Goal: Task Accomplishment & Management: Manage account settings

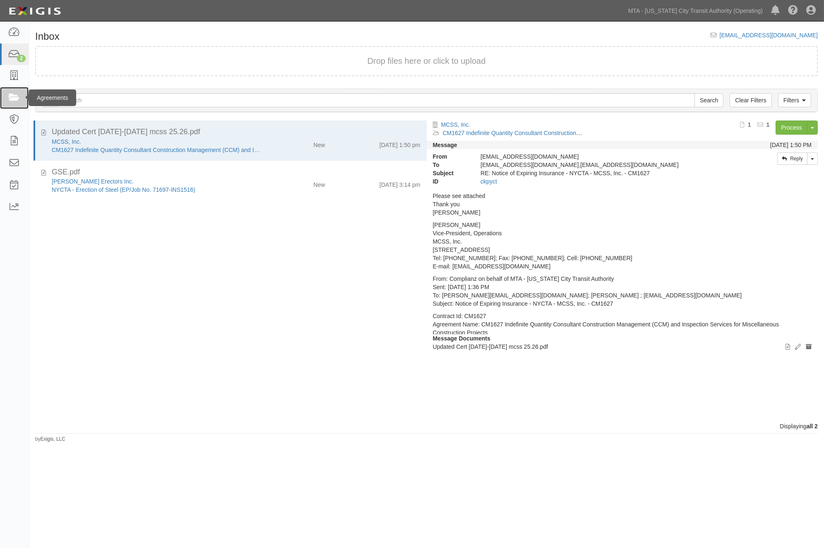
click at [13, 95] on icon at bounding box center [14, 98] width 12 height 10
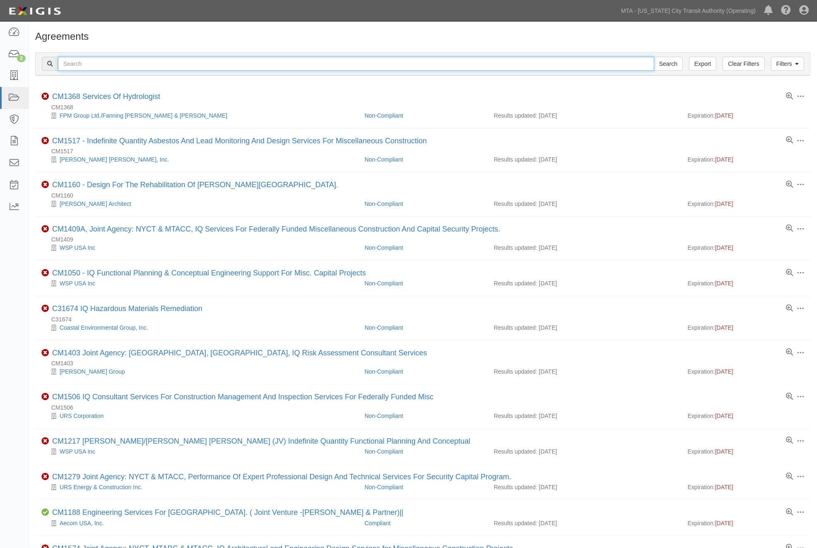
paste input "600000000036251"
type input "600000000036251"
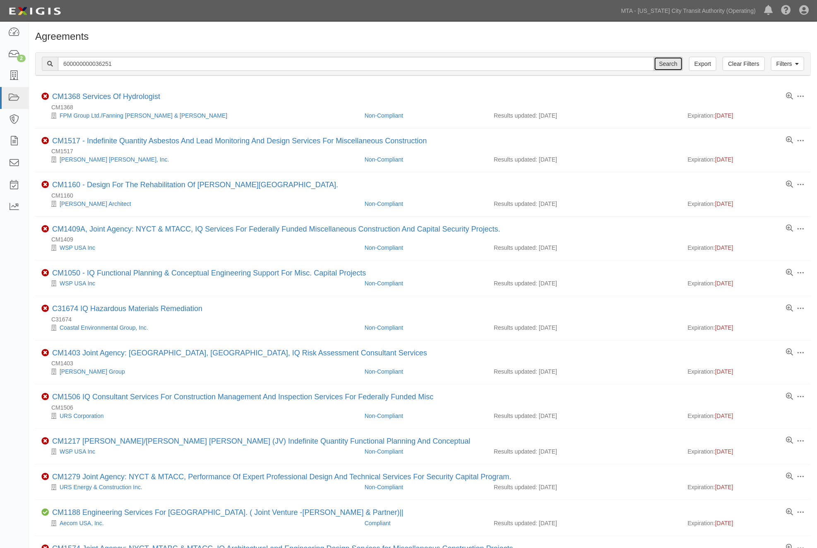
click at [672, 63] on input "Search" at bounding box center [668, 64] width 29 height 14
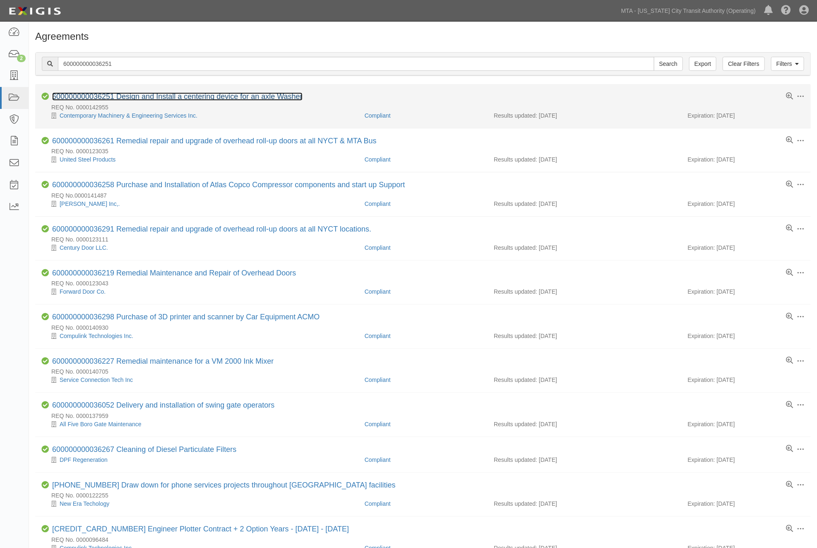
click at [142, 94] on link "600000000036251 Design and Install a centering device for an axle Washer" at bounding box center [177, 96] width 250 height 8
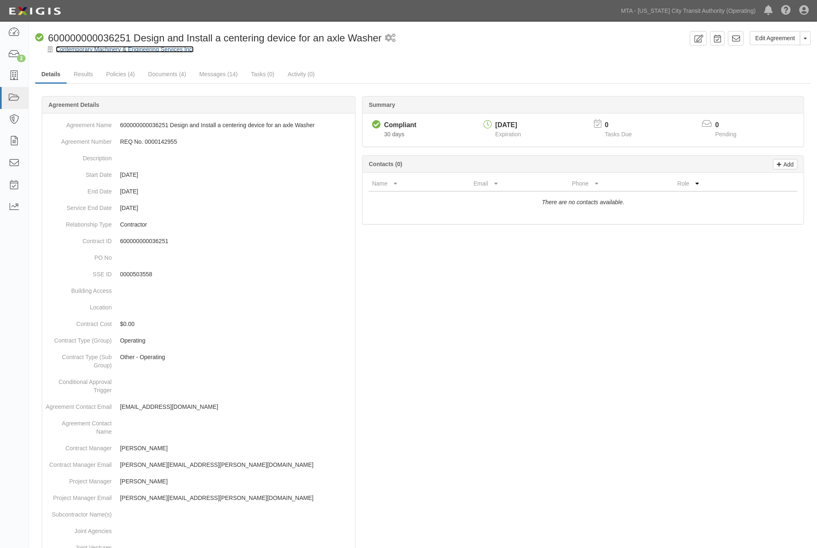
click at [106, 48] on link "Contemporary Machinery & Engineering Services Inc." at bounding box center [125, 49] width 138 height 7
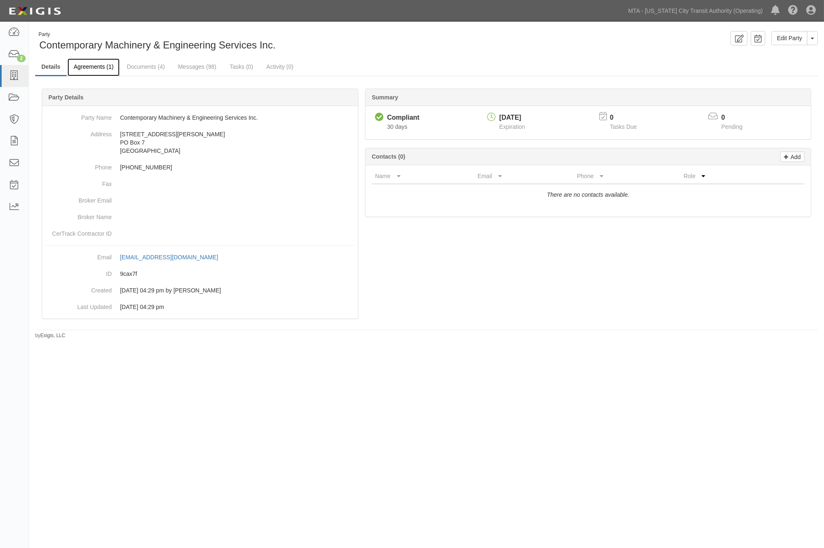
click at [105, 67] on link "Agreements (1)" at bounding box center [93, 67] width 52 height 18
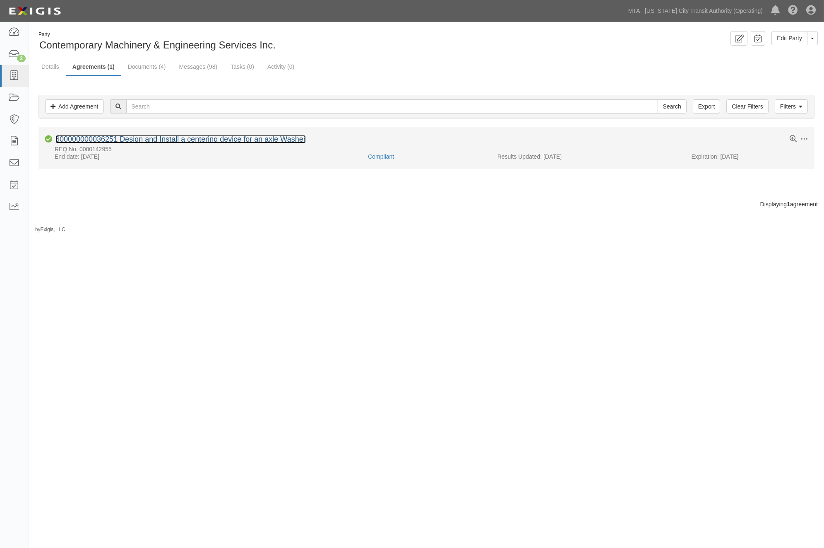
click at [145, 137] on link "600000000036251 Design and Install a centering device for an axle Washer" at bounding box center [180, 139] width 250 height 8
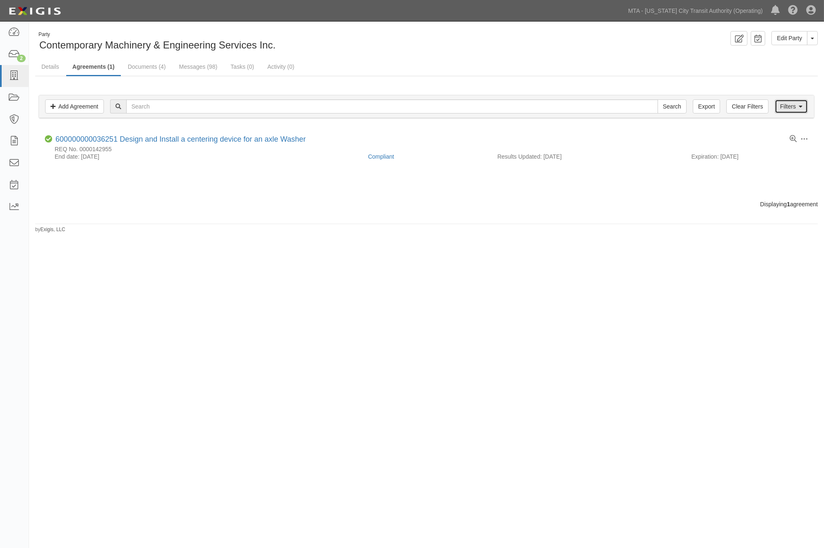
click at [797, 108] on link "Filters" at bounding box center [791, 106] width 33 height 14
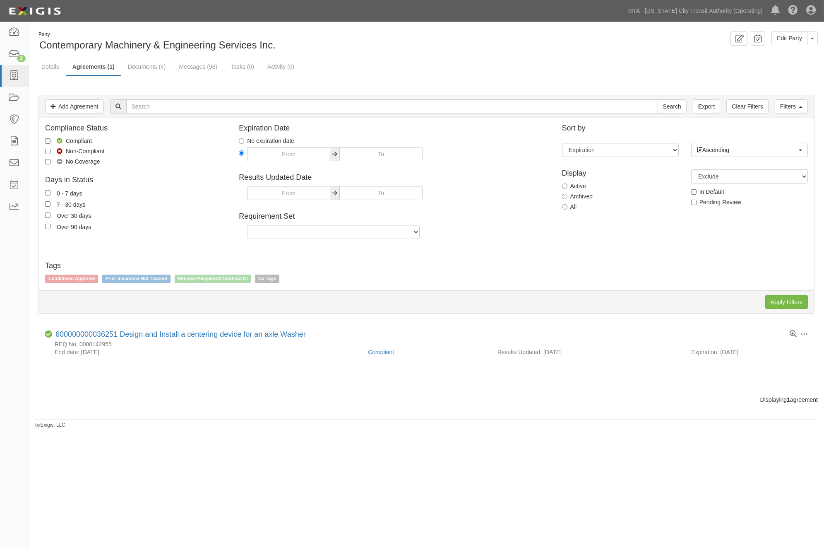
click at [581, 199] on label "Archived" at bounding box center [577, 196] width 31 height 8
click at [568, 199] on input "Archived" at bounding box center [564, 196] width 5 height 5
radio input "true"
click at [785, 300] on input "Apply Filters" at bounding box center [787, 302] width 43 height 14
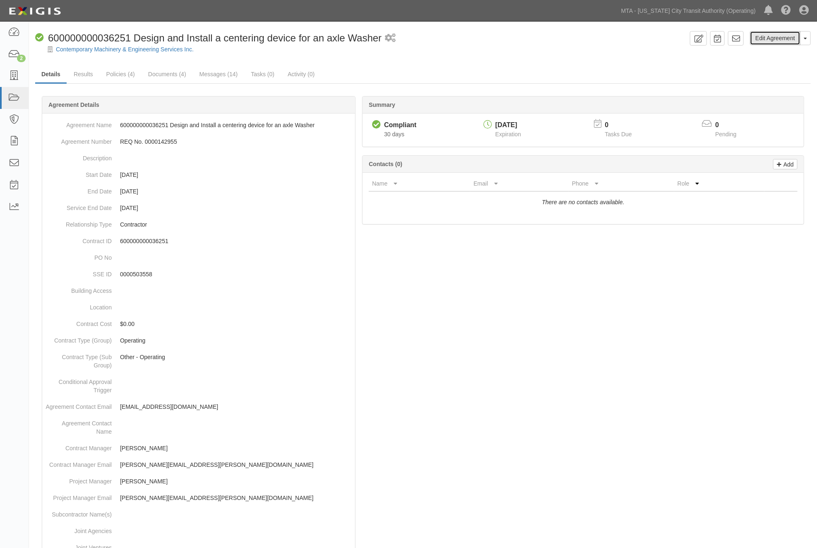
click at [765, 43] on link "Edit Agreement" at bounding box center [775, 38] width 51 height 14
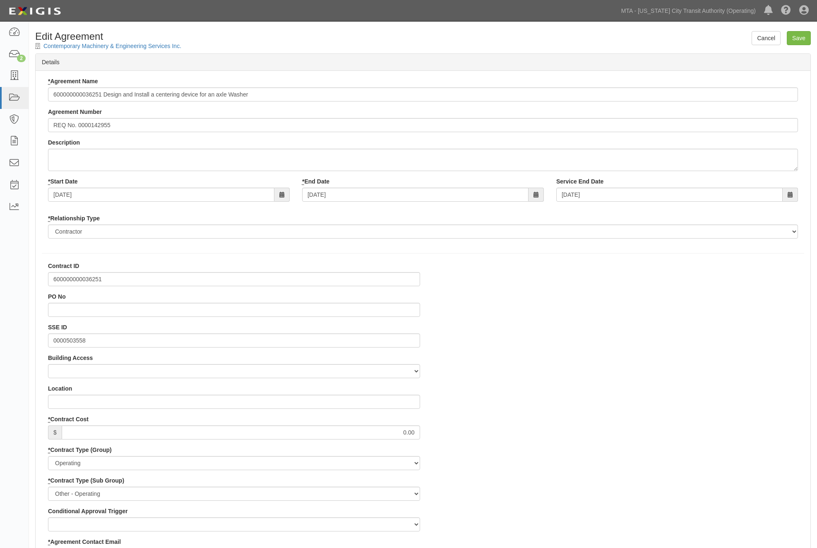
select select
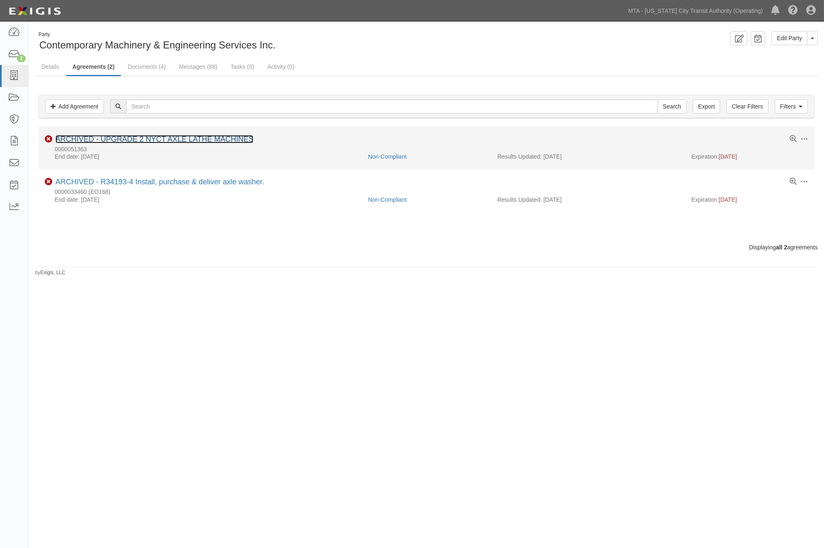
click at [164, 140] on link "ARCHIVED - UPGRADE 2 NYCT AXLE LATHE MACHINES" at bounding box center [154, 139] width 198 height 8
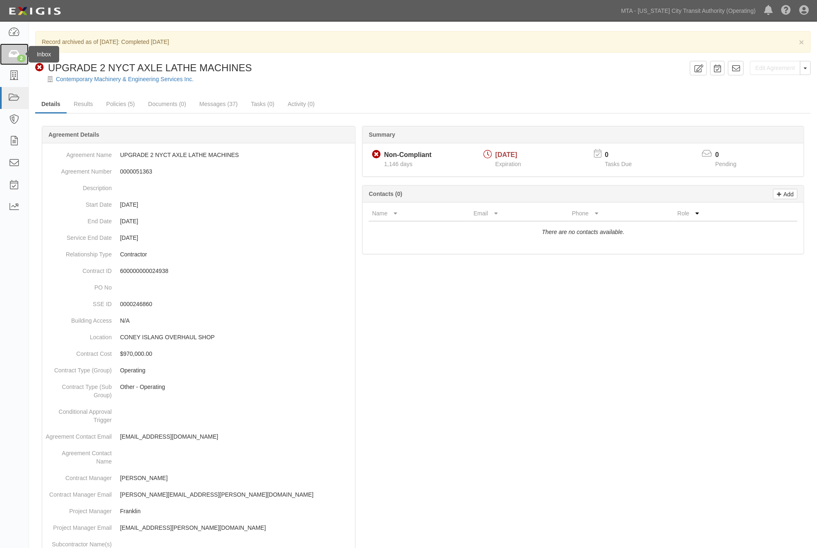
click at [14, 52] on icon at bounding box center [14, 55] width 12 height 10
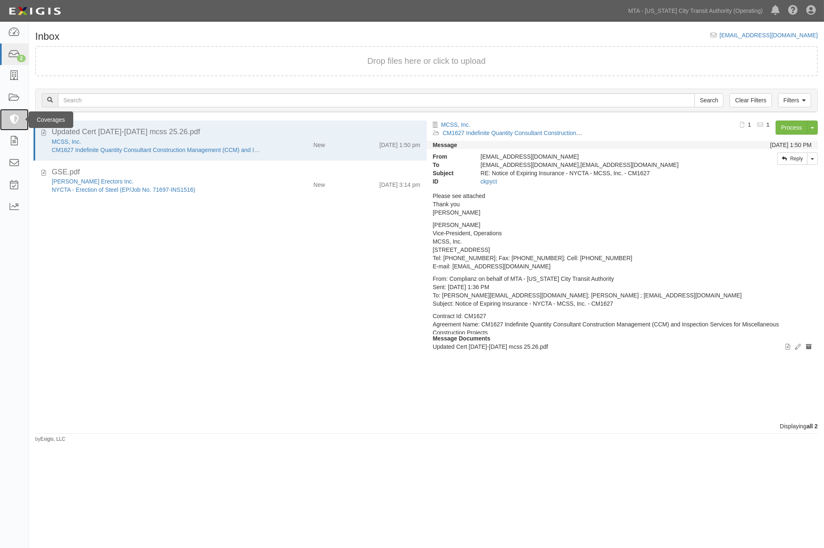
drag, startPoint x: 0, startPoint y: 0, endPoint x: 13, endPoint y: 124, distance: 124.9
click at [13, 124] on icon at bounding box center [14, 120] width 12 height 10
click at [14, 137] on icon at bounding box center [14, 142] width 12 height 10
click at [15, 100] on icon at bounding box center [14, 98] width 12 height 10
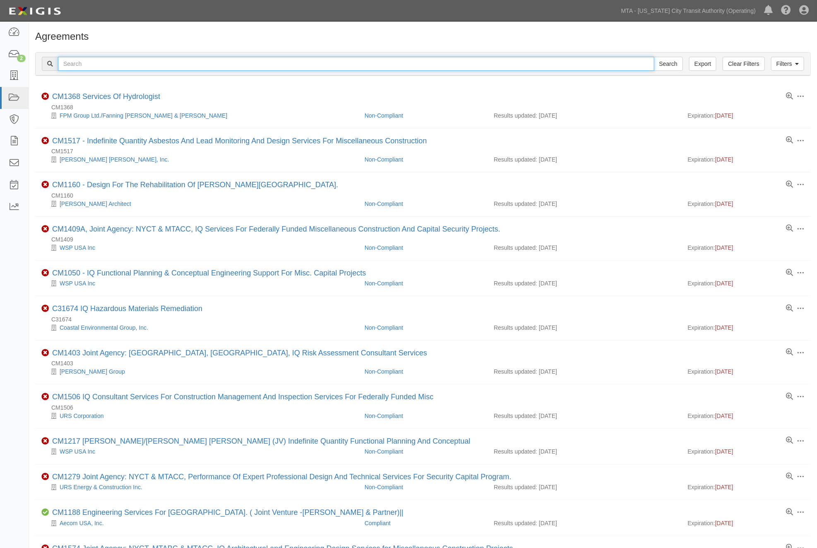
click at [167, 60] on input "text" at bounding box center [356, 64] width 597 height 14
paste input "600000000036251"
type input "600000000036251"
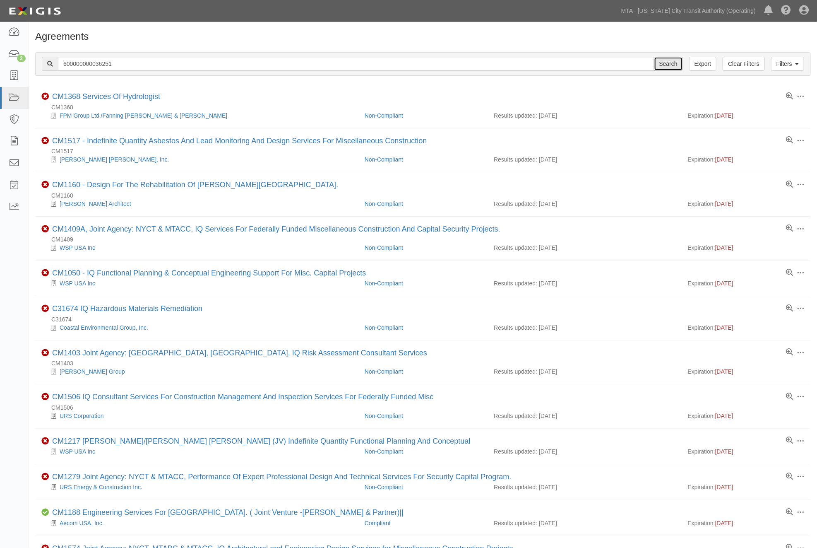
click at [675, 63] on input "Search" at bounding box center [668, 64] width 29 height 14
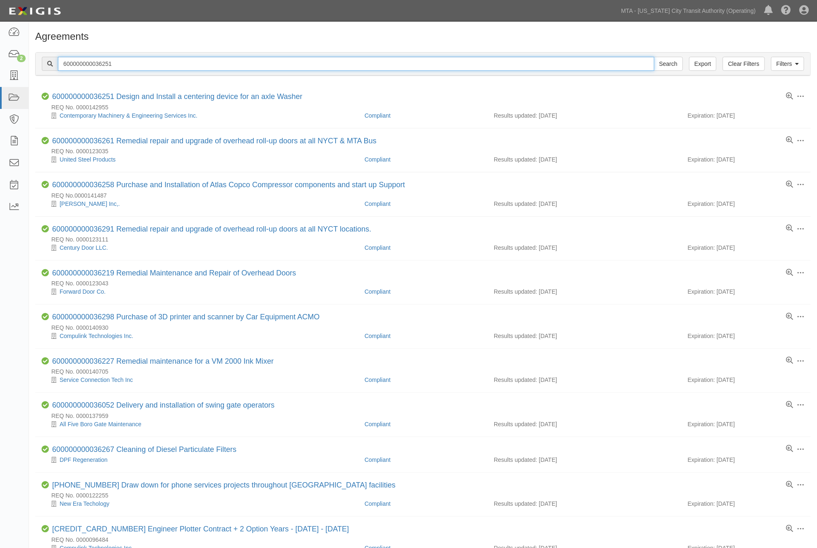
click at [90, 67] on input "600000000036251" at bounding box center [356, 64] width 597 height 14
paste input "2482"
type input "600000000032482"
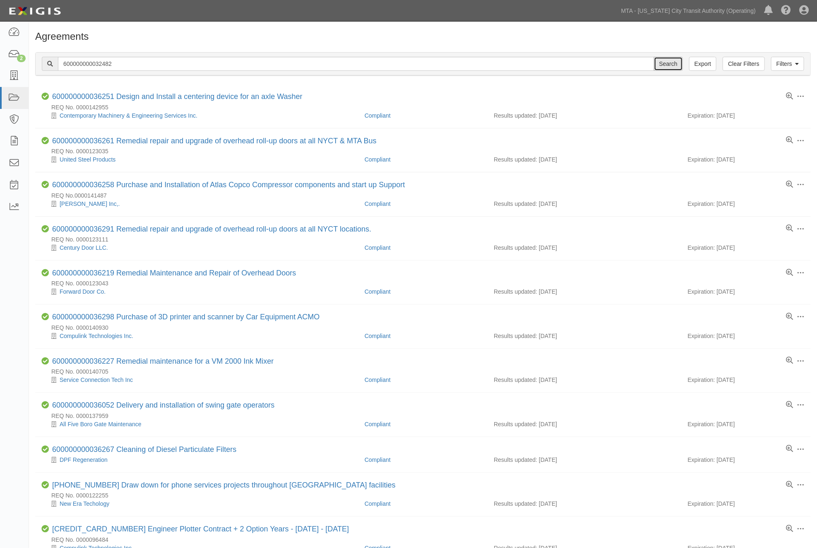
click at [673, 63] on input "Search" at bounding box center [668, 64] width 29 height 14
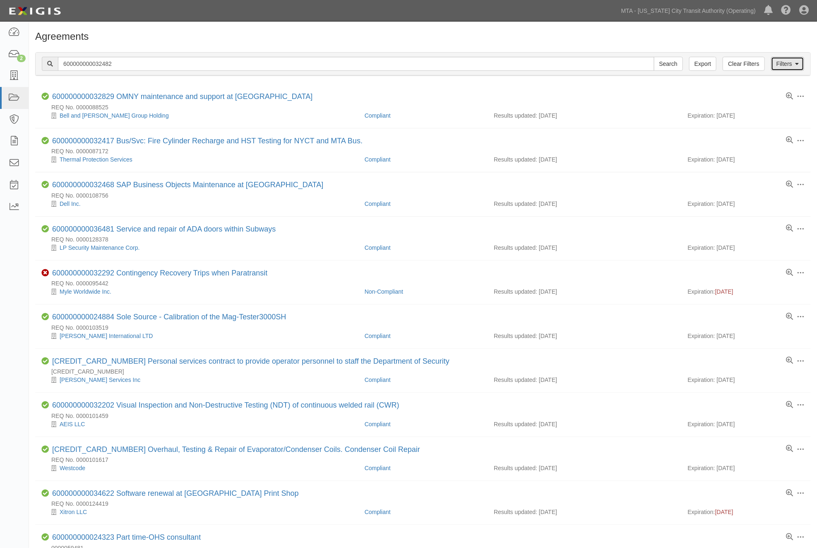
click at [781, 64] on link "Filters" at bounding box center [787, 64] width 33 height 14
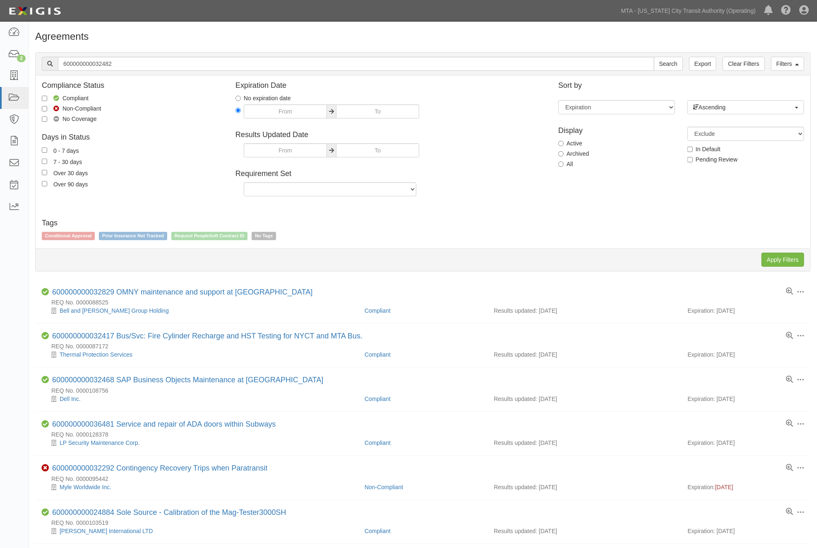
click at [588, 153] on label "Archived" at bounding box center [574, 153] width 31 height 8
click at [564, 153] on input "Archived" at bounding box center [561, 153] width 5 height 5
radio input "true"
click at [779, 260] on input "Apply Filters" at bounding box center [783, 260] width 43 height 14
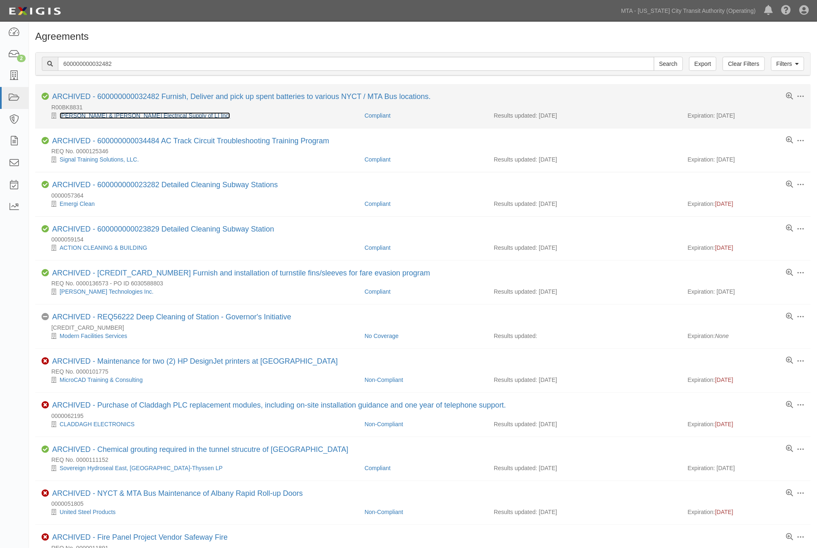
click at [139, 115] on link "[PERSON_NAME] & [PERSON_NAME] Electrical Supply of LI Inc." at bounding box center [145, 115] width 171 height 7
click at [86, 116] on link "[PERSON_NAME] & [PERSON_NAME] Electrical Supply of LI Inc." at bounding box center [145, 115] width 171 height 7
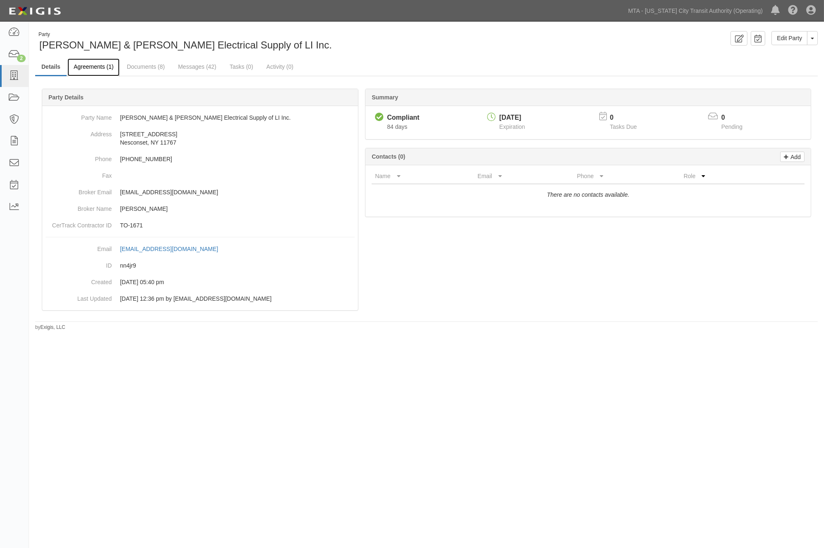
click at [92, 67] on link "Agreements (1)" at bounding box center [93, 67] width 52 height 18
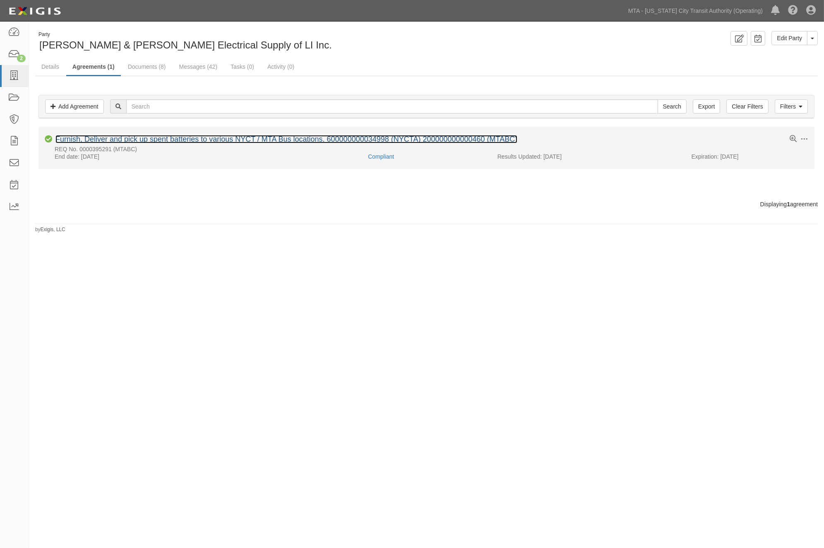
click at [167, 142] on link "Furnish, Deliver and pick up spent batteries to various NYCT / MTA Bus location…" at bounding box center [286, 139] width 462 height 8
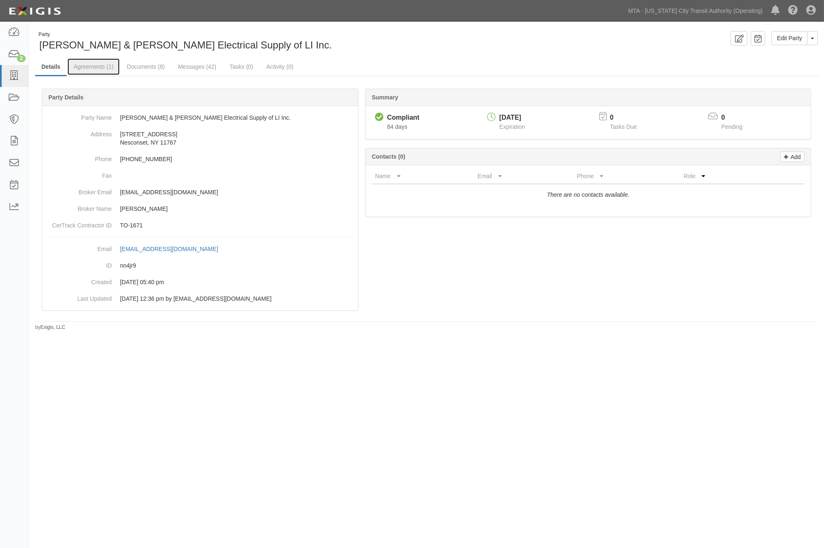
drag, startPoint x: 89, startPoint y: 65, endPoint x: 214, endPoint y: 83, distance: 126.7
click at [89, 65] on link "Agreements (1)" at bounding box center [93, 66] width 52 height 17
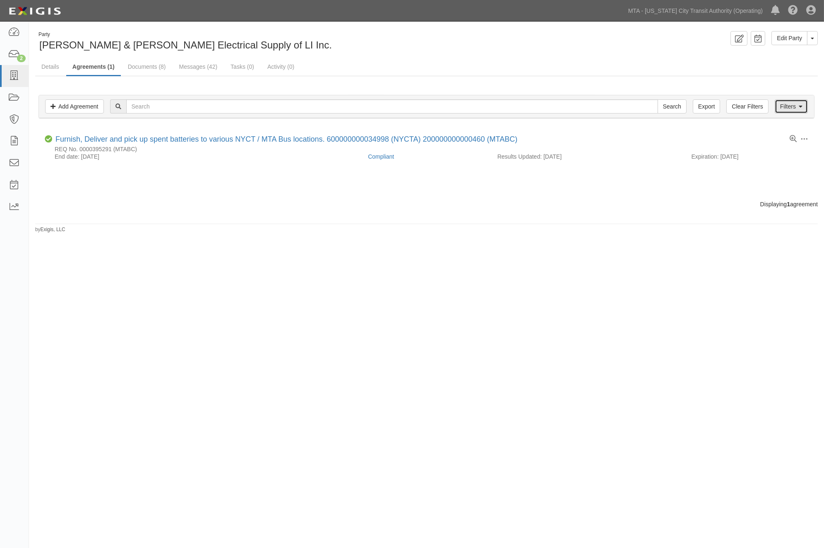
click at [792, 109] on link "Filters" at bounding box center [791, 106] width 33 height 14
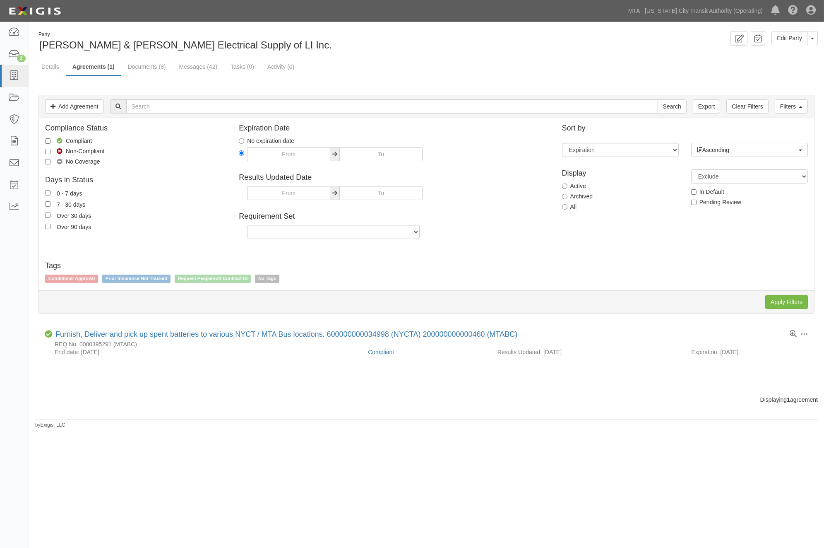
click at [568, 206] on label "All" at bounding box center [569, 206] width 15 height 8
click at [568, 206] on input "All" at bounding box center [564, 206] width 5 height 5
radio input "true"
click at [783, 304] on input "Apply Filters" at bounding box center [787, 302] width 43 height 14
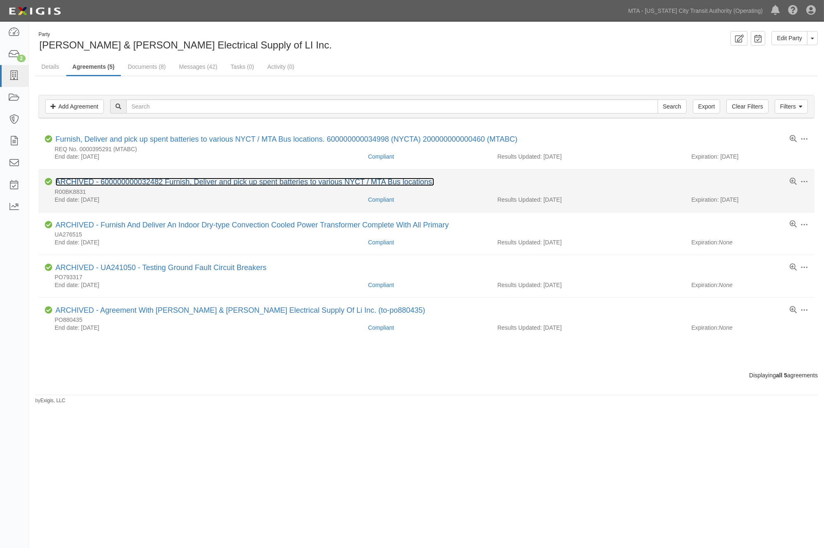
click at [167, 182] on link "ARCHIVED - 600000000032482 Furnish, Deliver and pick up spent batteries to vari…" at bounding box center [244, 182] width 379 height 8
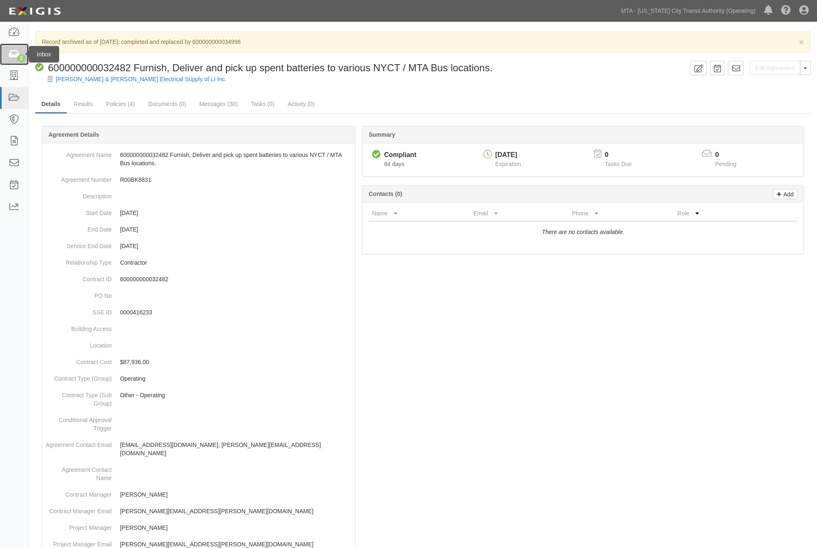
drag, startPoint x: 10, startPoint y: 55, endPoint x: 1, endPoint y: 56, distance: 8.7
click at [9, 56] on icon at bounding box center [14, 55] width 12 height 10
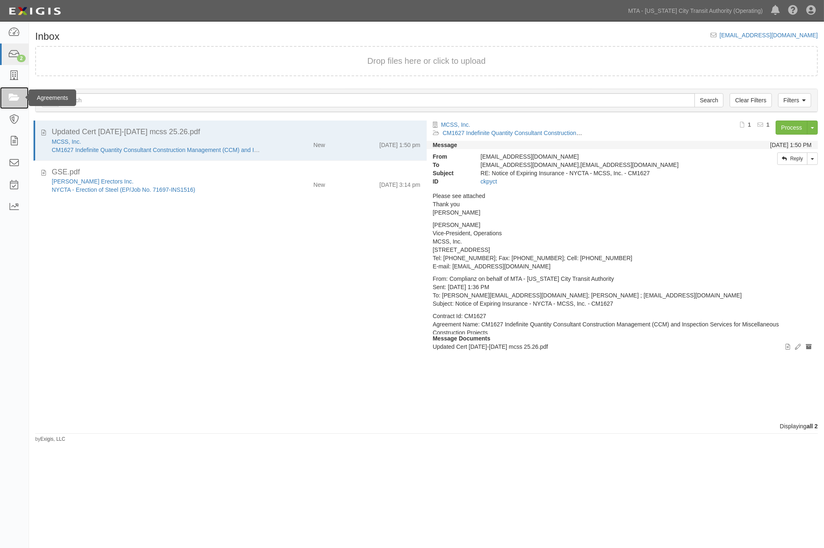
click at [15, 96] on icon at bounding box center [14, 98] width 12 height 10
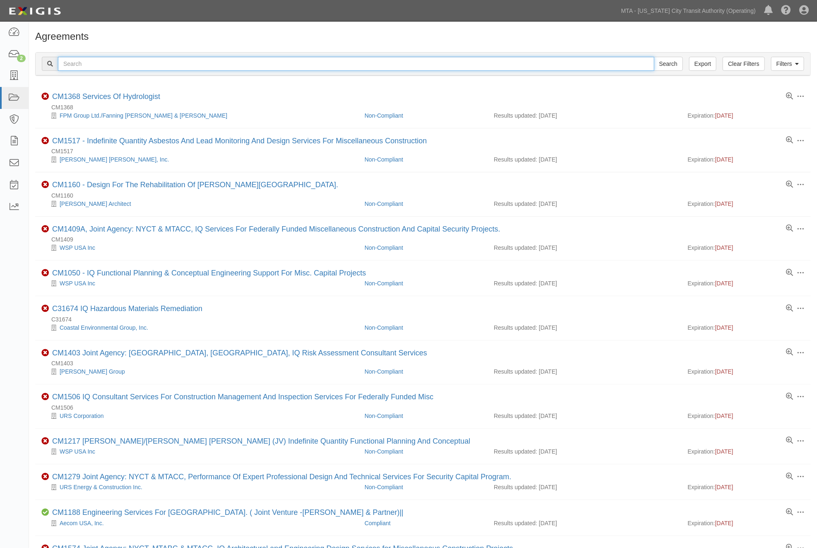
click at [145, 65] on input "text" at bounding box center [356, 64] width 597 height 14
type input "J [PERSON_NAME]"
click at [654, 57] on input "Search" at bounding box center [668, 64] width 29 height 14
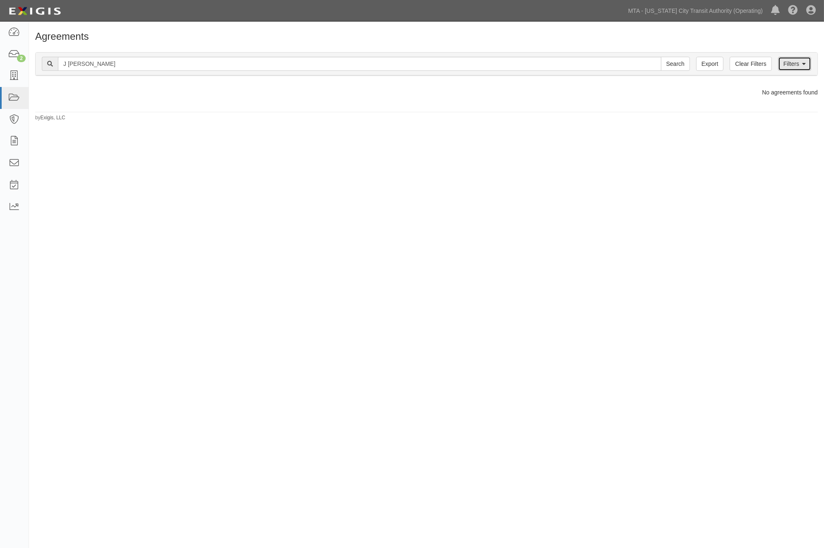
click at [798, 65] on link "Filters" at bounding box center [794, 64] width 33 height 14
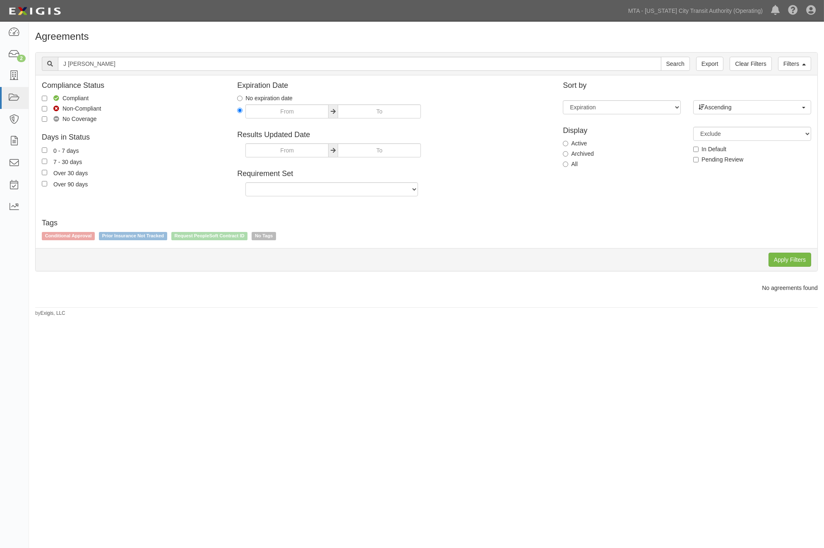
click at [589, 155] on label "Archived" at bounding box center [578, 153] width 31 height 8
click at [568, 155] on input "Archived" at bounding box center [565, 153] width 5 height 5
radio input "true"
click at [791, 262] on input "Apply Filters" at bounding box center [790, 260] width 43 height 14
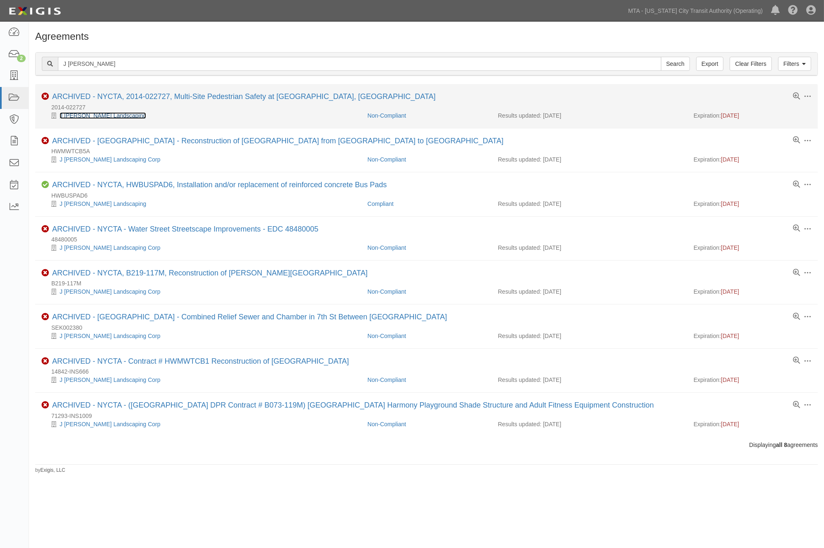
click at [104, 115] on link "J Pizzirusso Landscaping" at bounding box center [103, 115] width 87 height 7
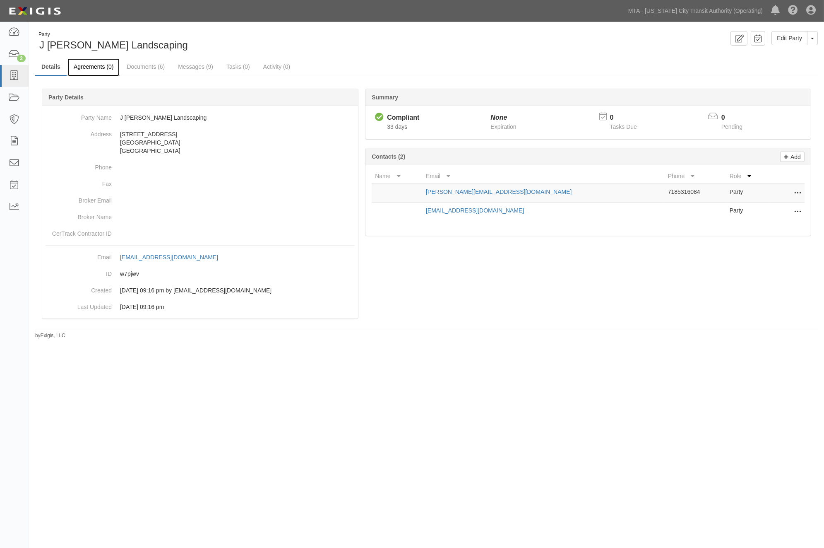
click at [101, 65] on link "Agreements (0)" at bounding box center [93, 67] width 52 height 18
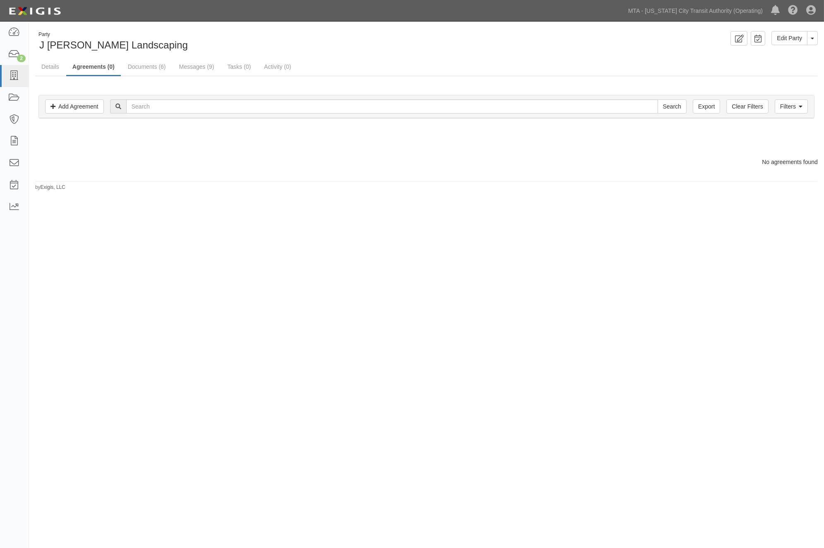
click at [281, 263] on div "Party J [PERSON_NAME] Landscaping Edit Party Toggle Party Dropdown View Audit T…" at bounding box center [412, 271] width 824 height 493
click at [800, 104] on icon at bounding box center [801, 107] width 4 height 6
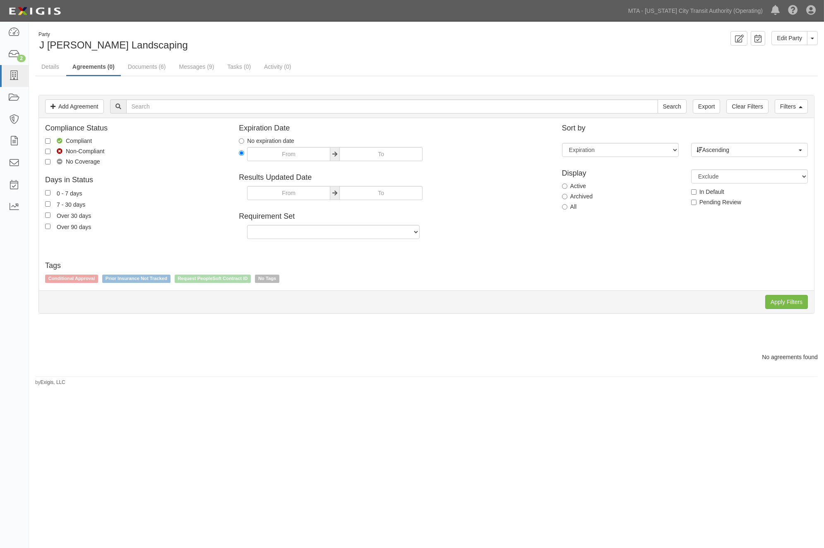
click at [572, 193] on label "Archived" at bounding box center [577, 196] width 31 height 8
click at [568, 194] on input "Archived" at bounding box center [564, 196] width 5 height 5
radio input "true"
drag, startPoint x: 783, startPoint y: 308, endPoint x: 505, endPoint y: 337, distance: 279.8
click at [780, 309] on input "Apply Filters" at bounding box center [787, 302] width 43 height 14
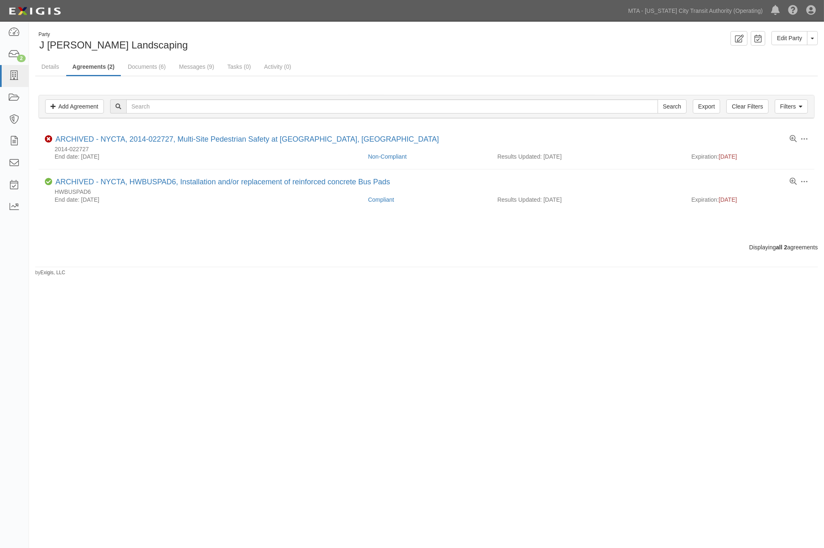
click at [301, 365] on div "Party J Pizzirusso Landscaping Edit Party Toggle Party Dropdown View Audit Trai…" at bounding box center [412, 271] width 824 height 493
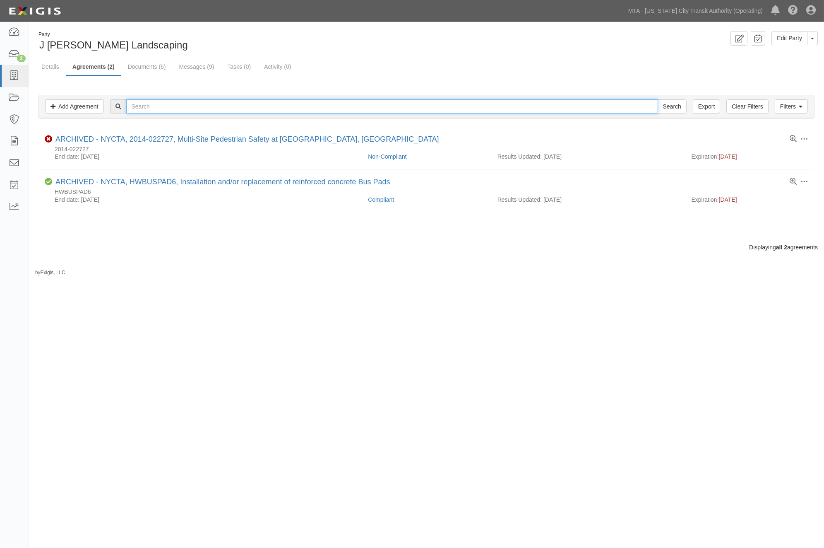
click at [162, 107] on input "text" at bounding box center [392, 106] width 532 height 14
paste input "SEK002380"
type input "SEK002380"
click at [658, 99] on input "Search" at bounding box center [672, 106] width 29 height 14
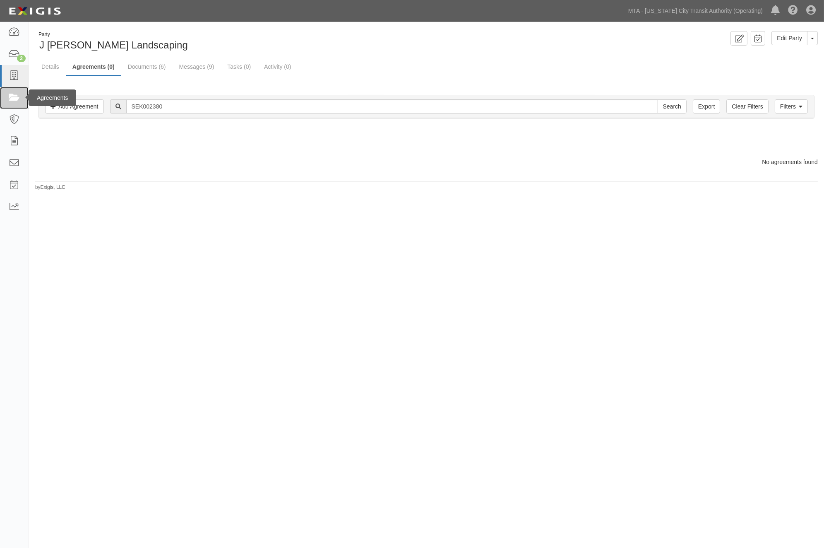
click at [18, 98] on icon at bounding box center [14, 98] width 12 height 10
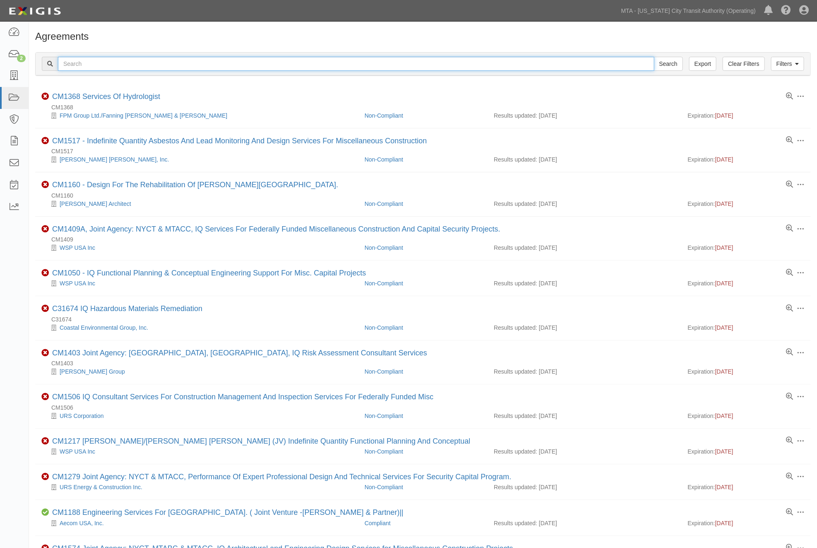
paste input "SEK002380"
type input "SEK002380"
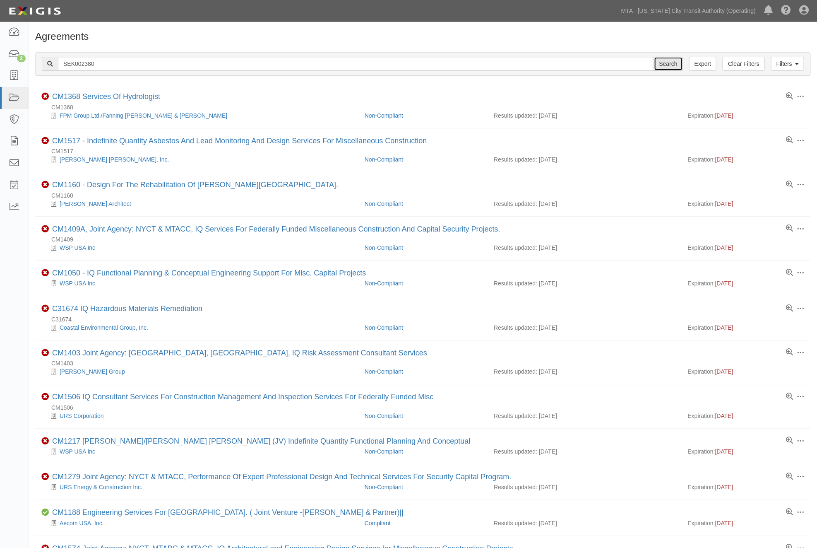
click at [667, 61] on input "Search" at bounding box center [668, 64] width 29 height 14
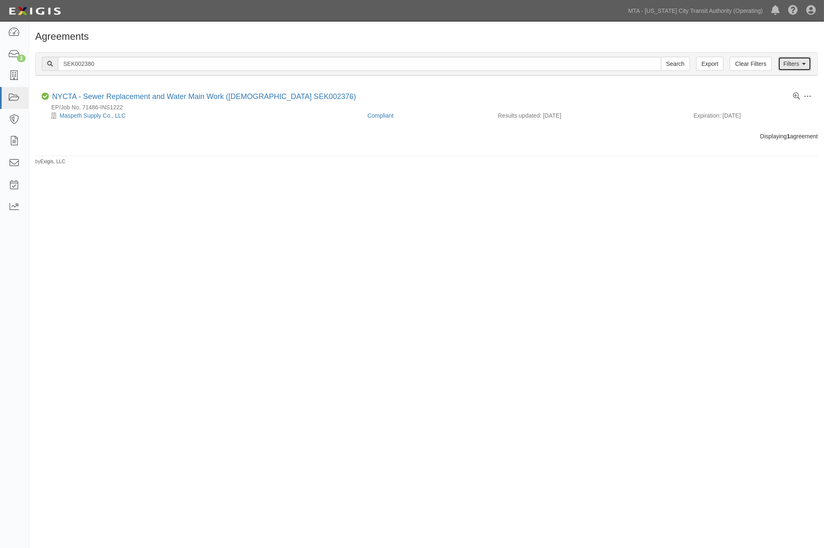
click at [804, 63] on icon at bounding box center [804, 64] width 4 height 6
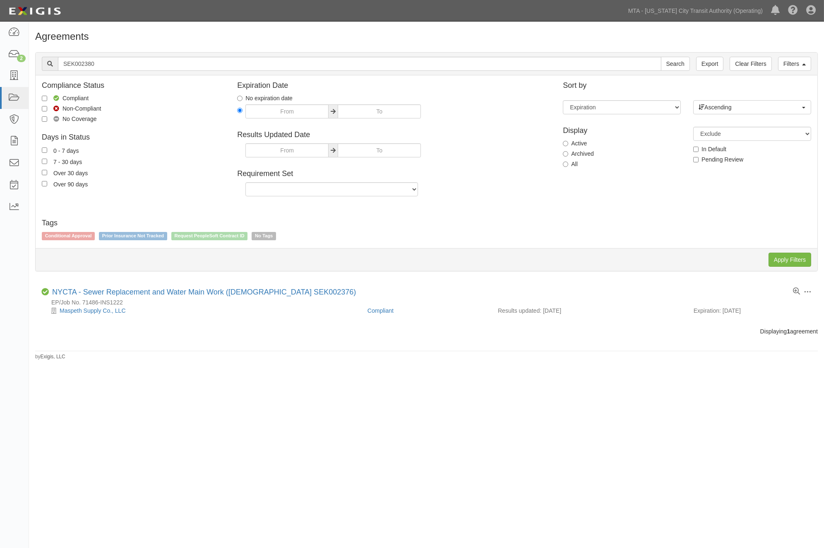
click at [578, 150] on label "Archived" at bounding box center [578, 153] width 31 height 8
click at [568, 151] on input "Archived" at bounding box center [565, 153] width 5 height 5
radio input "true"
click at [796, 258] on input "Apply Filters" at bounding box center [790, 260] width 43 height 14
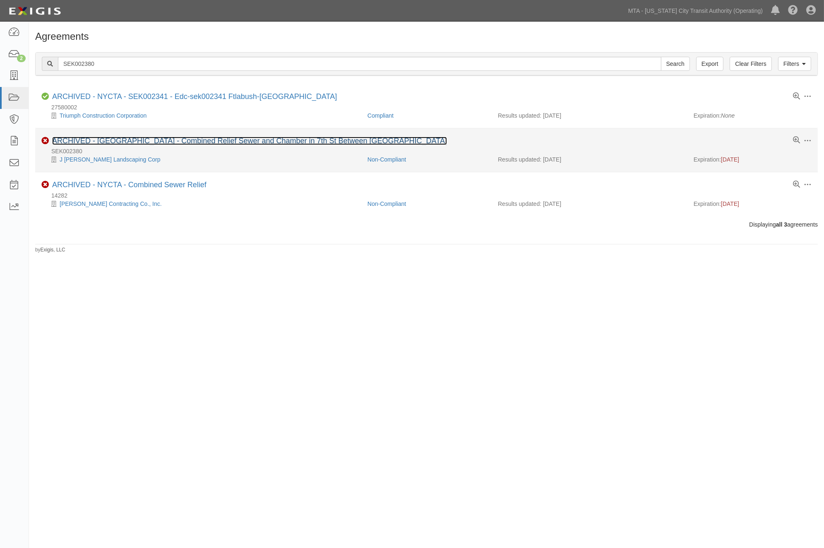
click at [147, 140] on link "ARCHIVED - [GEOGRAPHIC_DATA] - Combined Relief Sewer and Chamber in 7th St Betw…" at bounding box center [249, 141] width 395 height 8
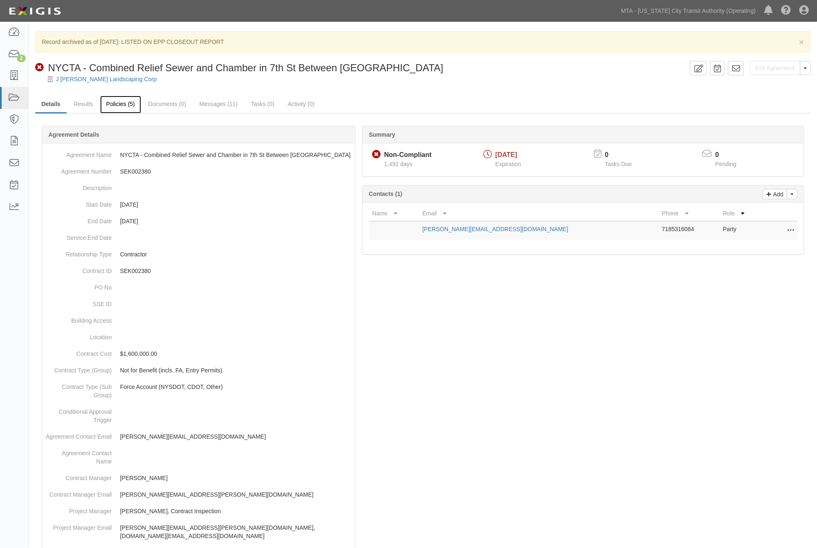
click at [120, 104] on link "Policies (5)" at bounding box center [120, 105] width 41 height 18
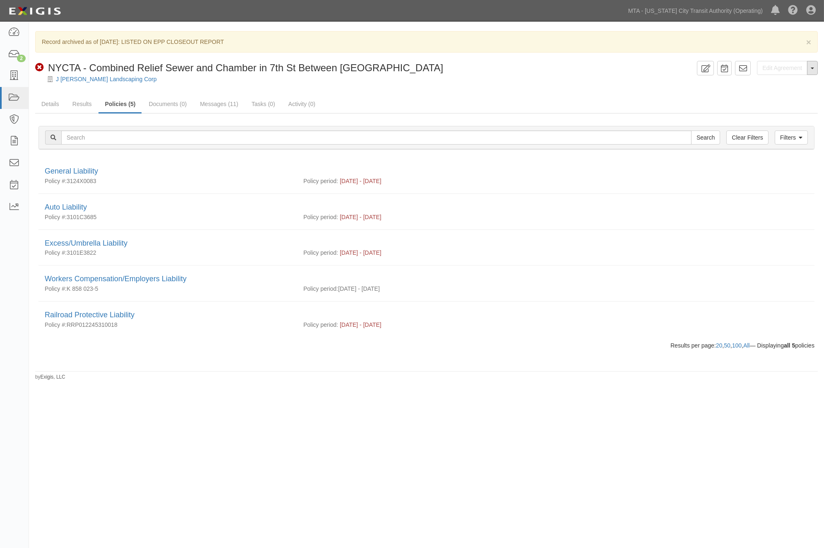
click at [810, 69] on button "Toggle Agreement Dropdown" at bounding box center [812, 68] width 11 height 14
click at [773, 93] on link "Unarchive Agreement" at bounding box center [783, 94] width 67 height 11
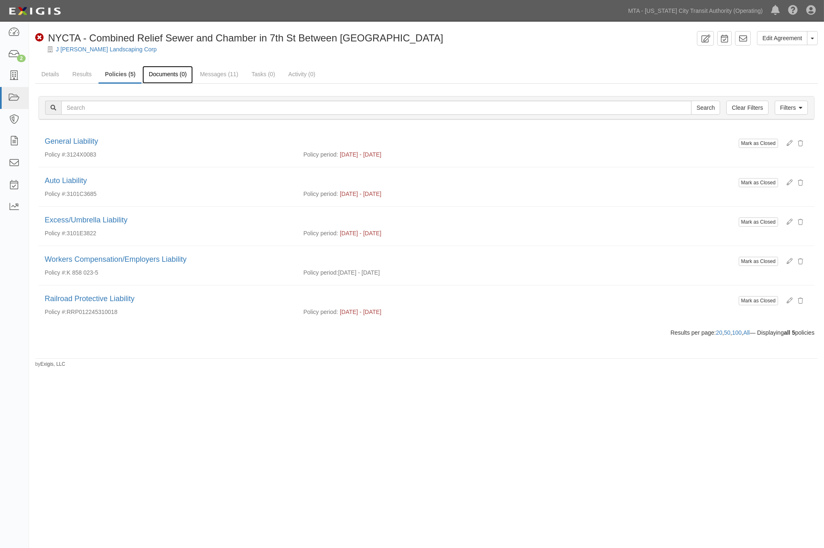
click at [155, 75] on link "Documents (0)" at bounding box center [167, 75] width 51 height 18
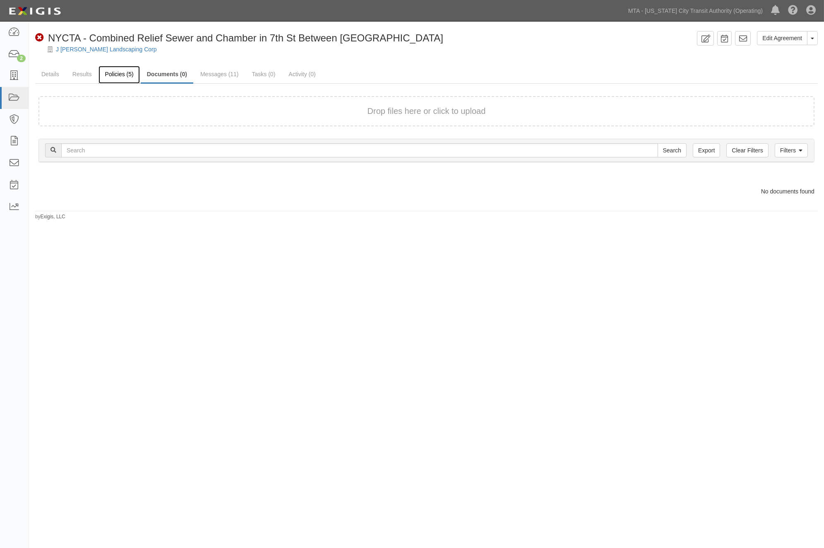
click at [115, 72] on link "Policies (5)" at bounding box center [119, 75] width 41 height 18
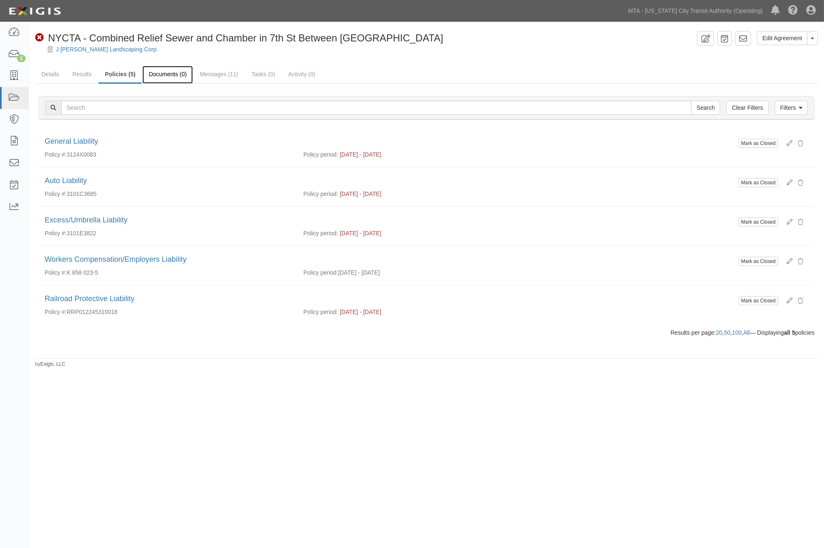
click at [170, 75] on link "Documents (0)" at bounding box center [167, 75] width 51 height 18
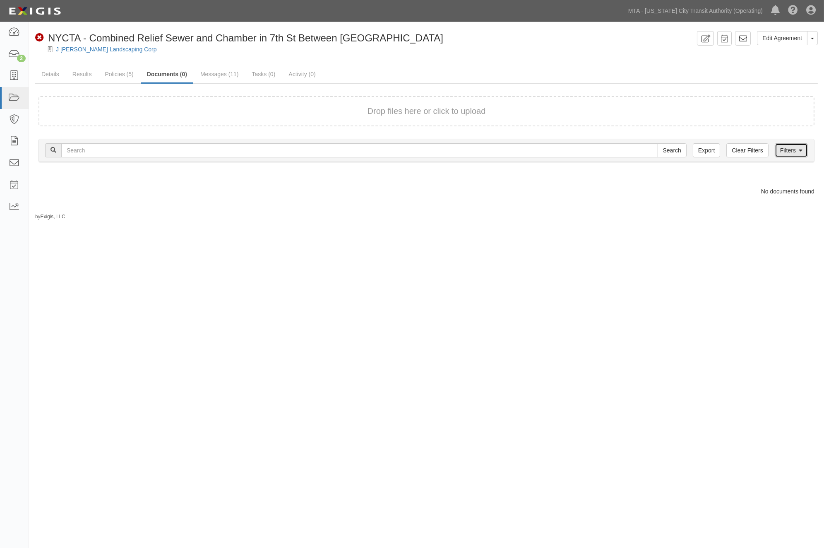
click at [786, 146] on link "Filters" at bounding box center [791, 150] width 33 height 14
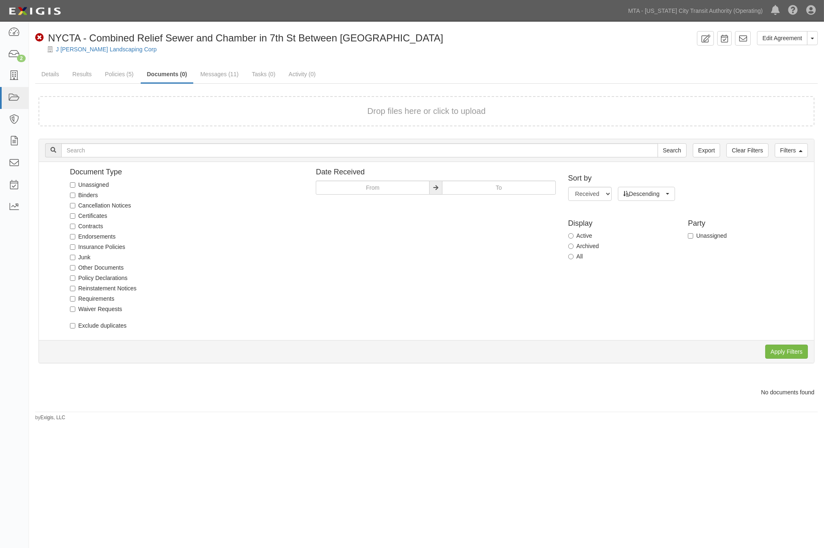
click at [592, 245] on label "Archived" at bounding box center [583, 246] width 31 height 8
click at [574, 245] on input "Archived" at bounding box center [570, 245] width 5 height 5
radio input "true"
click at [771, 344] on input "Apply Filters" at bounding box center [787, 351] width 43 height 14
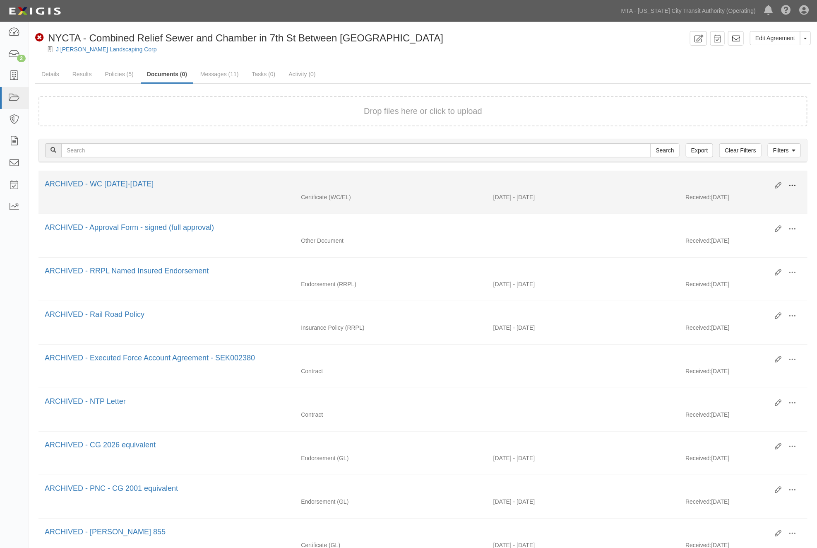
click at [795, 179] on button at bounding box center [792, 186] width 18 height 14
click at [739, 222] on link "Unarchive" at bounding box center [752, 224] width 65 height 15
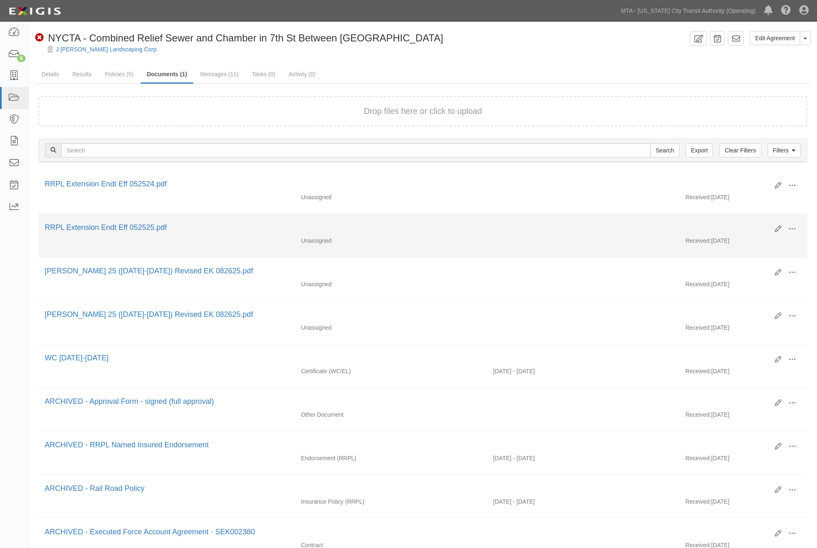
click at [541, 228] on div "RRPL Extension Endt Eff 052525.pdf" at bounding box center [407, 227] width 724 height 11
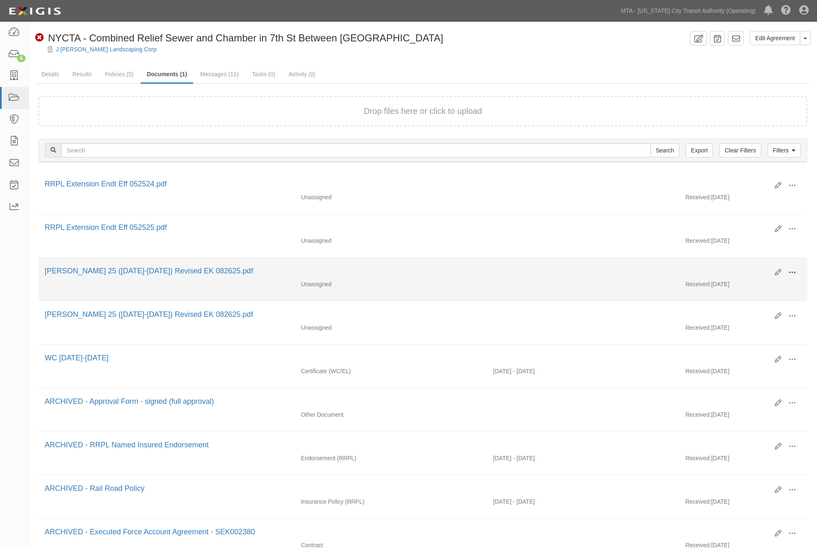
click at [793, 276] on span at bounding box center [792, 272] width 7 height 7
click at [738, 270] on link "Edit" at bounding box center [752, 269] width 65 height 15
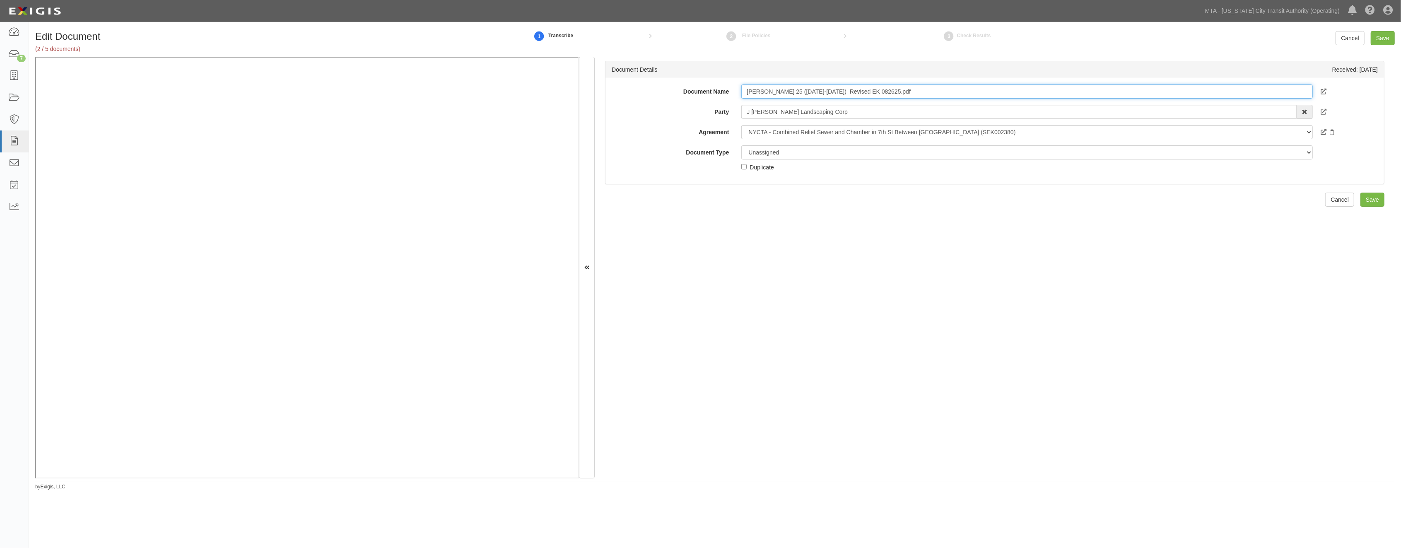
drag, startPoint x: 914, startPoint y: 93, endPoint x: 706, endPoint y: 87, distance: 208.7
click at [706, 87] on div "Document Name ACORD 25 (2023-2025) Revised EK 082625.pdf" at bounding box center [994, 91] width 778 height 14
type input "2023-2026"
click at [790, 150] on select "Unassigned Binder Cancellation Notice Certificate Contract Endorsement Insuranc…" at bounding box center [1026, 152] width 571 height 14
select select "CertificateDetail"
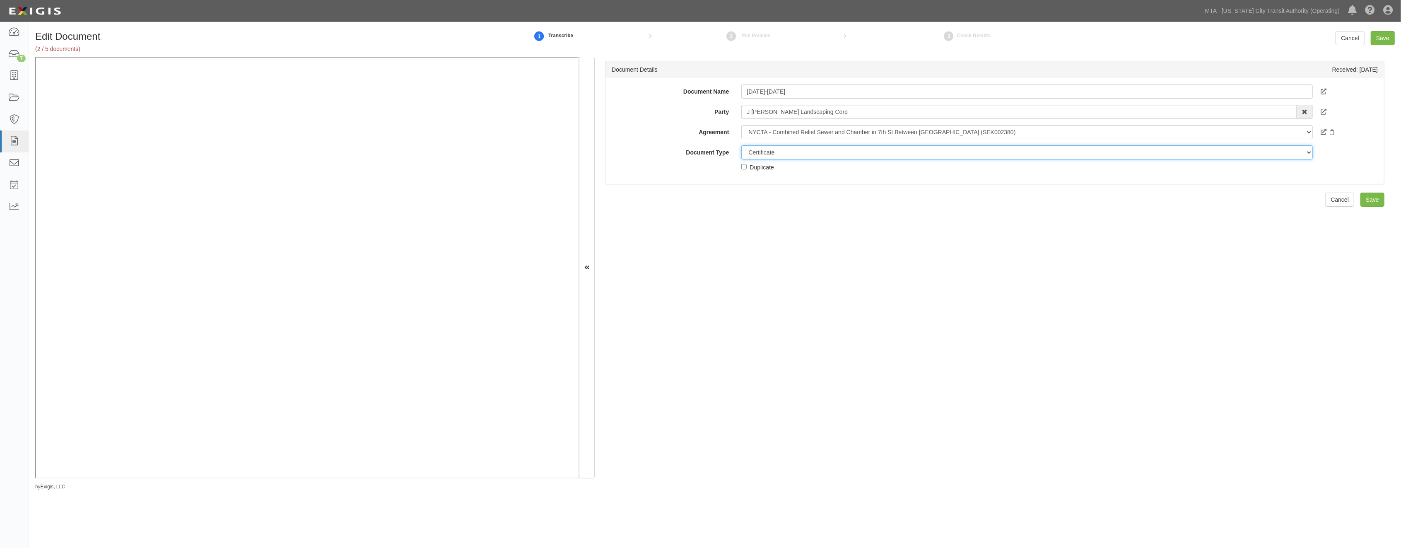
click at [741, 145] on select "Unassigned Binder Cancellation Notice Certificate Contract Endorsement Insuranc…" at bounding box center [1026, 152] width 571 height 14
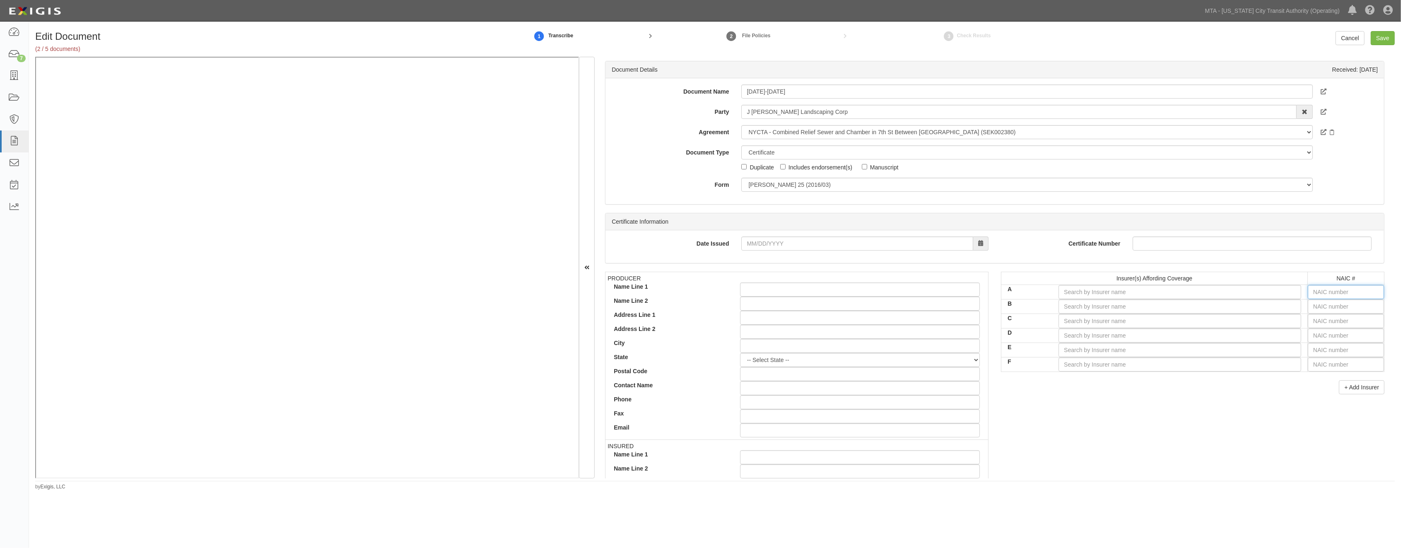
click at [824, 289] on input "text" at bounding box center [1346, 292] width 76 height 14
type input "16862"
type input "1"
type input "13677"
type input "13"
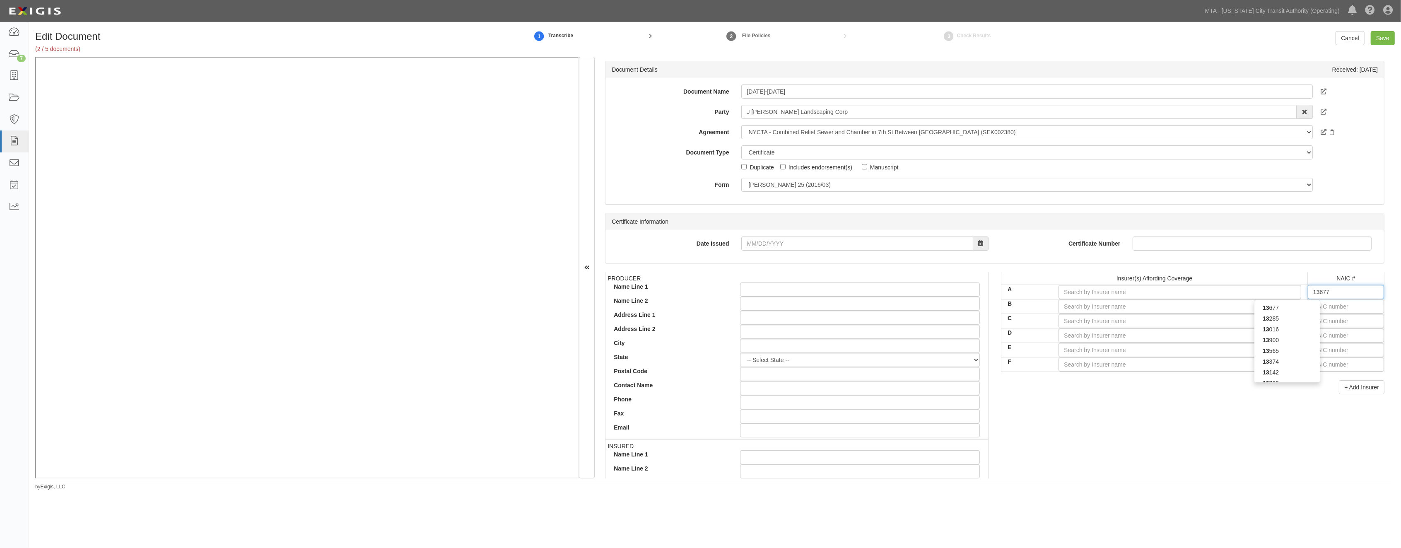
type input "13854"
type input "138"
type input "13803"
type input "1380"
type input "13803"
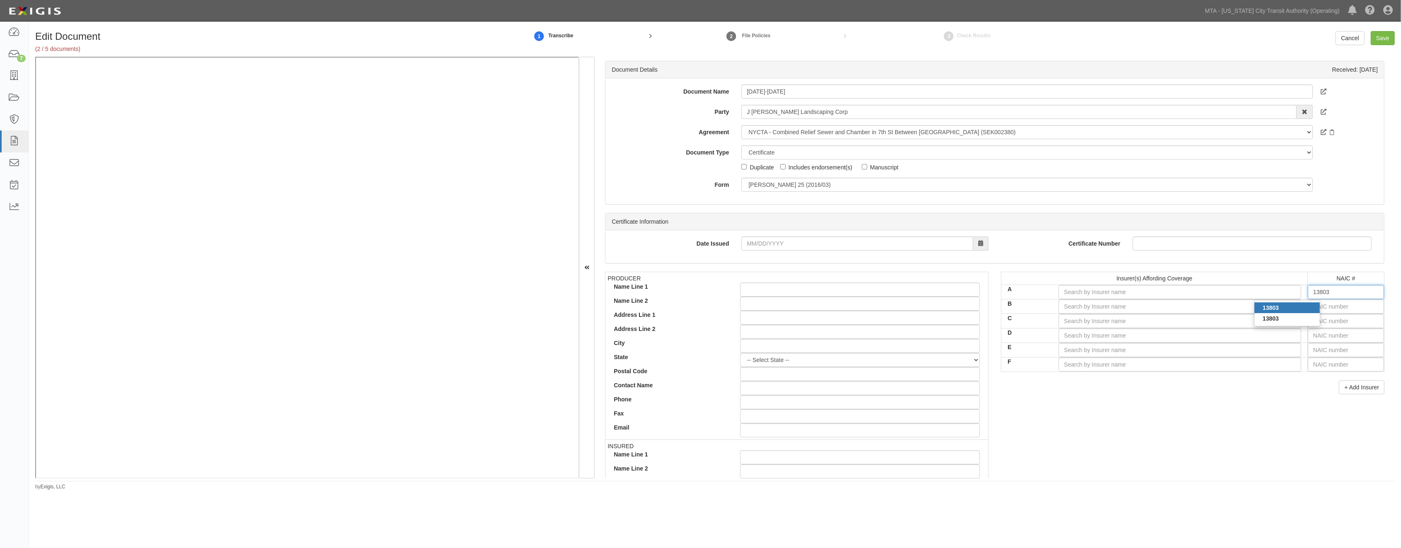
click at [824, 306] on div "13803" at bounding box center [1286, 307] width 65 height 11
type input "Farm Family Casualty Insurance Company (A XIV Rating)"
type input "13803"
click at [824, 304] on input "text" at bounding box center [1346, 306] width 76 height 14
type input "25232"
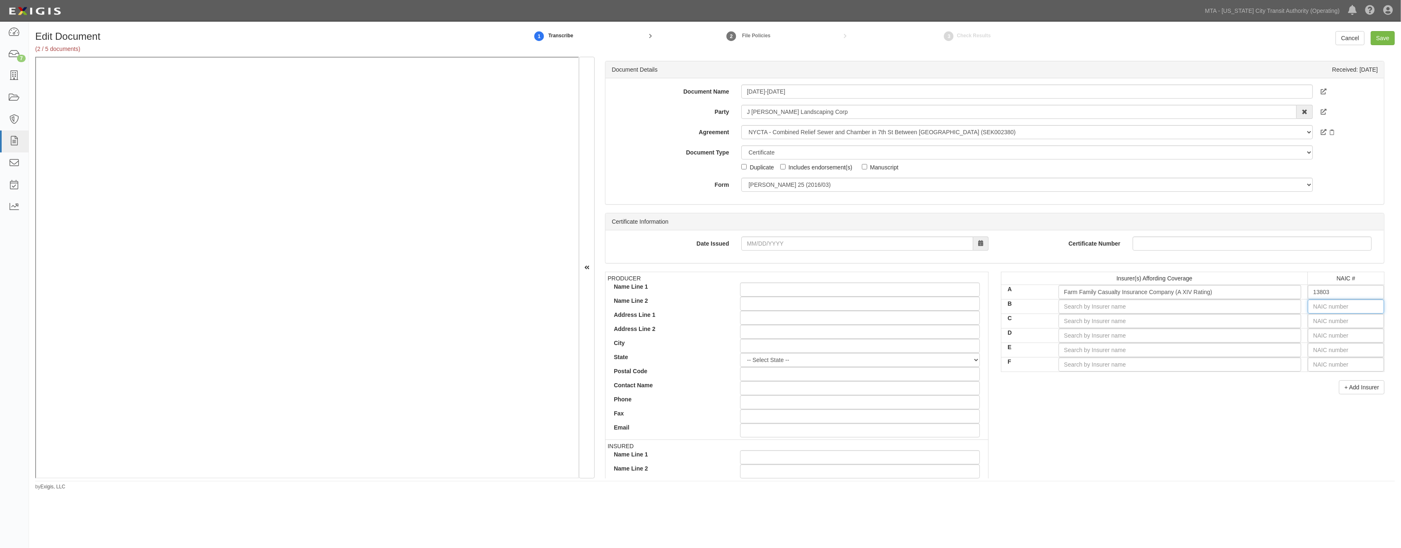
type input "2"
type input "29335"
type input "29"
type input "29980"
type input "299"
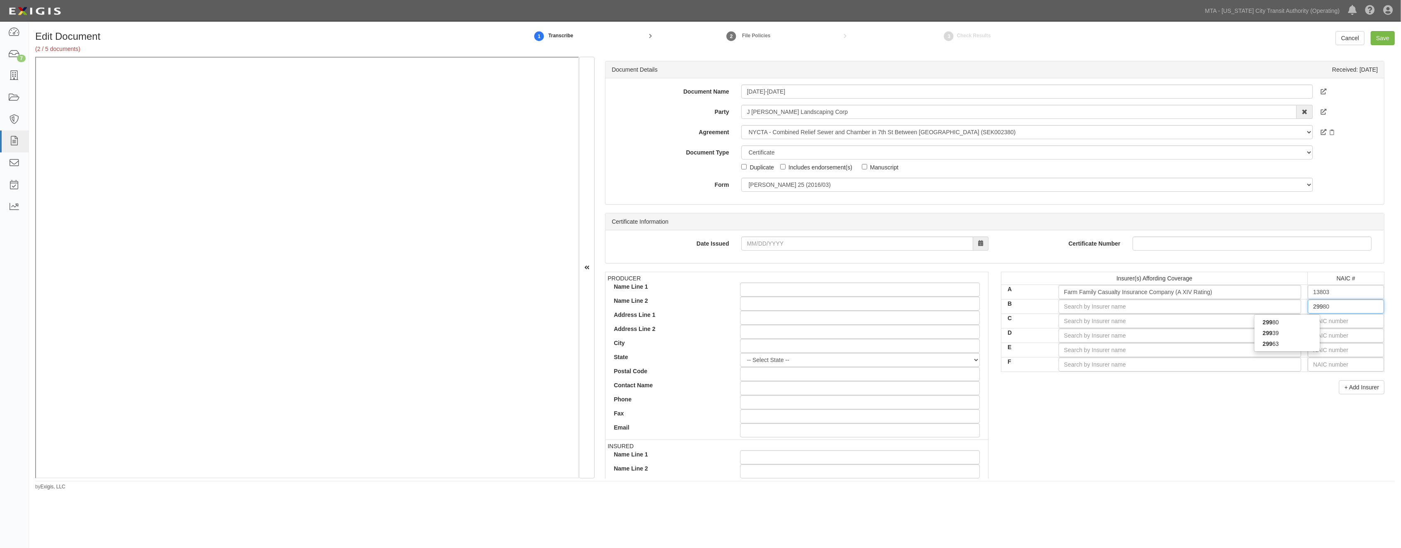
type input "29963"
type input "2996"
type input "29963"
click at [824, 322] on div "29963" at bounding box center [1286, 322] width 65 height 11
type input "United Farm Family Insurance Company (A XIV Rating)"
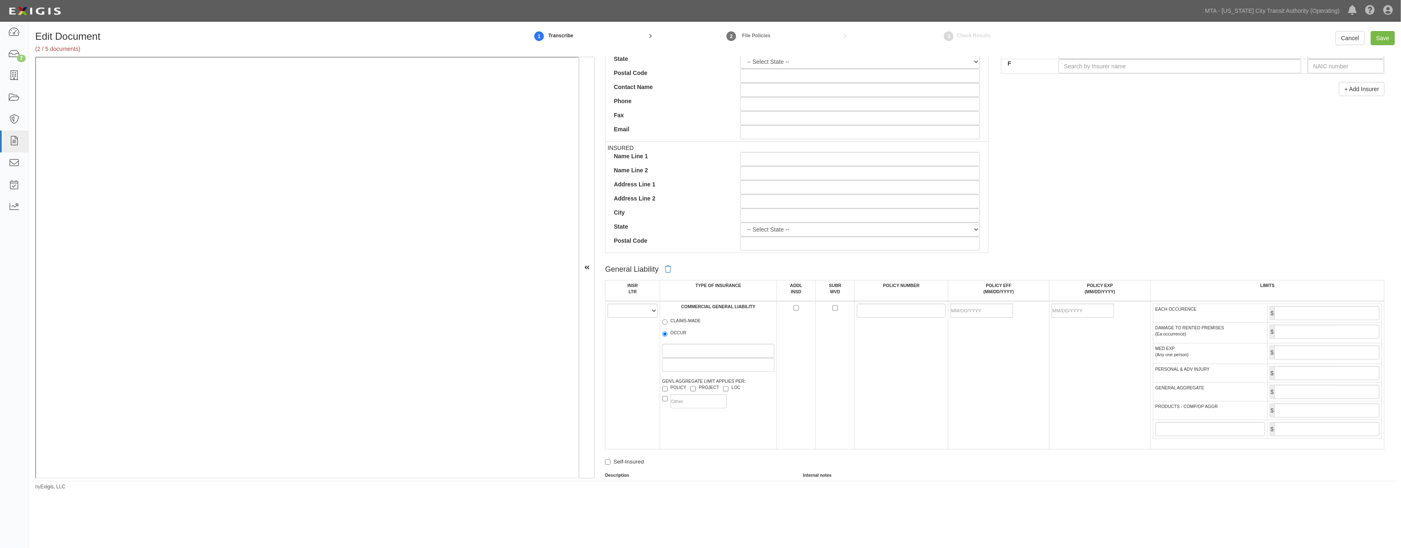
scroll to position [368, 0]
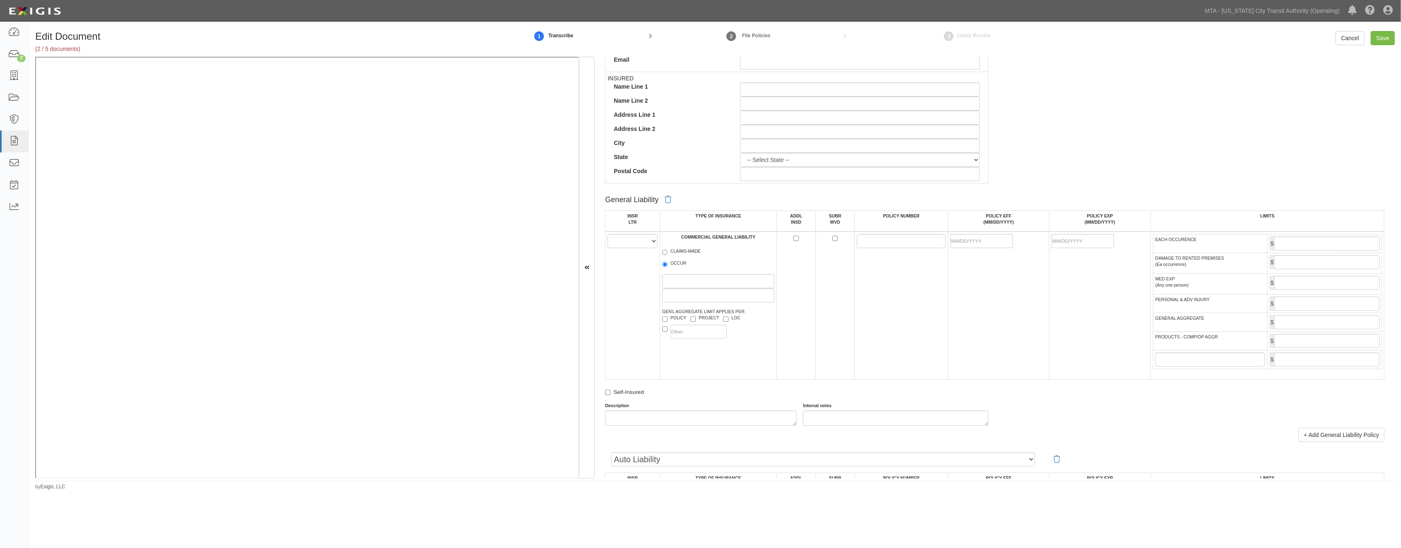
type input "29963"
click at [631, 247] on select "A B C D E F" at bounding box center [632, 241] width 50 height 14
select select "A"
click at [607, 235] on select "A B C D E F" at bounding box center [632, 241] width 50 height 14
click at [665, 265] on input "OCCUR" at bounding box center [664, 264] width 5 height 5
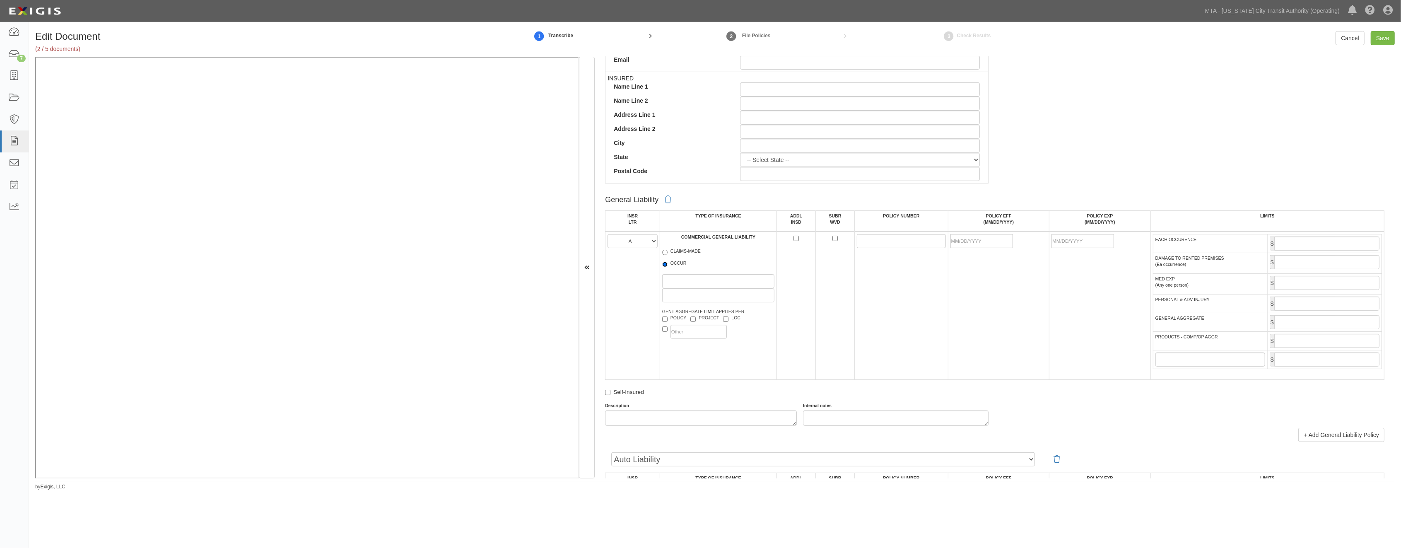
radio input "true"
paste input "3124X0083"
type input "3124X0083"
click at [824, 241] on input "POLICY EFF (MM/DD/YYYY)" at bounding box center [981, 241] width 63 height 14
type input "03/21/2023"
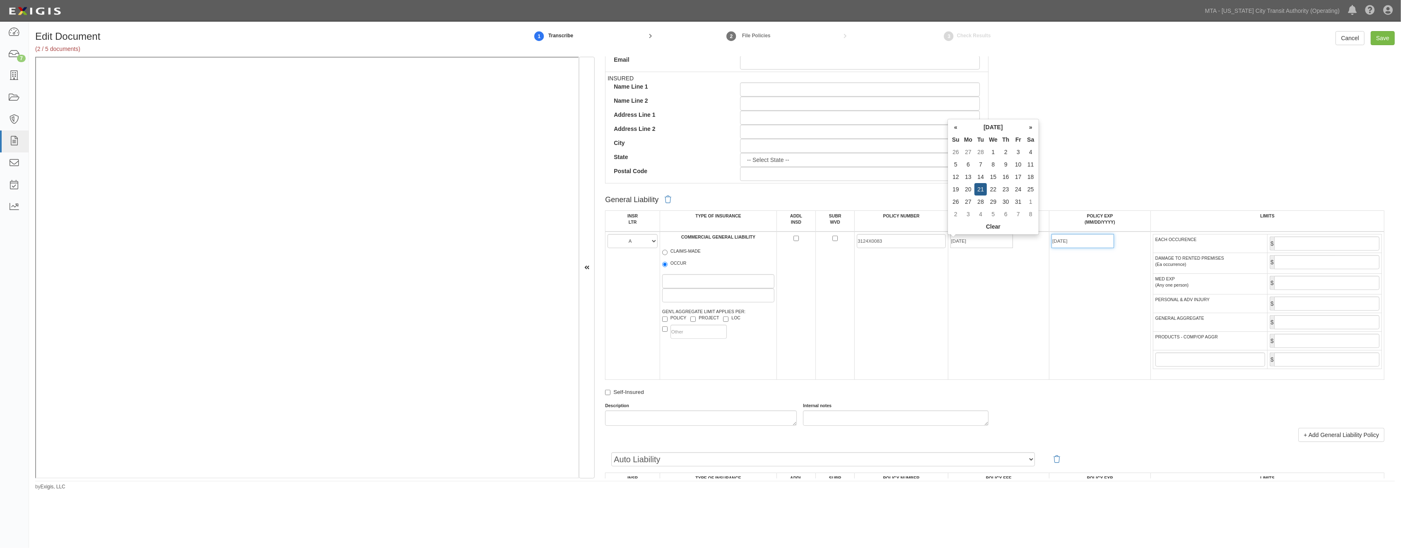
click at [824, 239] on input "03/21/2024" at bounding box center [1082, 241] width 63 height 14
drag, startPoint x: 1082, startPoint y: 241, endPoint x: 1029, endPoint y: 243, distance: 53.5
click at [824, 243] on tr "A B C D E F COMMERCIAL GENERAL LIABILITY CLAIMS-MADE OCCUR GEN'L AGGREGATE LIMI…" at bounding box center [994, 305] width 779 height 148
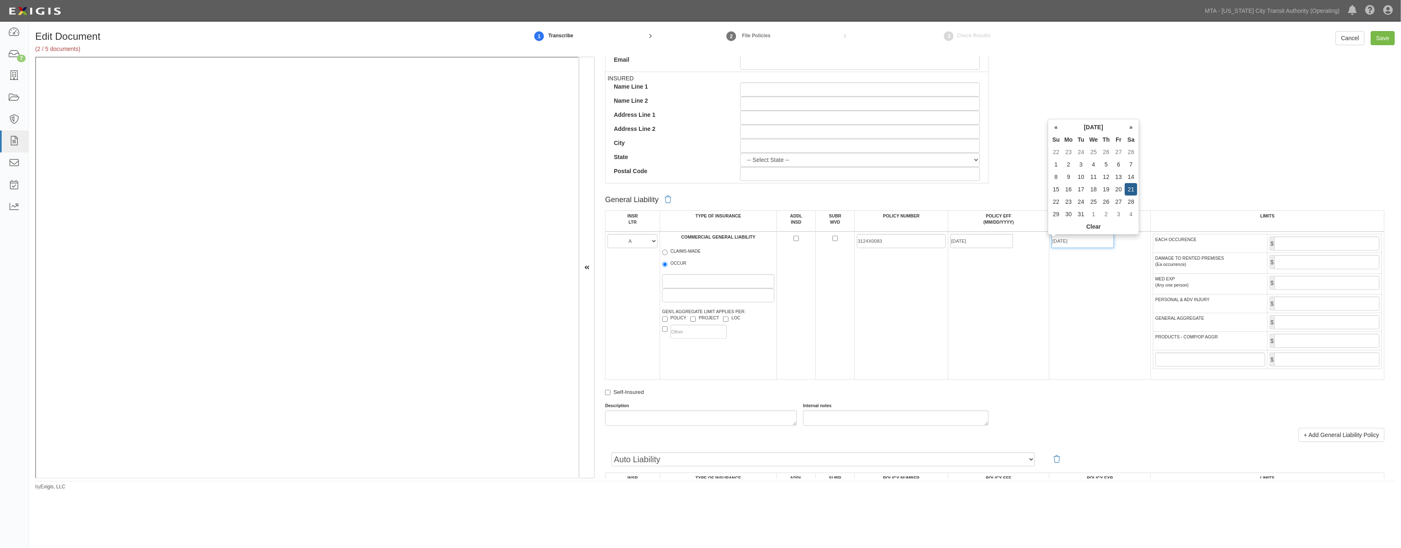
type input "03/21/2026"
click at [824, 243] on input "EACH OCCURENCE" at bounding box center [1326, 243] width 105 height 14
type input "2,000,000"
click at [824, 329] on input "GENERAL AGGREGATE" at bounding box center [1326, 322] width 105 height 14
type input "4,000,000"
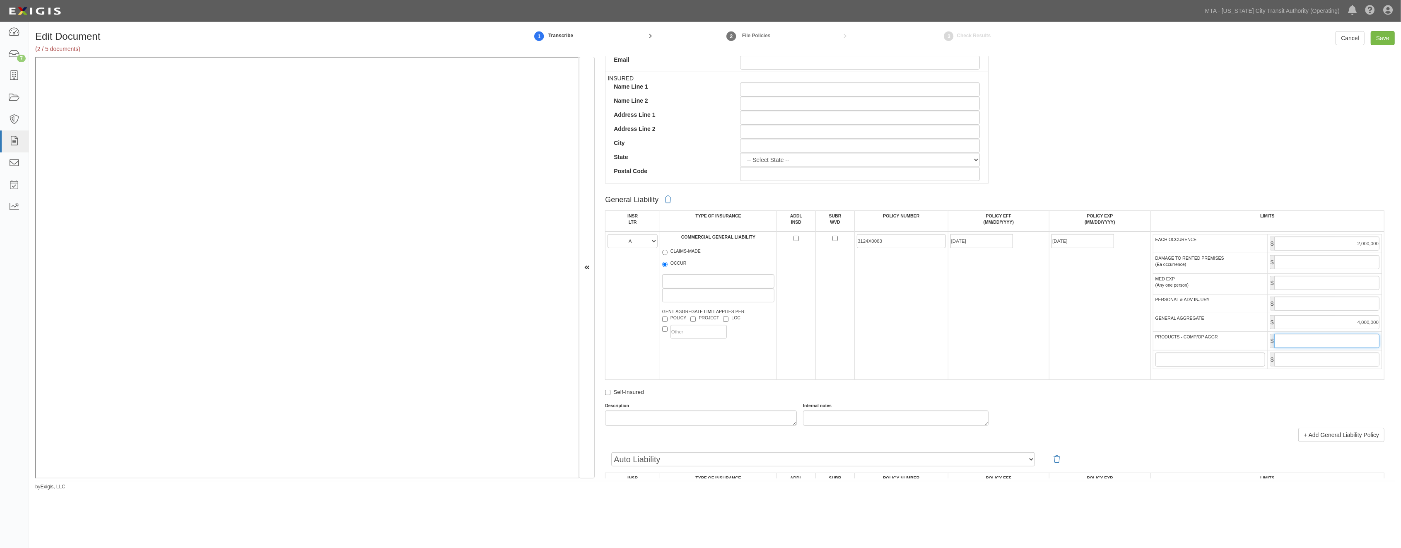
click at [824, 348] on input "PRODUCTS - COMP/OP AGGR" at bounding box center [1326, 341] width 105 height 14
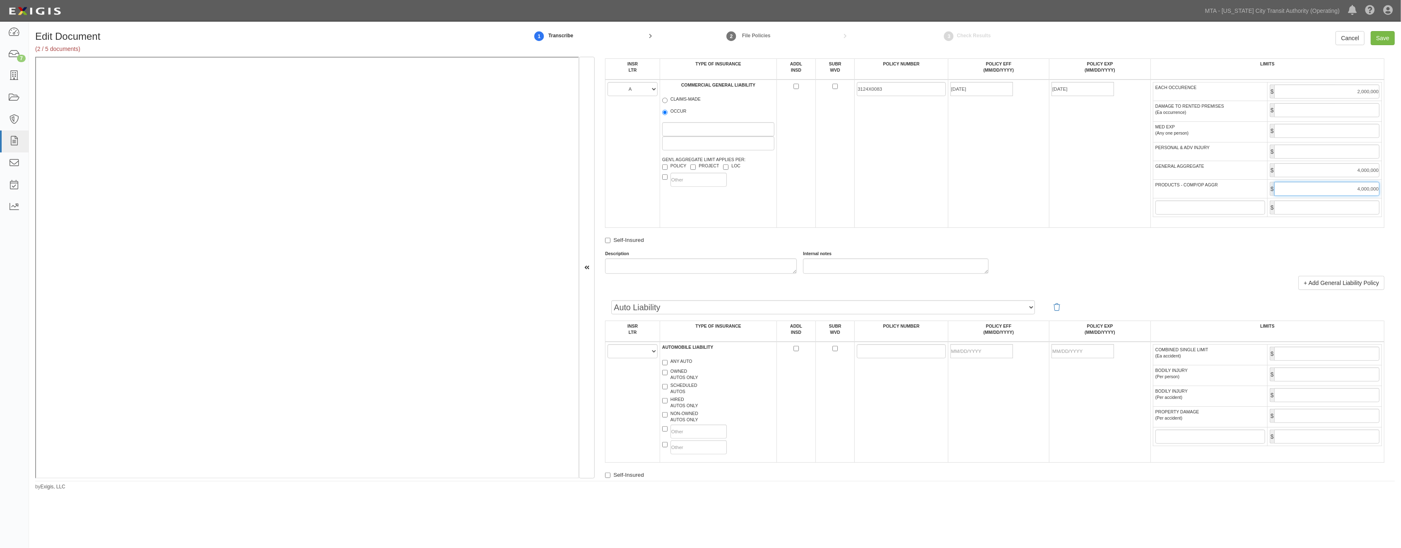
scroll to position [552, 0]
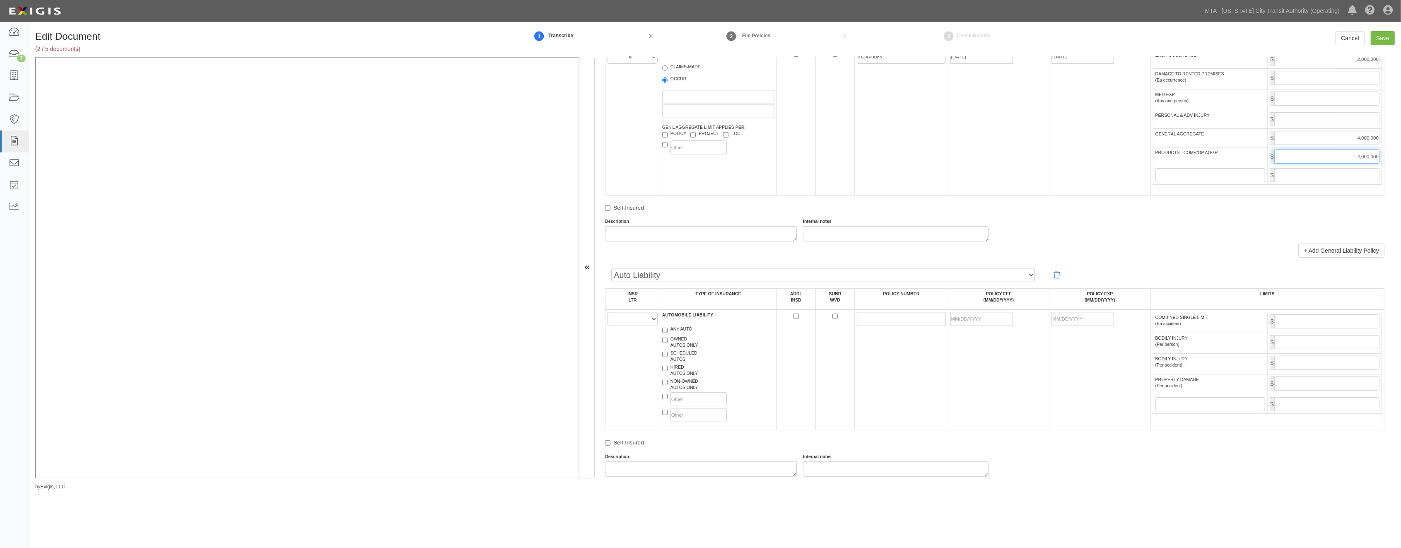
type input "4,000,000"
click at [621, 326] on select "A B C D E F" at bounding box center [632, 319] width 50 height 14
select select "B"
click at [607, 322] on select "A B C D E F" at bounding box center [632, 319] width 50 height 14
click at [678, 376] on label "HIRED AUTOS ONLY" at bounding box center [680, 370] width 36 height 12
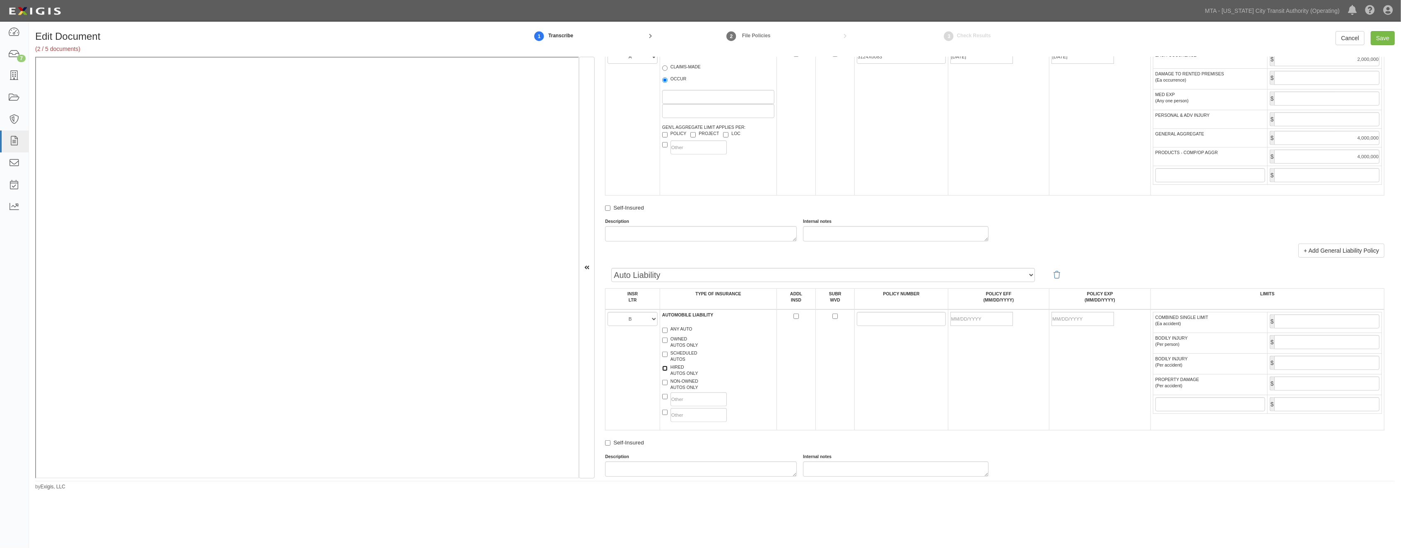
click at [667, 371] on input "HIRED AUTOS ONLY" at bounding box center [664, 368] width 5 height 5
checkbox input "true"
drag, startPoint x: 677, startPoint y: 402, endPoint x: 561, endPoint y: 406, distance: 116.0
click at [677, 390] on label "NON-OWNED AUTOS ONLY" at bounding box center [680, 384] width 36 height 12
click at [667, 385] on input "NON-OWNED AUTOS ONLY" at bounding box center [664, 382] width 5 height 5
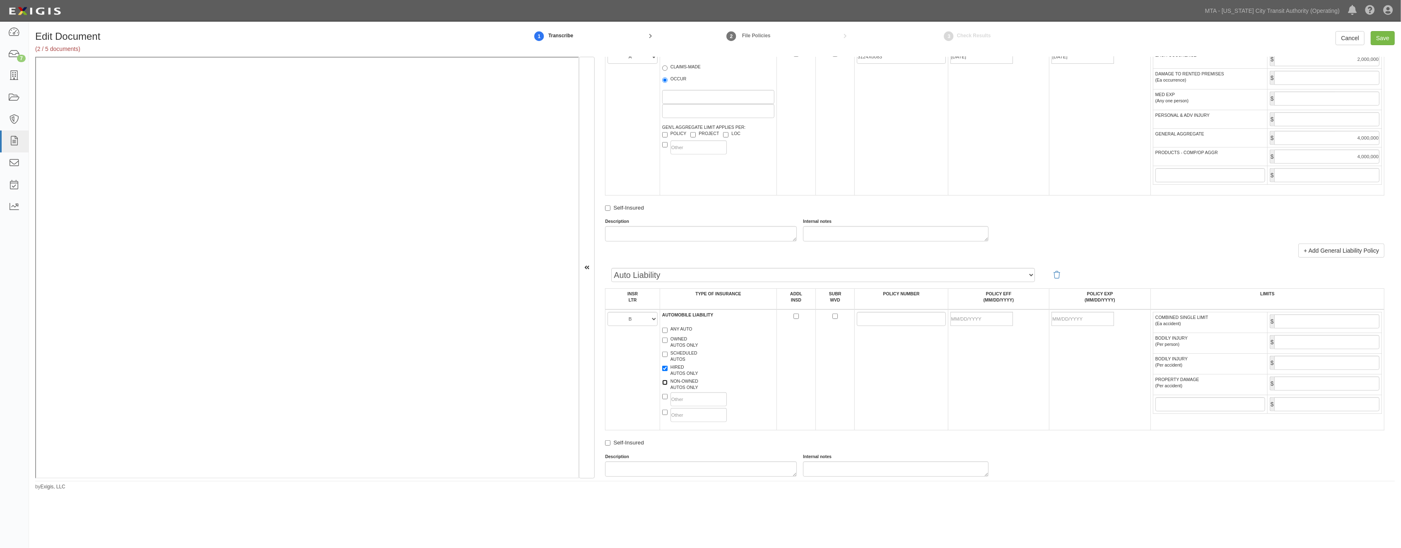
checkbox input "true"
paste input "3101C3685"
type input "3101C3685"
click at [824, 326] on input "POLICY EFF (MM/DD/YYYY)" at bounding box center [981, 319] width 63 height 14
type input "02/24/2023"
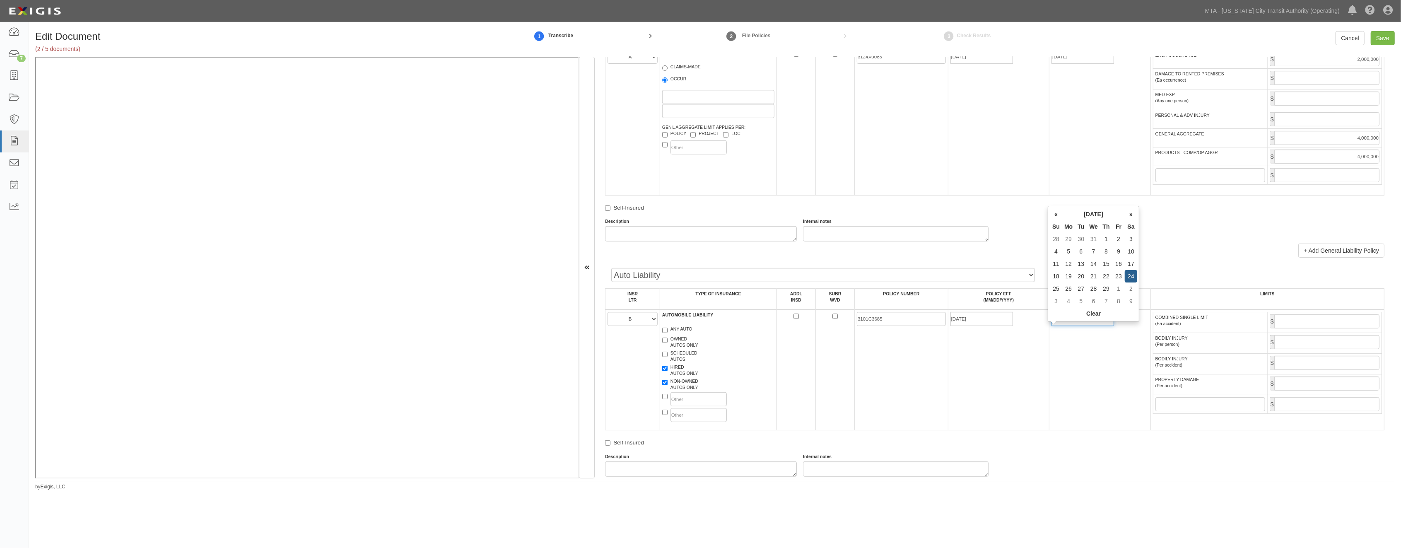
click at [824, 326] on input "02/24/2024" at bounding box center [1082, 319] width 63 height 14
type input "02/24/2026"
click at [824, 409] on td "02/24/2026" at bounding box center [1099, 369] width 101 height 121
click at [824, 326] on input "COMBINED SINGLE LIMIT (Ea accident)" at bounding box center [1326, 321] width 105 height 14
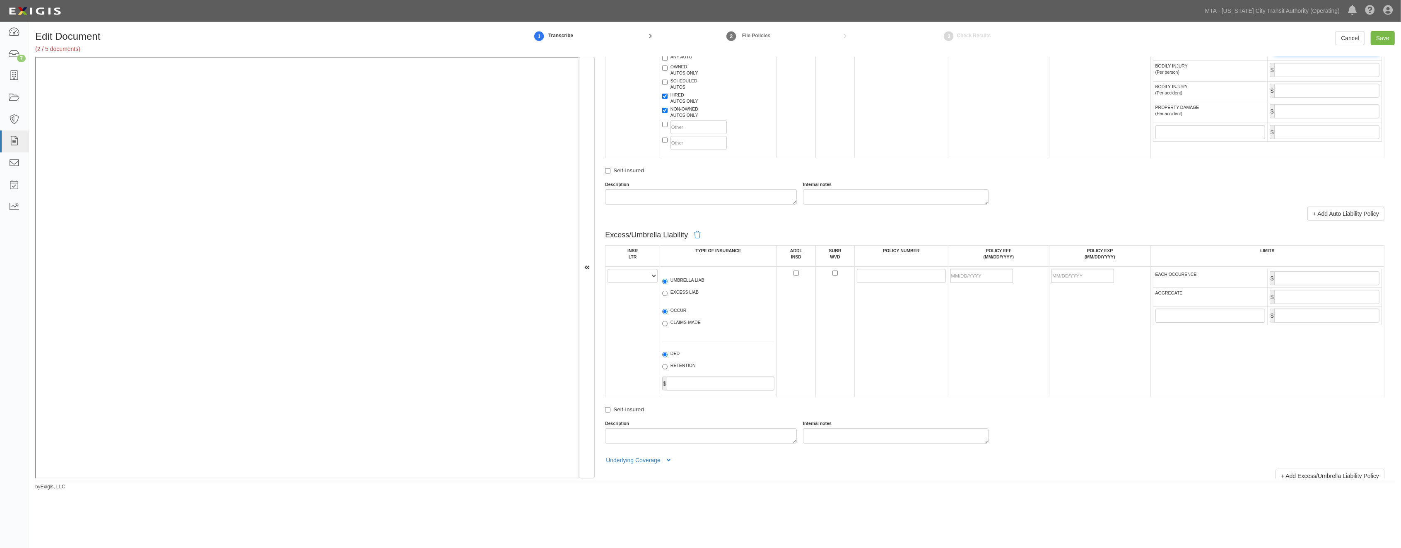
scroll to position [828, 0]
type input "1,000,000"
click at [623, 279] on select "A B C D E F" at bounding box center [632, 272] width 50 height 14
select select "A"
click at [607, 279] on select "A B C D E F" at bounding box center [632, 272] width 50 height 14
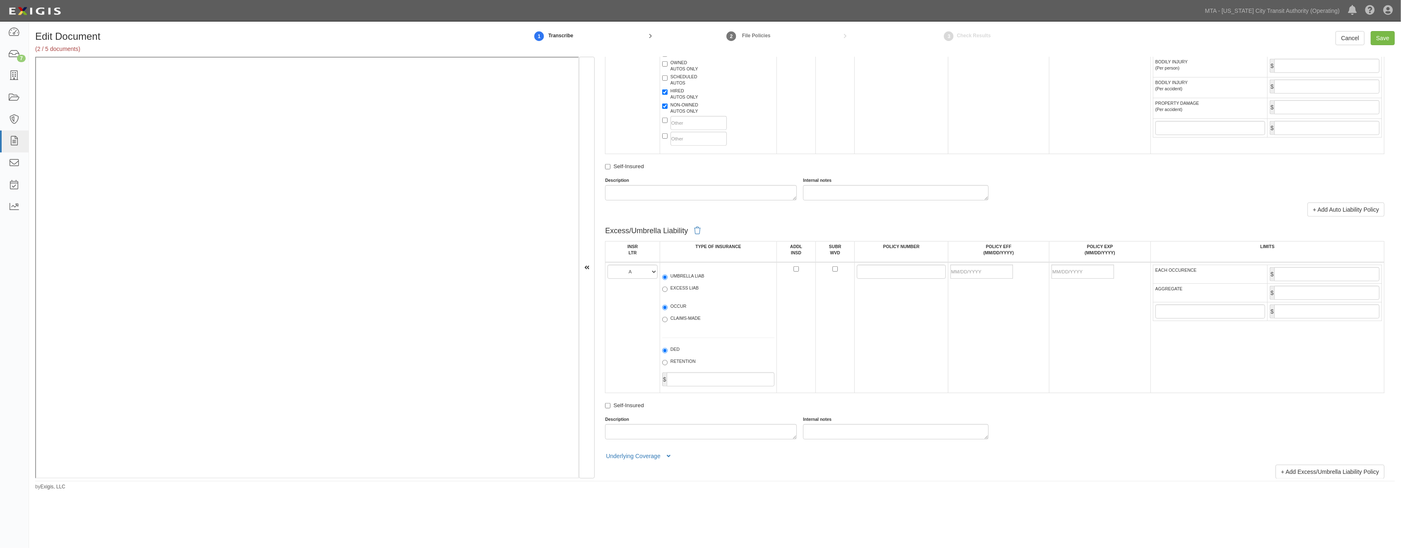
click at [673, 283] on span "UMBRELLA LIAB" at bounding box center [718, 278] width 112 height 10
click at [675, 311] on label "OCCUR" at bounding box center [674, 307] width 24 height 8
click at [667, 310] on input "OCCUR" at bounding box center [664, 307] width 5 height 5
radio input "true"
click at [681, 281] on label "UMBRELLA LIAB" at bounding box center [683, 277] width 42 height 8
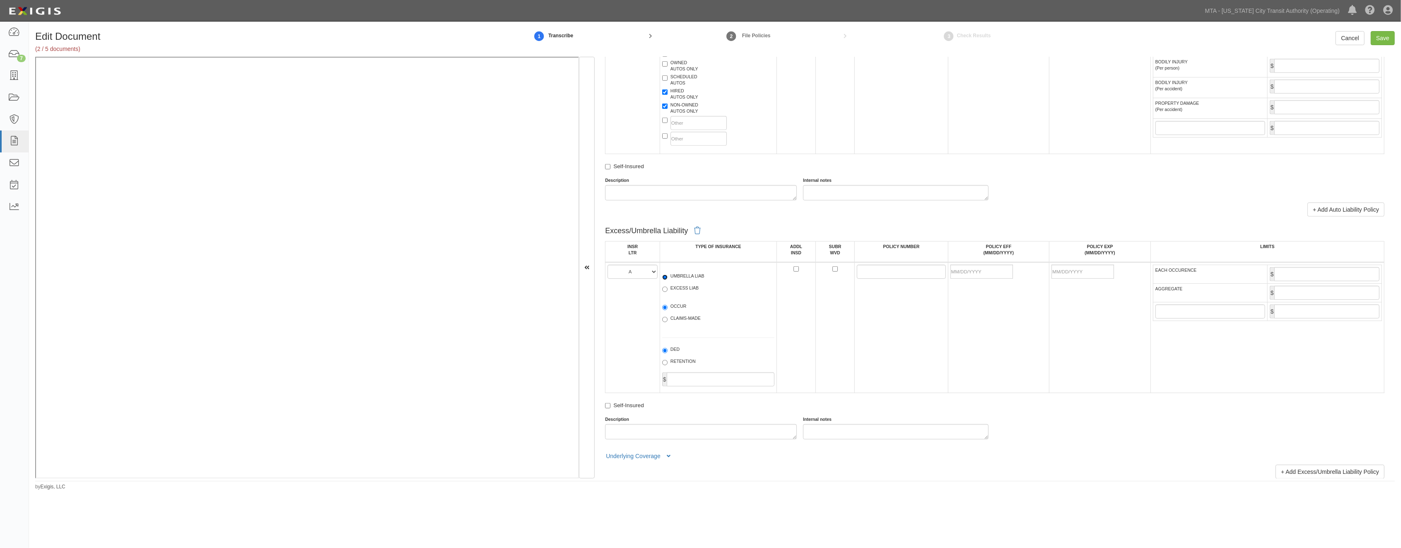
click at [667, 280] on input "UMBRELLA LIAB" at bounding box center [664, 277] width 5 height 5
radio input "true"
paste input "3101E3822"
type input "3101E3822"
click at [824, 279] on input "POLICY EFF (MM/DD/YYYY)" at bounding box center [981, 272] width 63 height 14
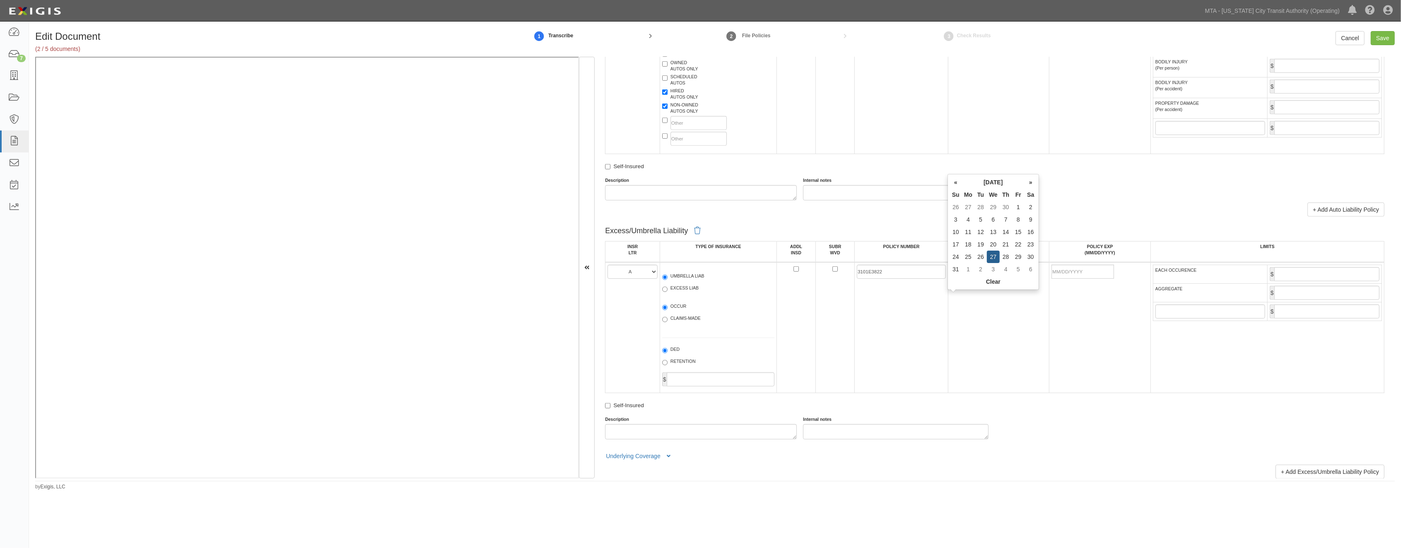
type input "07/27/2022"
drag, startPoint x: 1008, startPoint y: 348, endPoint x: 1074, endPoint y: 318, distance: 72.8
click at [824, 348] on td "07/27/2022" at bounding box center [998, 327] width 101 height 131
click at [824, 279] on input "07/27/2023" at bounding box center [1082, 272] width 63 height 14
type input "07/27/2026"
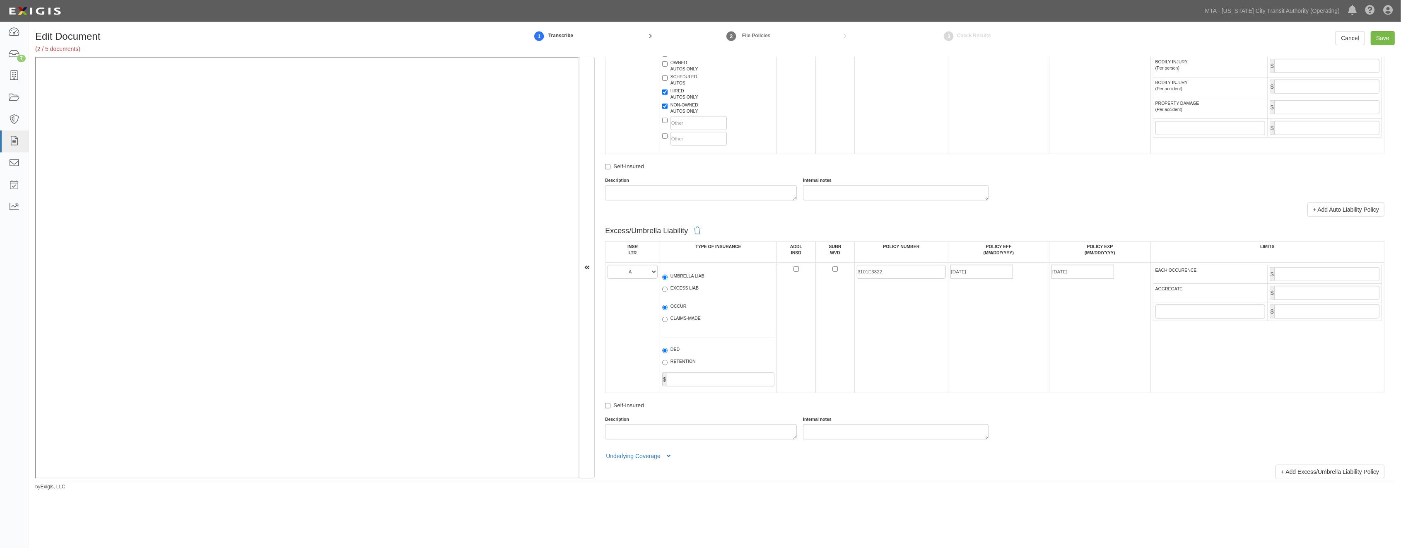
click at [824, 354] on td "07/27/2026" at bounding box center [1099, 327] width 101 height 131
click at [824, 281] on input "EACH OCCURENCE" at bounding box center [1326, 274] width 105 height 14
type input "8,000,000"
click at [824, 300] on input "AGGREGATE" at bounding box center [1326, 293] width 105 height 14
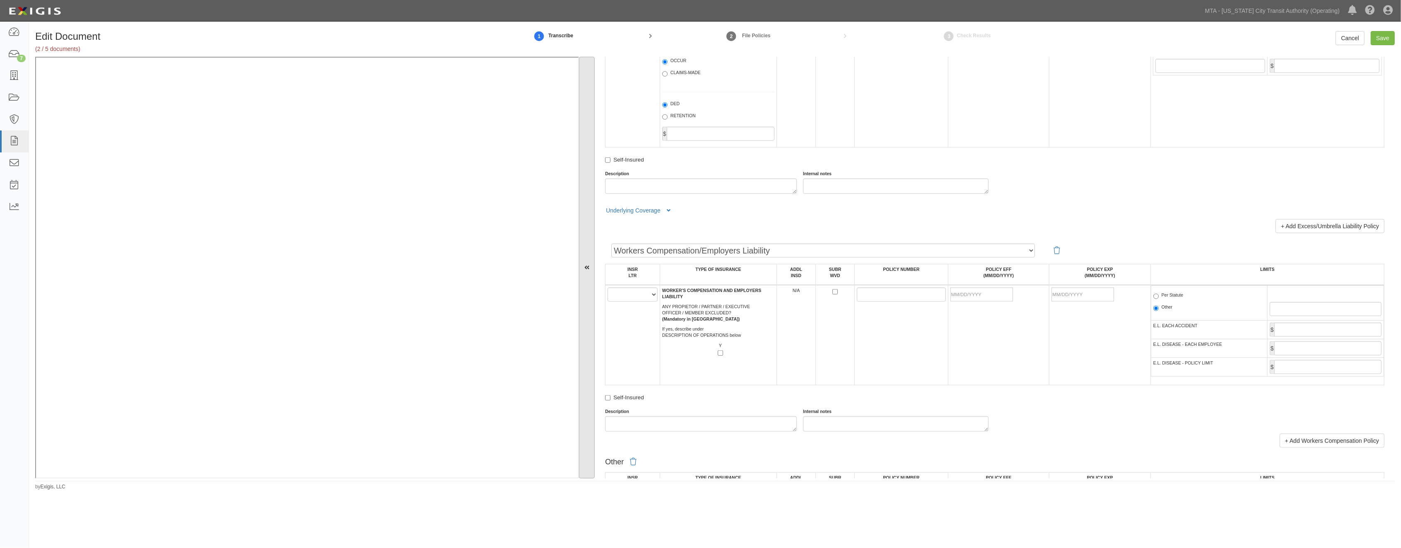
scroll to position [1104, 0]
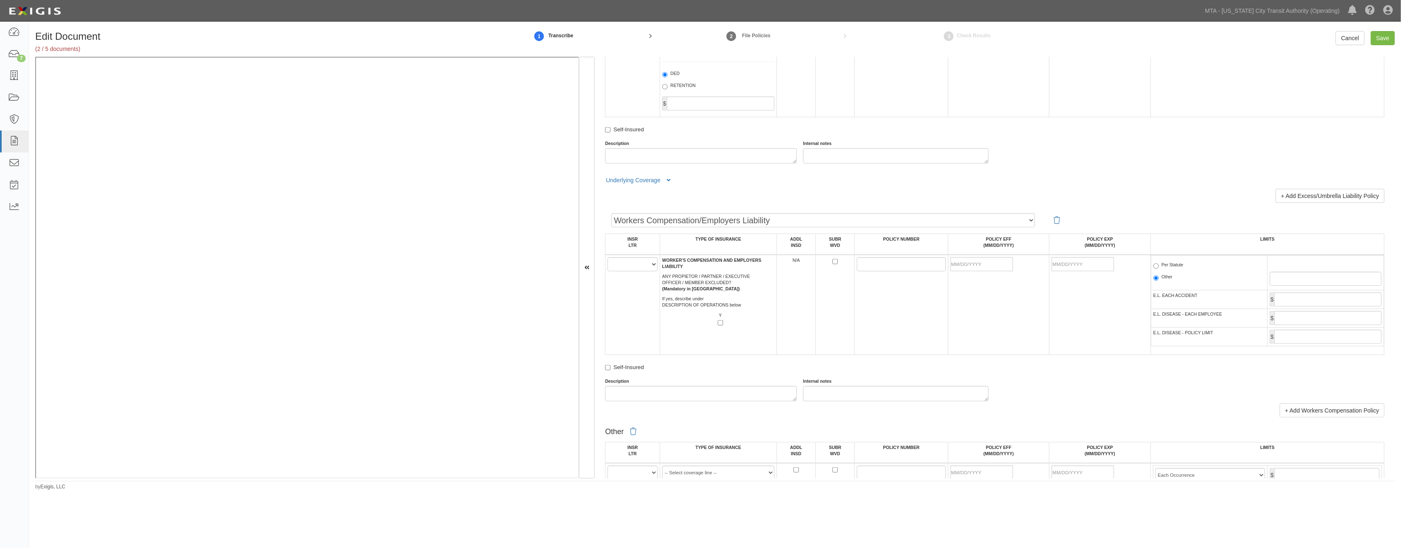
type input "8,000,000"
click at [628, 271] on select "A B C D E F" at bounding box center [632, 264] width 50 height 14
click at [824, 224] on icon at bounding box center [1056, 218] width 7 height 11
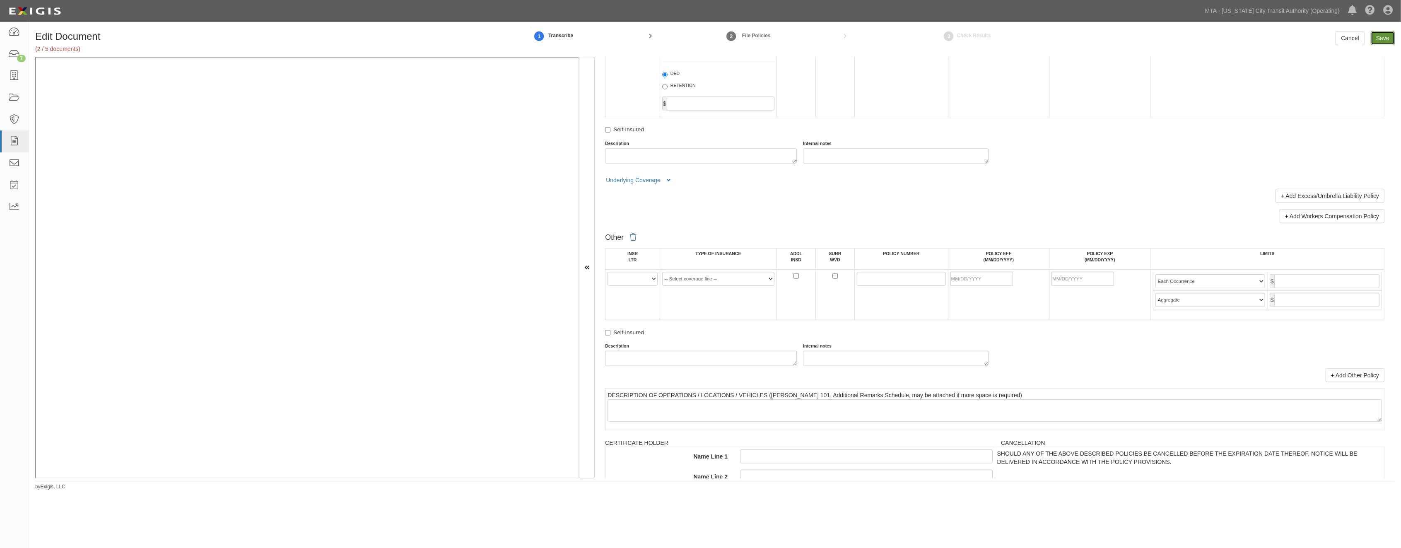
click at [824, 37] on input "Save" at bounding box center [1382, 38] width 24 height 14
type input "2000000"
type input "4000000"
type input "1000000"
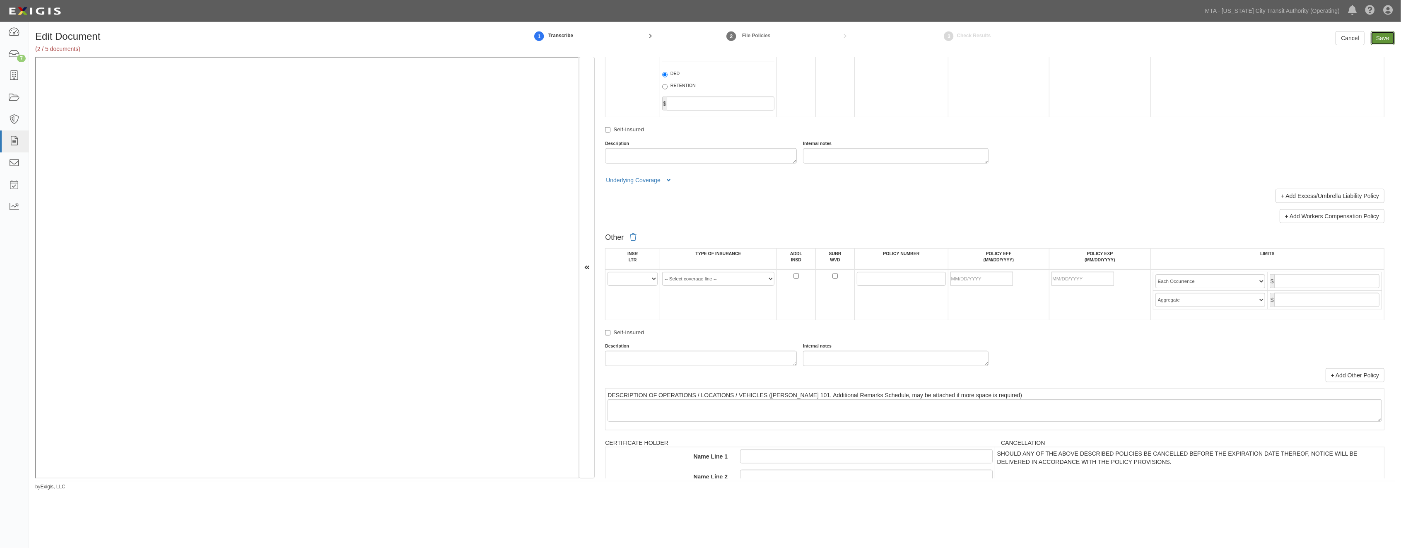
type input "8000000"
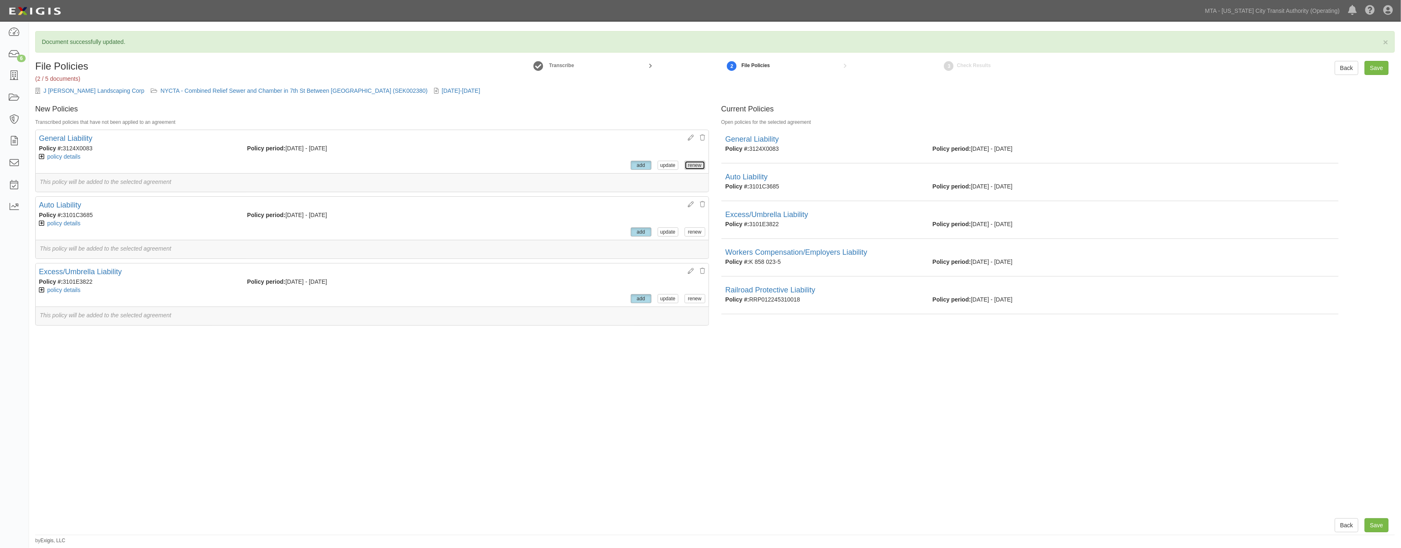
click at [688, 165] on button "renew" at bounding box center [694, 165] width 21 height 9
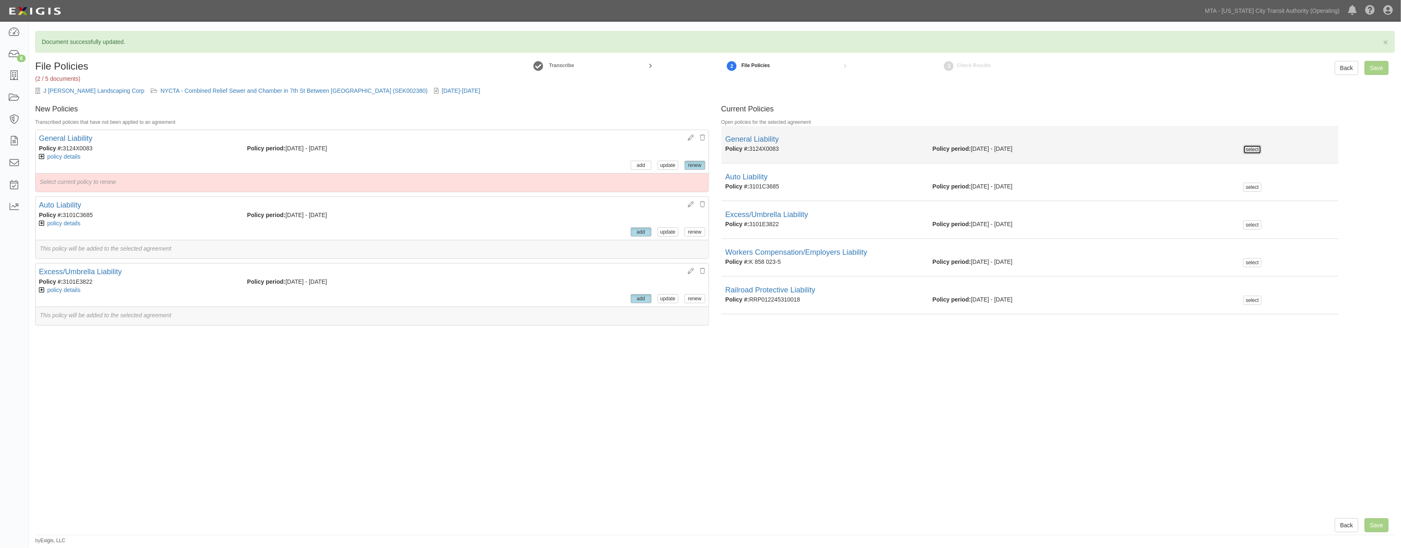
click at [1250, 148] on button "select" at bounding box center [1252, 149] width 18 height 9
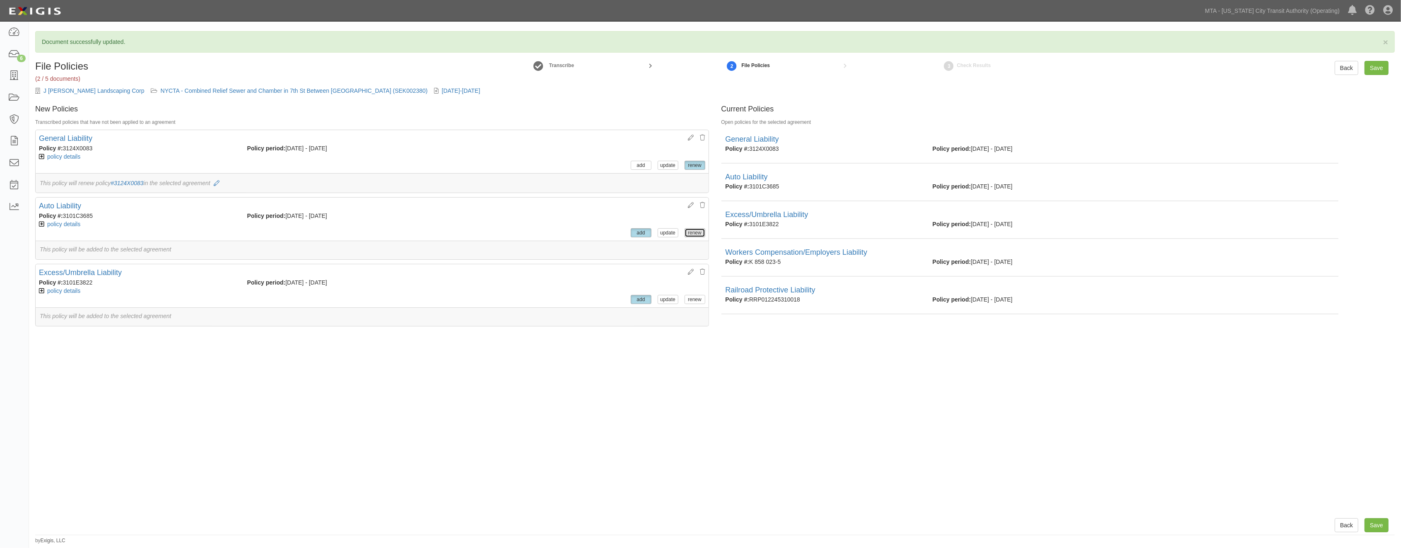
click at [686, 231] on button "renew" at bounding box center [694, 232] width 21 height 9
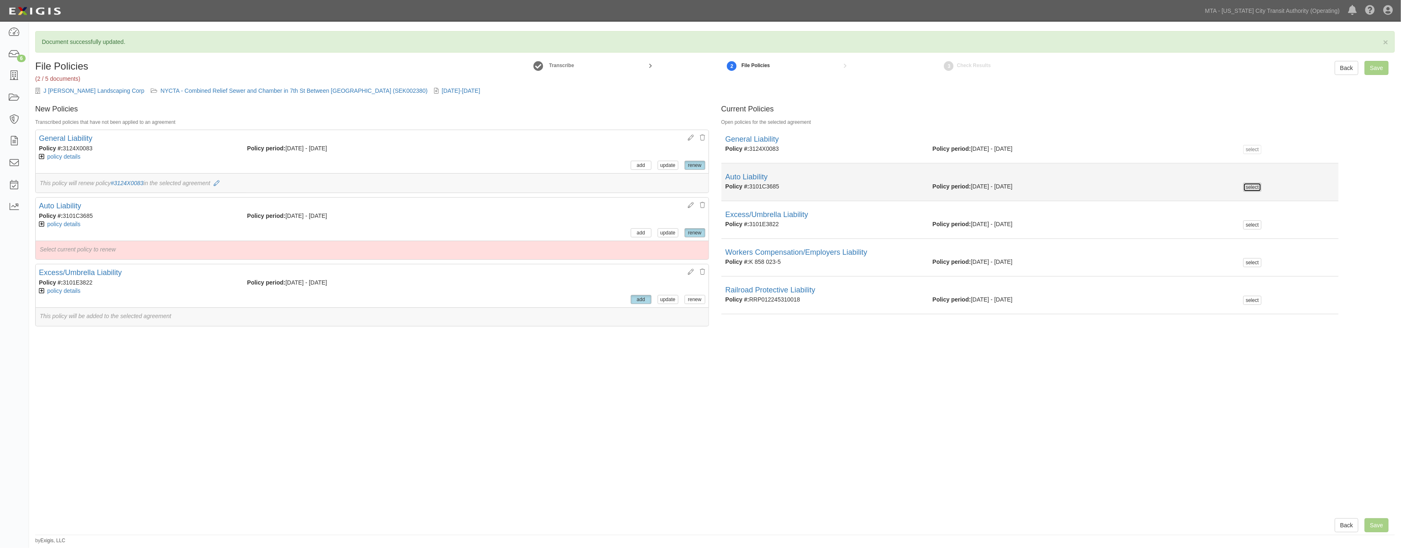
click at [1252, 184] on button "select" at bounding box center [1252, 187] width 18 height 9
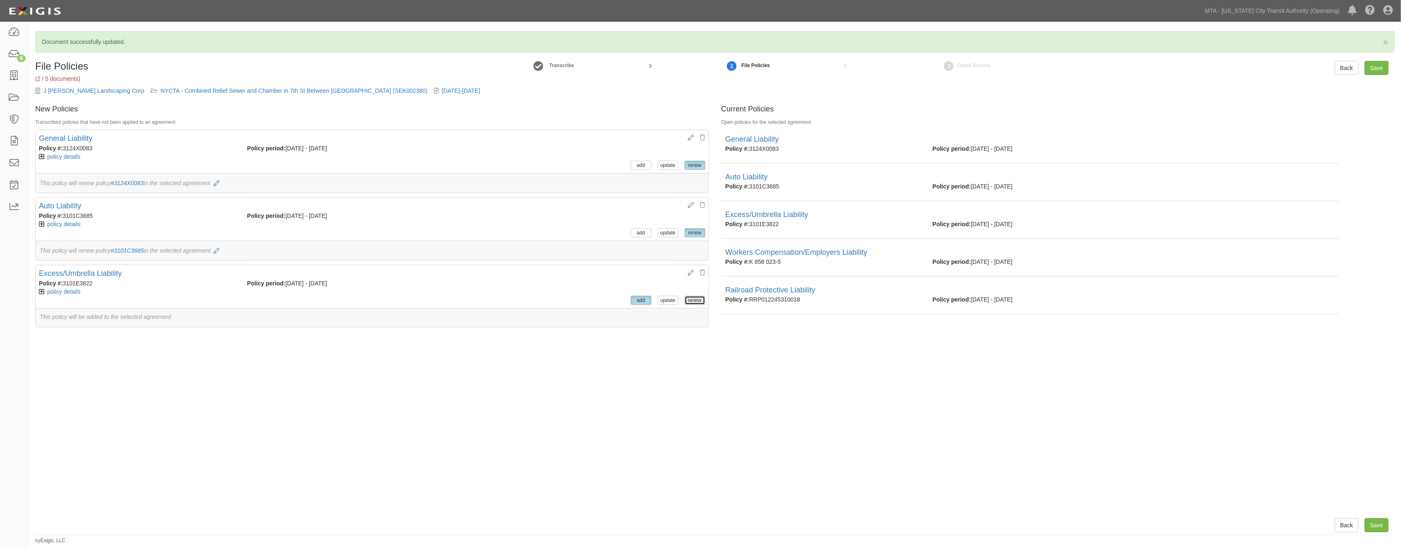
click at [686, 297] on button "renew" at bounding box center [694, 300] width 21 height 9
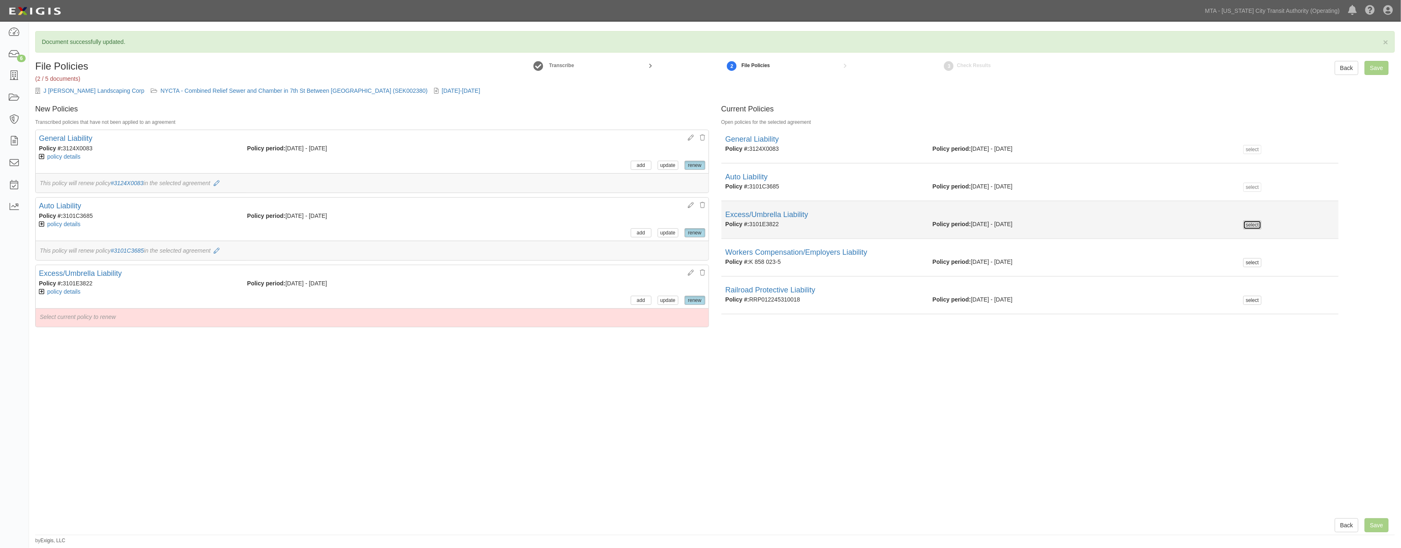
click at [1244, 224] on button "select" at bounding box center [1252, 224] width 18 height 9
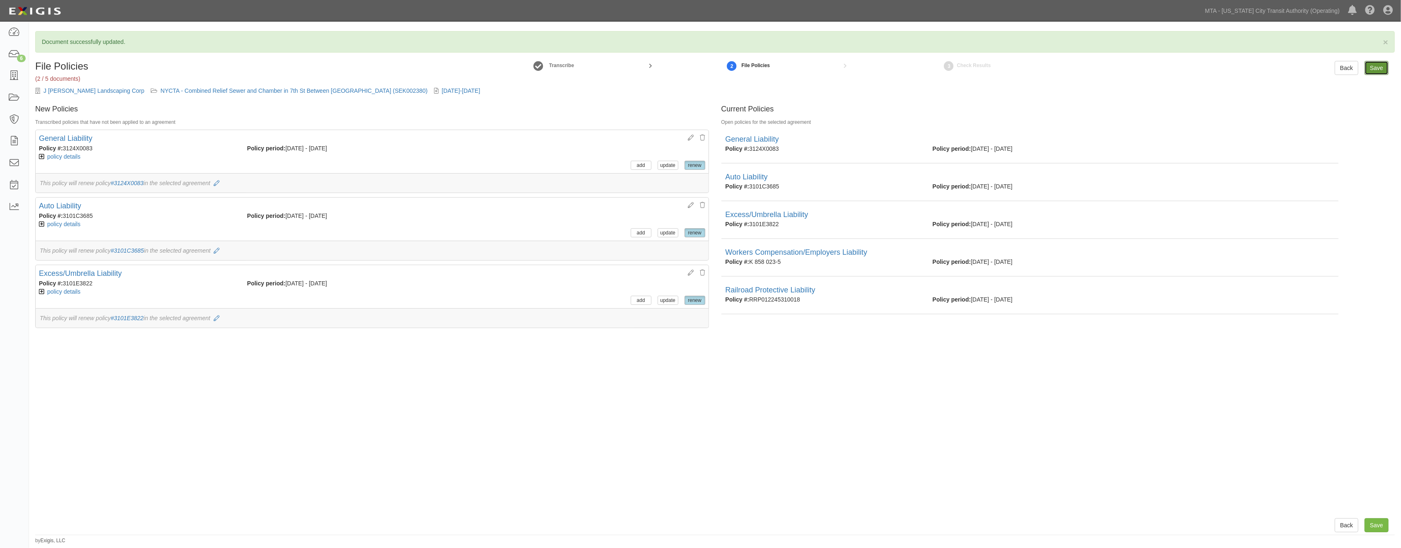
click at [1373, 68] on input "Save" at bounding box center [1376, 68] width 24 height 14
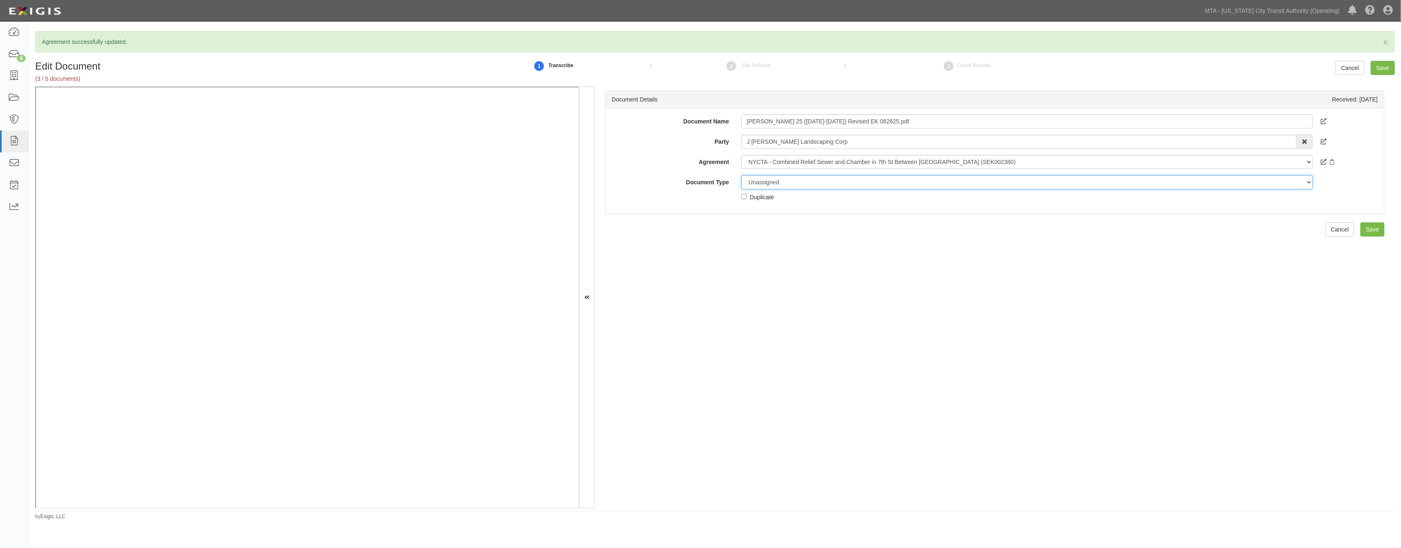
click at [761, 182] on select "Unassigned Binder Cancellation Notice Certificate Contract Endorsement Insuranc…" at bounding box center [1026, 182] width 571 height 14
select select "OtherDetail"
click at [741, 175] on select "Unassigned Binder Cancellation Notice Certificate Contract Endorsement Insuranc…" at bounding box center [1026, 182] width 571 height 14
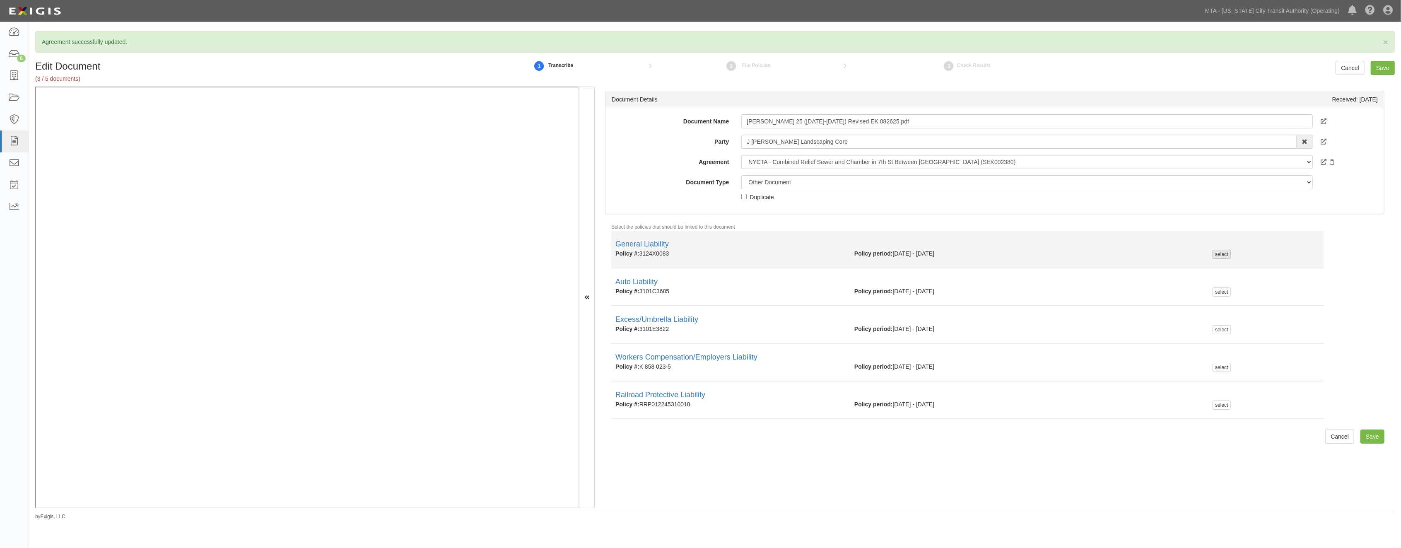
click at [1219, 255] on div "select" at bounding box center [1221, 254] width 18 height 9
checkbox input "true"
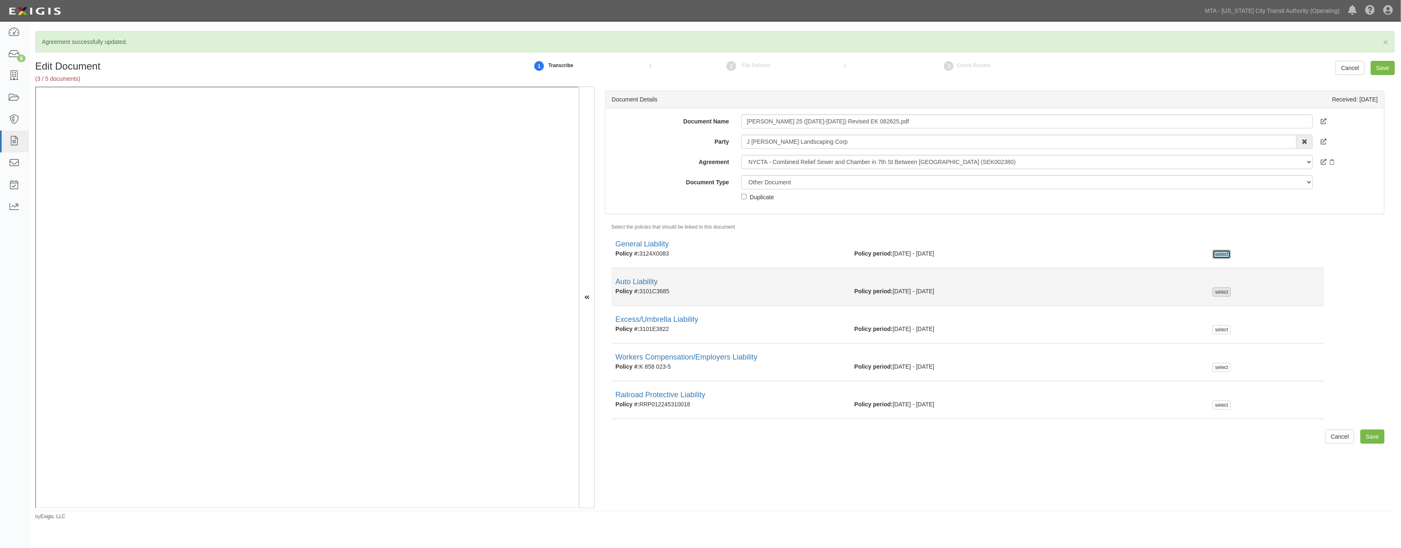
click at [1212, 288] on div "select" at bounding box center [1221, 291] width 18 height 9
checkbox input "true"
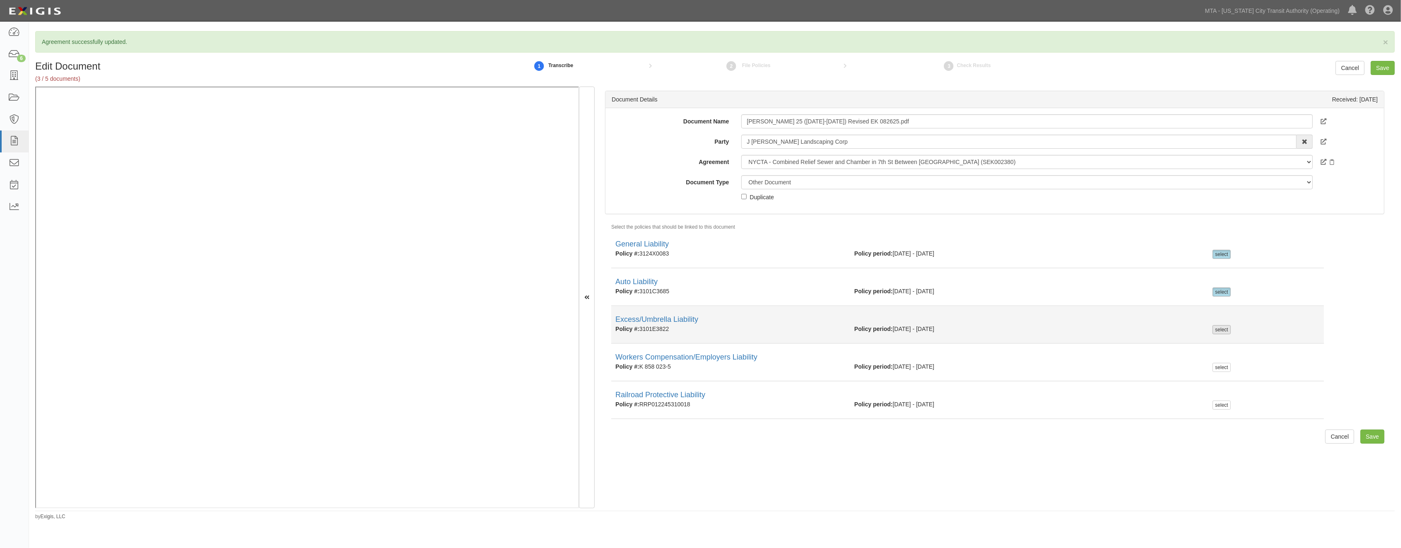
click at [1215, 328] on div "select" at bounding box center [1221, 329] width 18 height 9
checkbox input "true"
drag, startPoint x: 903, startPoint y: 118, endPoint x: 600, endPoint y: 106, distance: 302.5
click at [602, 106] on div "Document Details Received: 08/27/2025 Document Name ACORD 25 (2021-2023) Revise…" at bounding box center [995, 298] width 800 height 422
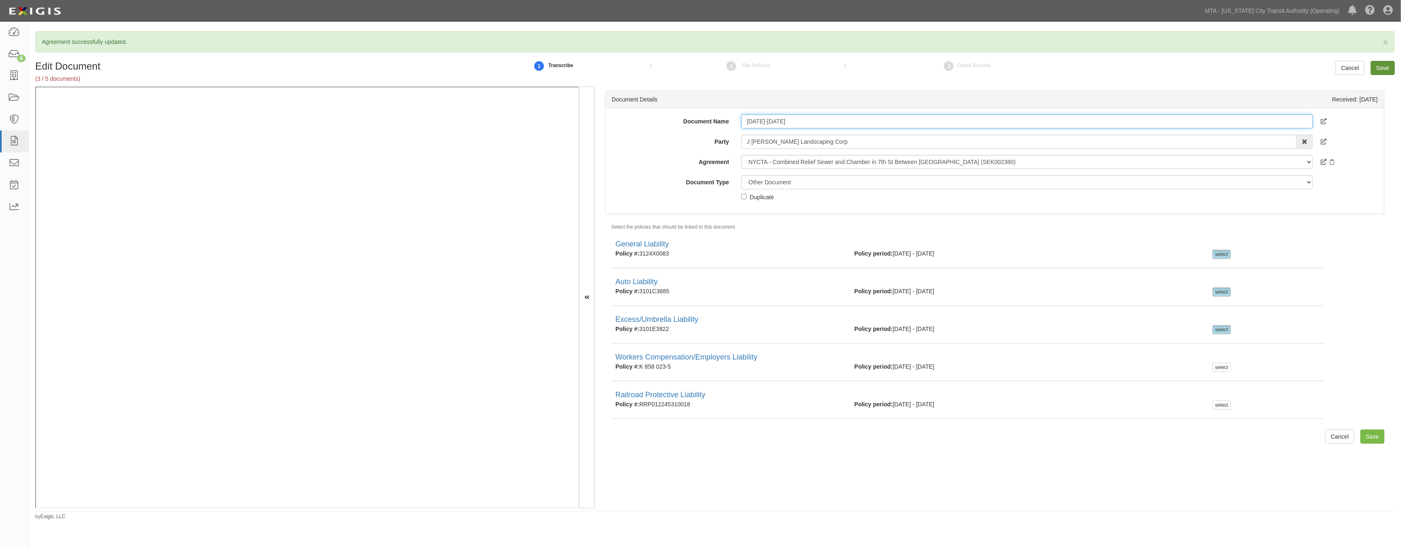
type input "2021-2022"
click at [1388, 66] on input "Save" at bounding box center [1382, 68] width 24 height 14
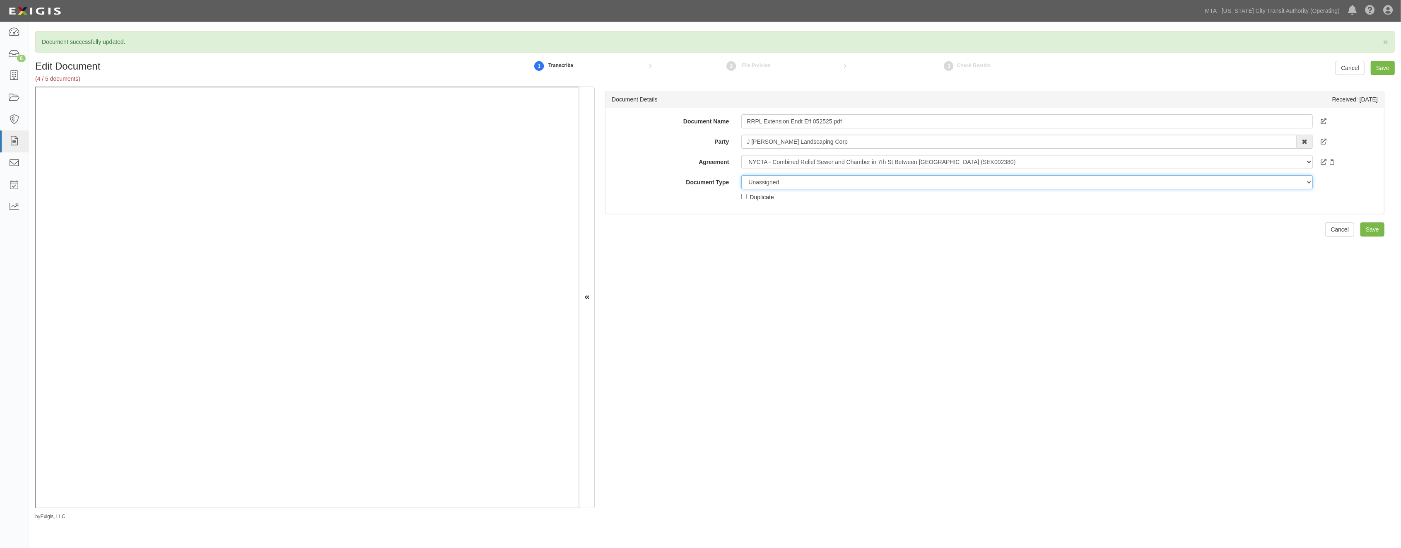
click at [779, 183] on select "Unassigned Binder Cancellation Notice Certificate Contract Endorsement Insuranc…" at bounding box center [1026, 182] width 571 height 14
click at [741, 175] on select "Unassigned Binder Cancellation Notice Certificate Contract Endorsement Insuranc…" at bounding box center [1026, 182] width 571 height 14
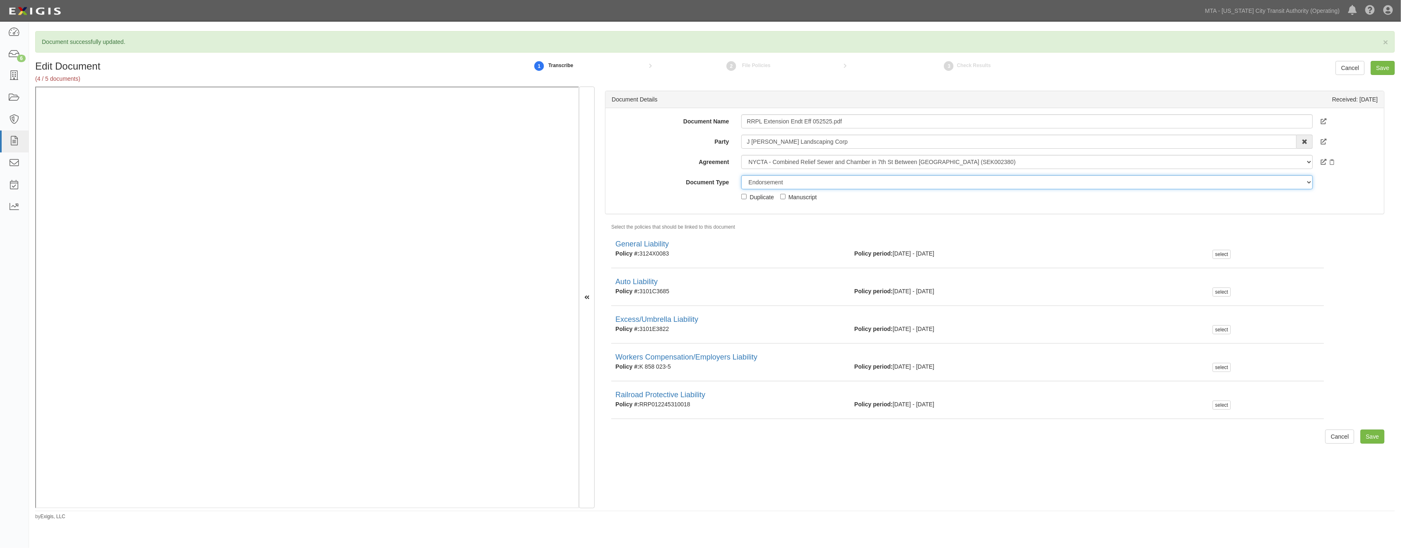
click at [825, 181] on select "Unassigned Binder Cancellation Notice Certificate Contract Endorsement Insuranc…" at bounding box center [1026, 182] width 571 height 14
select select "UnassignedDetail"
click at [741, 175] on select "Unassigned Binder Cancellation Notice Certificate Contract Endorsement Insuranc…" at bounding box center [1026, 182] width 571 height 14
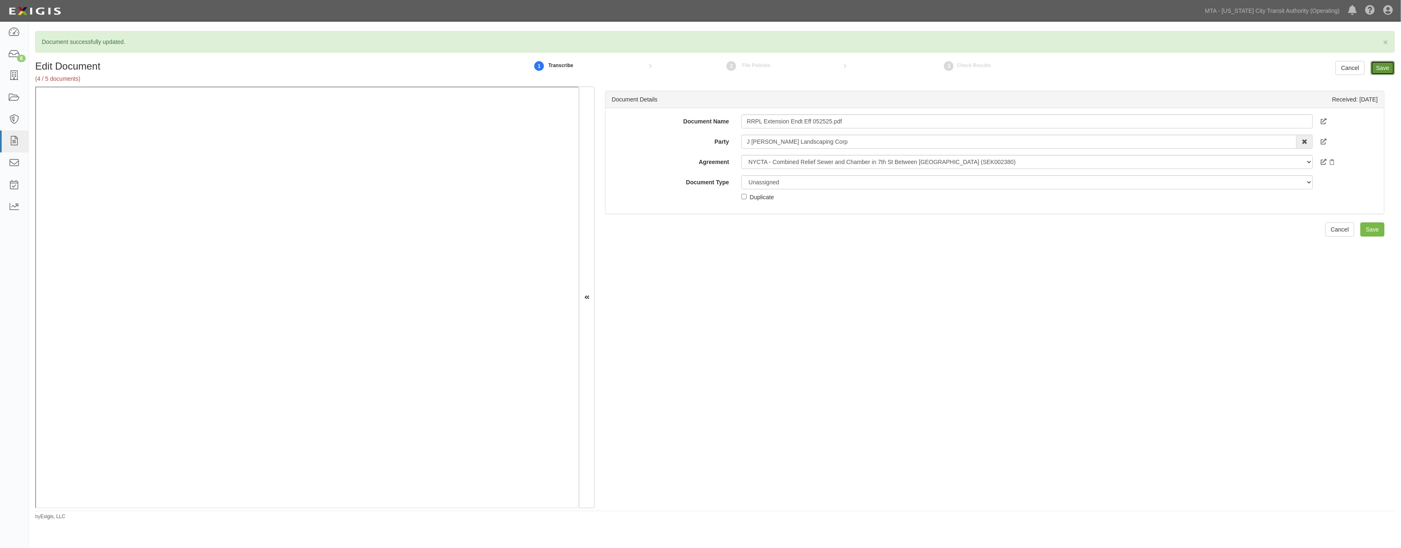
click at [1384, 61] on input "Save" at bounding box center [1382, 68] width 24 height 14
click at [780, 179] on select "Unassigned Binder Cancellation Notice Certificate Contract Endorsement Insuranc…" at bounding box center [1026, 182] width 571 height 14
click at [741, 175] on select "Unassigned Binder Cancellation Notice Certificate Contract Endorsement Insuranc…" at bounding box center [1026, 182] width 571 height 14
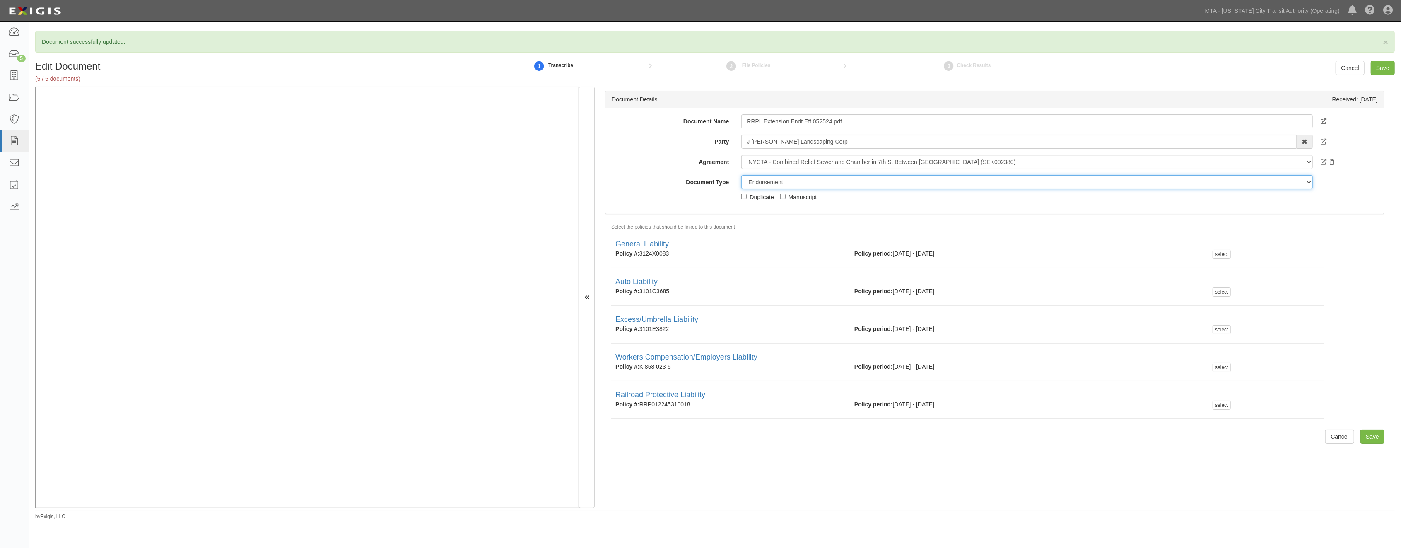
click at [809, 185] on select "Unassigned Binder Cancellation Notice Certificate Contract Endorsement Insuranc…" at bounding box center [1026, 182] width 571 height 14
select select "UnassignedDetail"
click at [741, 175] on select "Unassigned Binder Cancellation Notice Certificate Contract Endorsement Insuranc…" at bounding box center [1026, 182] width 571 height 14
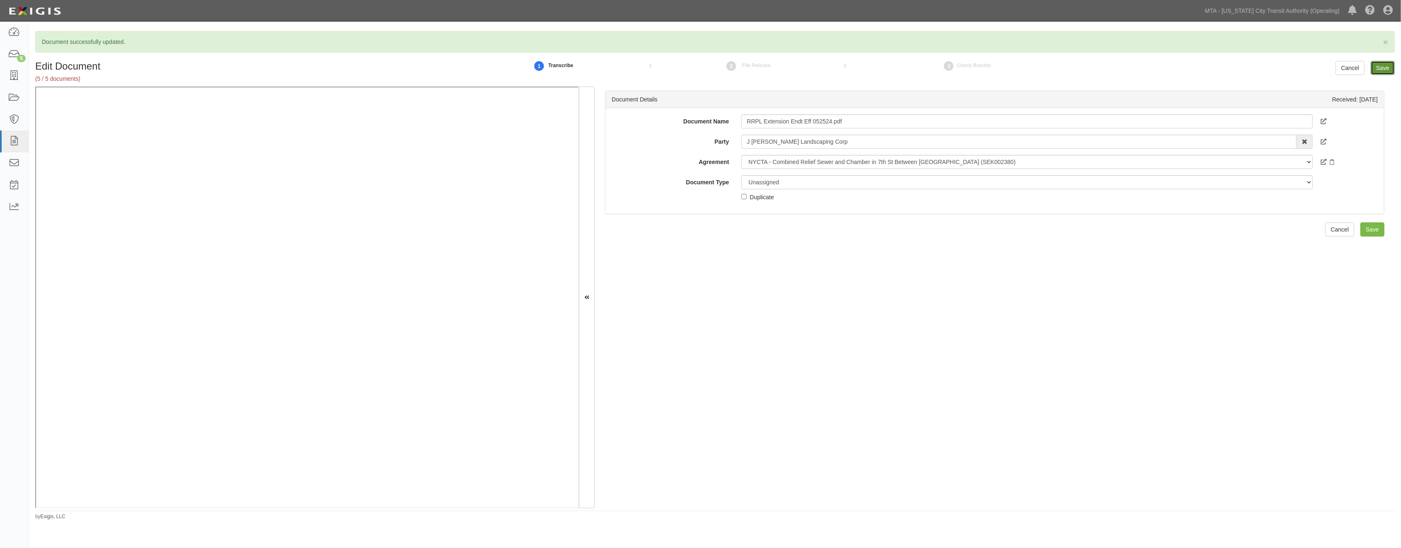
click at [1381, 69] on input "Save" at bounding box center [1382, 68] width 24 height 14
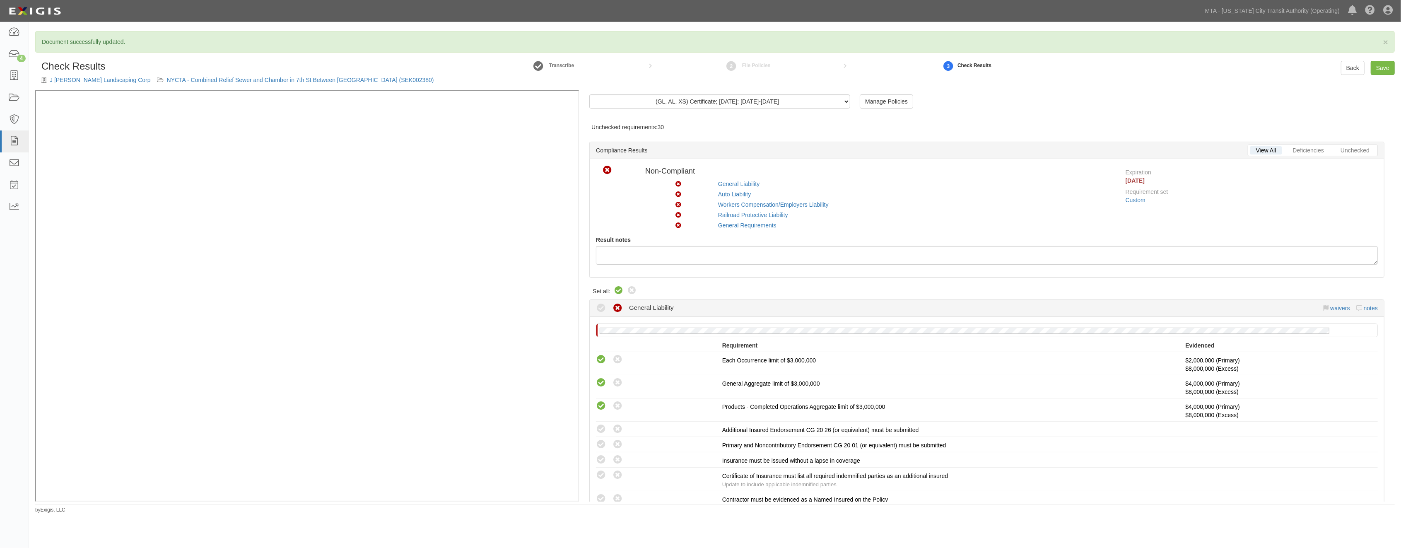
click at [617, 291] on icon at bounding box center [619, 291] width 10 height 10
radio input "true"
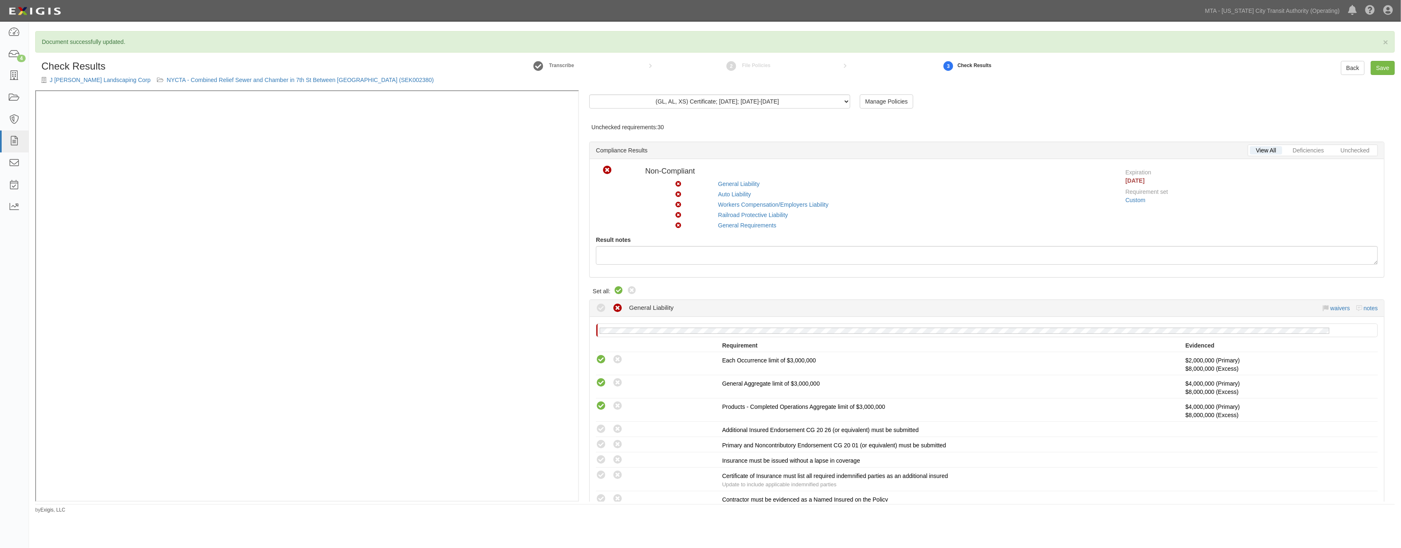
radio input "true"
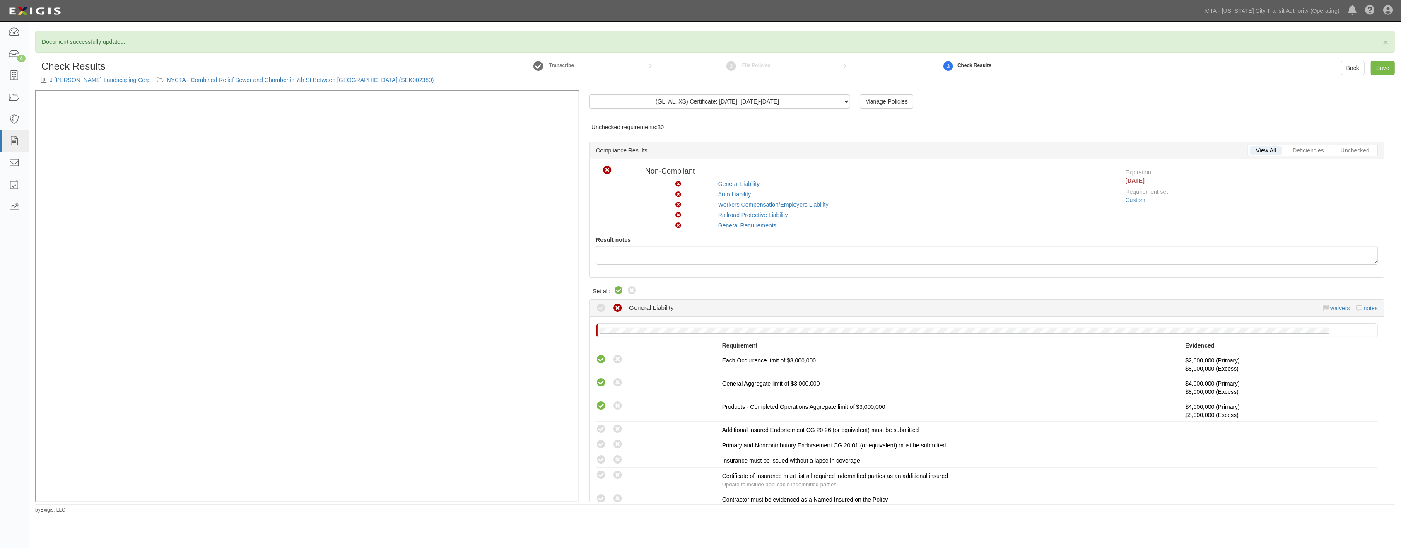
radio input "true"
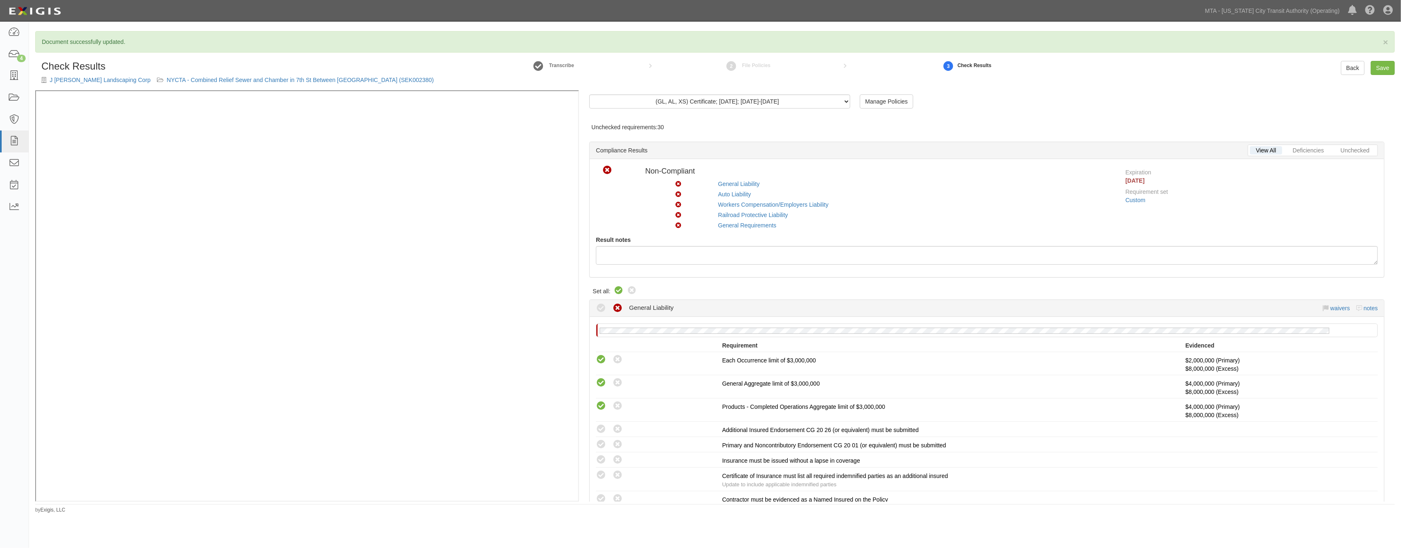
radio input "true"
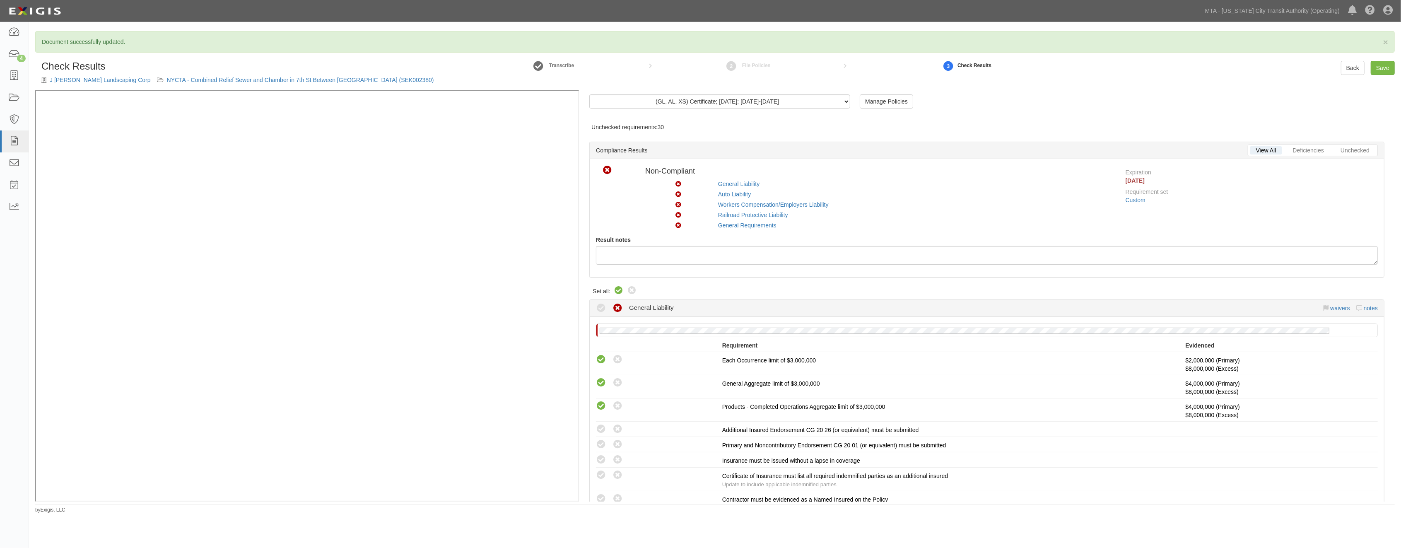
radio input "true"
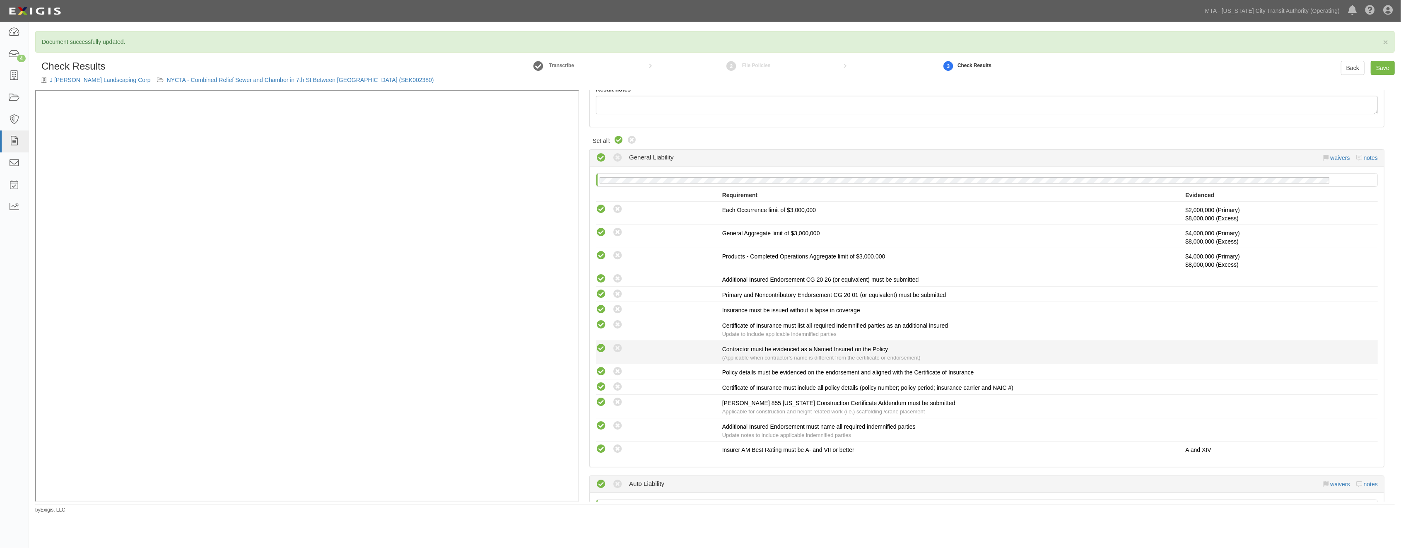
scroll to position [138, 0]
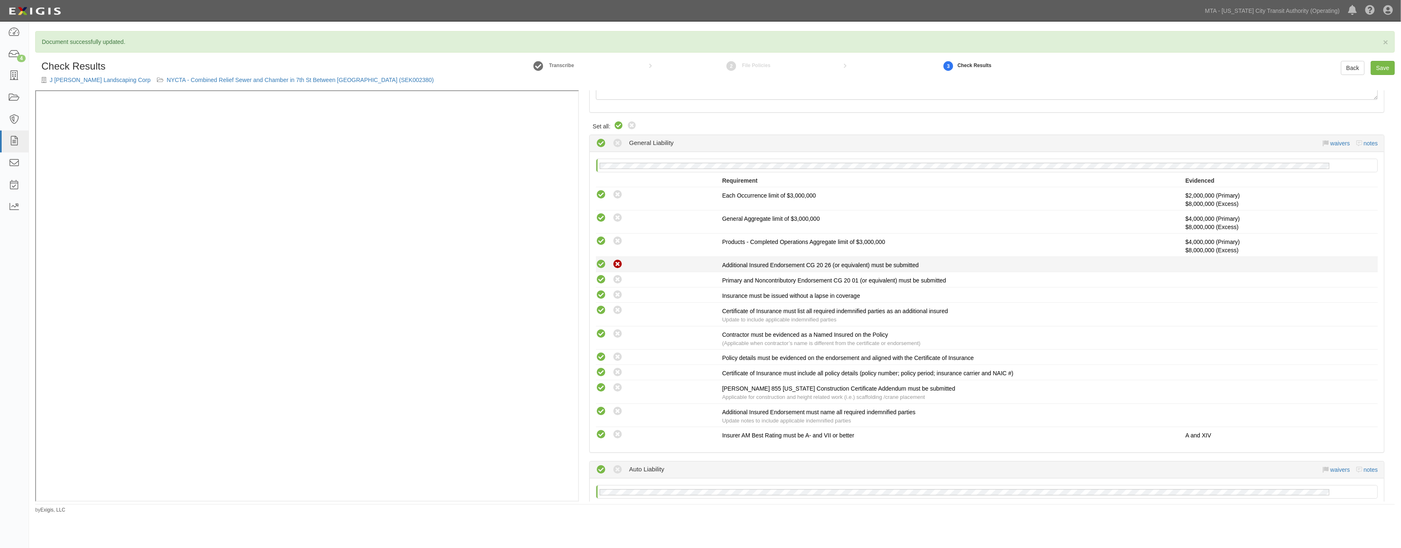
click at [614, 266] on icon at bounding box center [617, 264] width 10 height 10
radio input "true"
click at [613, 388] on icon at bounding box center [617, 388] width 10 height 10
radio input "true"
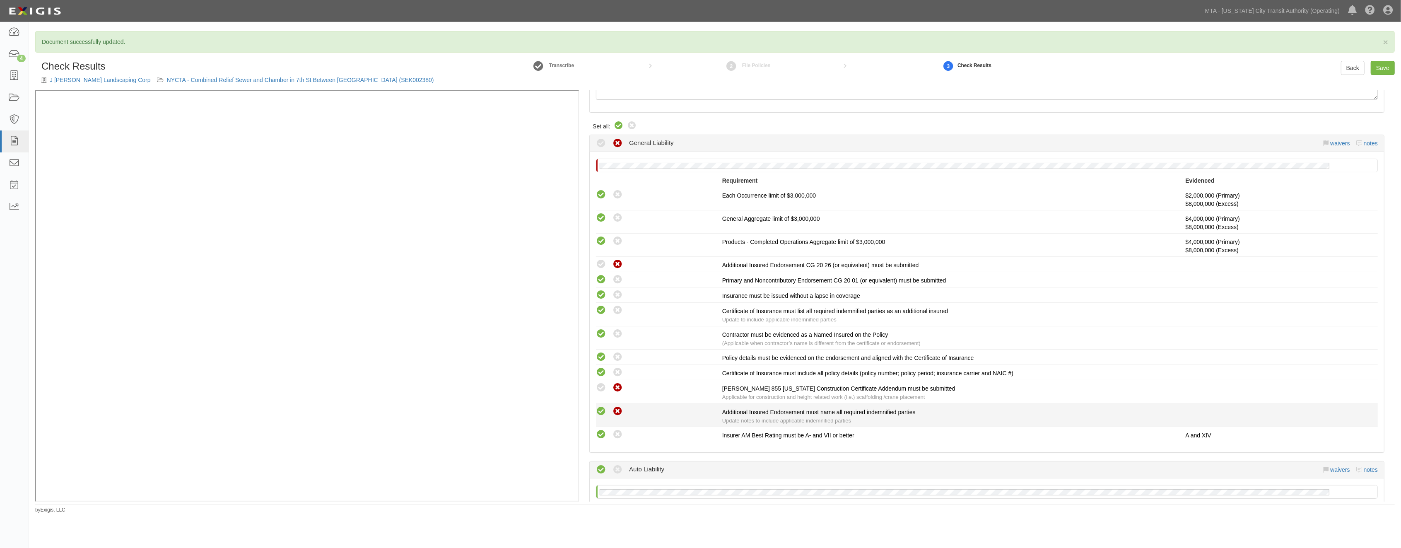
click at [618, 412] on icon at bounding box center [617, 411] width 10 height 10
radio input "true"
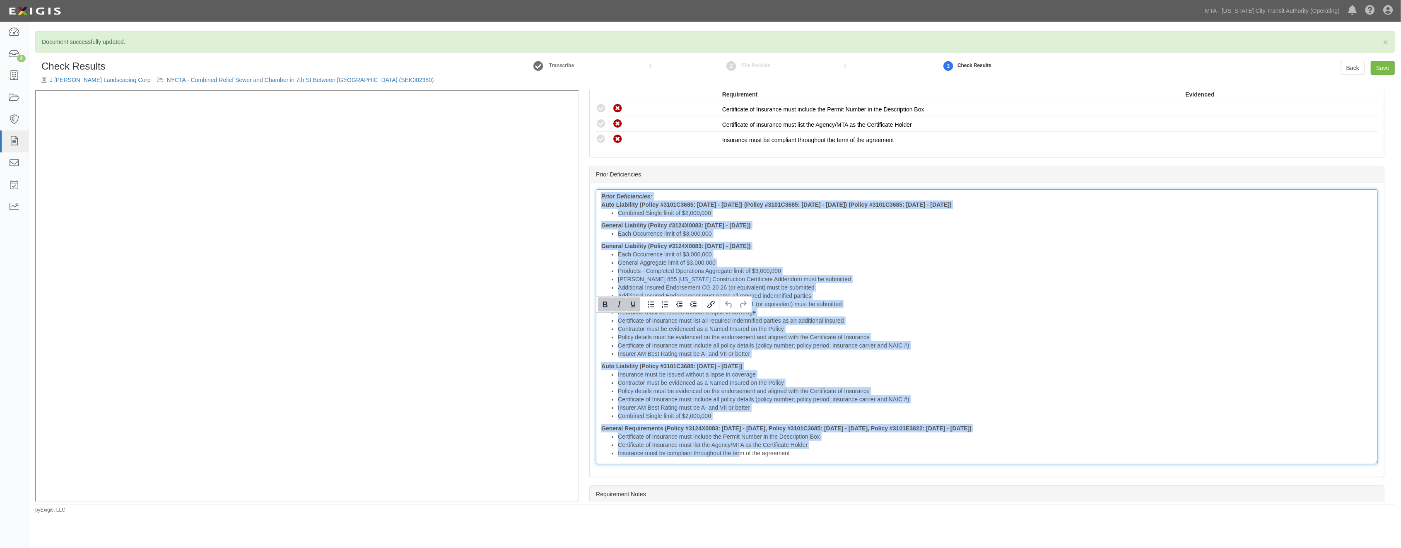
scroll to position [1276, 0]
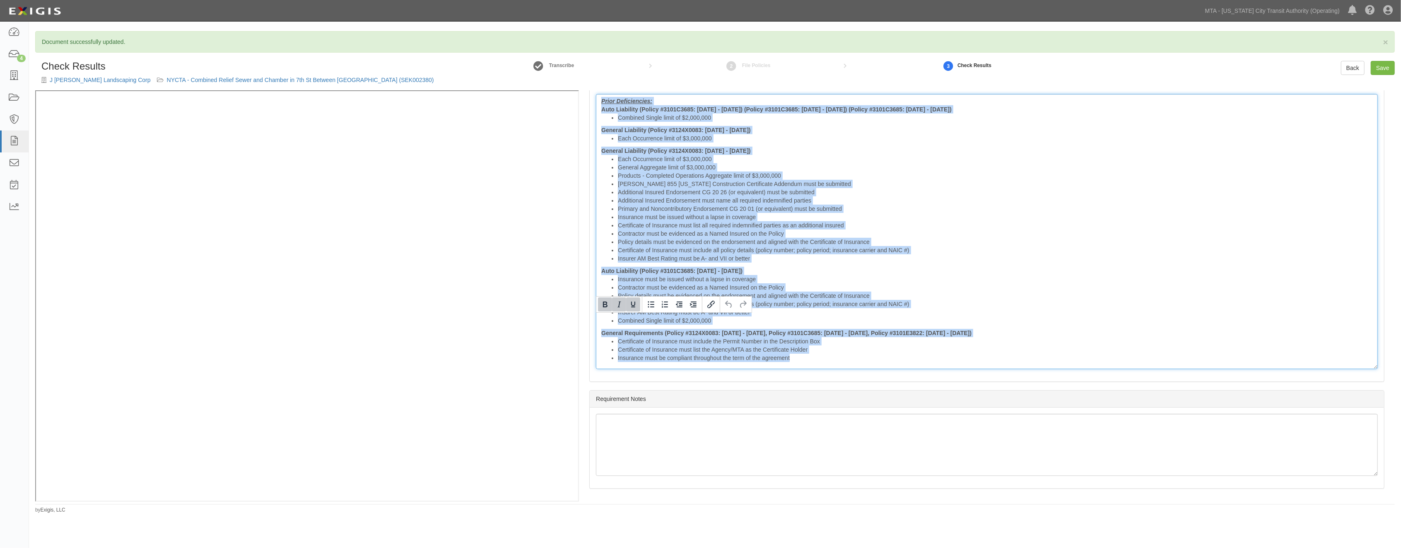
drag, startPoint x: 598, startPoint y: 317, endPoint x: 1183, endPoint y: 465, distance: 603.6
click at [1183, 466] on div "(GL, AL, XS) Certificate; 8/27/2025; 2023-2026 (WC/EL) Certificate; 8/19/2025; …" at bounding box center [987, 295] width 816 height 411
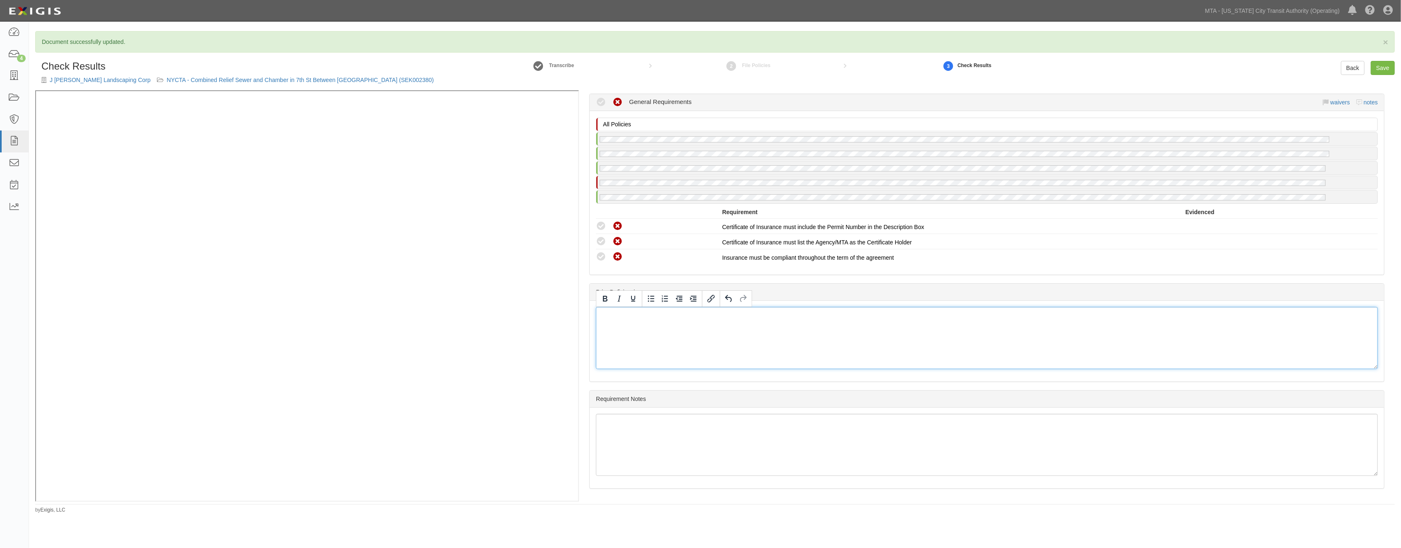
scroll to position [1063, 0]
click at [1381, 70] on link "Save" at bounding box center [1382, 68] width 24 height 14
radio input "true"
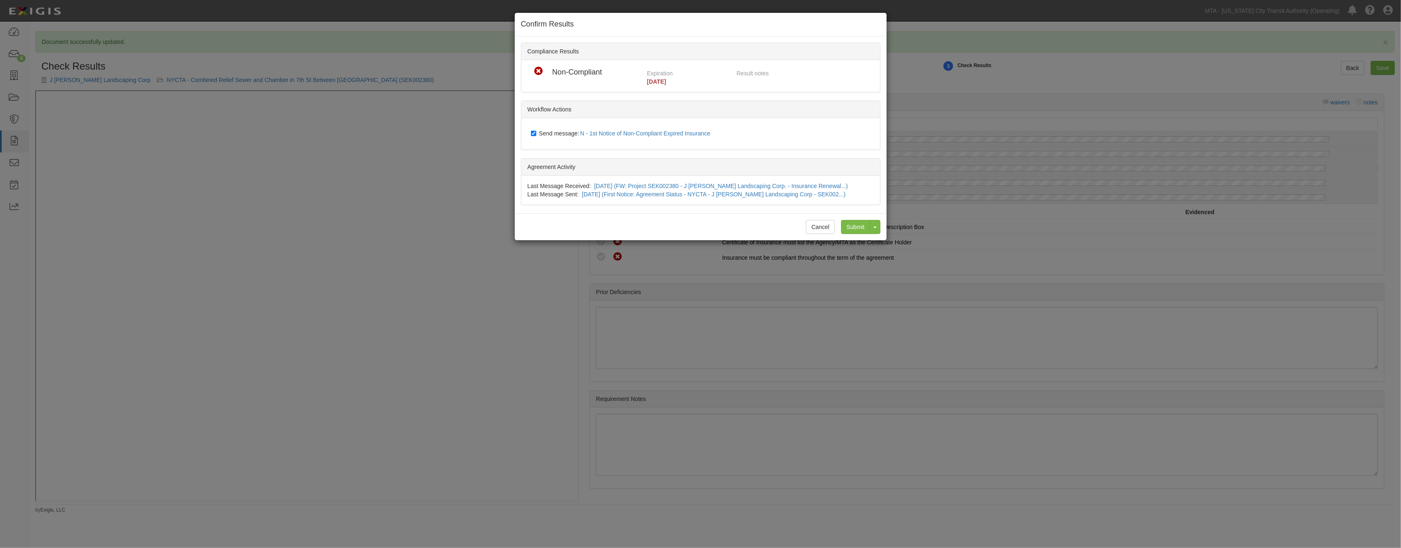
click at [545, 131] on span "Send message: N - 1st Notice of Non-Compliant Expired Insurance" at bounding box center [626, 133] width 175 height 7
click at [536, 131] on input "Send message: N - 1st Notice of Non-Compliant Expired Insurance" at bounding box center [533, 133] width 5 height 7
checkbox input "false"
click at [865, 224] on input "Submit" at bounding box center [855, 227] width 29 height 14
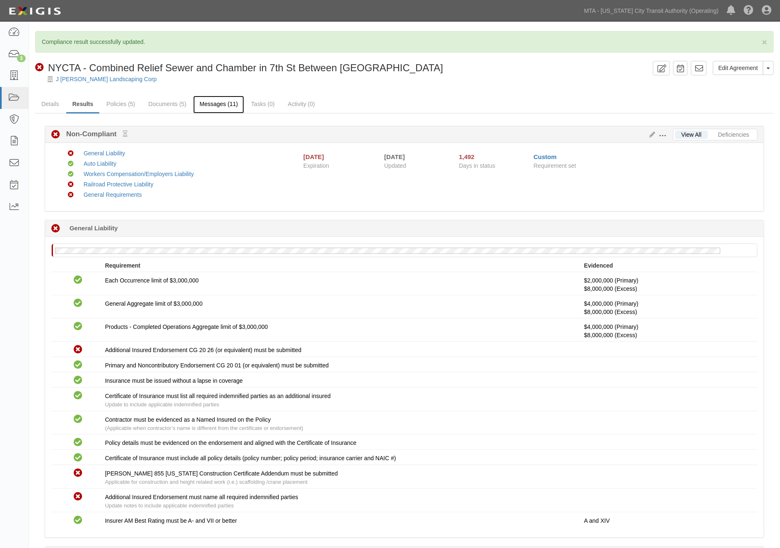
click at [216, 104] on link "Messages (11)" at bounding box center [218, 105] width 51 height 18
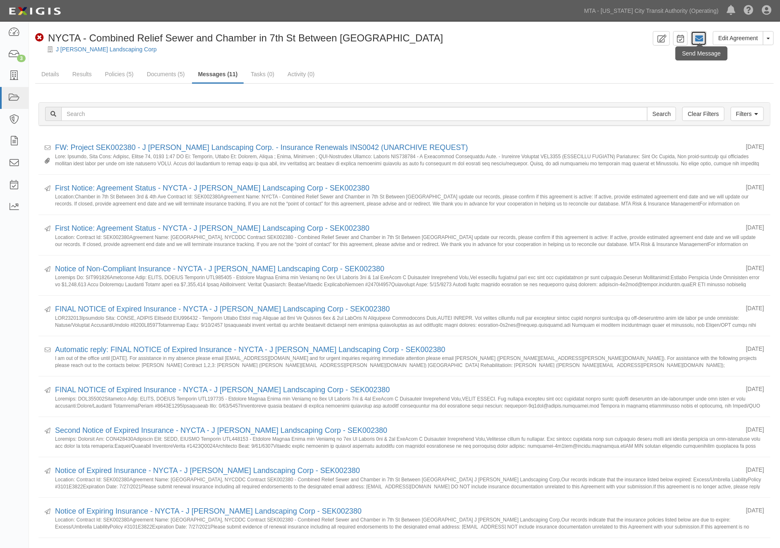
click at [698, 39] on icon at bounding box center [699, 38] width 8 height 8
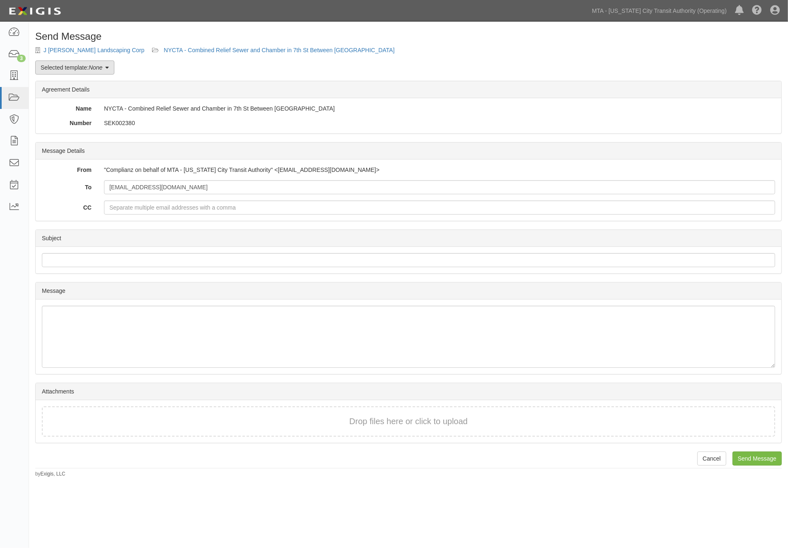
click at [96, 71] on link "Selected template: None" at bounding box center [74, 67] width 79 height 14
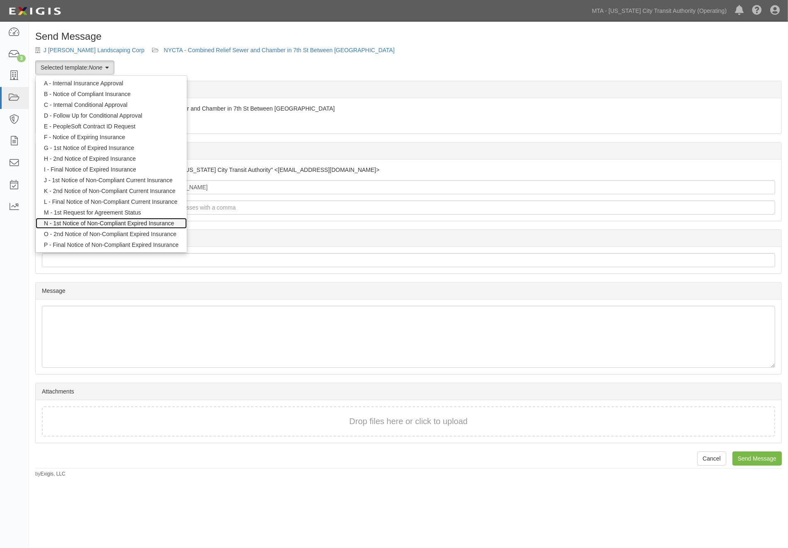
click at [92, 224] on link "N - 1st Notice of Non-Compliant Expired Insurance" at bounding box center [111, 223] width 151 height 11
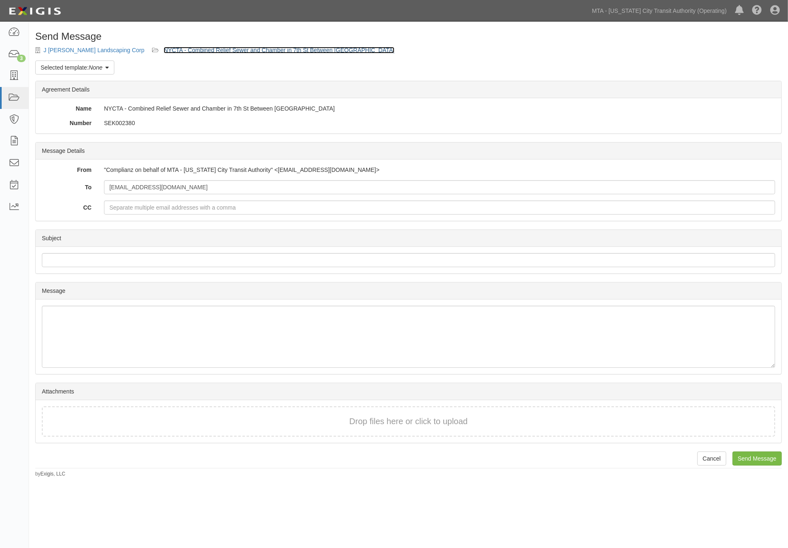
drag, startPoint x: 211, startPoint y: 48, endPoint x: 225, endPoint y: 51, distance: 14.1
click at [211, 48] on link "NYCTA - Combined Relief Sewer and Chamber in 7th St Between [GEOGRAPHIC_DATA]" at bounding box center [279, 50] width 231 height 7
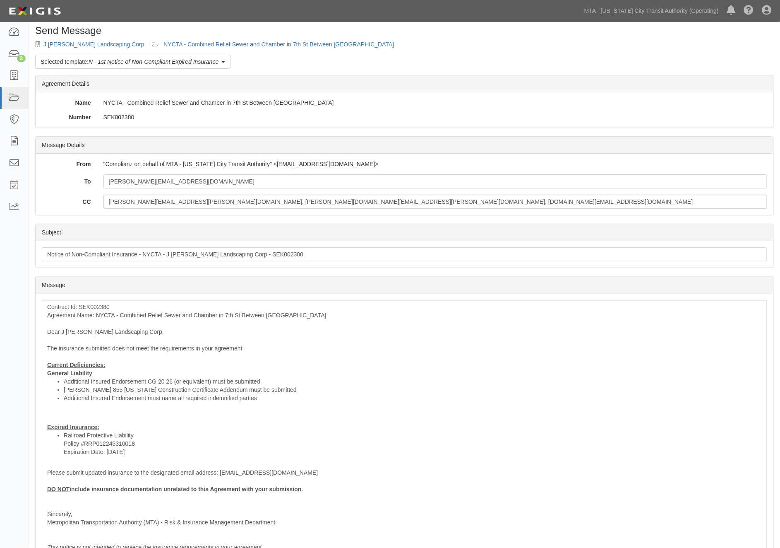
scroll to position [46, 0]
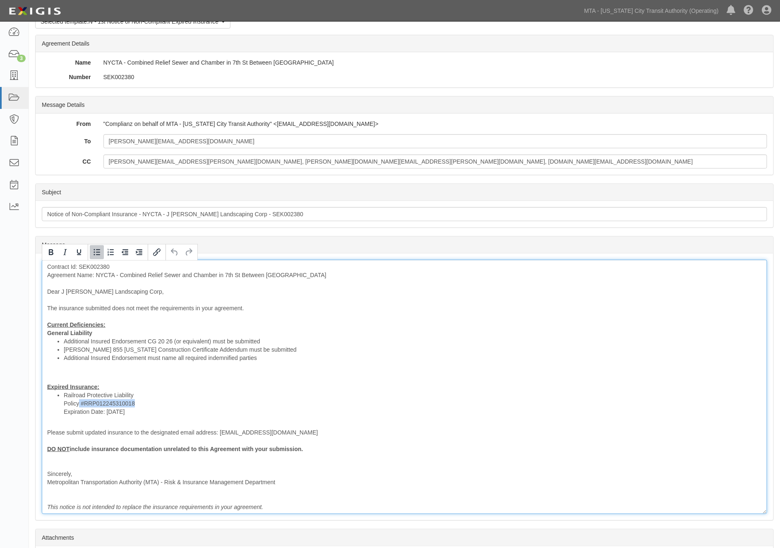
drag, startPoint x: 146, startPoint y: 402, endPoint x: 79, endPoint y: 401, distance: 66.3
click at [79, 401] on li "Railroad Protective Liability Policy #RRP012245310018 Expiration Date: [DATE]" at bounding box center [413, 403] width 698 height 25
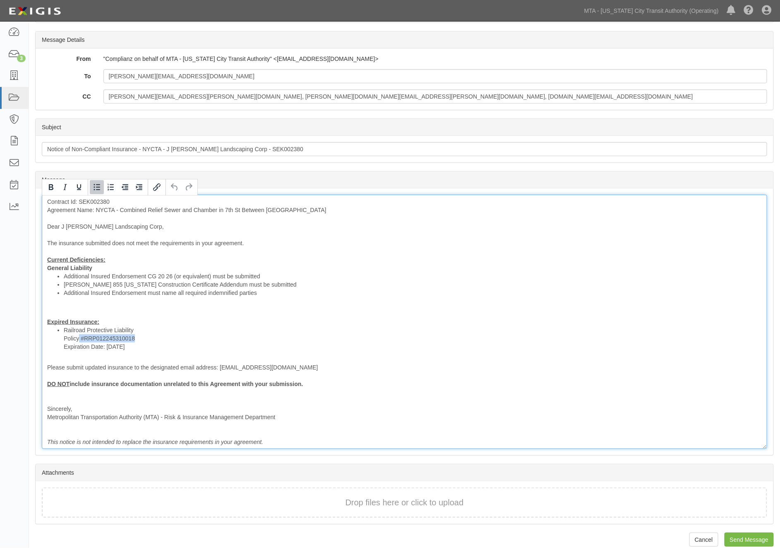
scroll to position [121, 0]
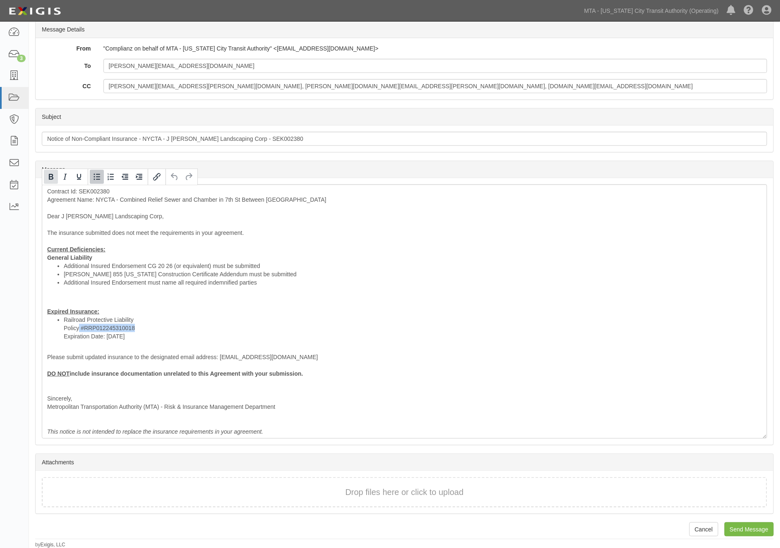
click at [50, 176] on icon "Bold" at bounding box center [51, 177] width 5 height 6
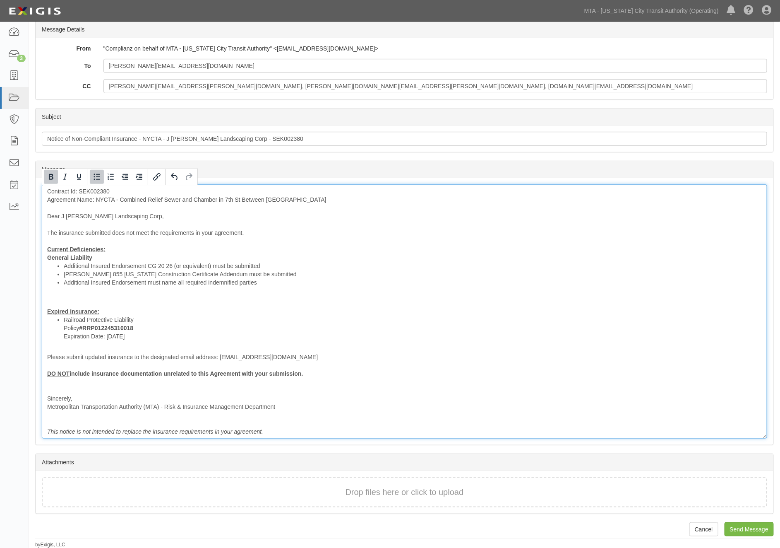
click at [243, 344] on div "Contract Id: SEK002380 Agreement Name: NYCTA - Combined Relief Sewer and Chambe…" at bounding box center [405, 311] width 726 height 254
click at [664, 371] on div "Contract Id: SEK002380 Agreement Name: NYCTA - Combined Relief Sewer and Chambe…" at bounding box center [405, 311] width 726 height 254
drag, startPoint x: 142, startPoint y: 336, endPoint x: 64, endPoint y: 337, distance: 78.7
click at [64, 337] on li "Railroad Protective Liability Policy #RRP012245310018 Expiration Date: 1/13/2022" at bounding box center [413, 328] width 698 height 25
click at [150, 340] on li "Railroad Protective Liability Policy #RRP012245310018 Expiration Date: 1/13/2022" at bounding box center [413, 328] width 698 height 25
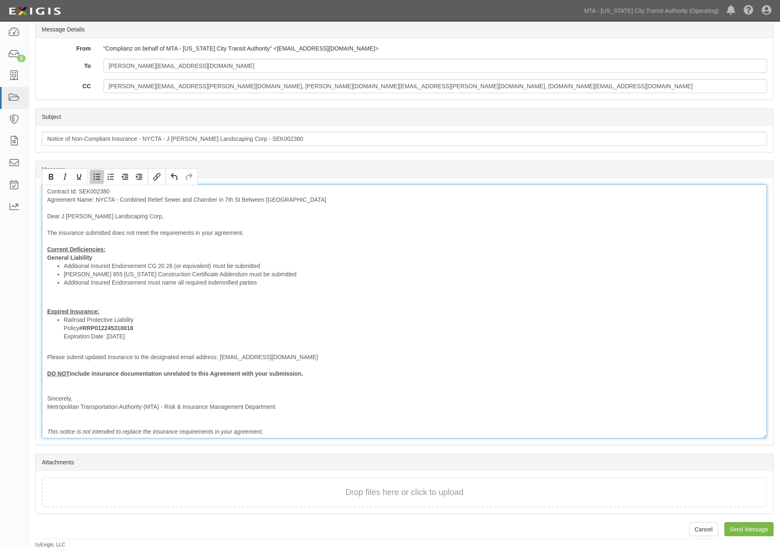
click at [151, 339] on li "Railroad Protective Liability Policy #RRP012245310018 Expiration Date: 1/13/2022" at bounding box center [413, 328] width 698 height 25
drag, startPoint x: 158, startPoint y: 337, endPoint x: 61, endPoint y: 330, distance: 97.1
click at [61, 330] on ul "Railroad Protective Liability Policy #RRP012245310018 Expiration Date: 1/13/2022" at bounding box center [404, 328] width 715 height 25
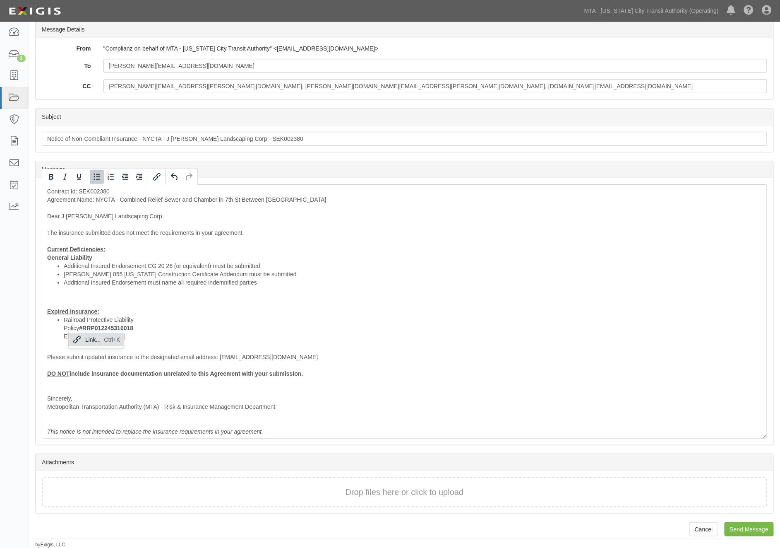
copy li "Policy #RRP012245310018 Expiration Date: 1/13/2022"
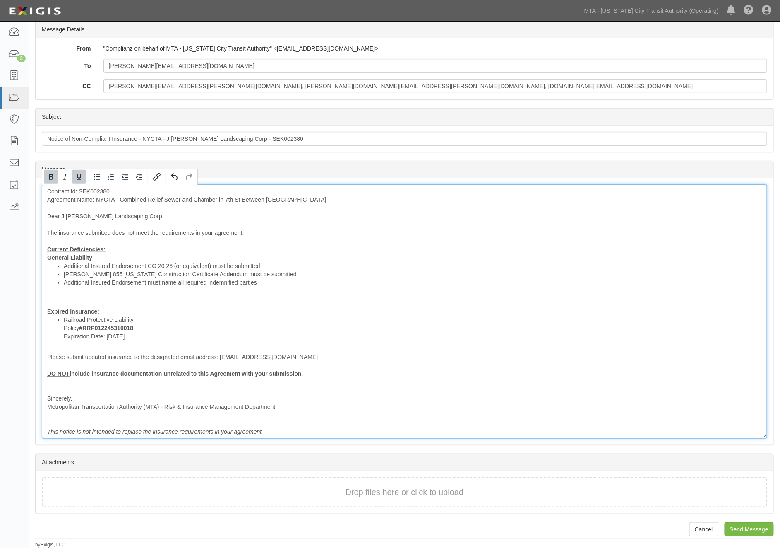
click at [702, 308] on div "Contract Id: SEK002380 Agreement Name: NYCTA - Combined Relief Sewer and Chambe…" at bounding box center [405, 311] width 726 height 254
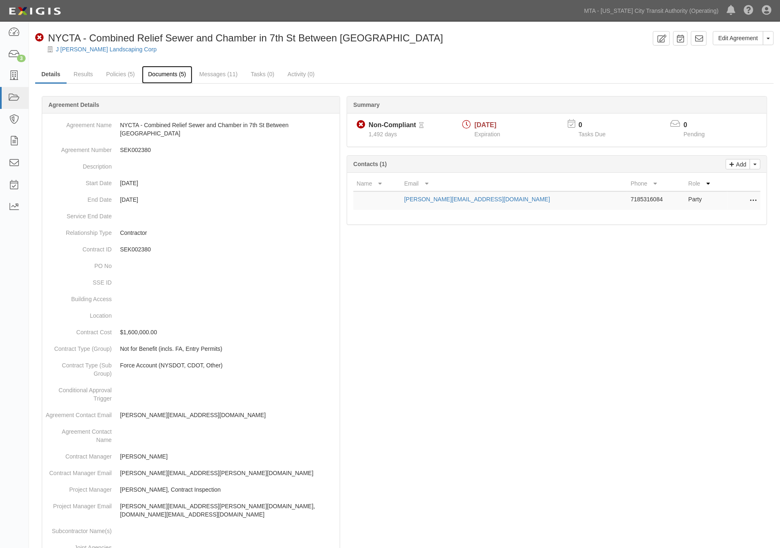
click at [179, 73] on link "Documents (5)" at bounding box center [167, 75] width 51 height 18
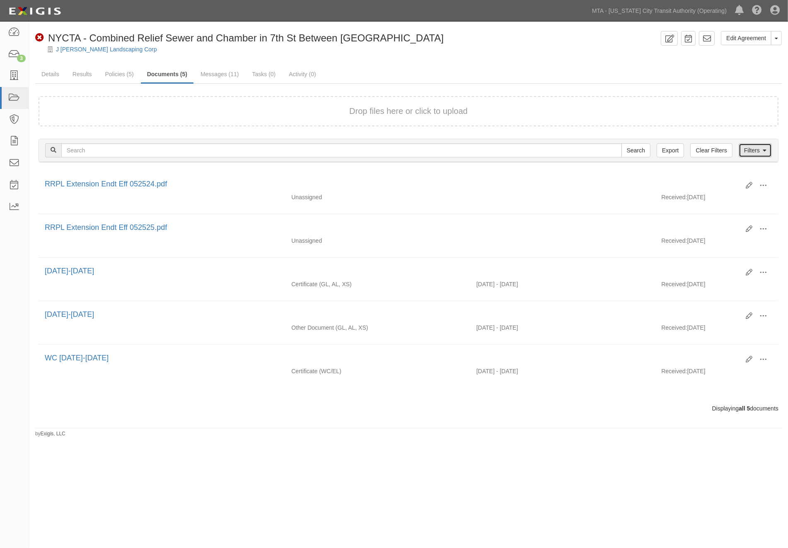
click at [755, 147] on link "Filters" at bounding box center [754, 150] width 33 height 14
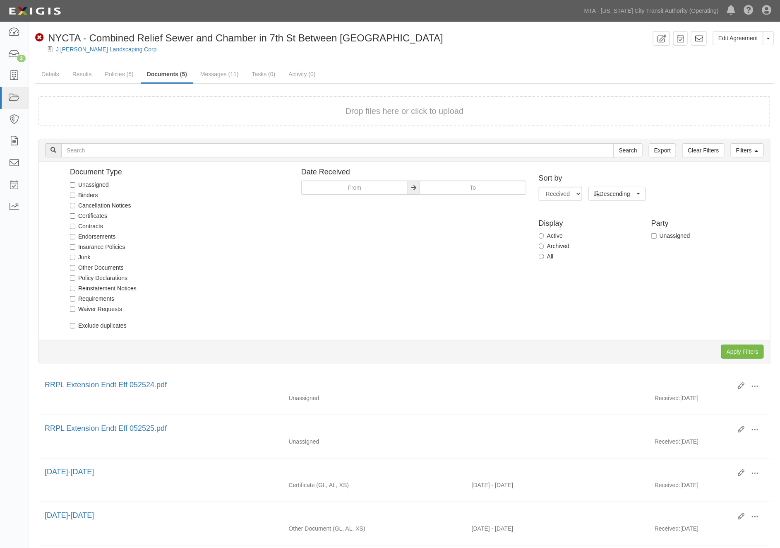
click at [537, 246] on div "Sort by Received Name Descending Ascending Descending Ascending Descending Disp…" at bounding box center [652, 216] width 238 height 97
click at [556, 248] on label "Archived" at bounding box center [554, 246] width 31 height 8
click at [544, 248] on input "Archived" at bounding box center [541, 245] width 5 height 5
radio input "true"
click at [742, 346] on input "Apply Filters" at bounding box center [743, 351] width 43 height 14
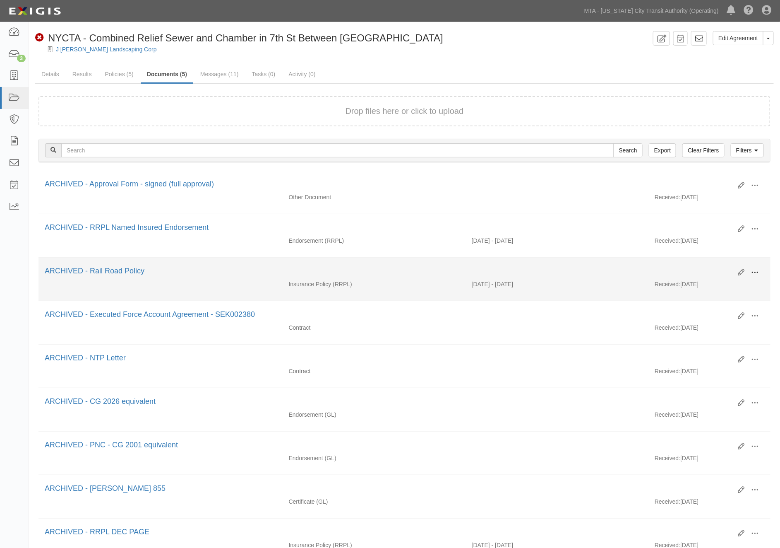
click at [755, 272] on span at bounding box center [755, 272] width 7 height 7
click at [701, 279] on link "View" at bounding box center [715, 280] width 65 height 15
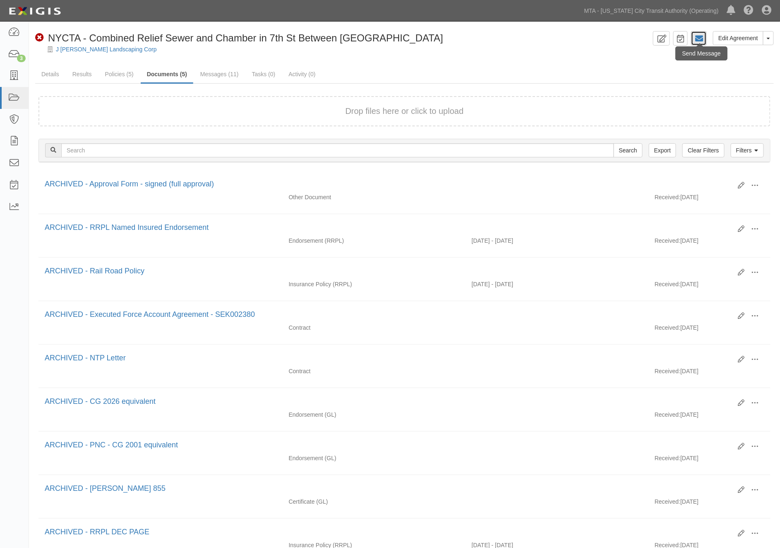
click at [699, 36] on icon at bounding box center [699, 38] width 8 height 8
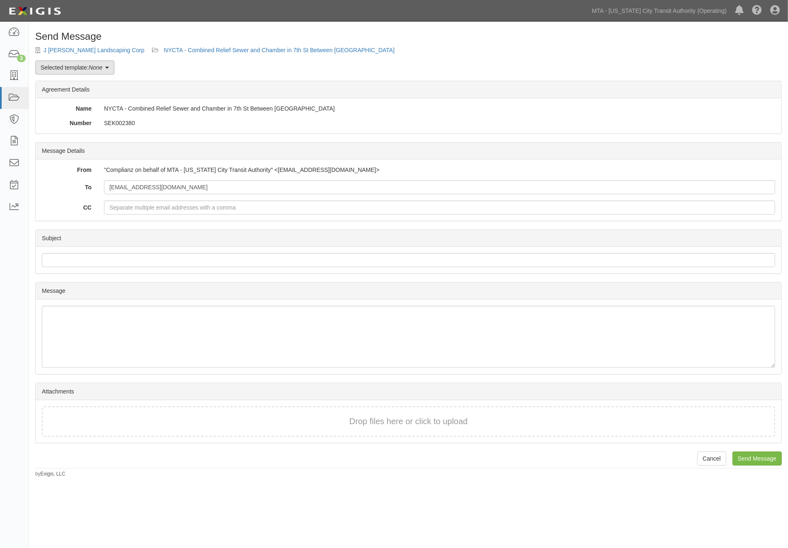
click at [93, 70] on em "None" at bounding box center [96, 67] width 14 height 7
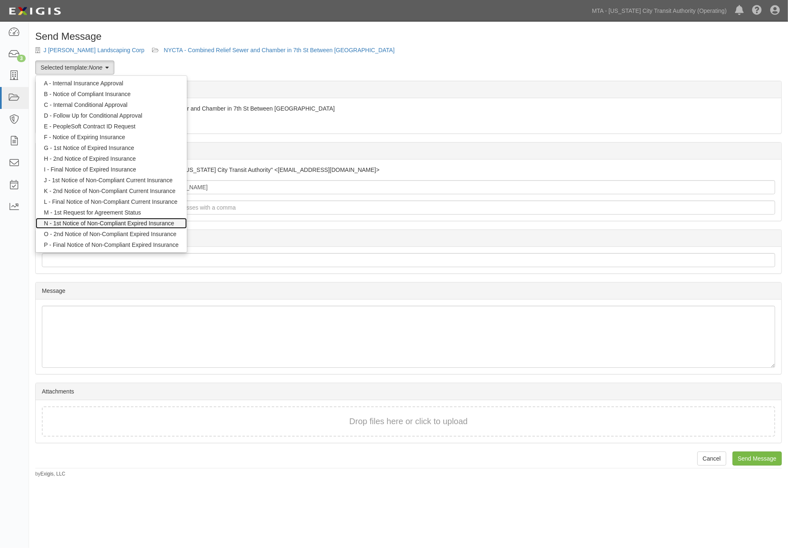
click at [92, 222] on link "N - 1st Notice of Non-Compliant Expired Insurance" at bounding box center [111, 223] width 151 height 11
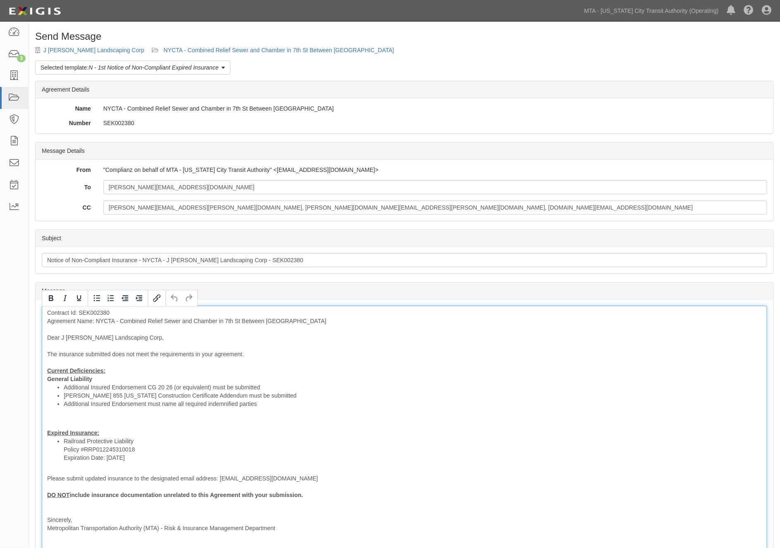
click at [296, 428] on div "Contract Id: SEK002380 Agreement Name: NYCTA - Combined Relief Sewer and Chambe…" at bounding box center [405, 433] width 726 height 254
drag, startPoint x: 154, startPoint y: 458, endPoint x: 62, endPoint y: 460, distance: 91.5
click at [62, 460] on ul "Railroad Protective Liability Policy #RRP012245310018 Expiration Date: 1/13/2022" at bounding box center [404, 449] width 715 height 25
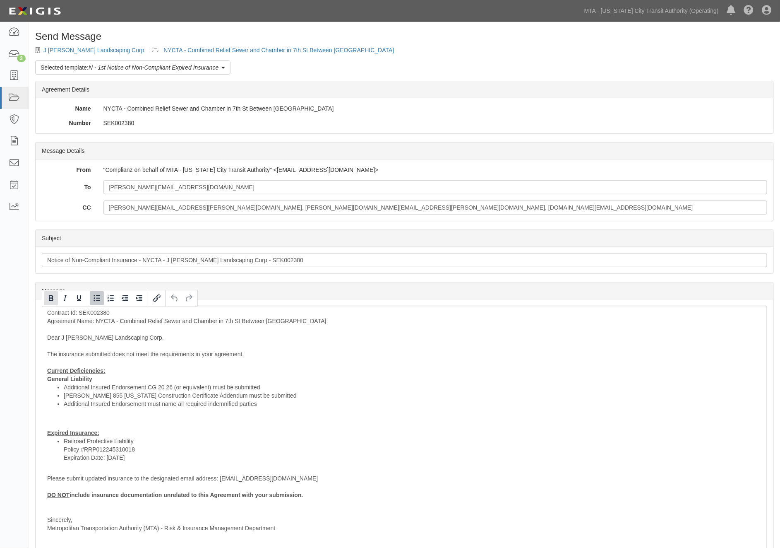
click at [54, 296] on icon "Bold" at bounding box center [51, 298] width 10 height 10
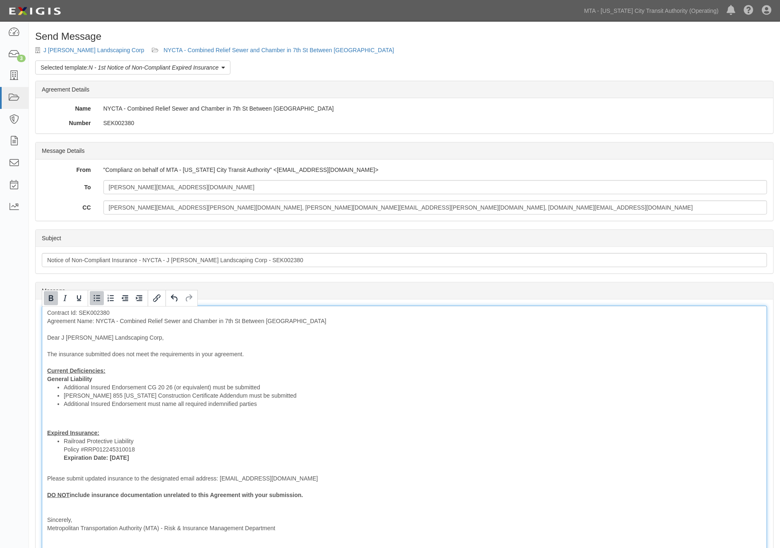
click at [156, 442] on li "Railroad Protective Liability Policy #RRP012245310018 Expiration Date: 1/13/2022" at bounding box center [413, 449] width 698 height 25
click at [140, 440] on li "Railroad Protective Liability Policy #RRP012245310018 Expiration Date: 1/13/2022" at bounding box center [413, 449] width 698 height 25
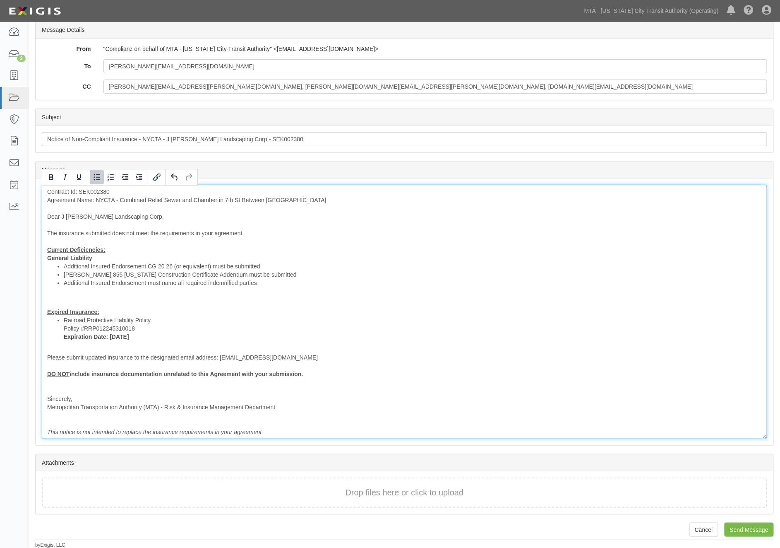
scroll to position [121, 0]
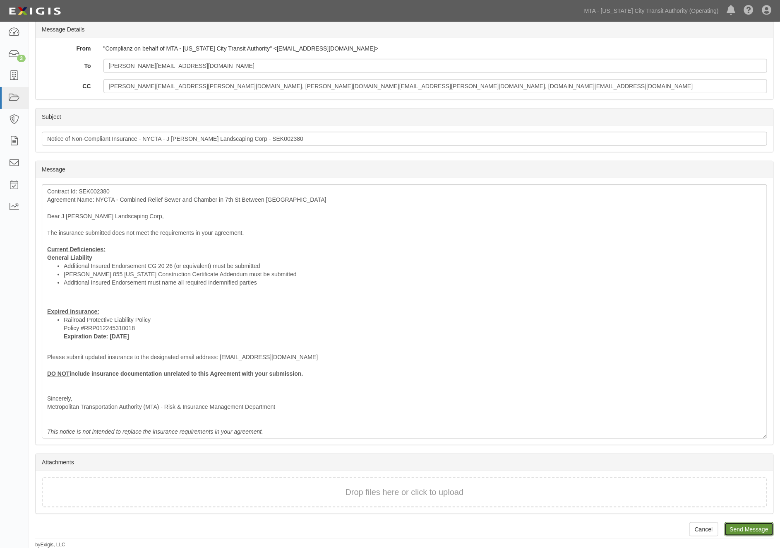
click at [759, 525] on input "Send Message" at bounding box center [749, 529] width 49 height 14
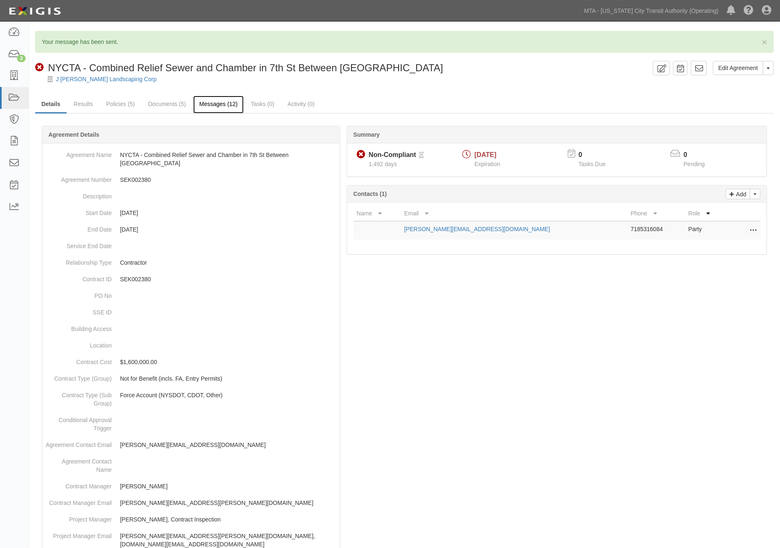
click at [228, 104] on link "Messages (12)" at bounding box center [218, 105] width 51 height 18
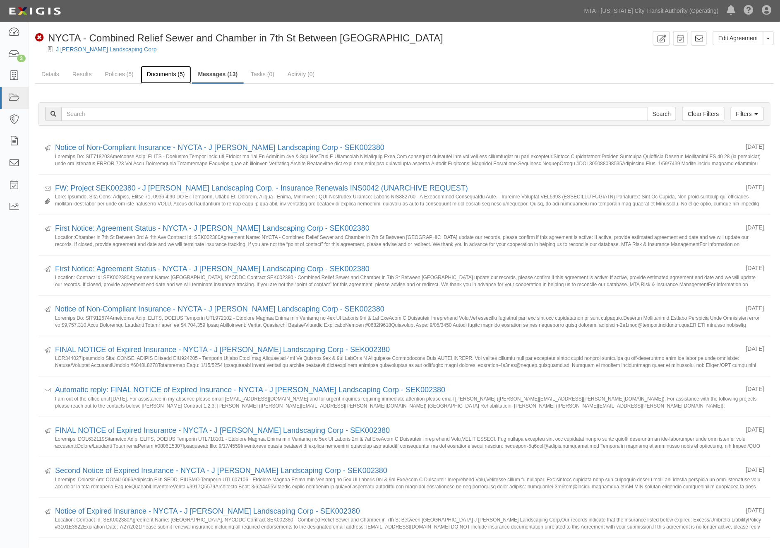
click at [168, 75] on link "Documents (5)" at bounding box center [166, 75] width 51 height 18
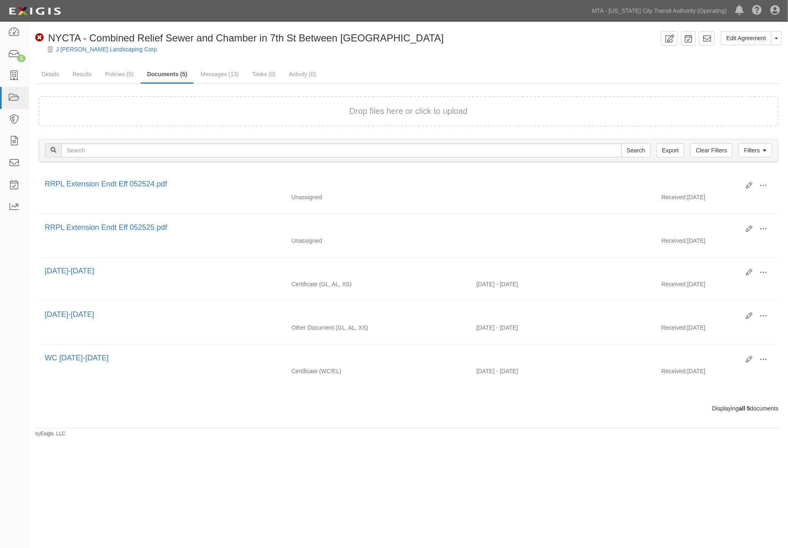
click at [235, 435] on div "Edit Agreement Toggle Agreement Dropdown View Audit Trail Archive Agreement Sen…" at bounding box center [408, 234] width 759 height 406
click at [11, 57] on icon at bounding box center [14, 55] width 12 height 10
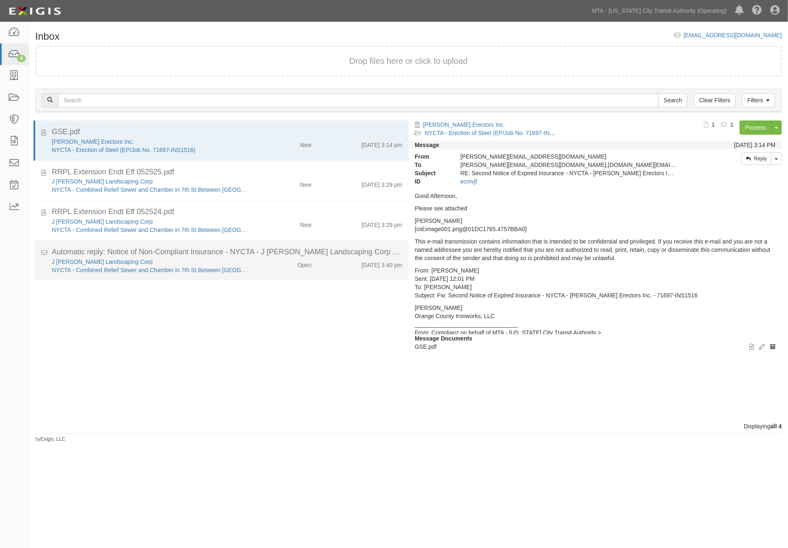
click at [288, 265] on div "Open" at bounding box center [287, 264] width 60 height 12
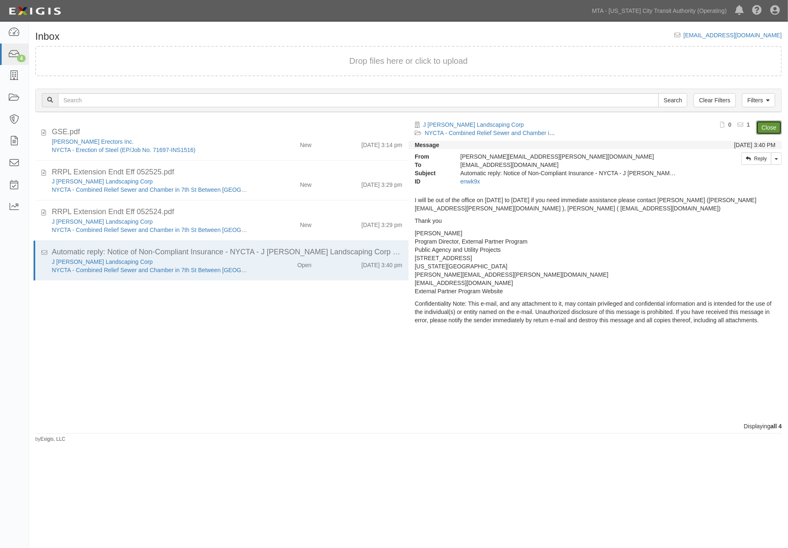
click at [766, 123] on link "Close" at bounding box center [769, 127] width 26 height 14
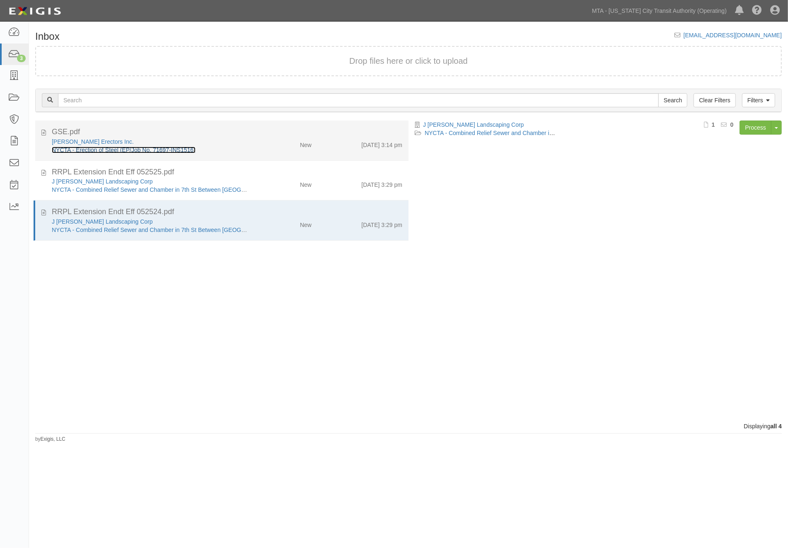
click at [95, 147] on link "NYCTA - Erection of Steel (EP/Job No. 71697-INS1516)" at bounding box center [124, 150] width 144 height 7
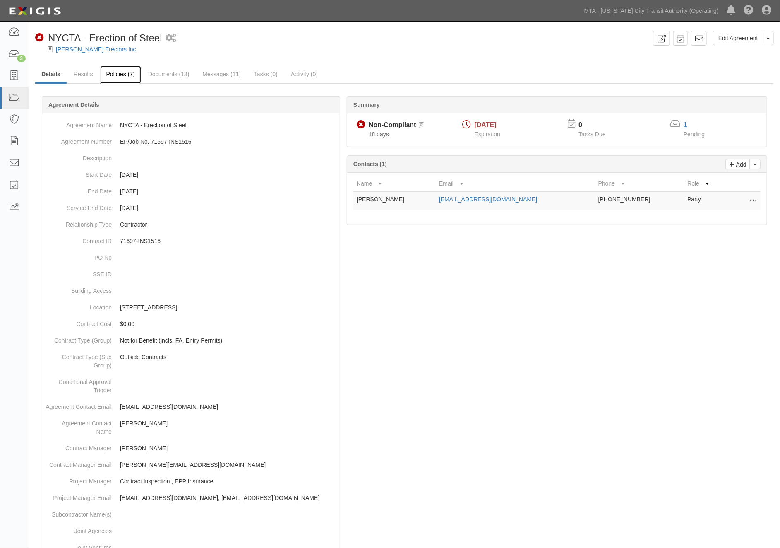
click at [120, 74] on link "Policies (7)" at bounding box center [120, 75] width 41 height 18
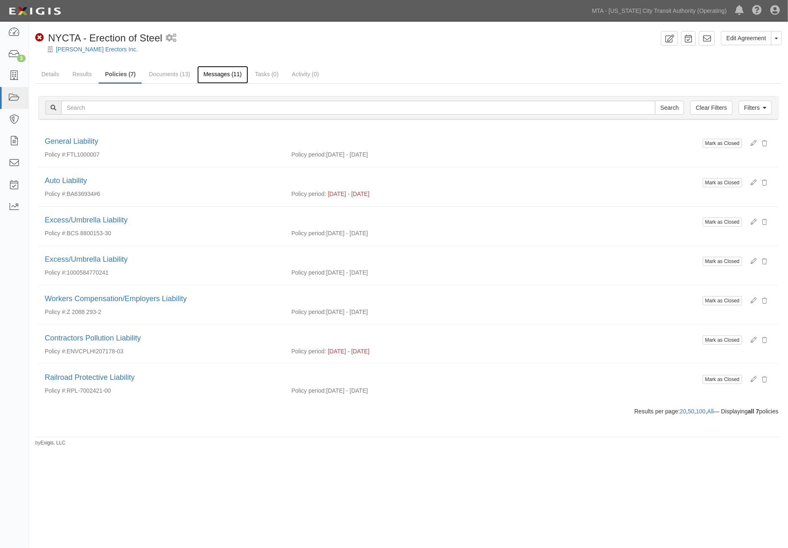
click at [212, 72] on link "Messages (11)" at bounding box center [222, 75] width 51 height 18
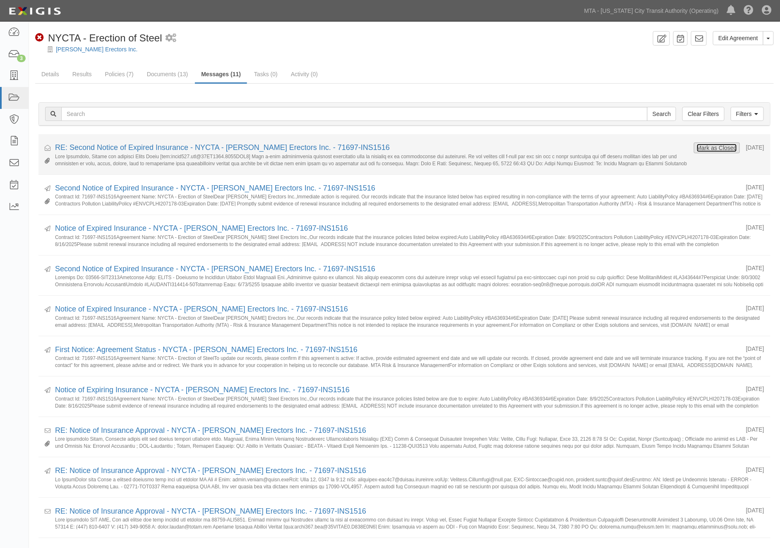
click at [697, 147] on button "Mark as Closed" at bounding box center [717, 147] width 41 height 9
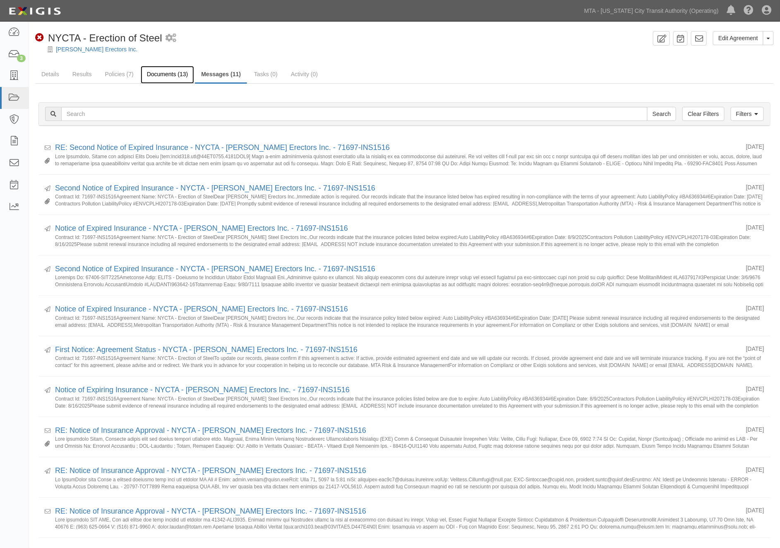
click at [150, 72] on link "Documents (13)" at bounding box center [168, 75] width 54 height 18
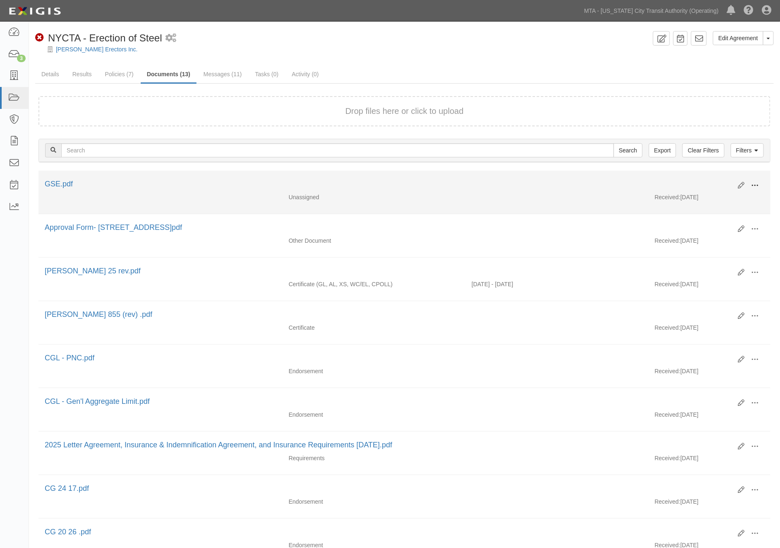
click at [756, 186] on span at bounding box center [755, 185] width 7 height 7
click at [701, 194] on link "View" at bounding box center [715, 197] width 65 height 15
click at [755, 183] on span at bounding box center [755, 185] width 7 height 7
click at [694, 180] on link "Edit" at bounding box center [715, 182] width 65 height 15
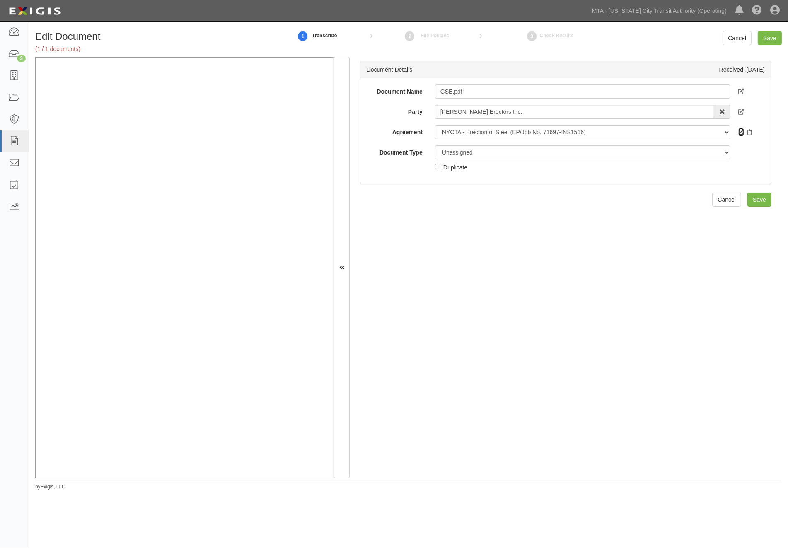
click at [738, 130] on icon at bounding box center [741, 133] width 6 height 6
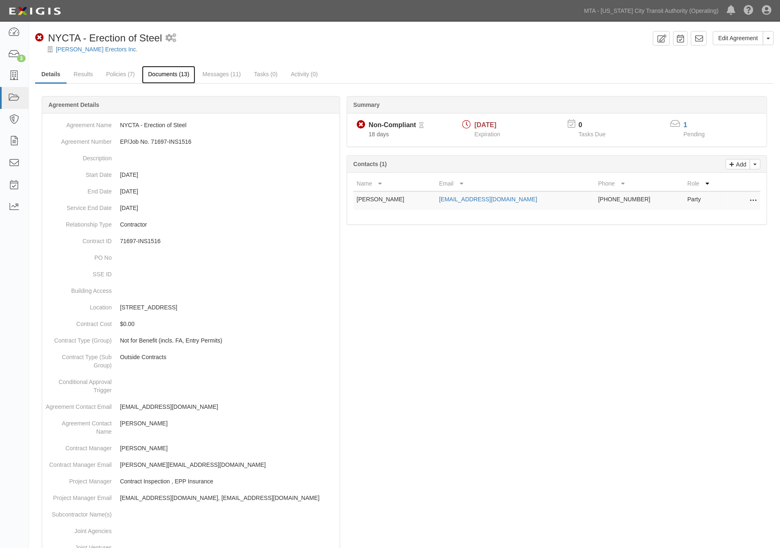
click at [173, 74] on link "Documents (13)" at bounding box center [169, 75] width 54 height 18
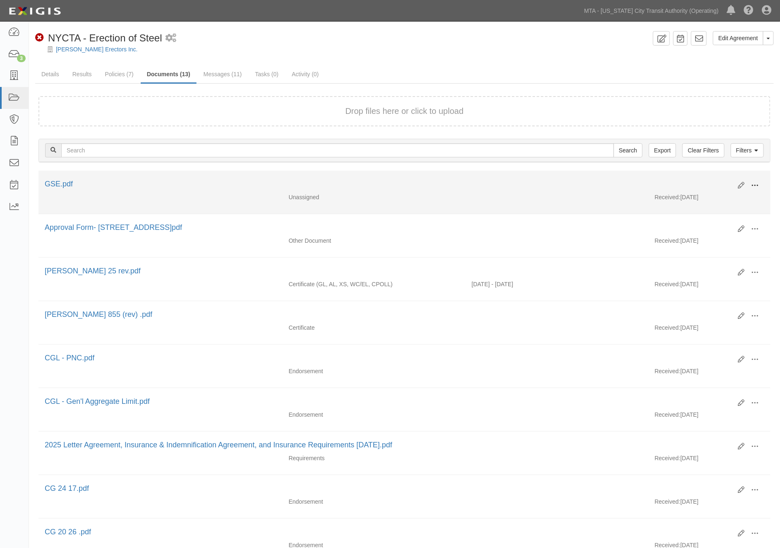
click at [754, 185] on span at bounding box center [755, 185] width 7 height 7
click at [694, 179] on link "Edit" at bounding box center [715, 182] width 65 height 15
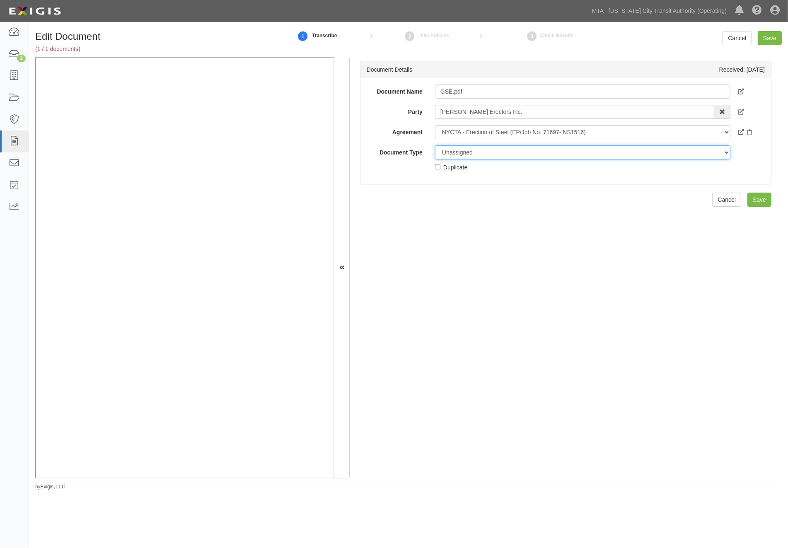
click at [471, 150] on select "Unassigned Binder Cancellation Notice Certificate Contract Endorsement Insuranc…" at bounding box center [582, 152] width 295 height 14
click at [435, 145] on select "Unassigned Binder Cancellation Notice Certificate Contract Endorsement Insuranc…" at bounding box center [582, 152] width 295 height 14
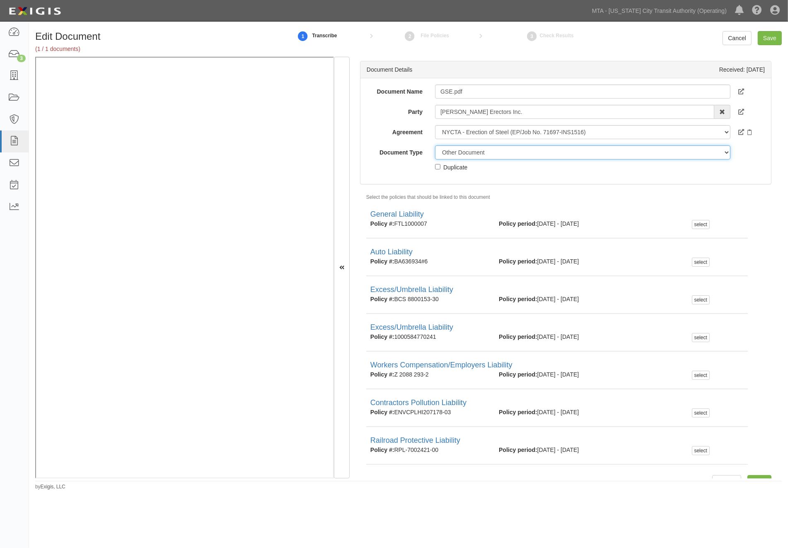
click at [450, 150] on select "Unassigned Binder Cancellation Notice Certificate Contract Endorsement Insuranc…" at bounding box center [582, 152] width 295 height 14
select select "CertificateDetail"
click at [435, 145] on select "Unassigned Binder Cancellation Notice Certificate Contract Endorsement Insuranc…" at bounding box center [582, 152] width 295 height 14
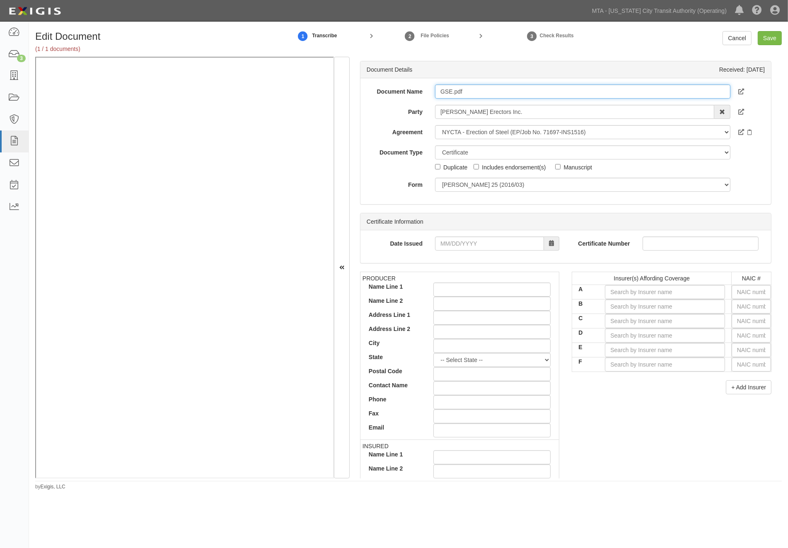
drag, startPoint x: 467, startPoint y: 93, endPoint x: 417, endPoint y: 92, distance: 50.1
click at [417, 92] on div "Document Name GSE.pdf" at bounding box center [565, 91] width 410 height 14
type input "CPL and Auto 2026"
click at [745, 290] on input "text" at bounding box center [750, 292] width 39 height 14
type input "25232"
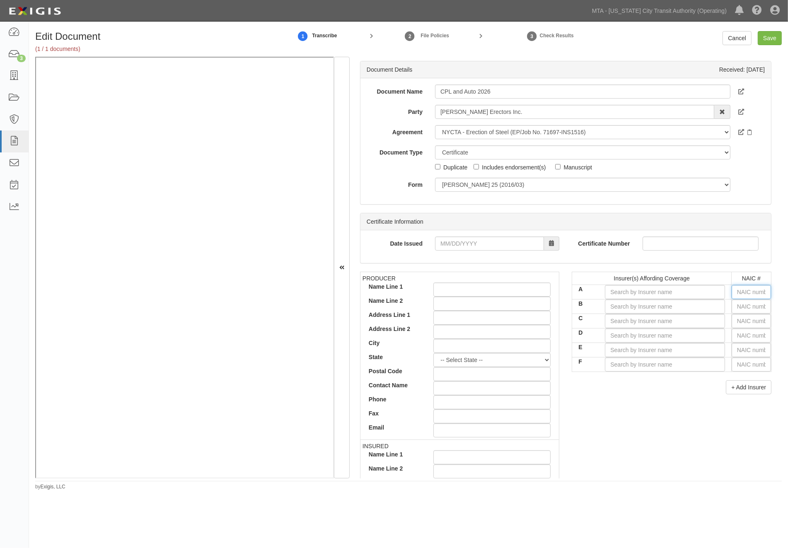
type input "2"
type input "26379"
type input "26"
type input "26620"
type input "266"
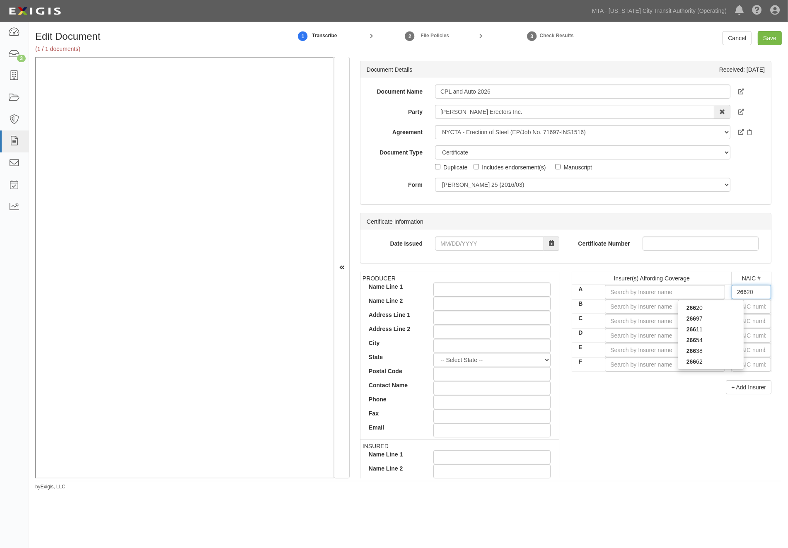
type input "26611"
type input "2661"
type input "26611"
click at [725, 310] on div "26611" at bounding box center [710, 307] width 65 height 11
type input "Glatfelter Insurance Company (A XV Rating)"
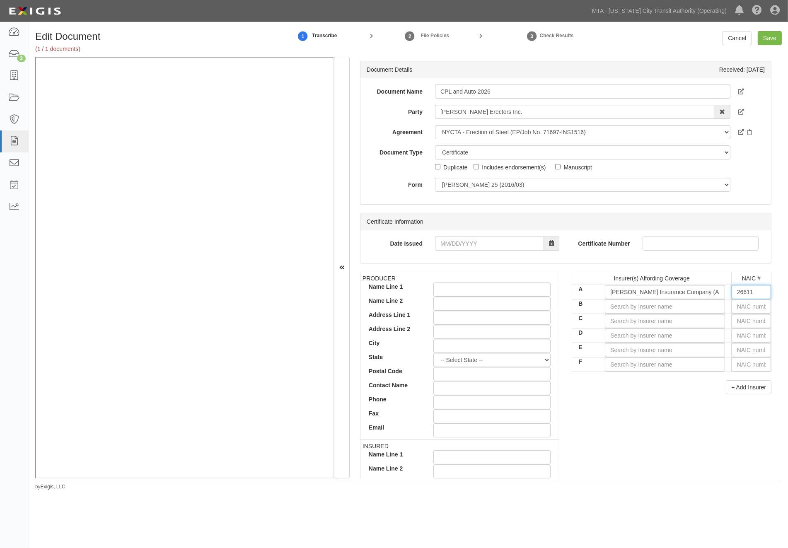
type input "26611"
click at [736, 305] on input "text" at bounding box center [750, 306] width 39 height 14
type input "25232"
type input "2"
type input "24856"
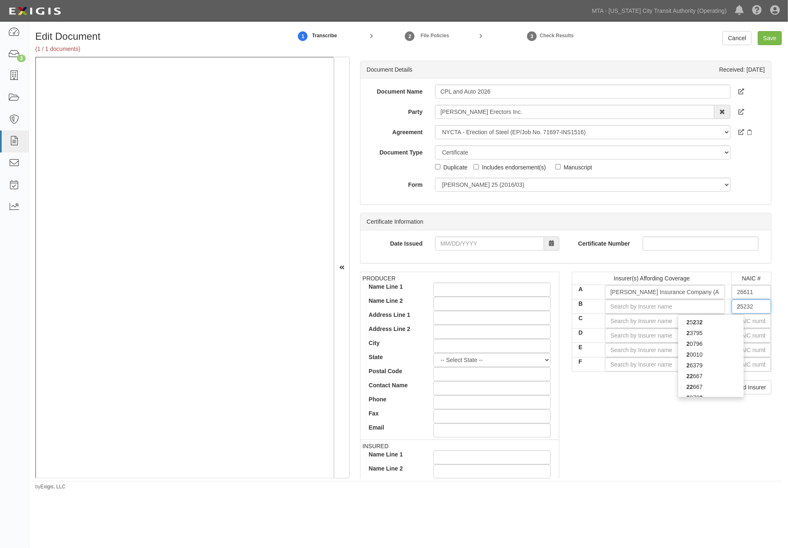
type input "24"
type input "24201"
type input "242"
type input "24260"
type input "2426"
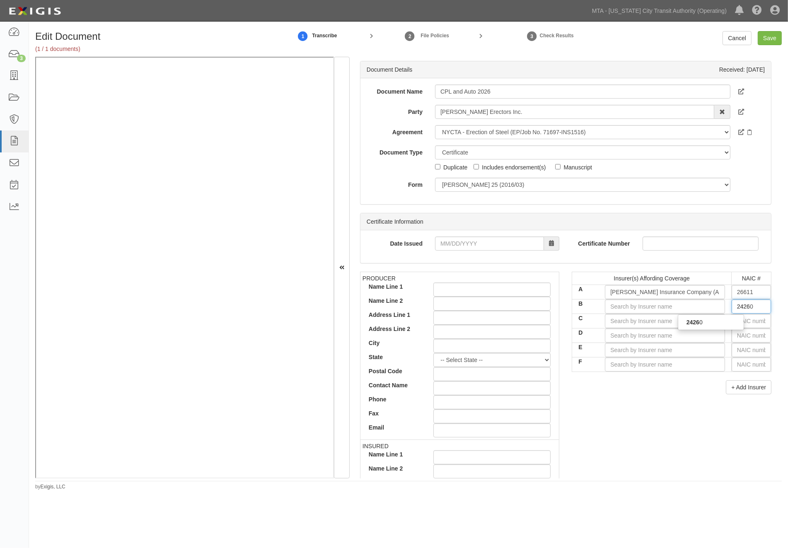
type input "24260"
click at [729, 322] on div "24260" at bounding box center [710, 322] width 65 height 11
type input "Progressive Casualty Insurance Company (A+ XV Rating)"
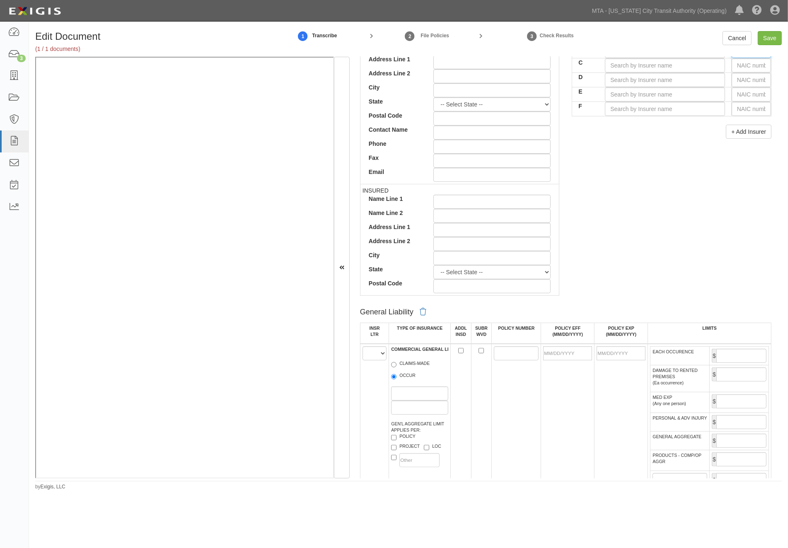
scroll to position [368, 0]
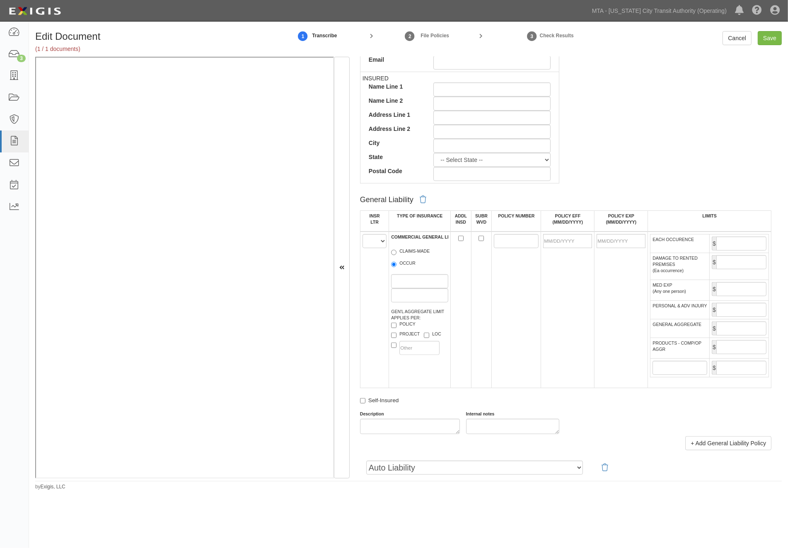
type input "24260"
click at [365, 246] on select "A B C D E F" at bounding box center [374, 241] width 24 height 14
drag, startPoint x: 638, startPoint y: 443, endPoint x: 633, endPoint y: 440, distance: 5.1
click at [638, 434] on div "Description Internal notes" at bounding box center [566, 422] width 424 height 23
click at [423, 202] on icon at bounding box center [422, 199] width 7 height 7
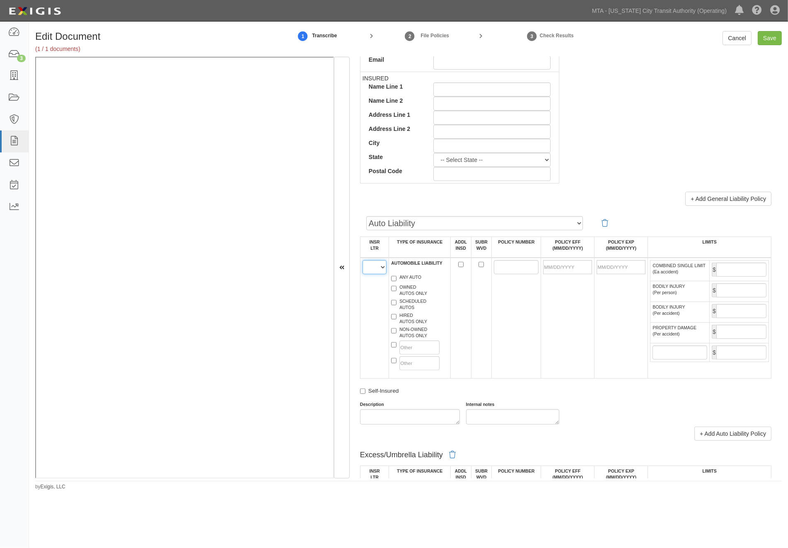
click at [377, 272] on select "A B C D E F" at bounding box center [374, 267] width 24 height 14
select select "B"
click at [362, 262] on select "A B C D E F" at bounding box center [374, 267] width 24 height 14
click at [398, 280] on label "ANY AUTO" at bounding box center [406, 278] width 30 height 8
click at [396, 280] on input "ANY AUTO" at bounding box center [393, 278] width 5 height 5
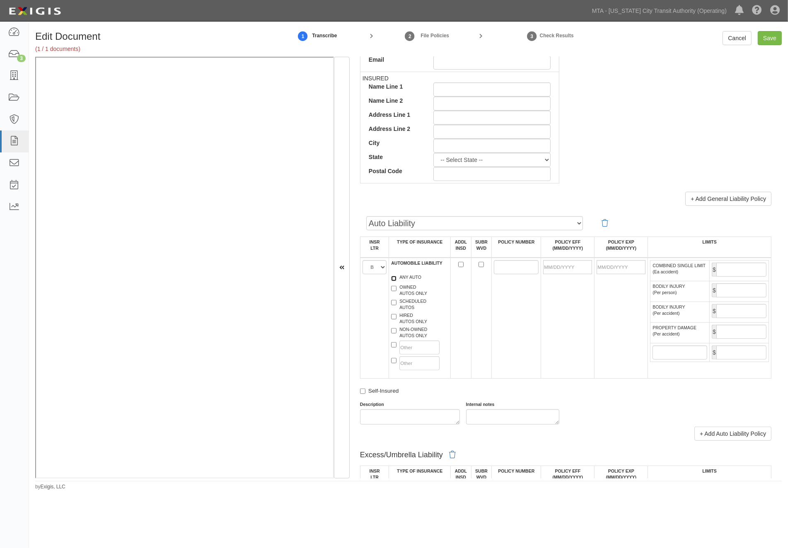
checkbox input "true"
paste input "861410069"
type input "861410069"
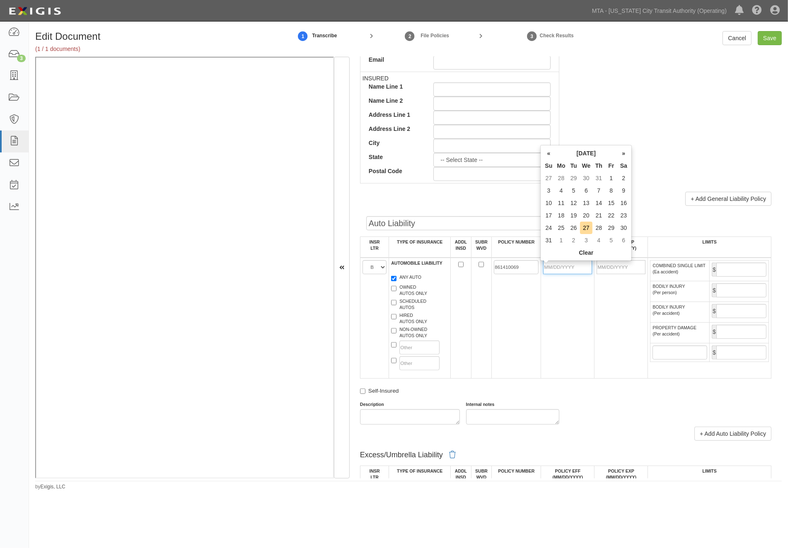
click at [556, 268] on input "POLICY EFF (MM/DD/YYYY)" at bounding box center [567, 267] width 49 height 14
type input "[DATE]"
type input "08/09/2026"
click at [531, 297] on td "861410069" at bounding box center [515, 318] width 49 height 121
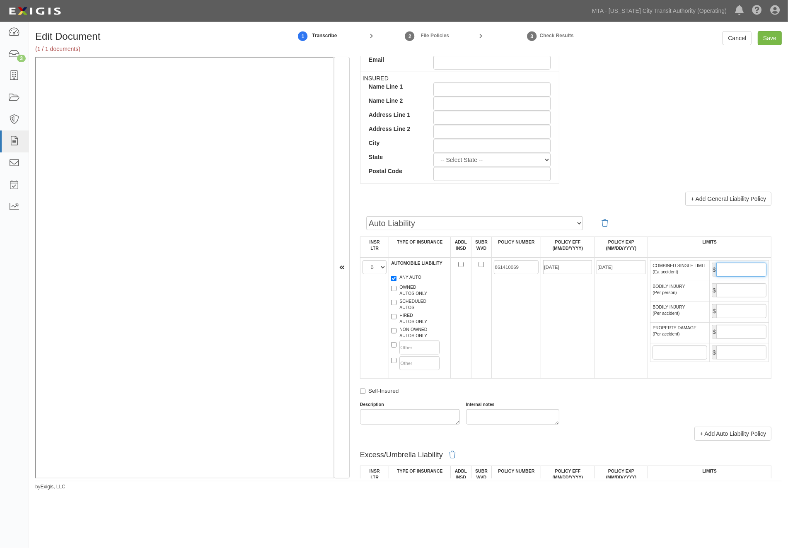
click at [751, 272] on input "COMBINED SINGLE LIMIT (Ea accident)" at bounding box center [741, 270] width 50 height 14
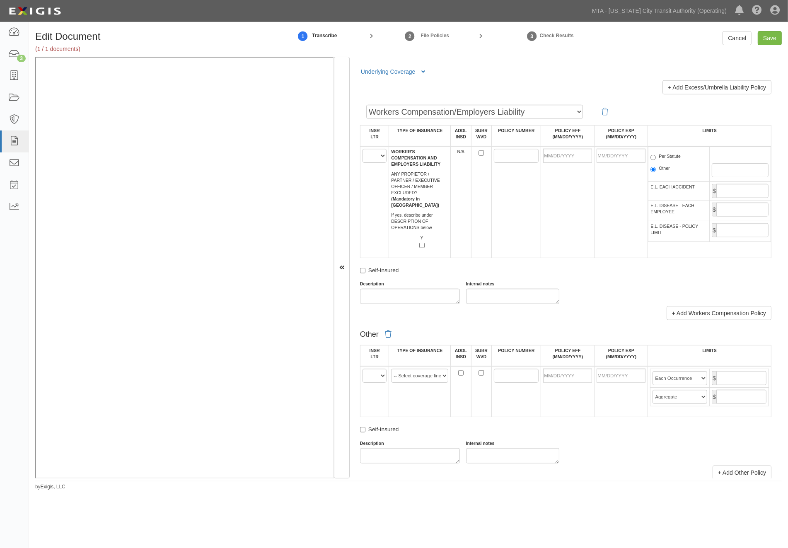
scroll to position [1104, 0]
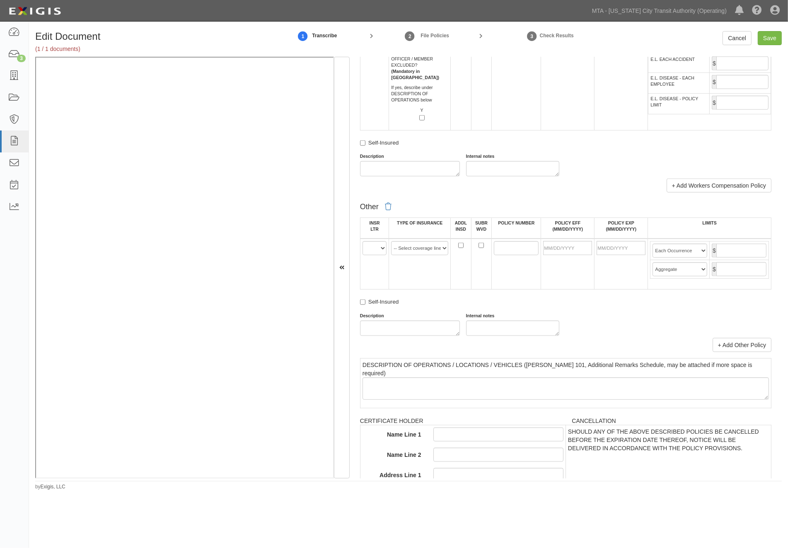
type input "1,000,000"
click at [375, 255] on select "A B C D E F" at bounding box center [374, 248] width 24 height 14
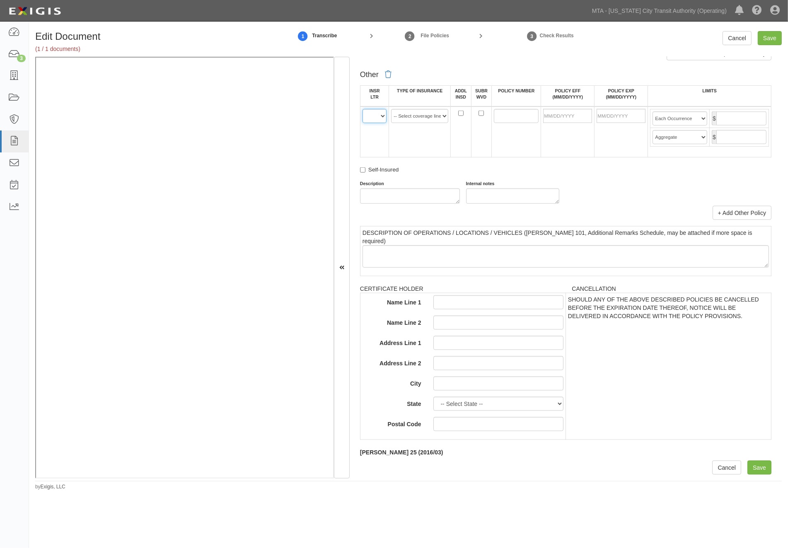
scroll to position [1225, 0]
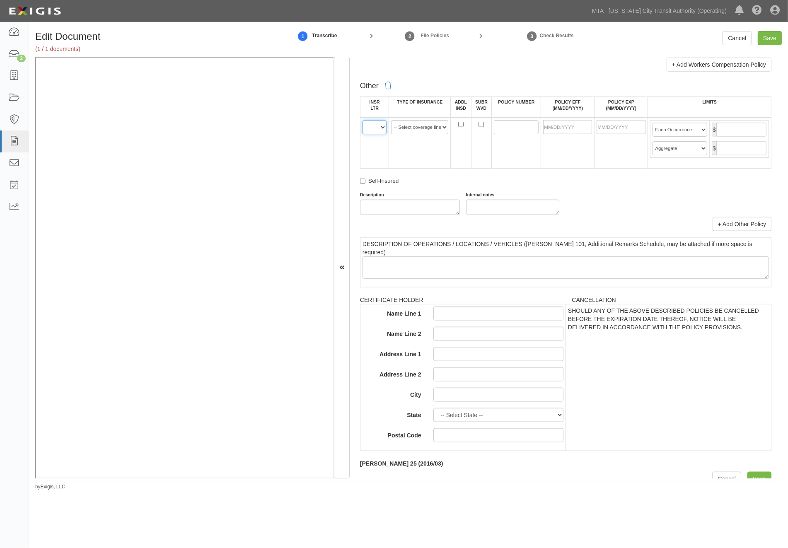
click at [373, 134] on select "A B C D E F" at bounding box center [374, 127] width 24 height 14
select select "A"
click at [362, 134] on select "A B C D E F" at bounding box center [374, 127] width 24 height 14
click at [408, 134] on select "-- Select coverage line -- Asbestos Abatement Auto Physical Damage Aviation Lia…" at bounding box center [419, 127] width 57 height 14
select select "15"
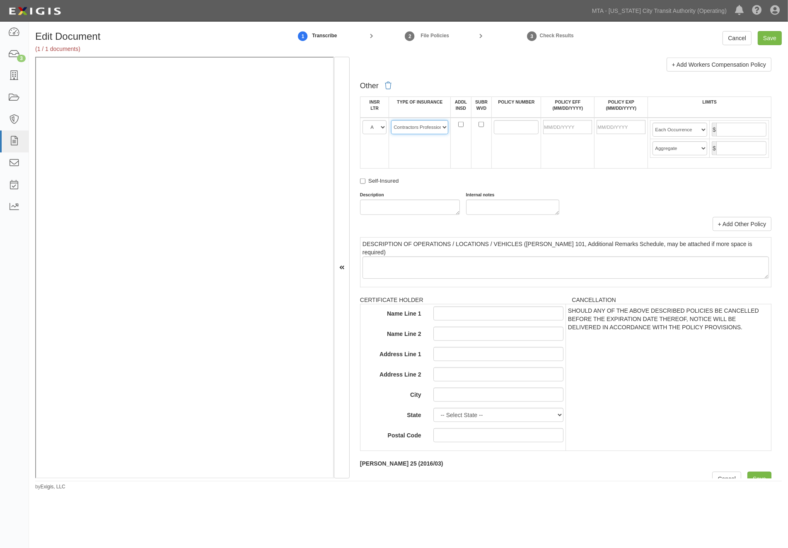
click at [391, 134] on select "-- Select coverage line -- Asbestos Abatement Auto Physical Damage Aviation Lia…" at bounding box center [419, 127] width 57 height 14
paste input "ENVCPLHI207178"
type input "ENVCPLHI207178"
click at [545, 134] on input "POLICY EFF (MM/DD/YYYY)" at bounding box center [567, 127] width 49 height 14
click at [558, 134] on input "POLICY EFF (MM/DD/YYYY)" at bounding box center [567, 127] width 49 height 14
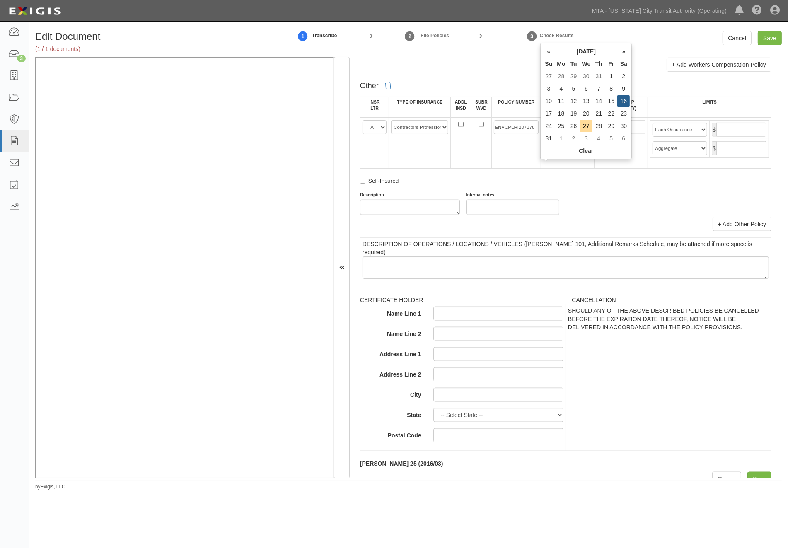
type input "[DATE]"
type input "08/16/2026"
click at [589, 169] on td "[DATE]" at bounding box center [567, 143] width 53 height 51
click at [756, 137] on input "text" at bounding box center [741, 130] width 50 height 14
type input "5,000,000"
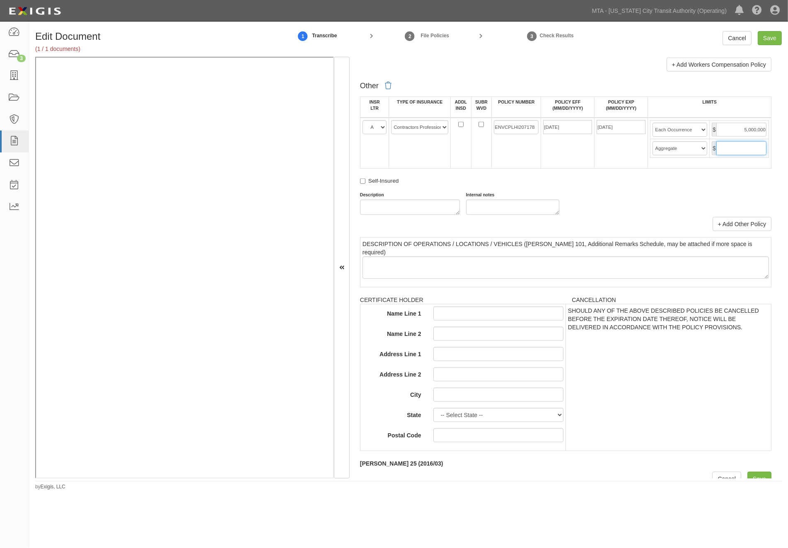
click at [740, 155] on input "text" at bounding box center [741, 148] width 50 height 14
type input "5,000,000"
click at [645, 215] on div "Description Internal notes" at bounding box center [566, 203] width 424 height 23
click at [768, 39] on input "Save" at bounding box center [769, 38] width 24 height 14
type input "1000000"
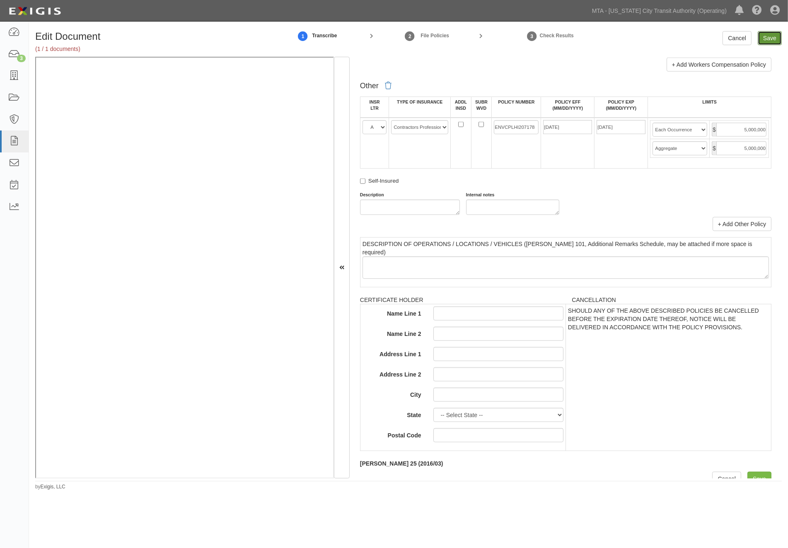
type input "5000000"
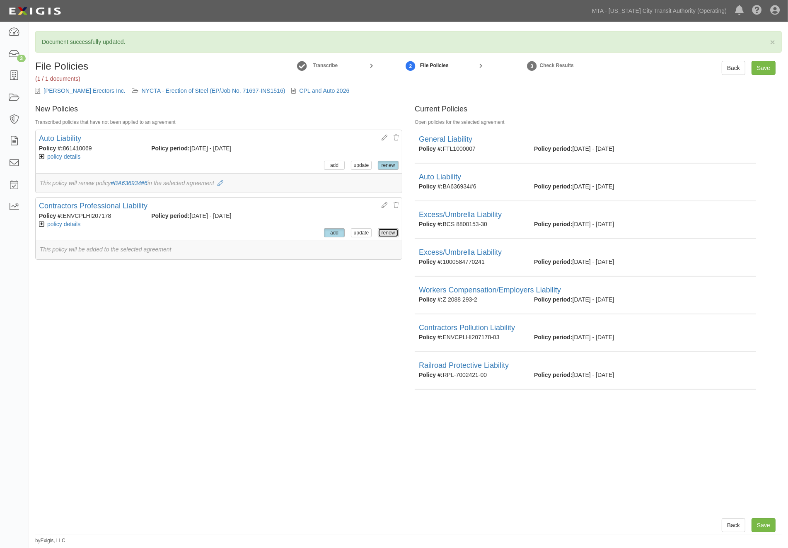
click at [378, 233] on button "renew" at bounding box center [388, 232] width 21 height 9
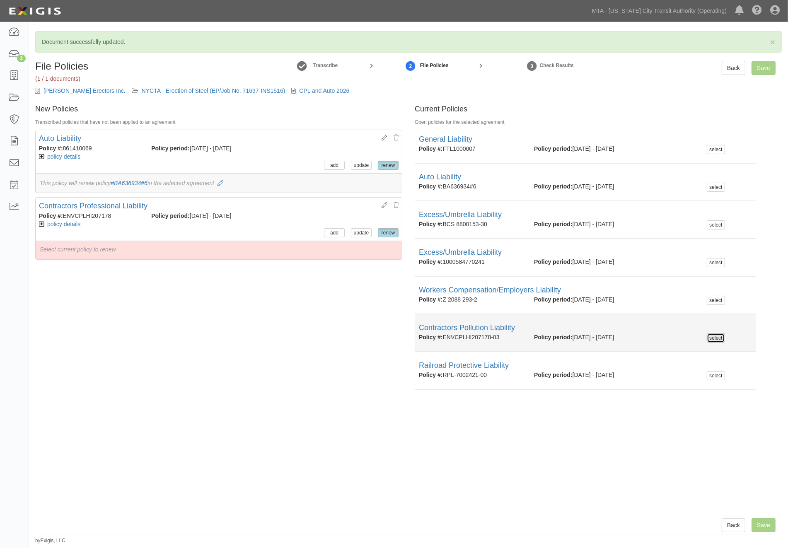
click at [706, 335] on button "select" at bounding box center [715, 337] width 18 height 9
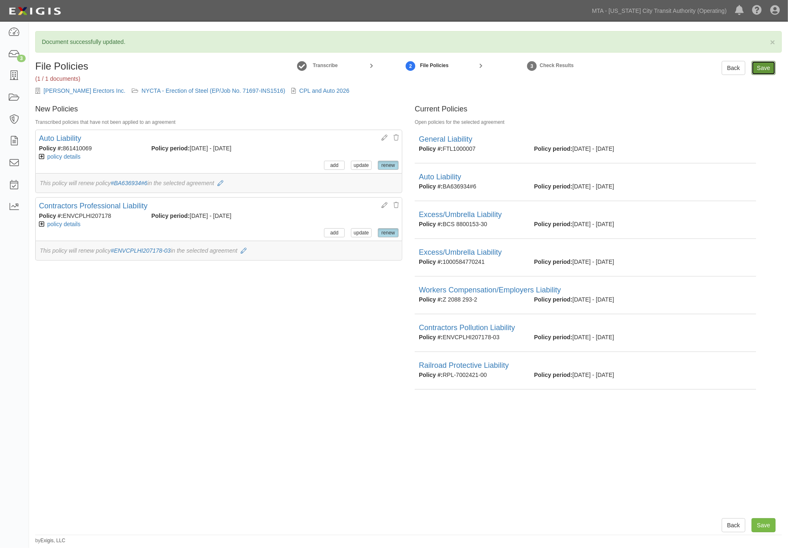
click at [762, 68] on input "Save" at bounding box center [763, 68] width 24 height 14
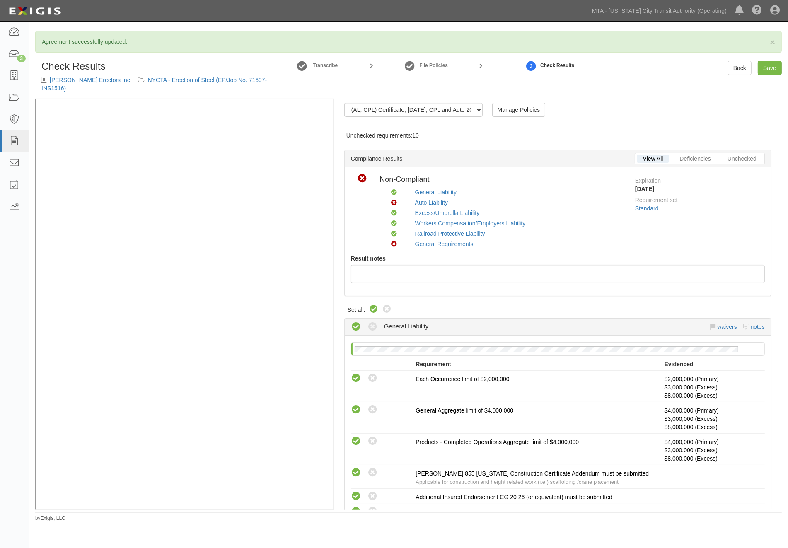
click at [375, 311] on icon at bounding box center [373, 309] width 10 height 10
radio input "true"
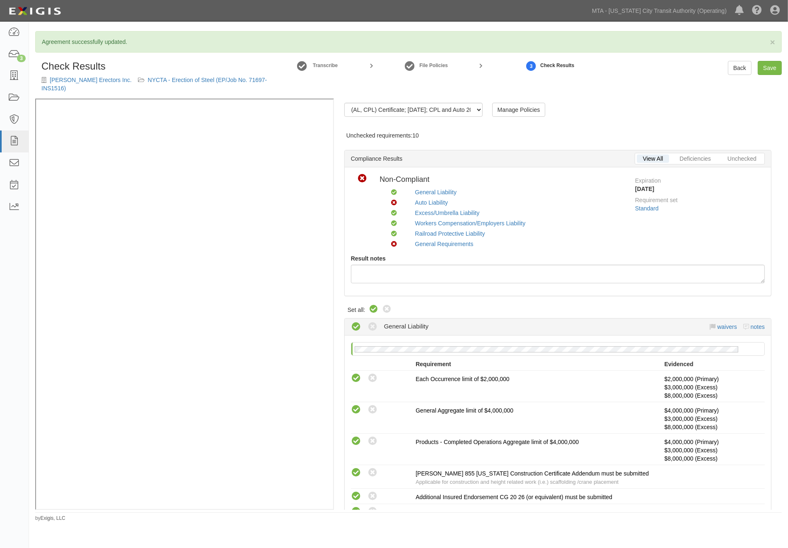
radio input "true"
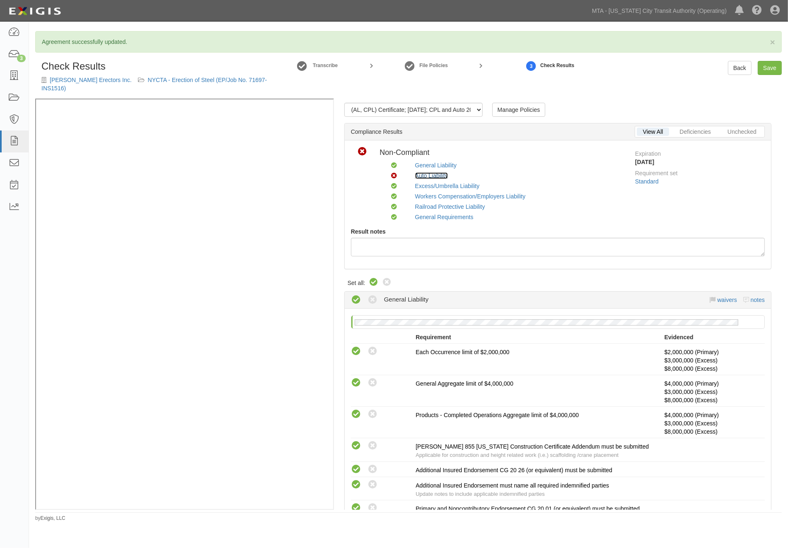
click at [429, 175] on link "Auto Liability" at bounding box center [431, 175] width 33 height 7
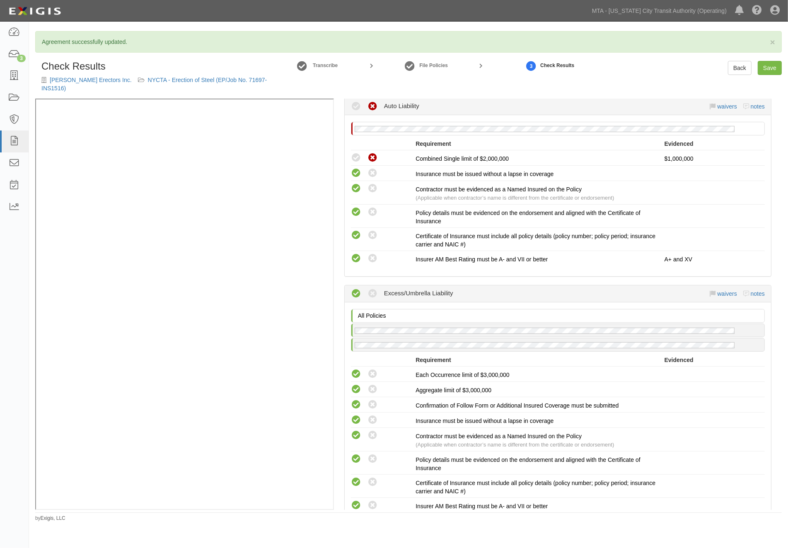
click at [224, 84] on div "Gabriel Steel Erectors Inc. NYCTA - Erection of Steel (EP/Job No. 71697-INS1516)" at bounding box center [158, 84] width 234 height 17
click at [224, 83] on link "NYCTA - Erection of Steel (EP/Job No. 71697-INS1516)" at bounding box center [153, 84] width 225 height 15
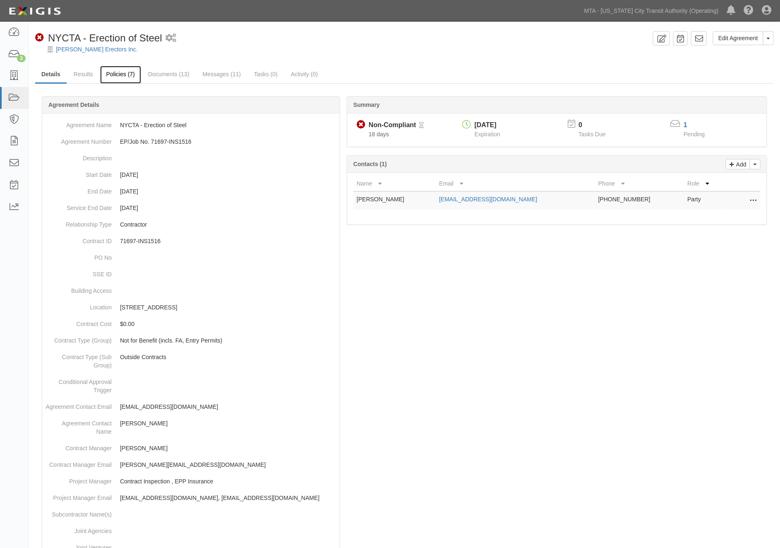
click at [128, 72] on link "Policies (7)" at bounding box center [120, 75] width 41 height 18
click at [180, 72] on link "Documents (13)" at bounding box center [169, 75] width 54 height 18
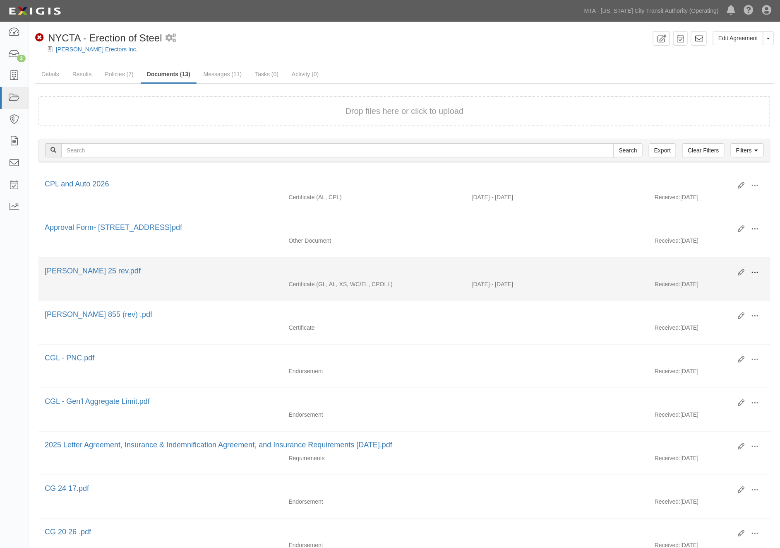
click at [751, 274] on button at bounding box center [756, 273] width 18 height 14
click at [698, 269] on link "Edit" at bounding box center [715, 269] width 65 height 15
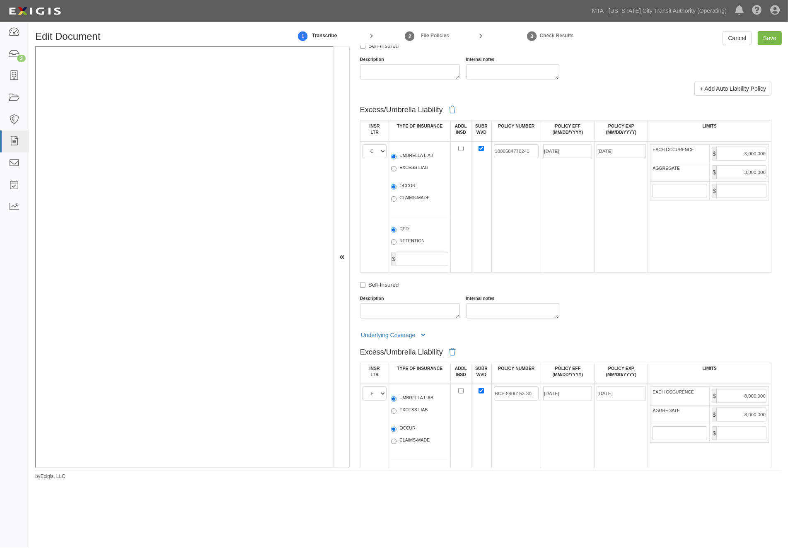
scroll to position [1012, 0]
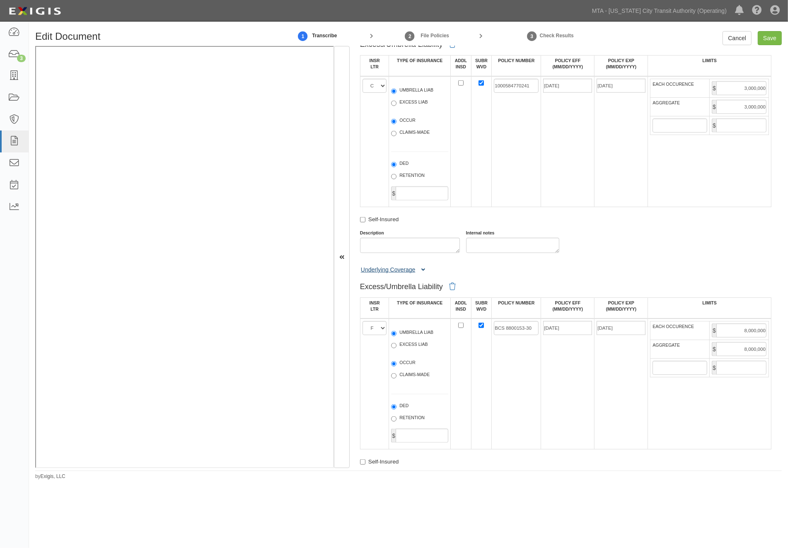
click at [425, 274] on button "Underlying Coverage" at bounding box center [394, 269] width 69 height 9
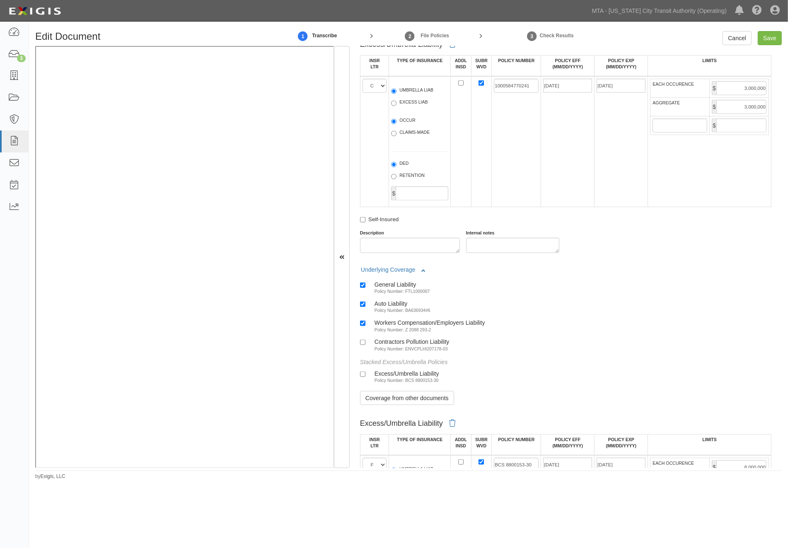
click at [404, 313] on small "Policy Number: BA636934#6" at bounding box center [402, 310] width 56 height 5
click at [365, 307] on input "Auto Liability Policy Number: BA636934#6" at bounding box center [362, 303] width 5 height 5
checkbox input "false"
click at [395, 405] on link "Coverage from other documents" at bounding box center [407, 398] width 94 height 14
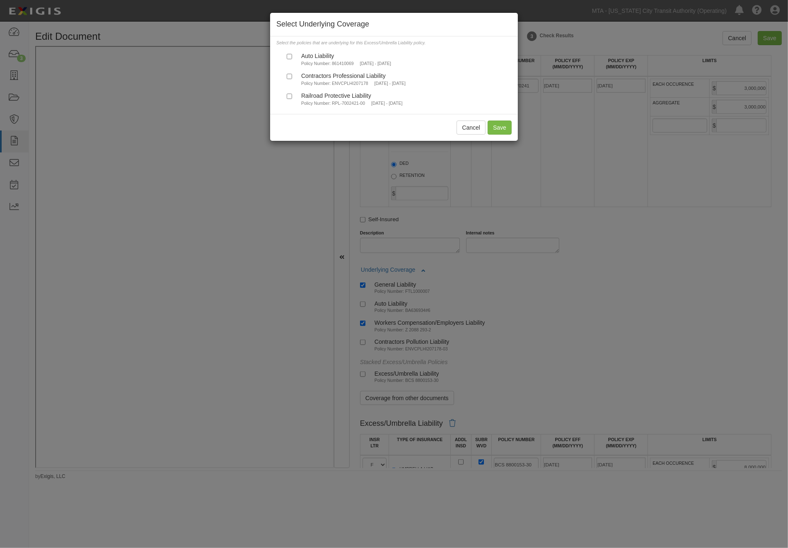
click at [325, 53] on div "Auto Liability" at bounding box center [346, 55] width 90 height 7
click at [292, 54] on input "Auto Liability Policy Number: 861410069 [DATE] - [DATE]" at bounding box center [289, 56] width 5 height 5
checkbox input "true"
click at [496, 125] on button "Save" at bounding box center [499, 127] width 24 height 14
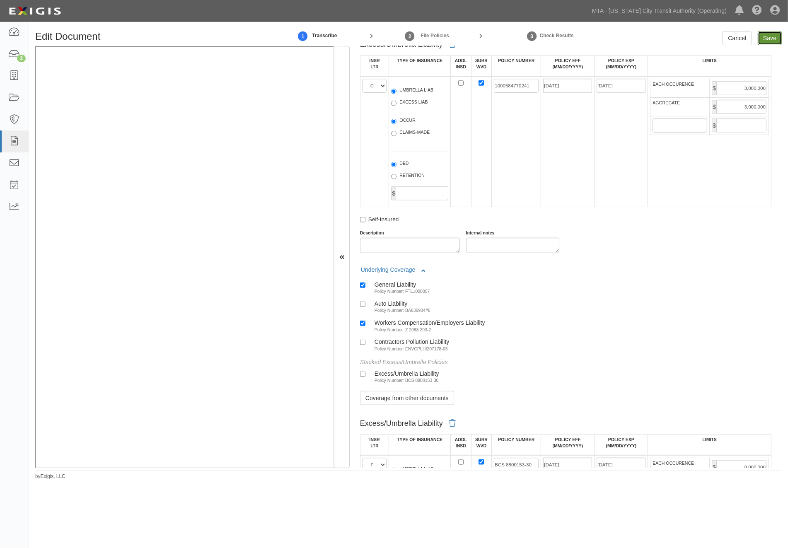
click at [760, 39] on input "Save" at bounding box center [769, 38] width 24 height 14
type input "2000000"
type input "4000000"
type input "1000000"
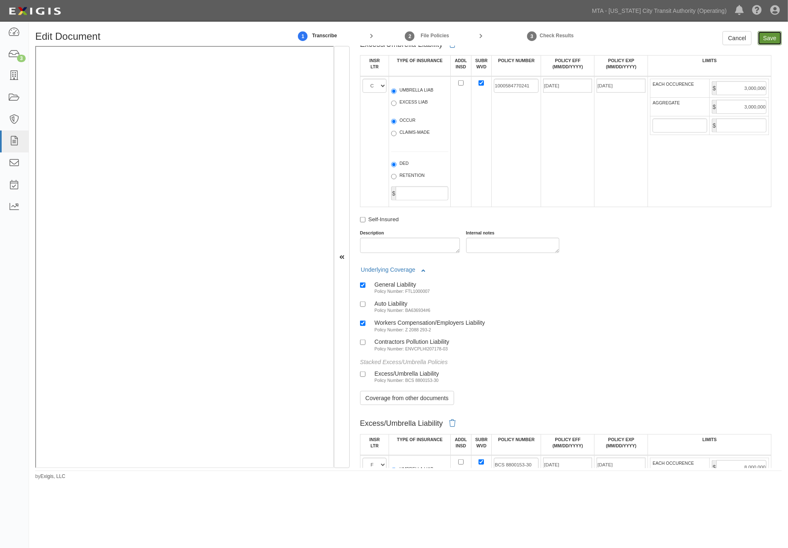
type input "25000"
type input "3000000"
type input "8000000"
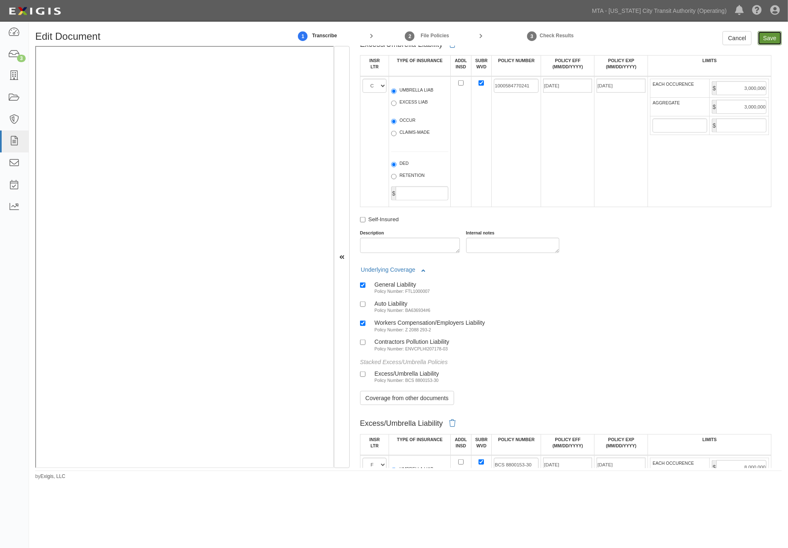
type input "1000000"
type input "5000000"
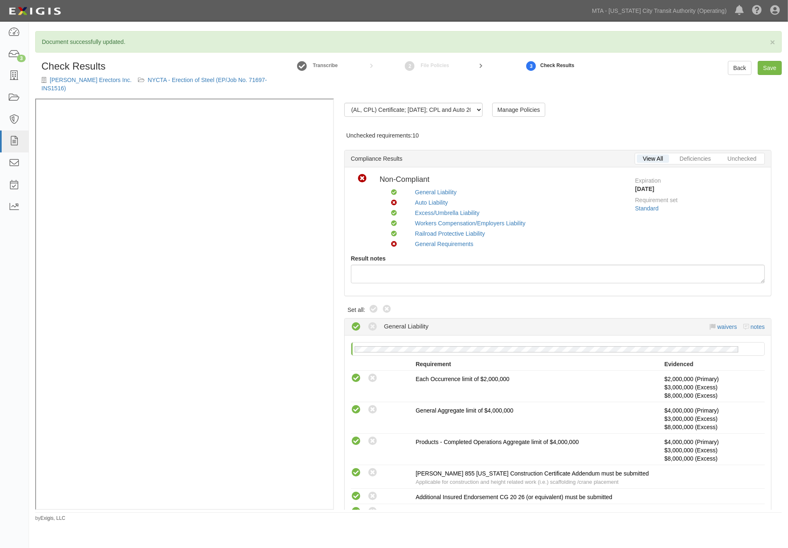
click at [371, 306] on icon at bounding box center [373, 309] width 10 height 10
radio input "true"
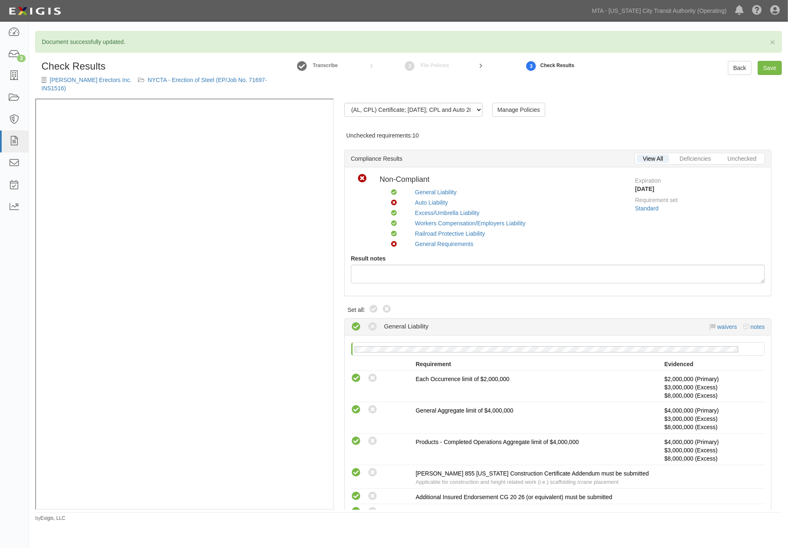
radio input "true"
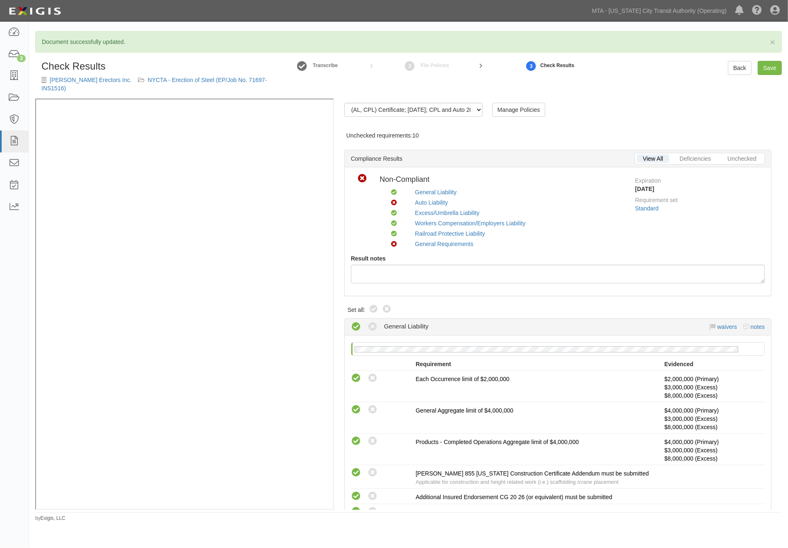
radio input "true"
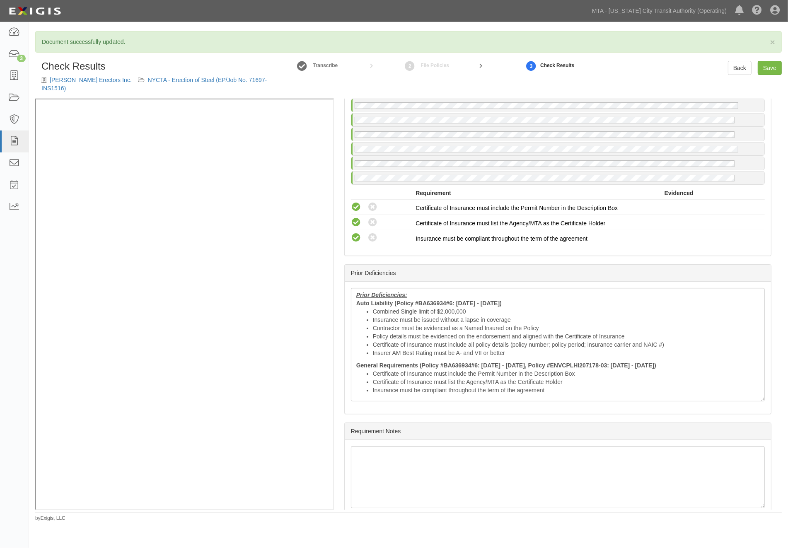
scroll to position [1472, 0]
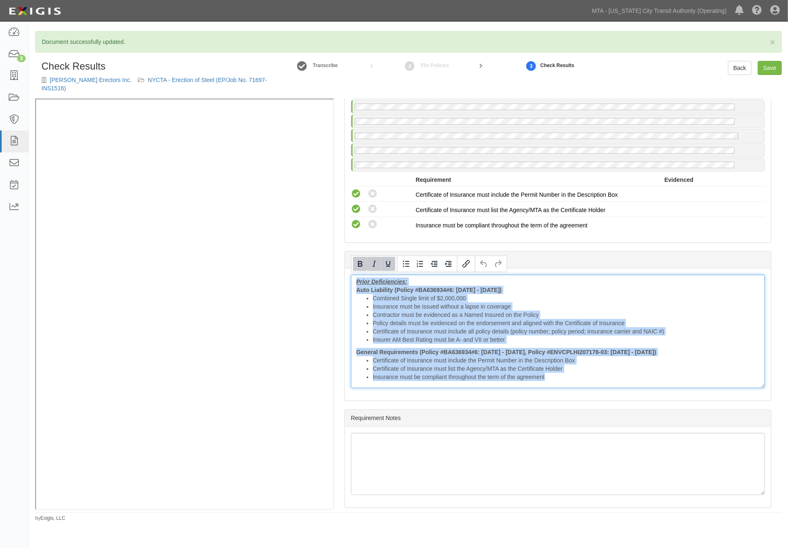
drag, startPoint x: 353, startPoint y: 278, endPoint x: 676, endPoint y: 399, distance: 345.2
click at [676, 402] on div "(AL, CPL) Certificate; 8/27/2025; CPL and Auto 2026 (GL, AL, XS, WC/EL, CPOLL) …" at bounding box center [558, 304] width 448 height 411
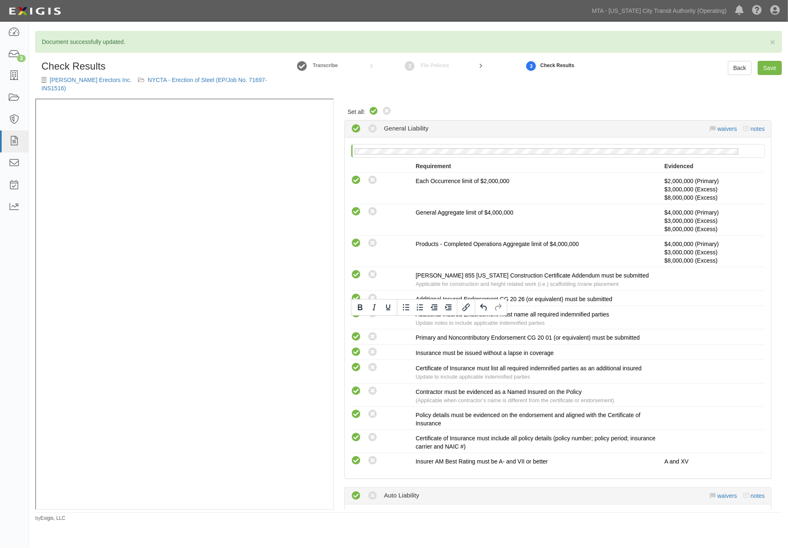
scroll to position [0, 0]
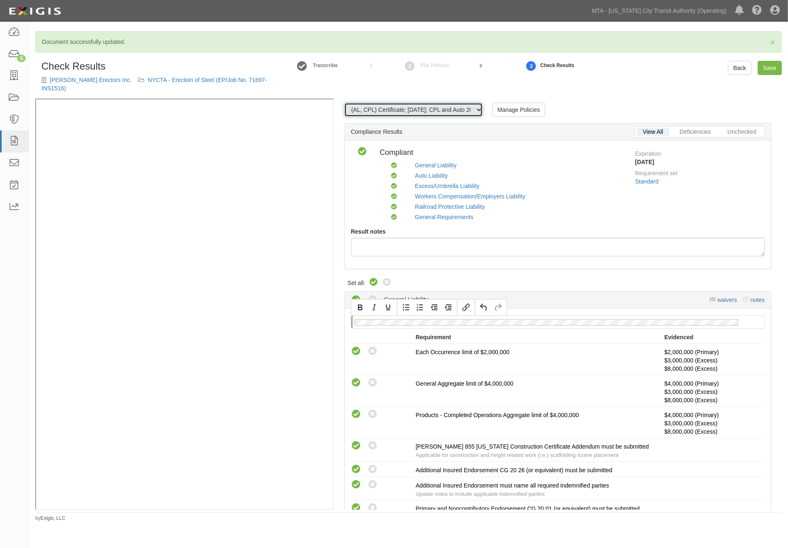
click at [457, 109] on select "(AL, CPL) Certificate; 8/27/2025; CPL and Auto 2026 (GL, AL, XS, WC/EL, CPOLL) …" at bounding box center [413, 110] width 138 height 14
select select "/documents/292022/download"
click at [344, 103] on select "(AL, CPL) Certificate; 8/27/2025; CPL and Auto 2026 (GL, AL, XS, WC/EL, CPOLL) …" at bounding box center [413, 110] width 138 height 14
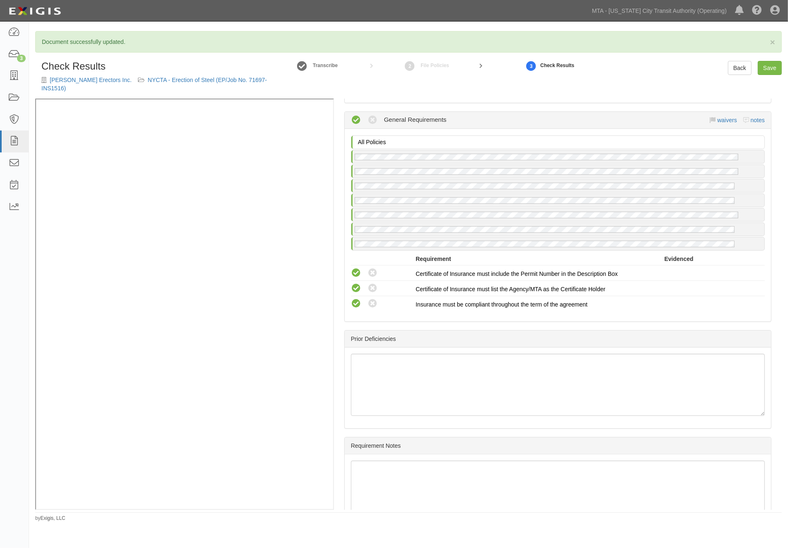
scroll to position [1429, 0]
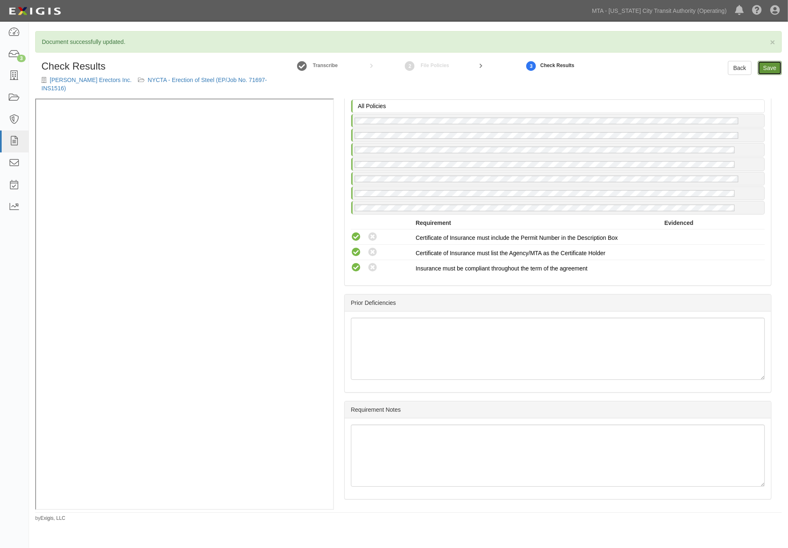
click at [763, 69] on link "Save" at bounding box center [769, 68] width 24 height 14
radio input "true"
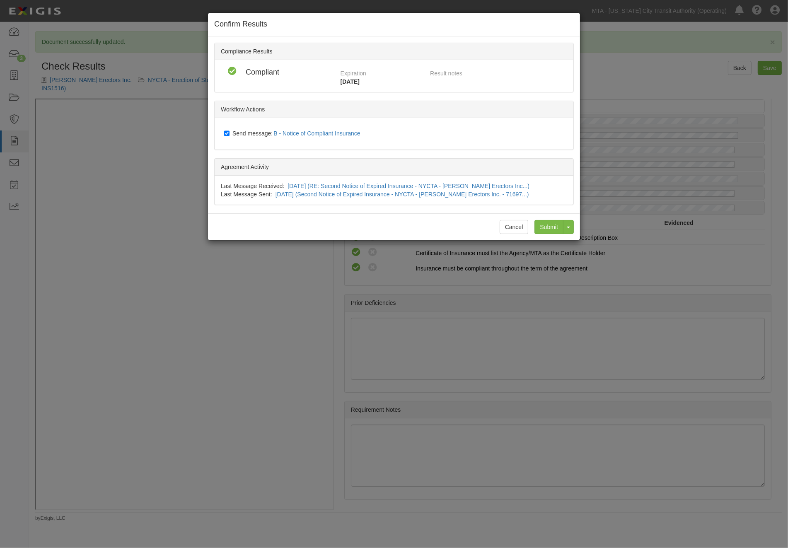
click at [255, 130] on span "Send message: B - Notice of Compliant Insurance" at bounding box center [297, 133] width 131 height 7
click at [229, 130] on input "Send message: B - Notice of Compliant Insurance" at bounding box center [226, 133] width 5 height 7
checkbox input "false"
click at [555, 226] on input "Submit" at bounding box center [548, 227] width 29 height 14
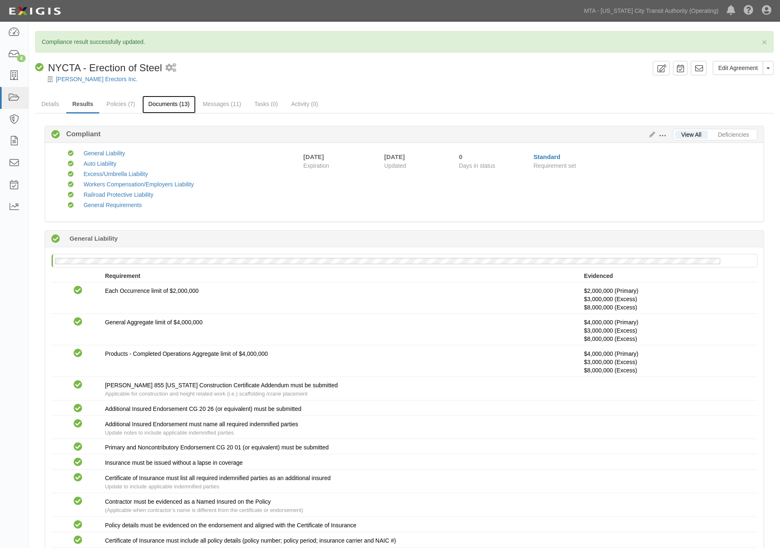
click at [174, 102] on link "Documents (13)" at bounding box center [169, 105] width 54 height 18
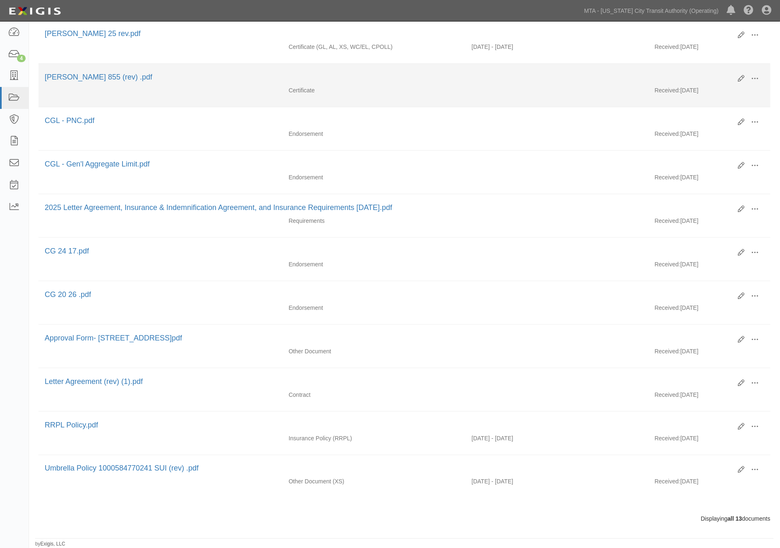
scroll to position [250, 0]
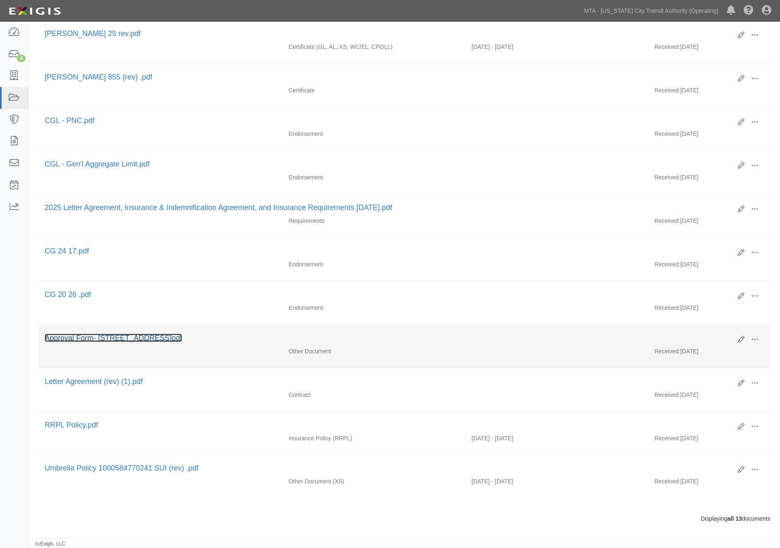
click at [167, 334] on link "Approval Form- [STREET_ADDRESS]pdf" at bounding box center [113, 338] width 137 height 8
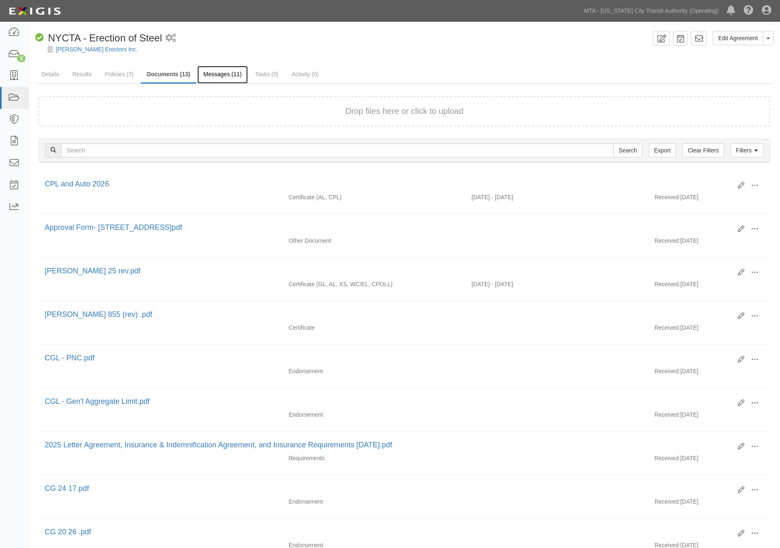
click at [214, 72] on link "Messages (11)" at bounding box center [222, 75] width 51 height 18
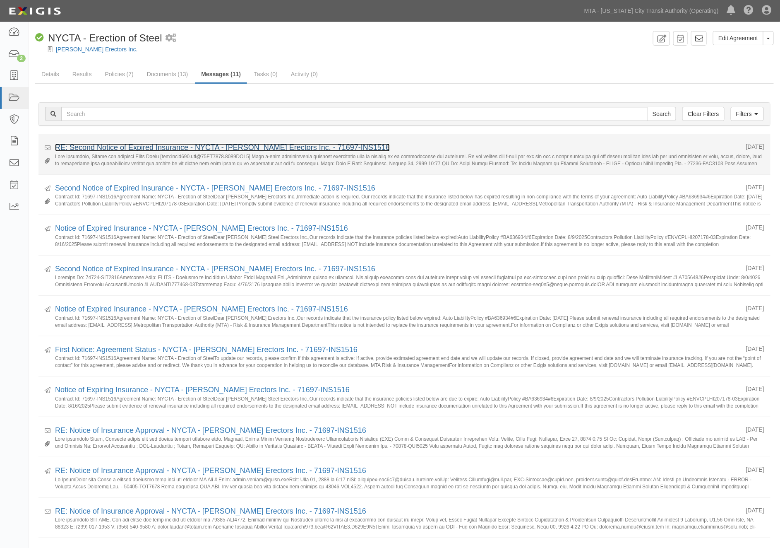
click at [174, 144] on link "RE: Second Notice of Expired Insurance - NYCTA - [PERSON_NAME] Erectors Inc. - …" at bounding box center [222, 147] width 335 height 8
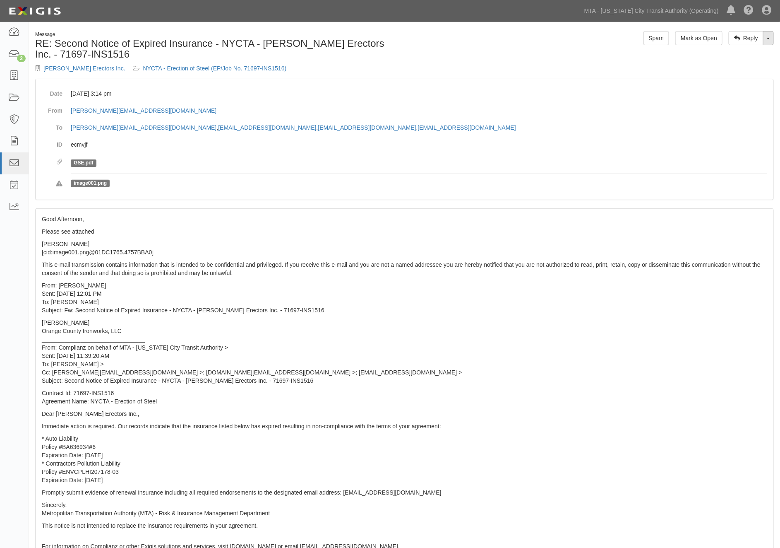
click at [773, 41] on link "Toggle Dropdown" at bounding box center [768, 38] width 11 height 14
click at [734, 52] on link "Reply All" at bounding box center [740, 53] width 65 height 11
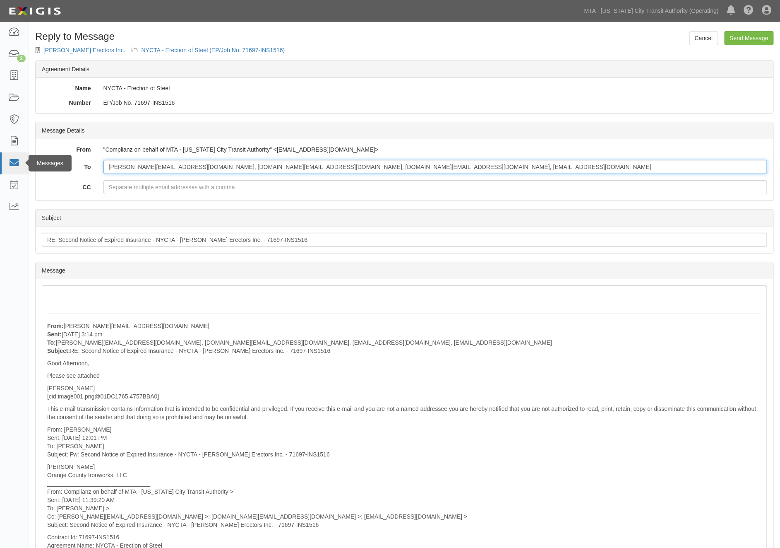
drag, startPoint x: 159, startPoint y: 166, endPoint x: 22, endPoint y: 168, distance: 137.5
click at [22, 168] on body "Toggle navigation Dashboard 2 Inbox Parties Agreements Coverages Documents Mess…" at bounding box center [390, 414] width 780 height 828
type input "[PERSON_NAME][EMAIL_ADDRESS][DOMAIN_NAME], [DOMAIN_NAME][EMAIL_ADDRESS][DOMAIN_…"
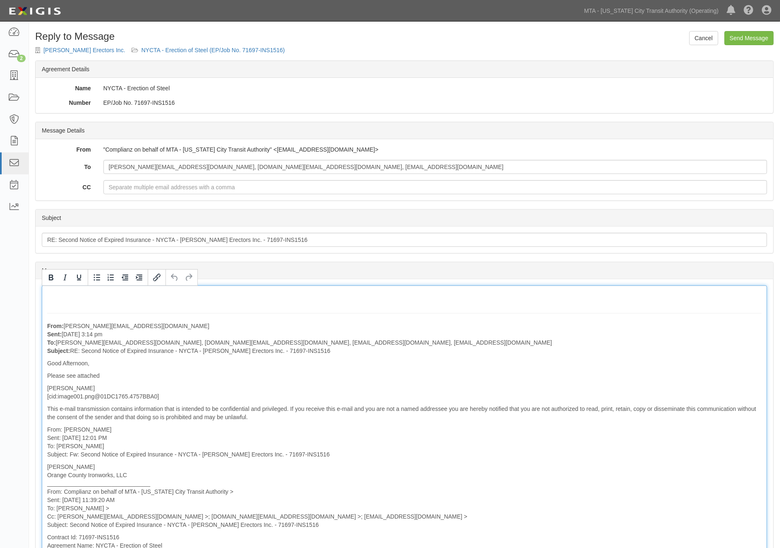
click at [58, 288] on div "From: [PERSON_NAME][EMAIL_ADDRESS][DOMAIN_NAME] Sent: [DATE] 3:14 pm To: [PERSO…" at bounding box center [405, 501] width 726 height 433
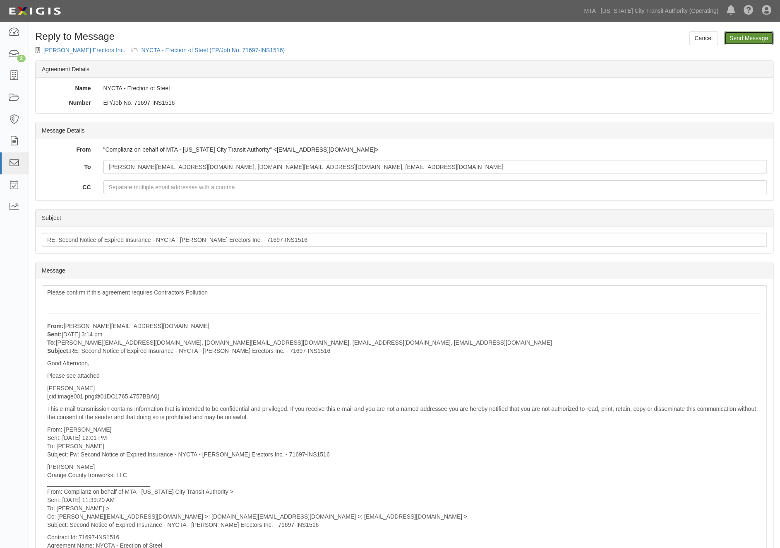
click at [734, 34] on input "Send Message" at bounding box center [749, 38] width 49 height 14
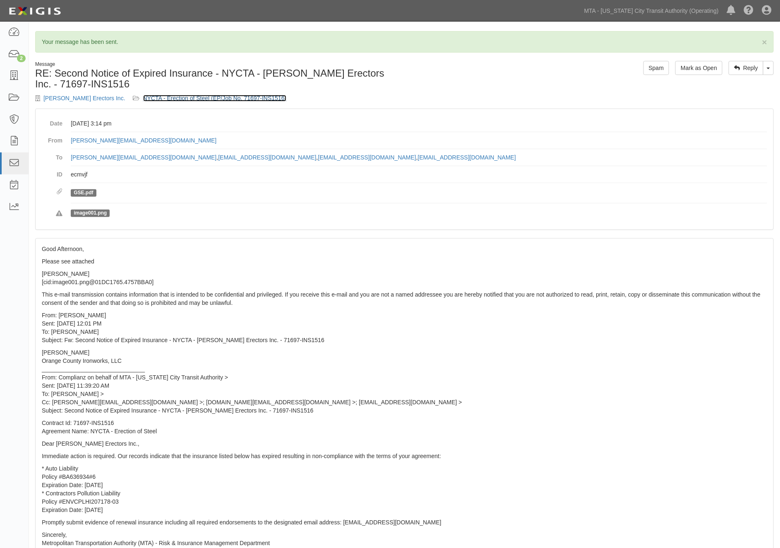
click at [214, 100] on link "NYCTA - Erection of Steel (EP/Job No. 71697-INS1516)" at bounding box center [215, 98] width 144 height 7
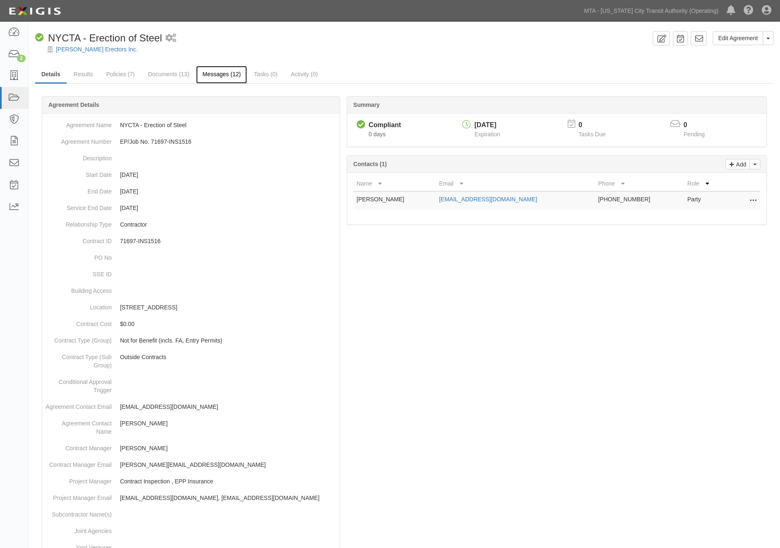
click at [222, 75] on link "Messages (12)" at bounding box center [221, 75] width 51 height 18
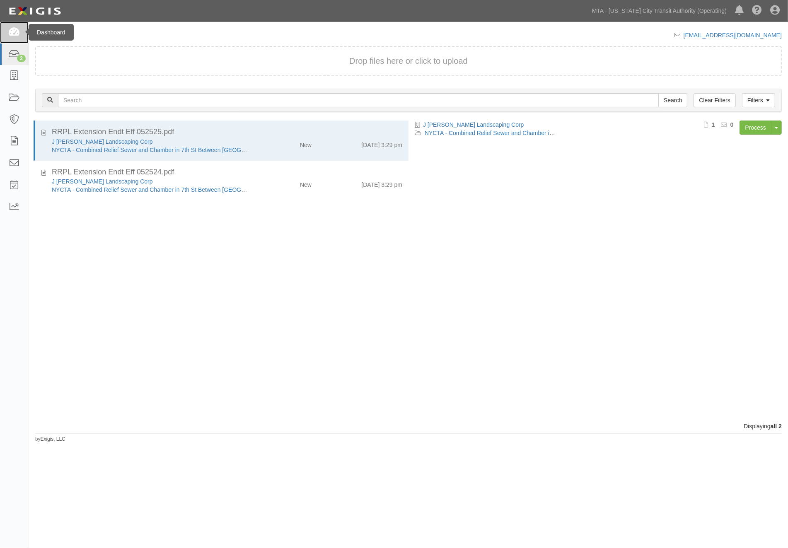
click at [12, 32] on icon at bounding box center [14, 33] width 12 height 10
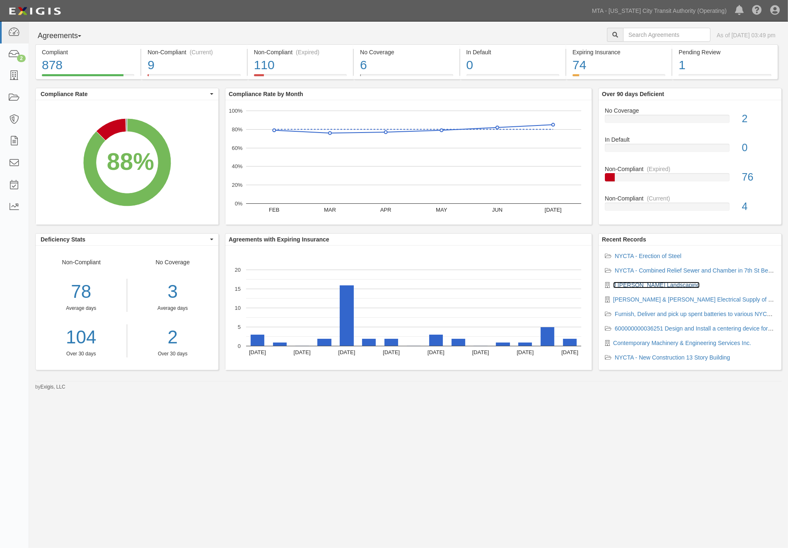
click at [668, 286] on link "J [PERSON_NAME] Landscaping" at bounding box center [656, 285] width 87 height 7
click at [662, 287] on link "J [PERSON_NAME] Landscaping" at bounding box center [656, 285] width 87 height 7
click at [674, 271] on link "NYCTA - Combined Relief Sewer and Chamber in 7th St Between 3rd & 4th Ave" at bounding box center [729, 270] width 231 height 7
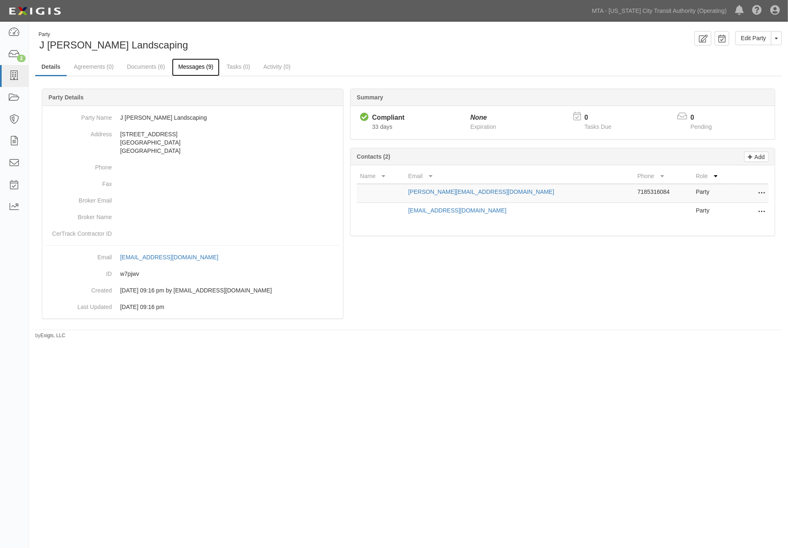
click at [193, 67] on link "Messages (9)" at bounding box center [196, 67] width 48 height 18
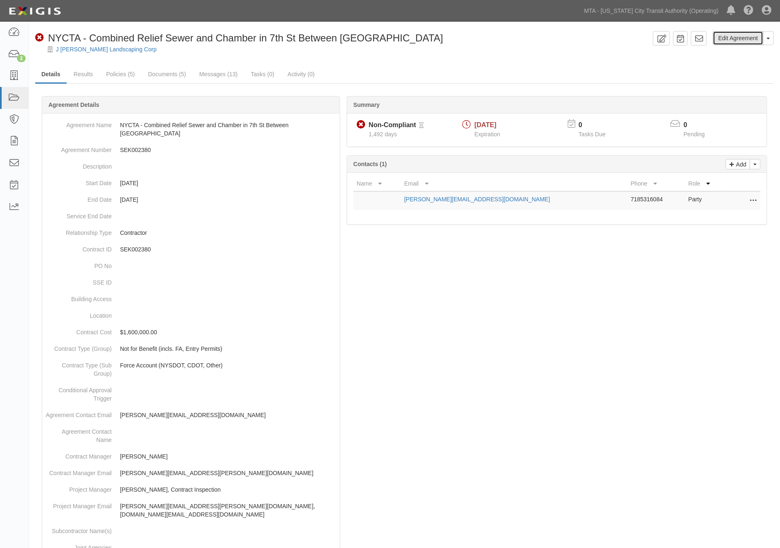
click at [737, 40] on link "Edit Agreement" at bounding box center [738, 38] width 51 height 14
click at [121, 74] on link "Policies (5)" at bounding box center [120, 75] width 41 height 18
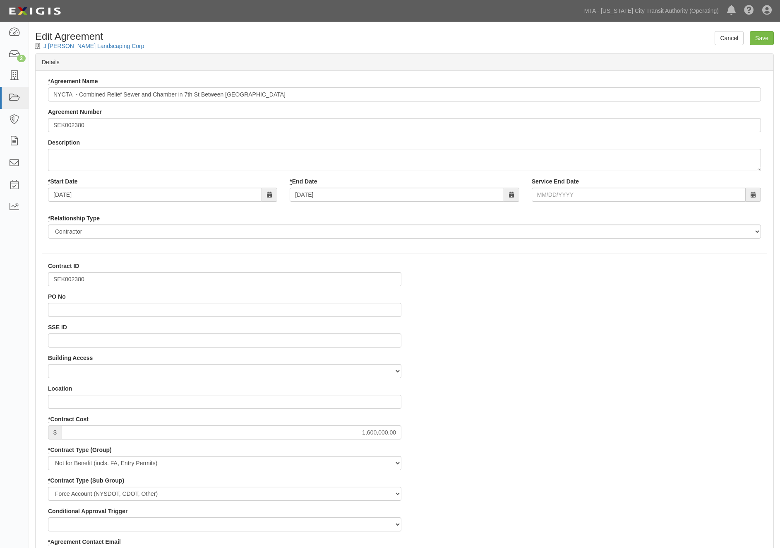
select select
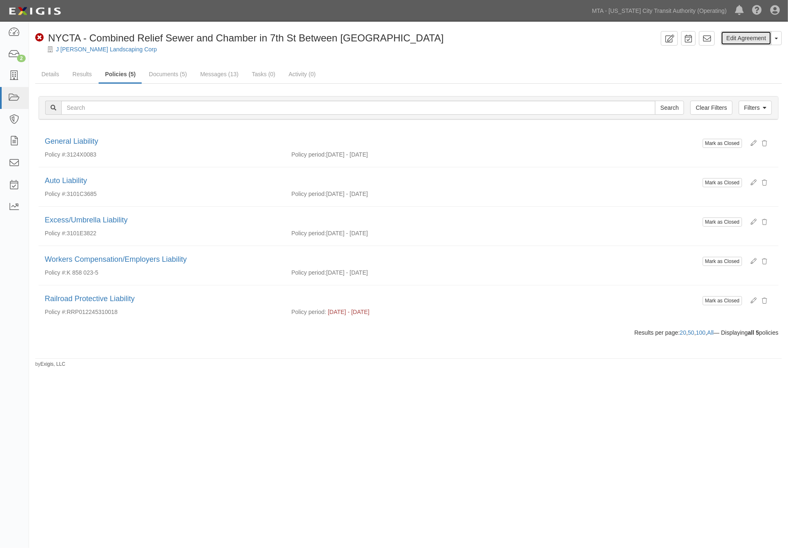
click at [747, 36] on link "Edit Agreement" at bounding box center [745, 38] width 51 height 14
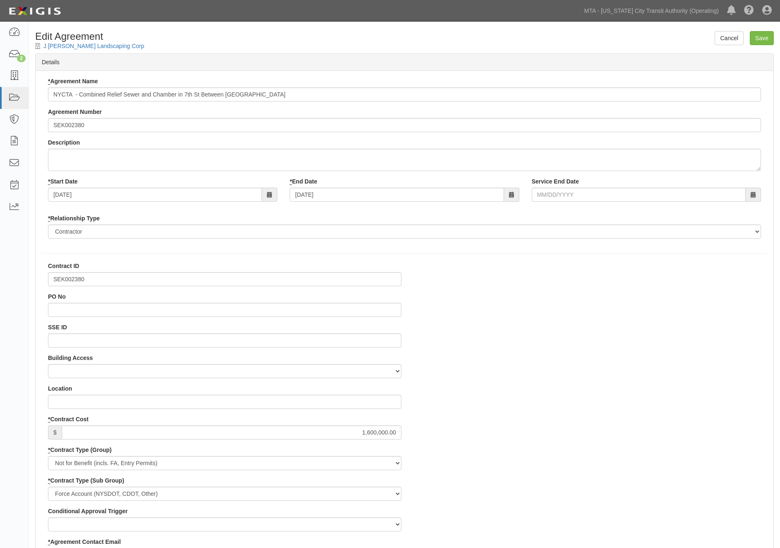
select select
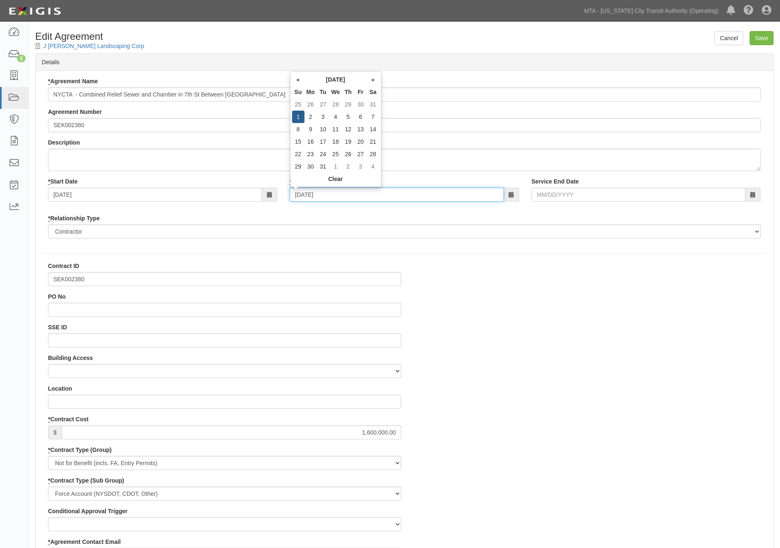
drag, startPoint x: 278, startPoint y: 193, endPoint x: 226, endPoint y: 188, distance: 52.0
click at [230, 191] on div "* Start Date [DATE] * End Date [DATE] Service End Date" at bounding box center [405, 192] width 726 height 31
type input "0"
type input "[DATE]"
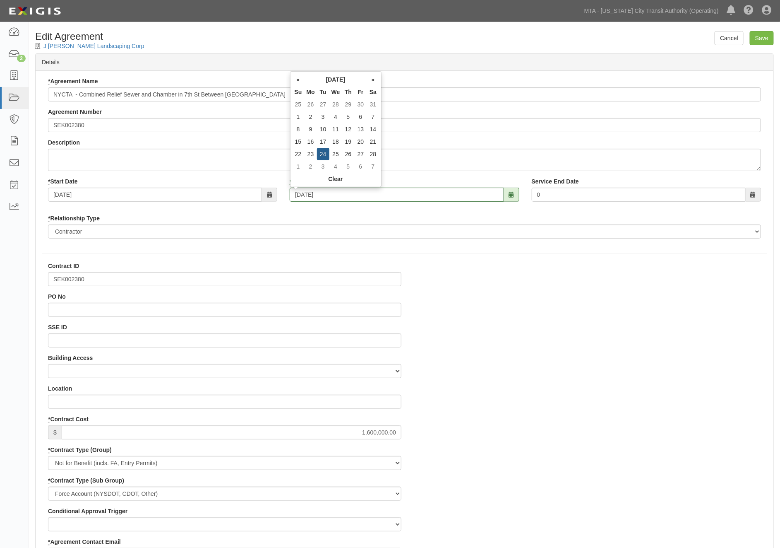
type input "[DATE]"
drag, startPoint x: 479, startPoint y: 330, endPoint x: 650, endPoint y: 363, distance: 174.1
click at [763, 37] on input "Save" at bounding box center [762, 38] width 24 height 14
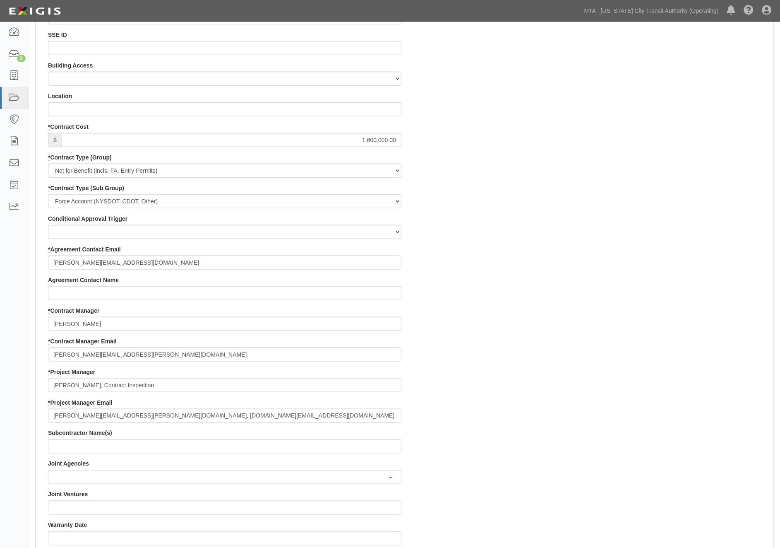
scroll to position [414, 0]
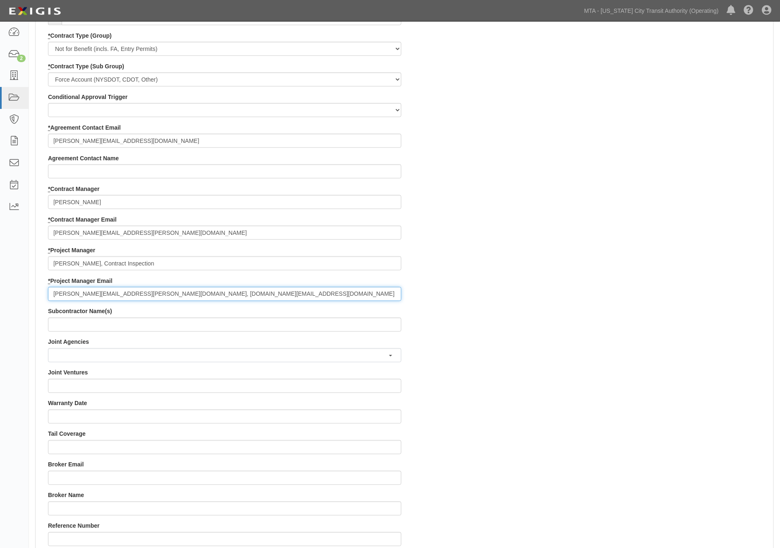
drag, startPoint x: 140, startPoint y: 293, endPoint x: 51, endPoint y: 293, distance: 88.6
click at [51, 293] on input "stephanie.seecharan@mtacd.org, contract.inspection@nyct.com" at bounding box center [225, 294] width 354 height 14
type input "contract.inspection@nyct.com"
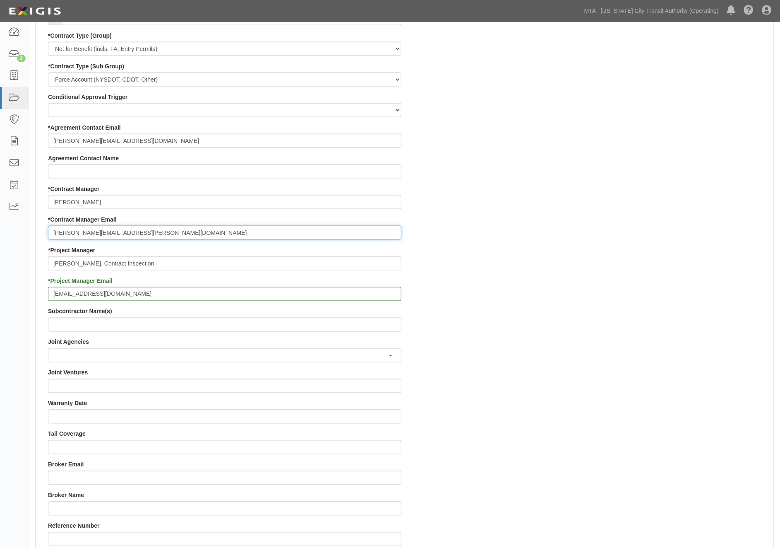
drag, startPoint x: 142, startPoint y: 229, endPoint x: 43, endPoint y: 231, distance: 98.6
click at [43, 231] on div "Contract ID SEK002380 PO No SSE ID Building Access 2 Broadway 341/345/347 BREP …" at bounding box center [225, 261] width 366 height 827
paste input "stephanie.seecharan@mtacd.org,"
click at [158, 233] on input "stephanie.seecharan@mtacd.org," at bounding box center [225, 233] width 354 height 14
type input "stephanie.seecharan@mtacd.org"
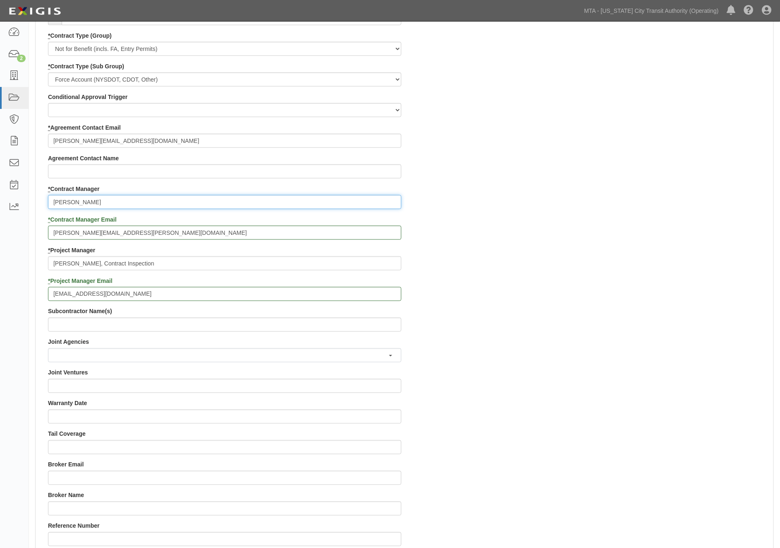
drag, startPoint x: 133, startPoint y: 200, endPoint x: -18, endPoint y: 202, distance: 150.7
click at [0, 202] on html "Toggle navigation Dashboard 2 Inbox Parties Agreements Coverages Documents Mess…" at bounding box center [390, 209] width 780 height 1246
type input "Stephanie"
drag, startPoint x: 481, startPoint y: 254, endPoint x: 270, endPoint y: 260, distance: 211.2
click at [480, 255] on div "Contract ID SEK002380 PO No SSE ID Building Access 2 Broadway 341/345/347 BREP …" at bounding box center [405, 261] width 738 height 827
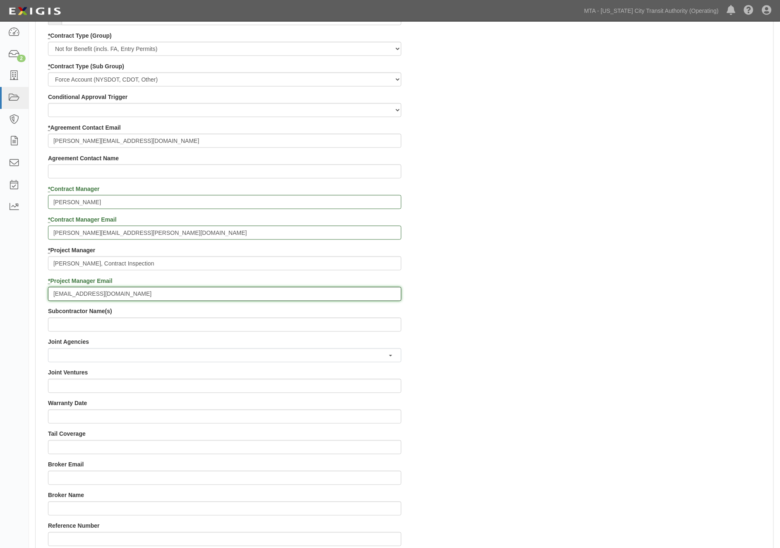
click at [155, 296] on input "[EMAIL_ADDRESS][DOMAIN_NAME]" at bounding box center [225, 294] width 354 height 14
paste input "EPP-Insurance@mtacd.org>"
type input "contract.inspection@nyct.com; EPP-Insurance@mtacd.org"
click at [189, 265] on input "Stephanie Seecharan, Contract Inspection" at bounding box center [225, 263] width 354 height 14
drag, startPoint x: 111, startPoint y: 262, endPoint x: 24, endPoint y: 263, distance: 87.0
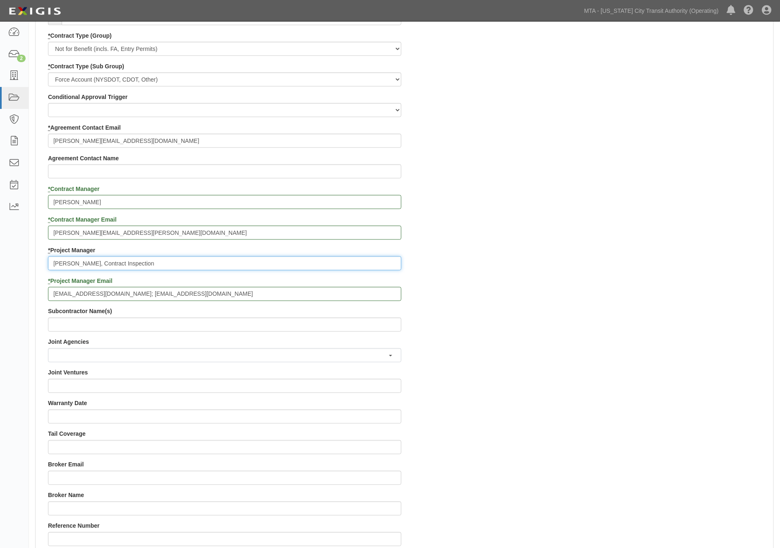
click at [24, 263] on body "Toggle navigation Dashboard 2 Inbox Parties Agreements Coverages Documents Mess…" at bounding box center [390, 209] width 780 height 1246
click at [131, 265] on input "Contract Inspection" at bounding box center [225, 263] width 354 height 14
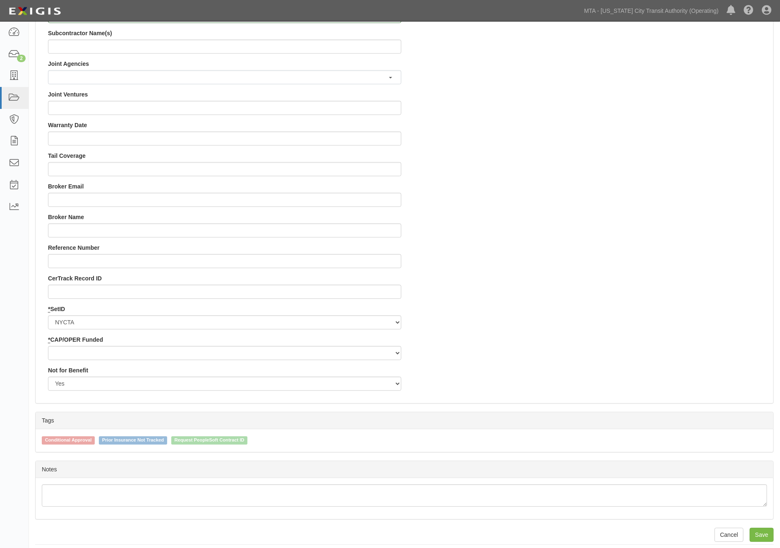
scroll to position [698, 0]
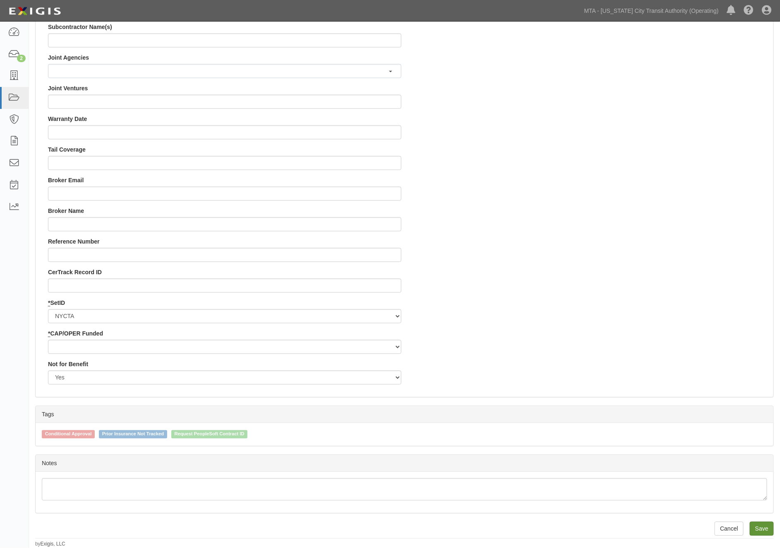
type input "Contract Inspection, EPP"
click at [756, 526] on input "Save" at bounding box center [762, 529] width 24 height 14
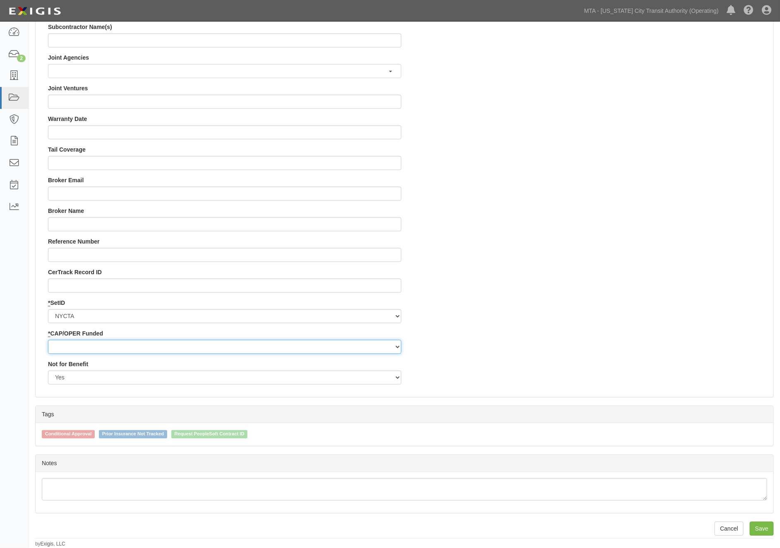
click at [72, 350] on select "Capital Operating" at bounding box center [225, 347] width 354 height 14
select select "439"
click at [48, 340] on select "Capital Operating" at bounding box center [225, 347] width 354 height 14
click at [767, 525] on input "Save" at bounding box center [762, 529] width 24 height 14
type input "1600000.00"
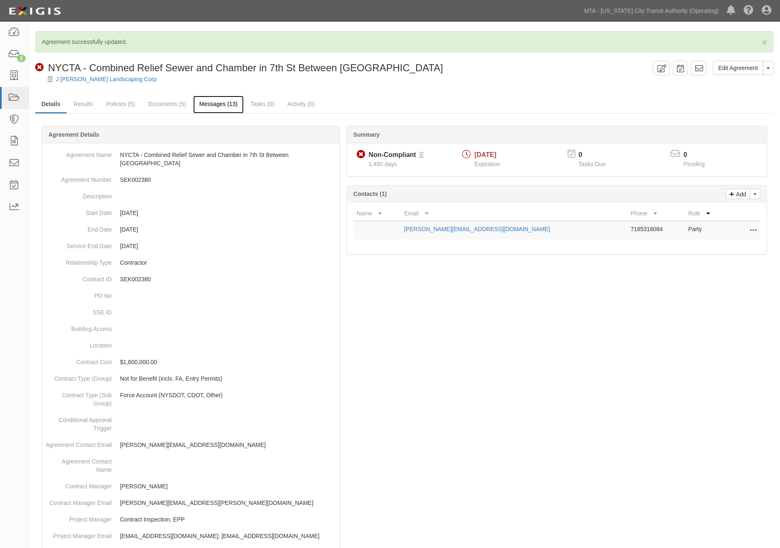
click at [226, 105] on link "Messages (13)" at bounding box center [218, 105] width 51 height 18
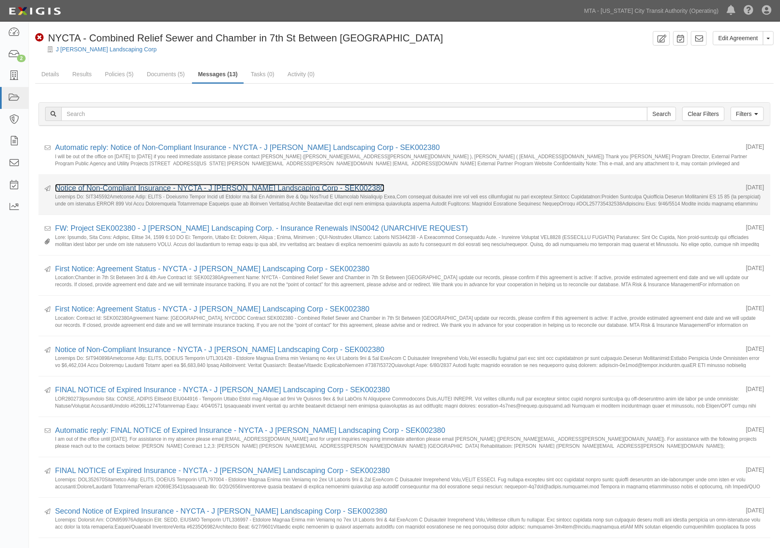
click at [132, 185] on link "Notice of Non-Compliant Insurance - NYCTA - J [PERSON_NAME] Landscaping Corp - …" at bounding box center [220, 188] width 330 height 8
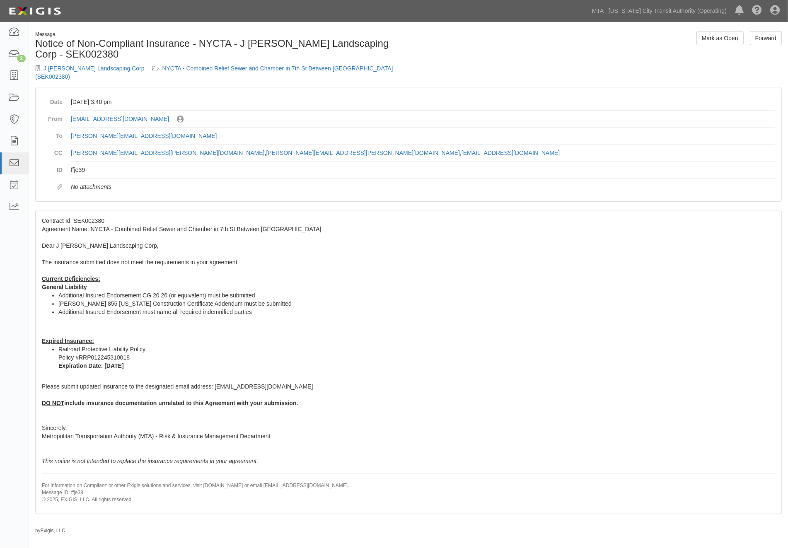
click at [375, 345] on li "Railroad Protective Liability Policy Policy #RRP012245310018 Expiration Date: […" at bounding box center [416, 357] width 716 height 25
click at [10, 52] on icon at bounding box center [14, 55] width 12 height 10
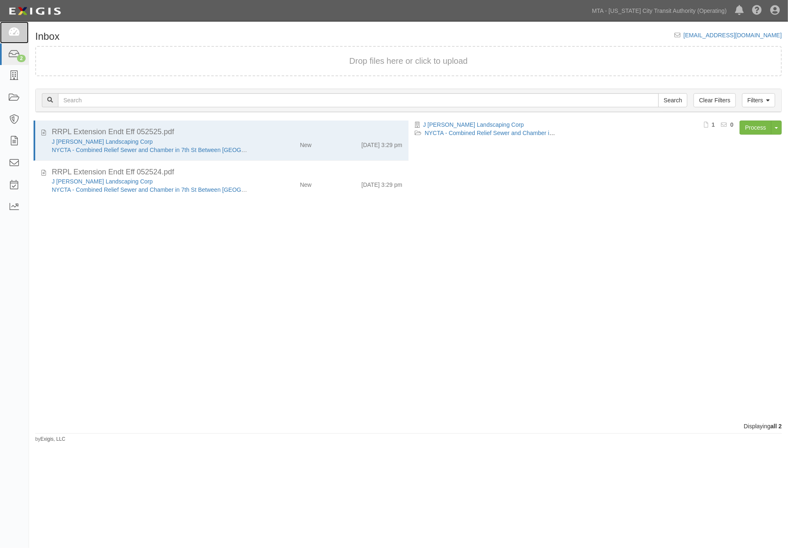
click at [15, 34] on icon at bounding box center [14, 33] width 12 height 10
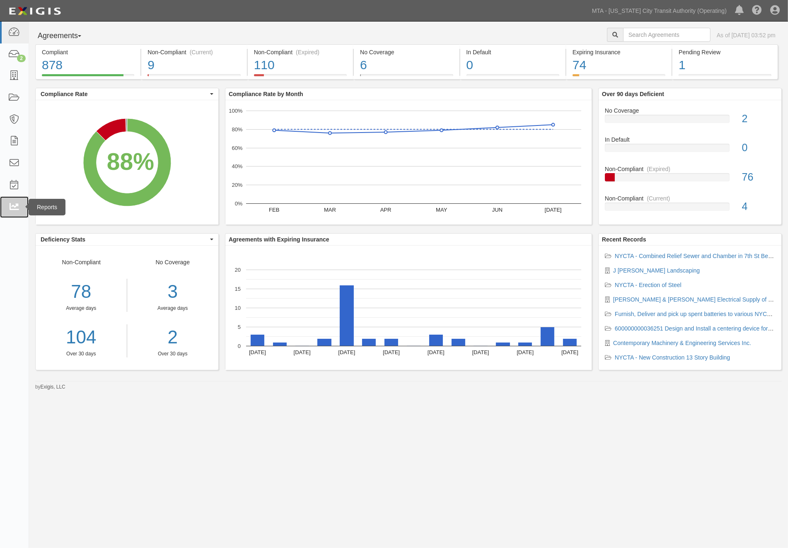
click at [13, 207] on icon at bounding box center [14, 207] width 12 height 10
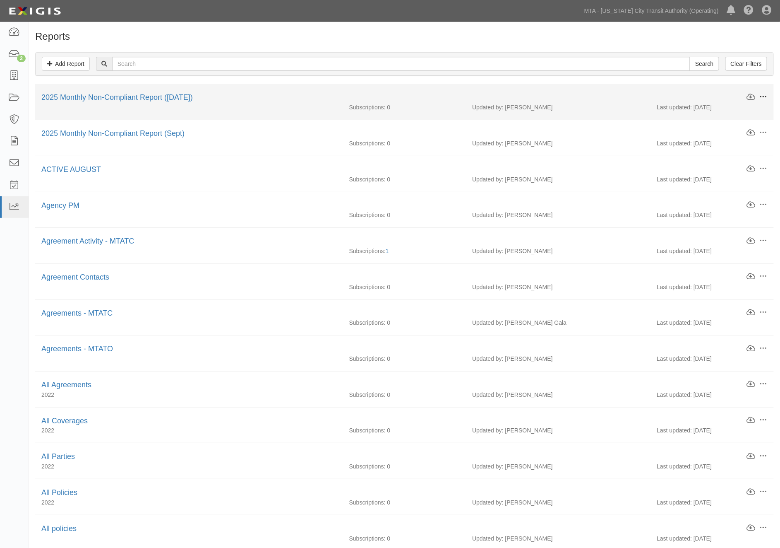
click at [766, 96] on span at bounding box center [763, 96] width 7 height 7
click at [710, 141] on link "Delete" at bounding box center [725, 141] width 65 height 15
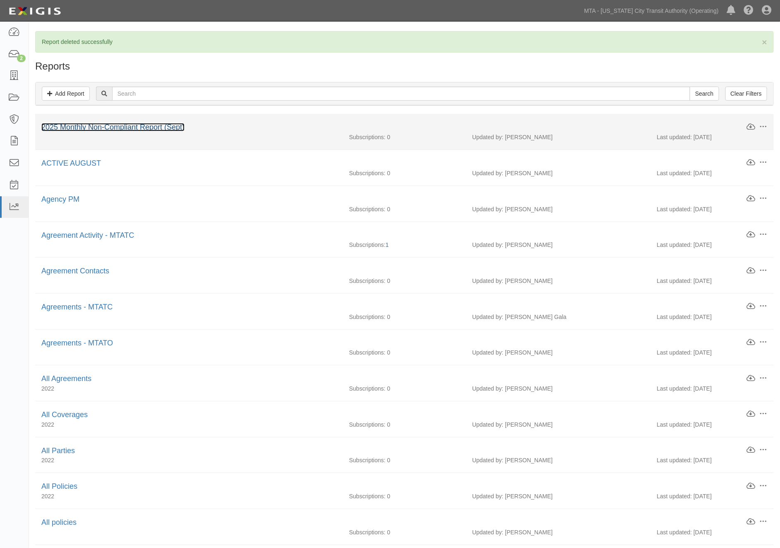
click at [136, 127] on link "2025 Monthly Non-Compliant Report (Sept)" at bounding box center [112, 127] width 143 height 8
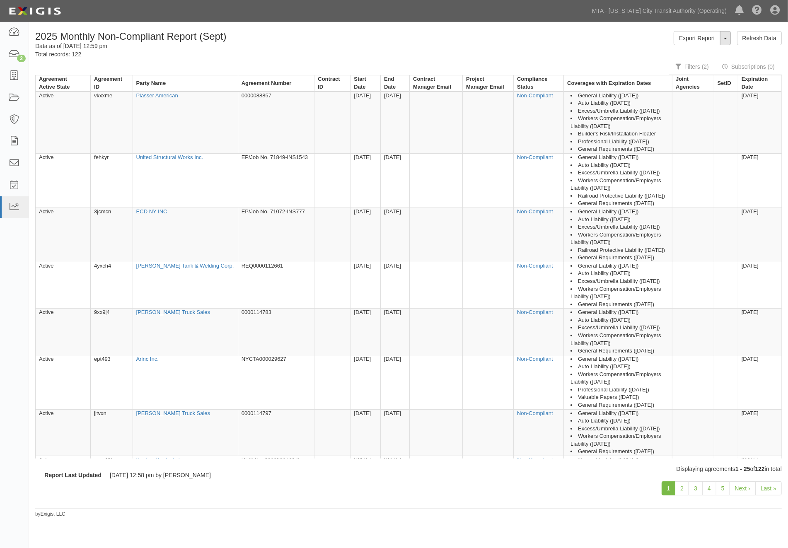
click at [723, 39] on button "ToggleReportDropdown" at bounding box center [725, 38] width 11 height 14
click at [705, 52] on link "Edit Report" at bounding box center [706, 53] width 65 height 11
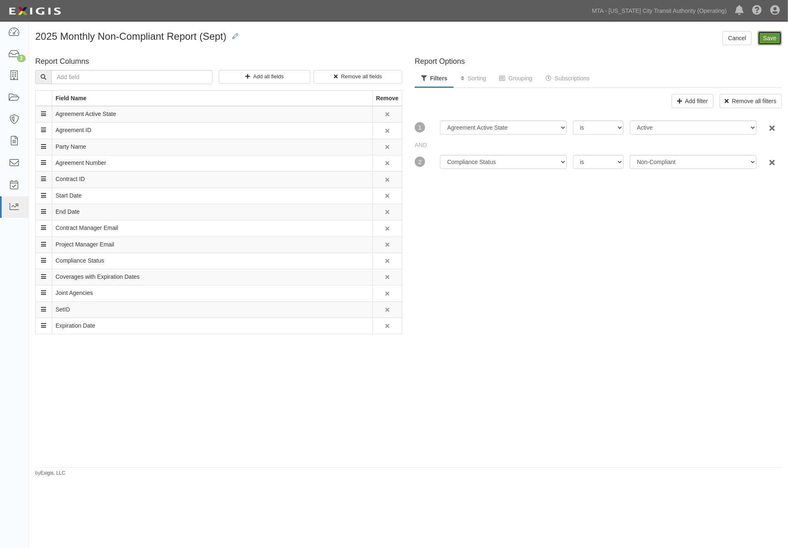
click at [767, 40] on input "Save" at bounding box center [769, 38] width 24 height 14
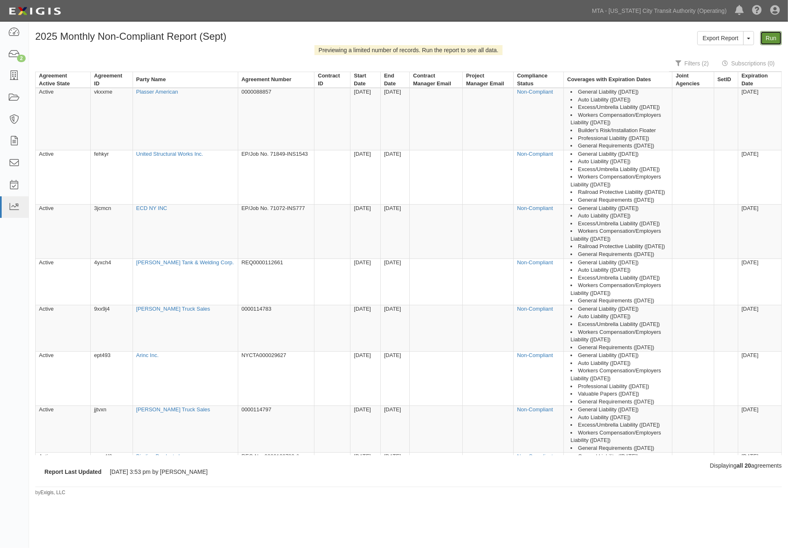
click at [766, 39] on link "Run" at bounding box center [771, 38] width 22 height 14
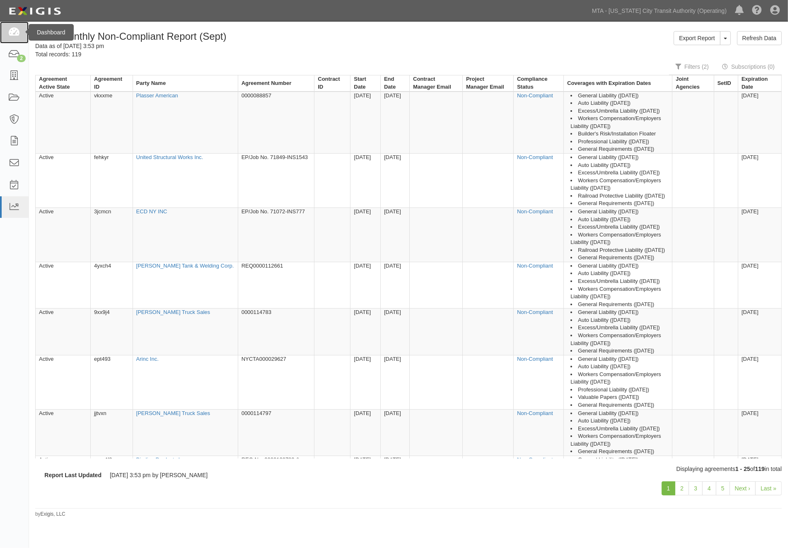
click at [10, 30] on icon at bounding box center [14, 33] width 12 height 10
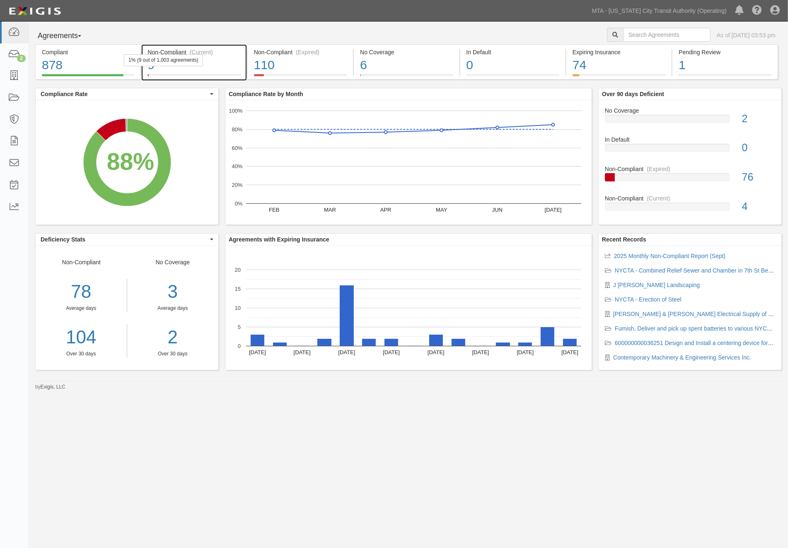
click at [222, 72] on div "9" at bounding box center [193, 65] width 93 height 18
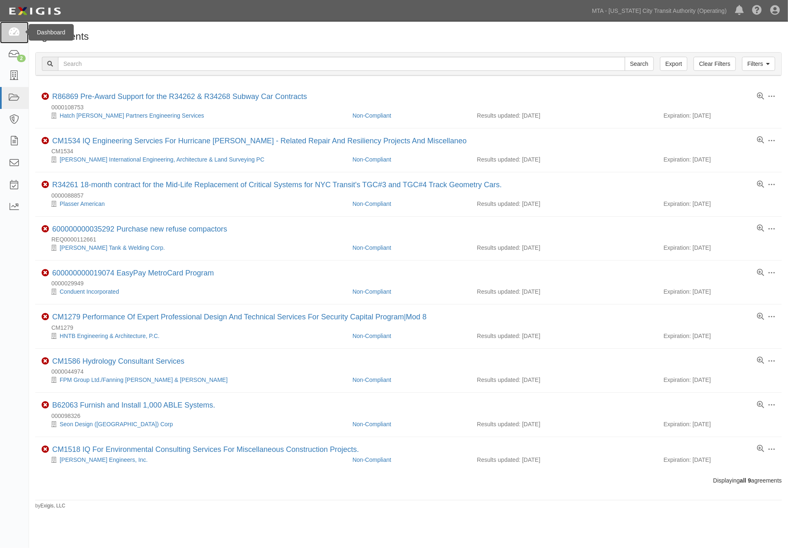
click at [15, 29] on icon at bounding box center [14, 33] width 12 height 10
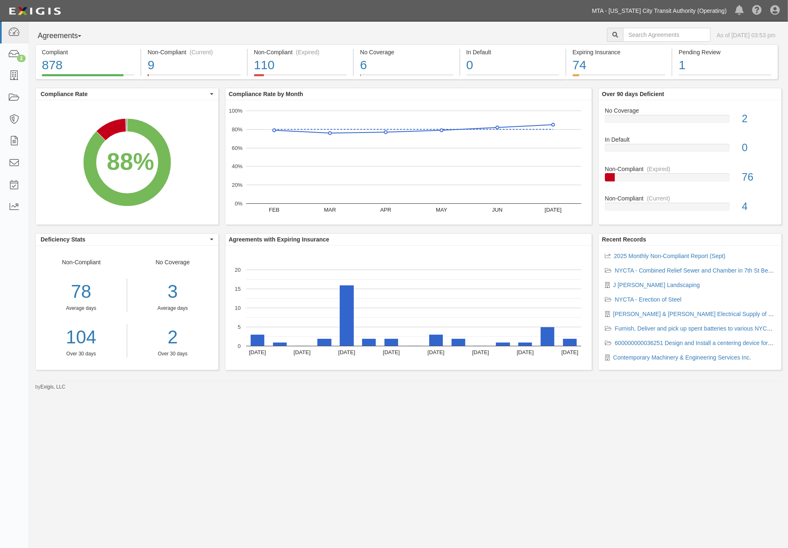
click at [725, 10] on link "MTA - [US_STATE] City Transit Authority (Operating)" at bounding box center [659, 10] width 143 height 17
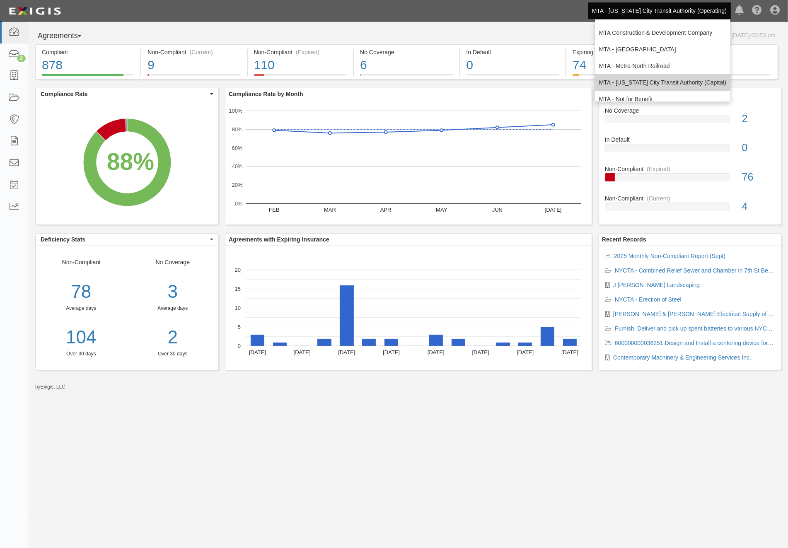
scroll to position [46, 0]
click at [643, 94] on link "MTA - Triborough Bridge & Tunnel Authority" at bounding box center [662, 100] width 135 height 17
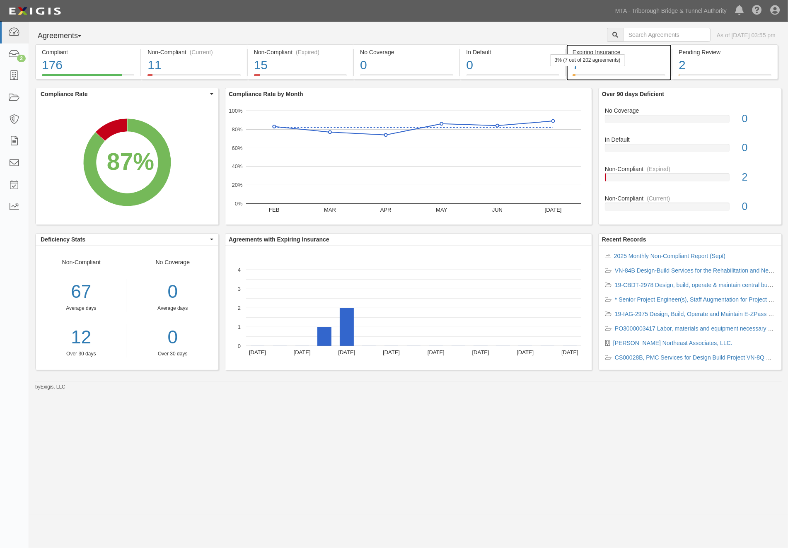
click at [643, 65] on div "7" at bounding box center [618, 65] width 93 height 18
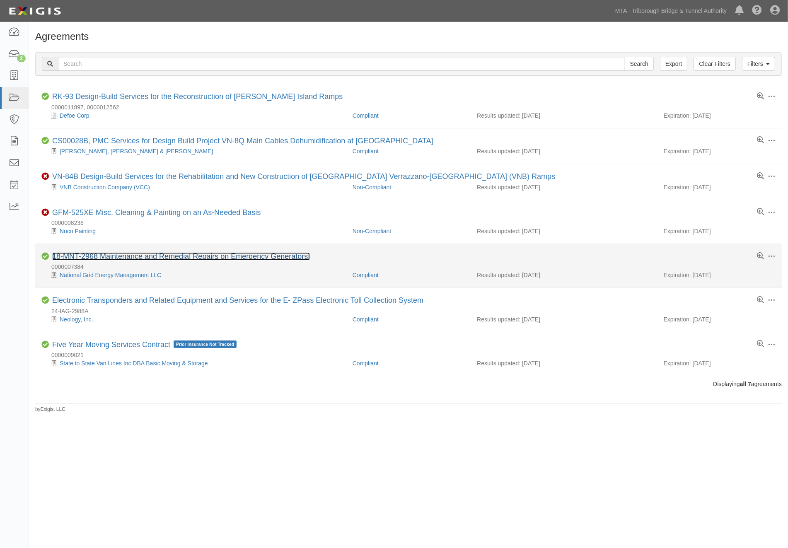
click at [238, 258] on link "18-MNT-2968 Maintenance and Remedial Repairs on Emergency Generators." at bounding box center [181, 256] width 258 height 8
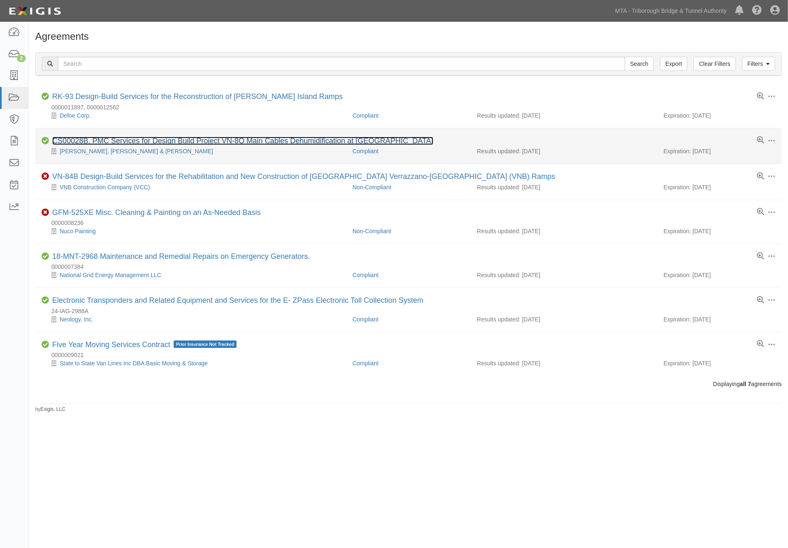
click at [175, 138] on link "CS00028B, PMC Services for Design Build Project VN-8Q Main Cables Dehumidificat…" at bounding box center [242, 141] width 381 height 8
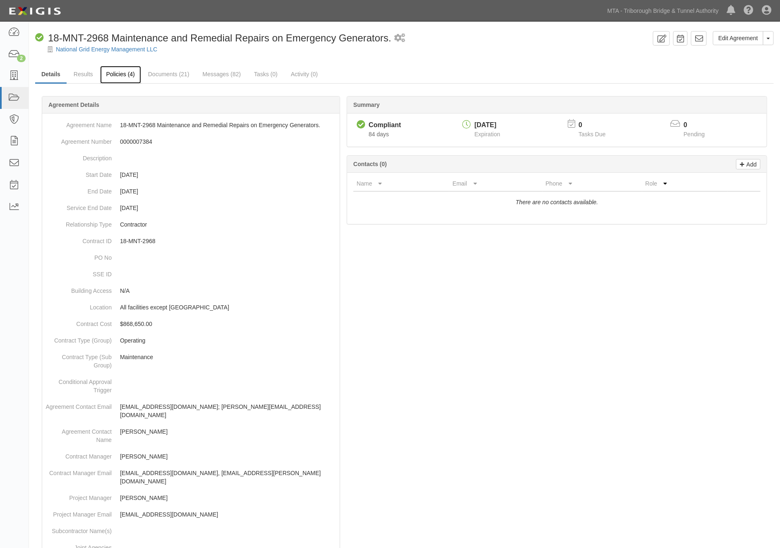
click at [118, 72] on link "Policies (4)" at bounding box center [120, 75] width 41 height 18
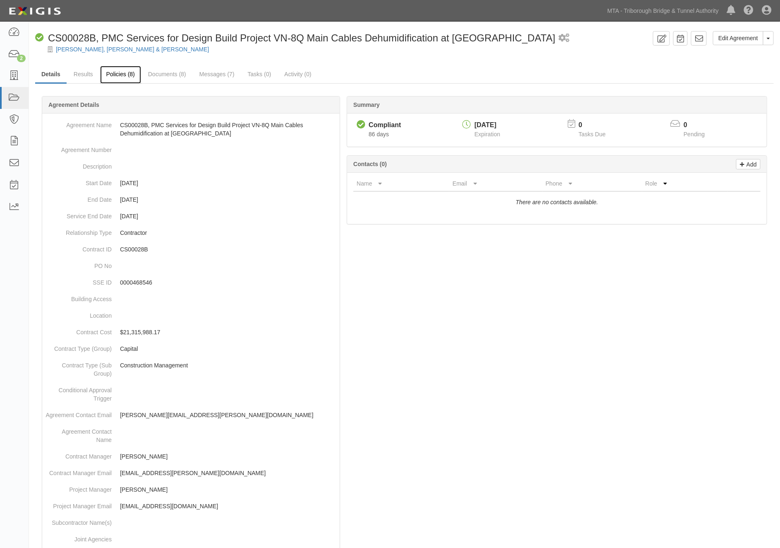
click at [114, 78] on link "Policies (8)" at bounding box center [120, 75] width 41 height 18
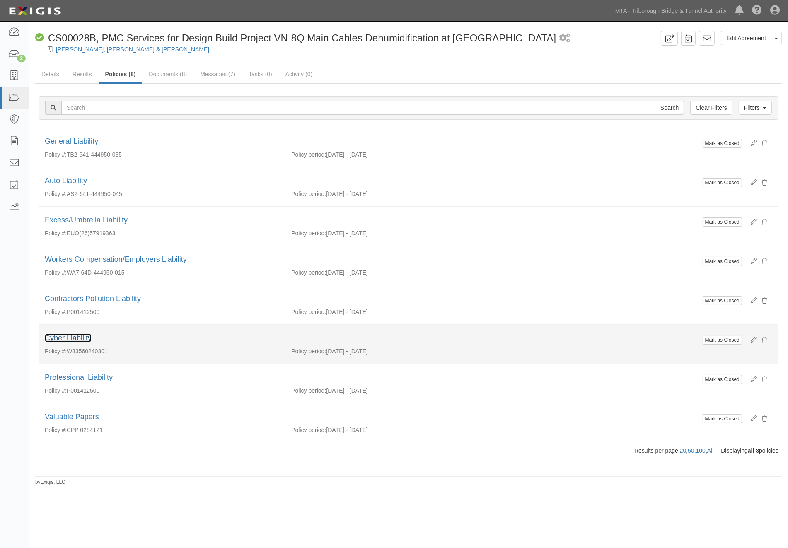
click at [83, 338] on link "Cyber Liability" at bounding box center [68, 338] width 47 height 8
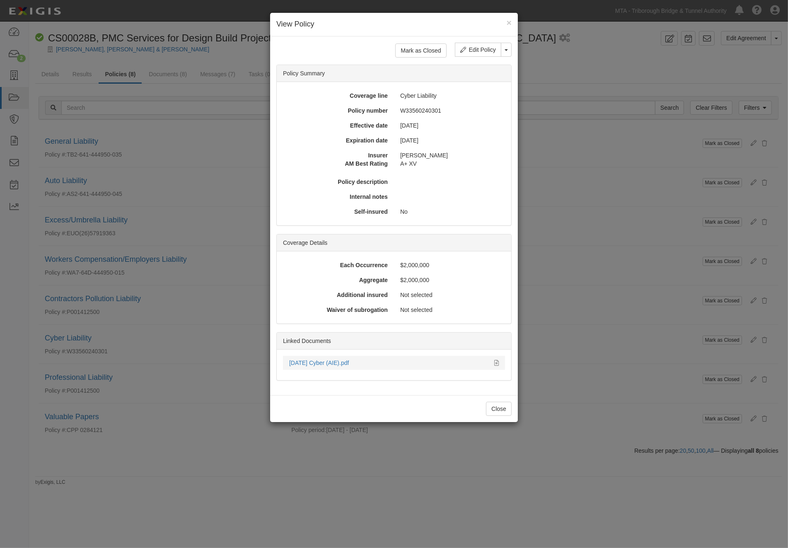
click at [499, 359] on div "9.1.25 Cyber (AIE).pdf" at bounding box center [394, 363] width 222 height 8
click at [494, 360] on icon at bounding box center [496, 363] width 5 height 6
click at [543, 428] on div "× View Policy Mark as Closed Edit Policy Toggle Dropdown Delete Policy Policy S…" at bounding box center [394, 274] width 788 height 548
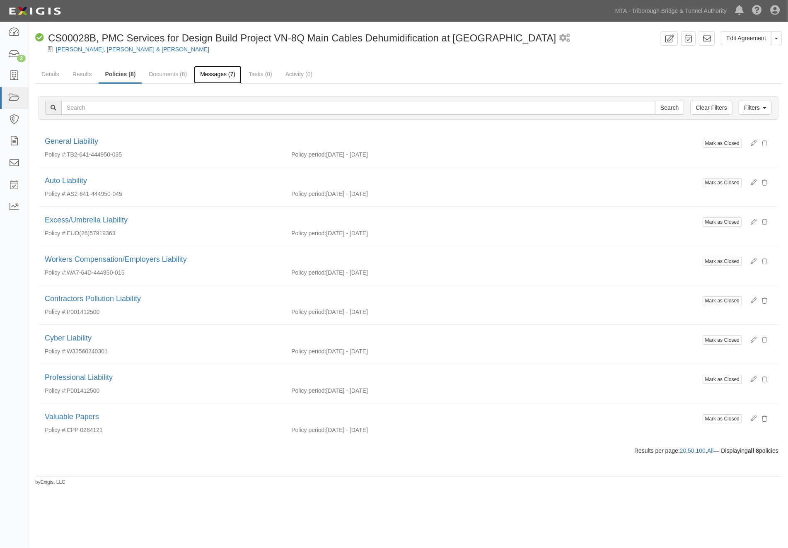
click at [211, 80] on link "Messages (7)" at bounding box center [218, 75] width 48 height 18
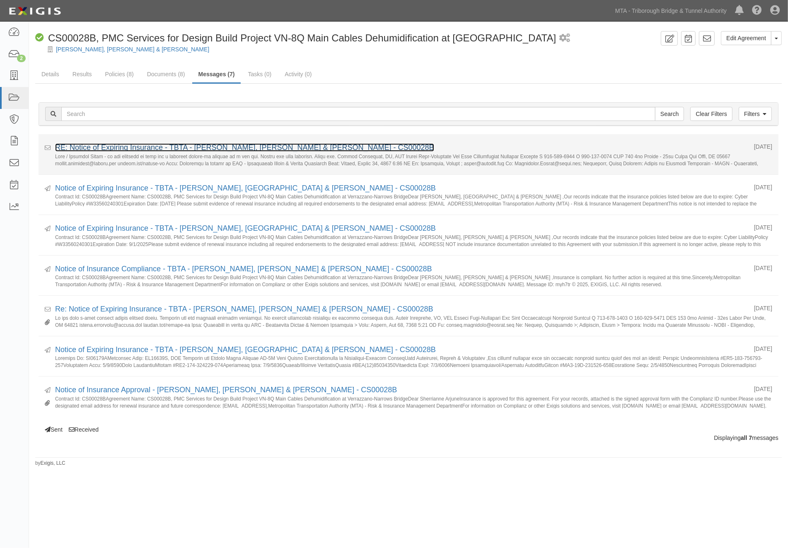
click at [135, 147] on link "RE: Notice of Expiring Insurance - TBTA - [PERSON_NAME], [PERSON_NAME] & [PERSO…" at bounding box center [244, 147] width 379 height 8
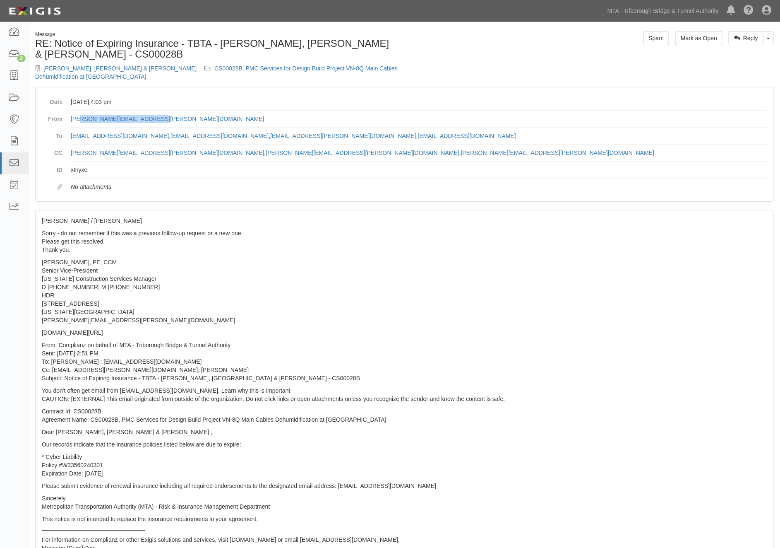
drag, startPoint x: 158, startPoint y: 116, endPoint x: 78, endPoint y: 113, distance: 80.4
click at [78, 113] on dd "steven.scaglione@hdrinc.com" at bounding box center [419, 119] width 697 height 17
click at [772, 39] on link "Toggle Dropdown" at bounding box center [768, 38] width 11 height 14
click at [733, 53] on link "Reply All" at bounding box center [740, 53] width 65 height 11
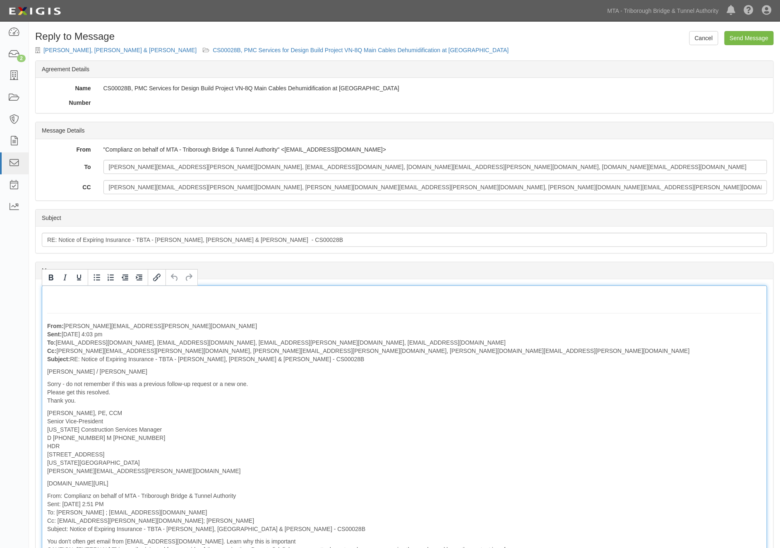
click at [196, 295] on div "From: steven.scaglione@hdrinc.com Sent: August 25, 2025 at 4:03 pm To: agreemen…" at bounding box center [405, 501] width 726 height 433
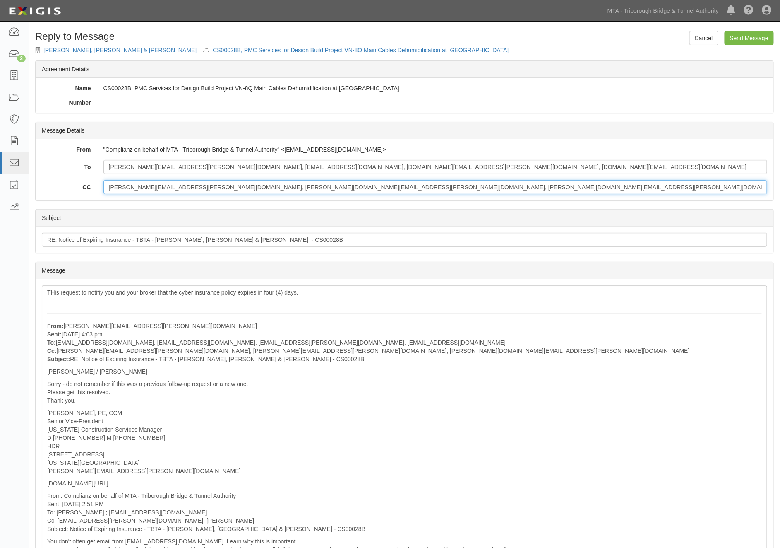
drag, startPoint x: 316, startPoint y: 186, endPoint x: 36, endPoint y: 188, distance: 279.9
click at [36, 188] on div "CC igor.shapiro@hdrinc.com, danielle.telemaque@hdrinc.com, steven.scaglione@hdr…" at bounding box center [405, 187] width 738 height 14
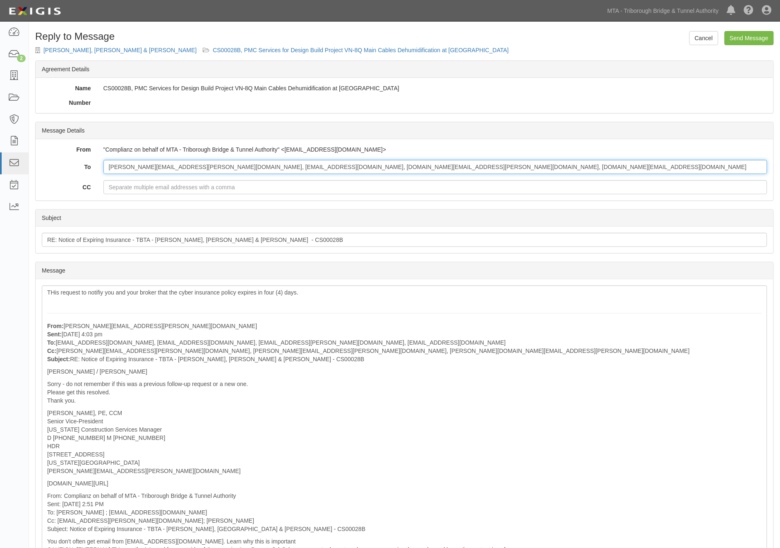
drag, startPoint x: 414, startPoint y: 168, endPoint x: 245, endPoint y: 166, distance: 168.9
click at [245, 172] on input "steven.scaglione@hdrinc.com, kcasu@lockton.com, sherrianne.arjune@mtacd.org, pa…" at bounding box center [436, 167] width 664 height 14
paste input "kcasu@lockton.com"
type input "steven.scaglione@hdrinc.com, kcasu@lockton.com, kcasu@lockton.com"
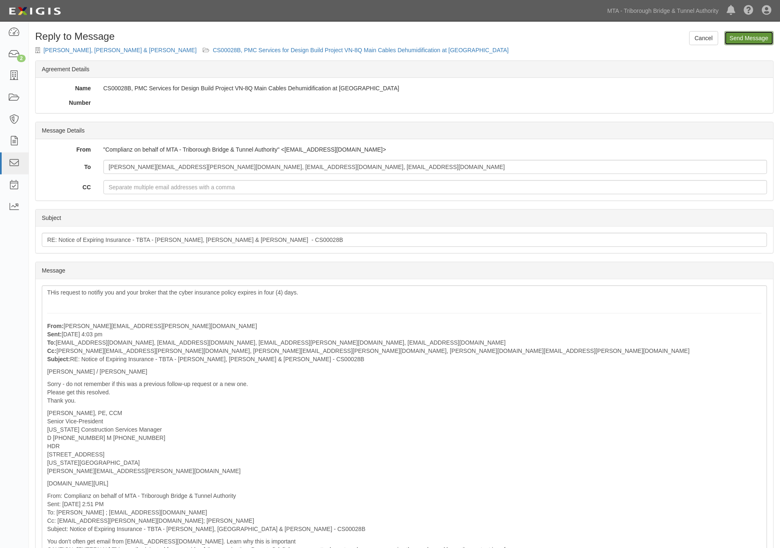
click at [752, 42] on input "Send Message" at bounding box center [749, 38] width 49 height 14
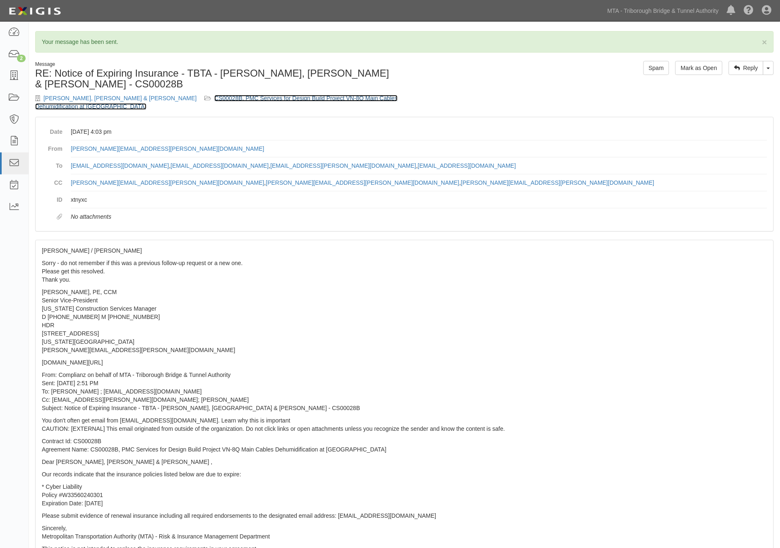
click at [341, 99] on link "CS00028B, PMC Services for Design Build Project VN-8Q Main Cables Dehumidificat…" at bounding box center [216, 102] width 363 height 15
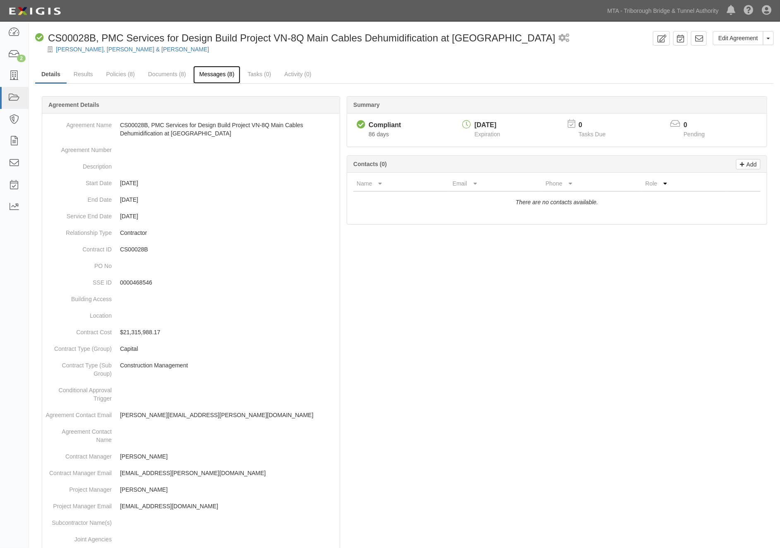
click at [226, 75] on link "Messages (8)" at bounding box center [217, 75] width 48 height 18
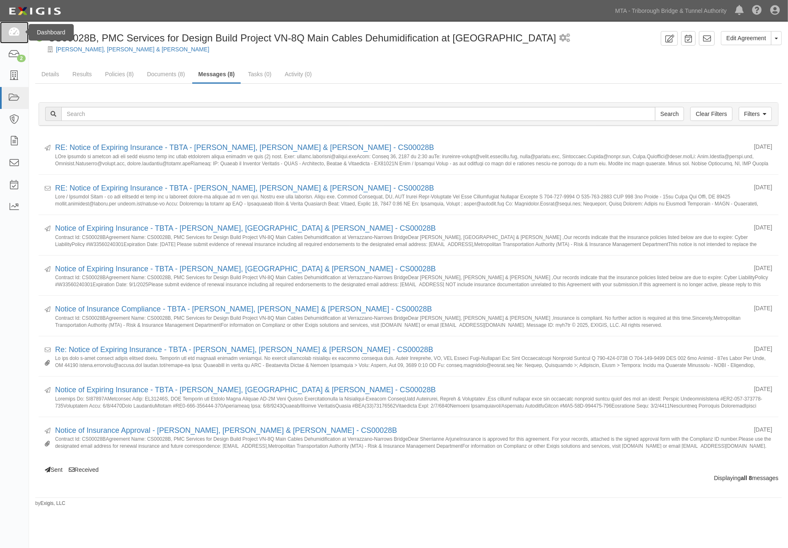
click at [18, 33] on icon at bounding box center [14, 33] width 12 height 10
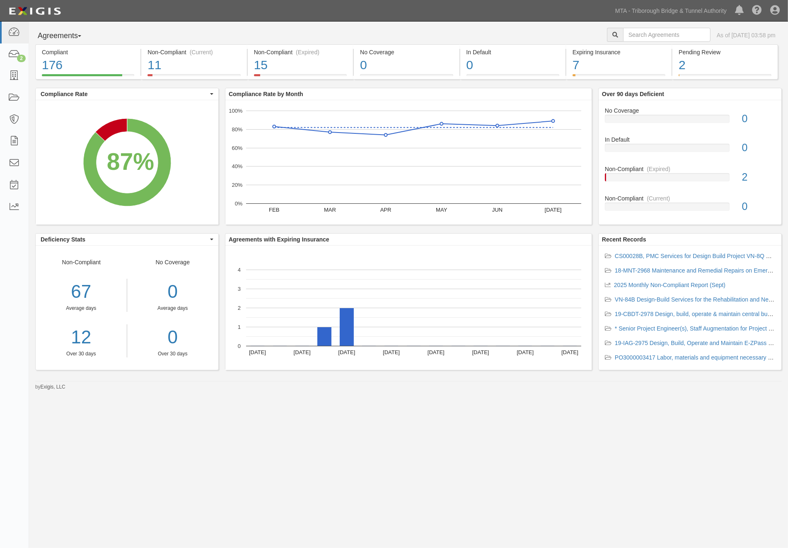
click at [341, 452] on div "Agreements Parties Agreements Coverages As of [DATE] 03:58 pm Compliant 176 87%…" at bounding box center [394, 268] width 788 height 493
click at [648, 65] on div "7" at bounding box center [618, 65] width 93 height 18
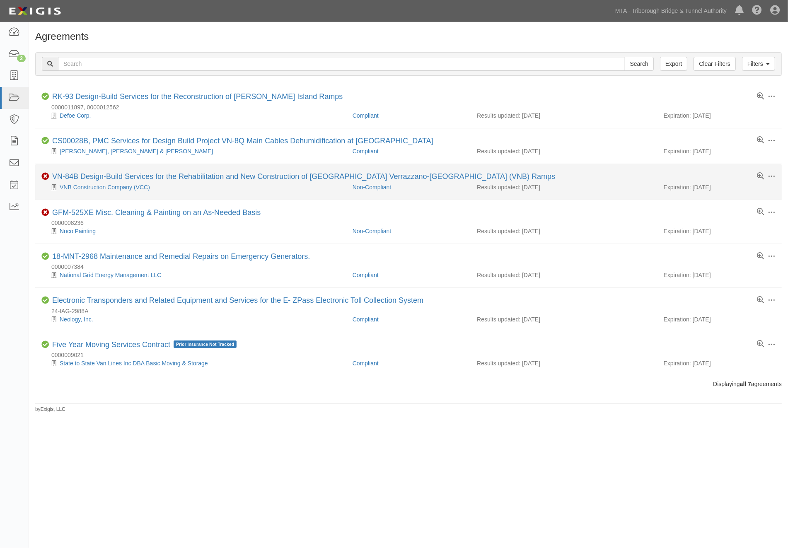
click at [233, 171] on li "Toggle Agreement Dropdown Edit Log activity Add task Send message Archive Non-C…" at bounding box center [408, 182] width 746 height 36
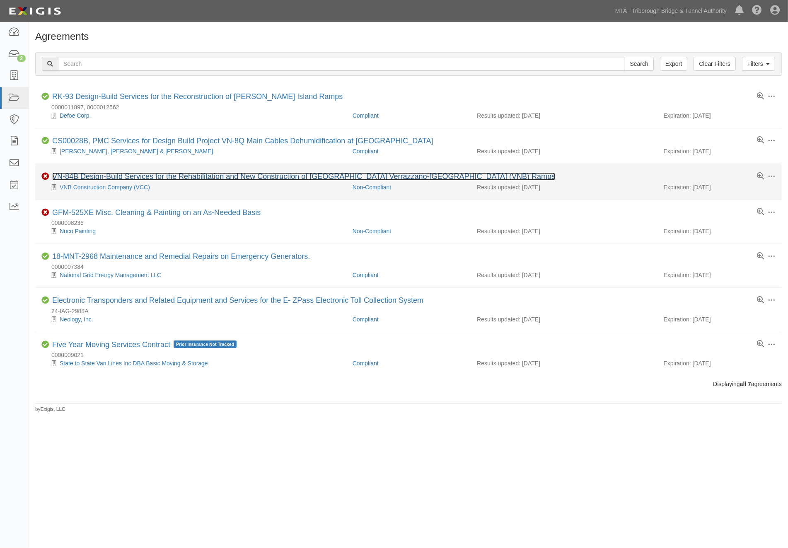
click at [170, 177] on link "VN-84B Design-Build Services for the Rehabilitation and New Construction of [GE…" at bounding box center [303, 176] width 503 height 8
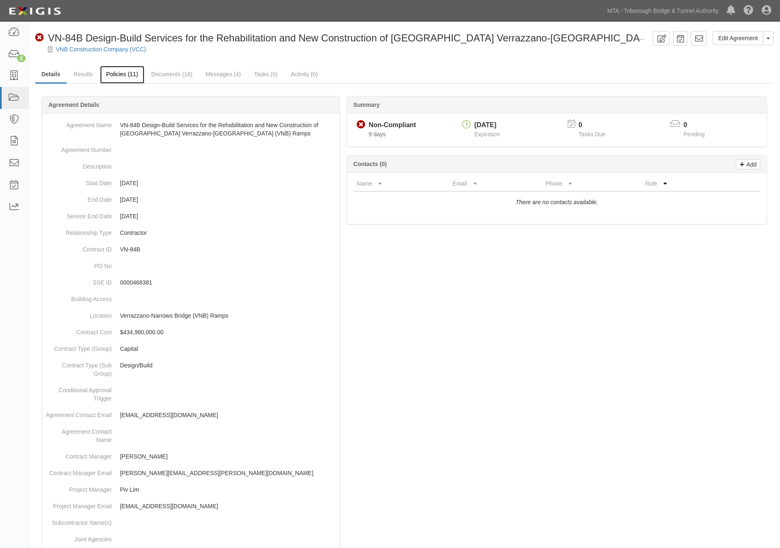
click at [106, 75] on link "Policies (11)" at bounding box center [122, 75] width 44 height 18
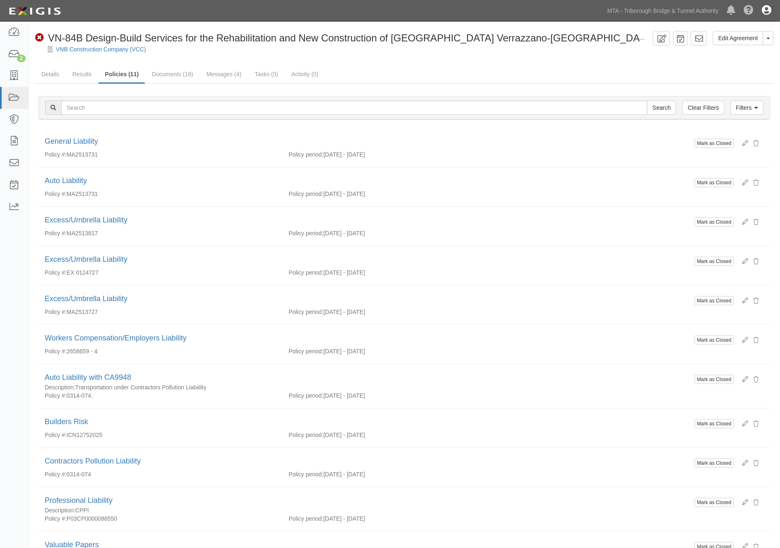
click at [769, 7] on icon at bounding box center [768, 11] width 10 height 10
click at [739, 48] on link "Sign Out" at bounding box center [742, 48] width 65 height 17
